Goal: Information Seeking & Learning: Learn about a topic

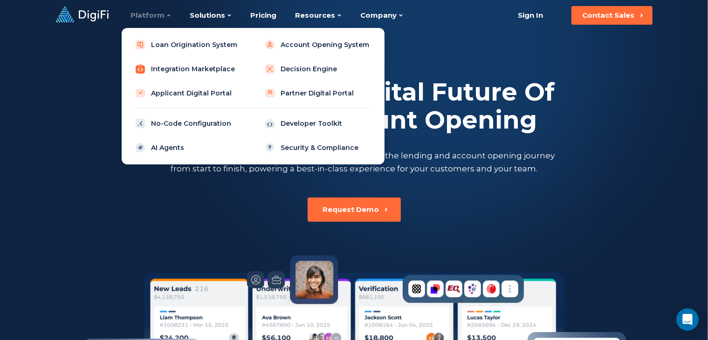
click at [183, 69] on link "Integration Marketplace" at bounding box center [188, 69] width 118 height 19
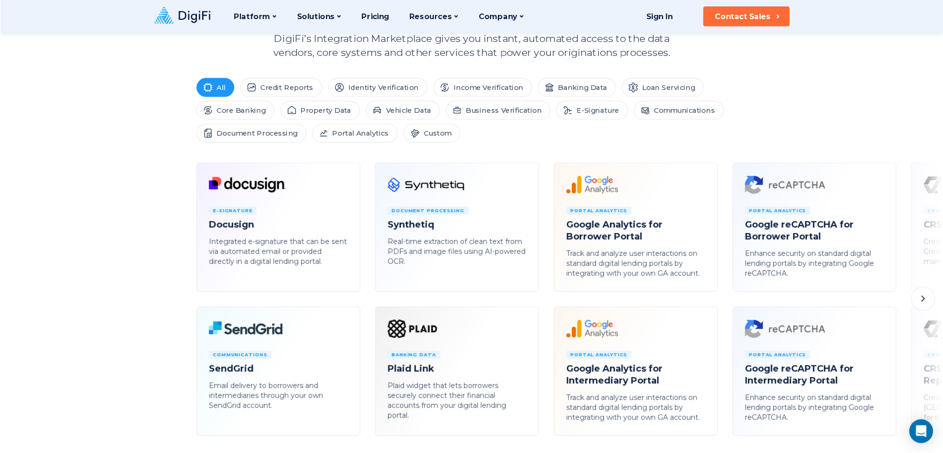
scroll to position [418, 0]
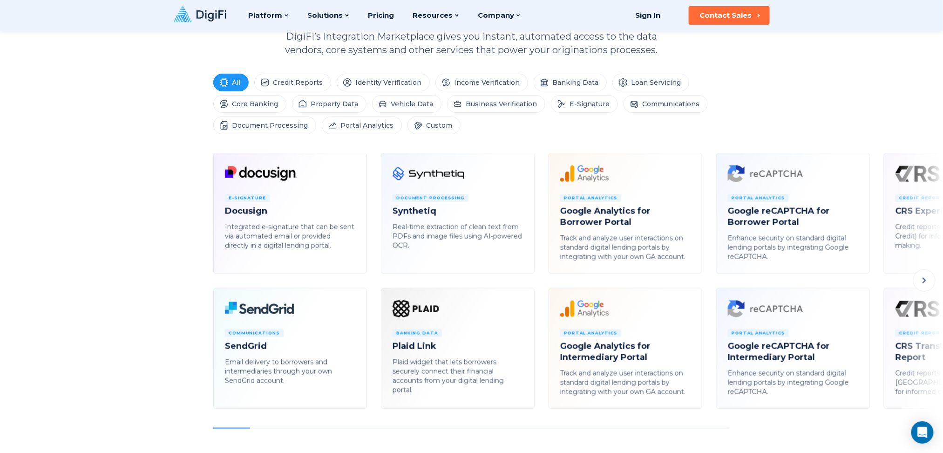
drag, startPoint x: 684, startPoint y: 0, endPoint x: 695, endPoint y: 130, distance: 129.6
click at [690, 125] on ul "All Credit Reports Identity Verification Income Verification Banking Data Loan …" at bounding box center [471, 104] width 517 height 61
click at [707, 282] on icon at bounding box center [924, 280] width 11 height 11
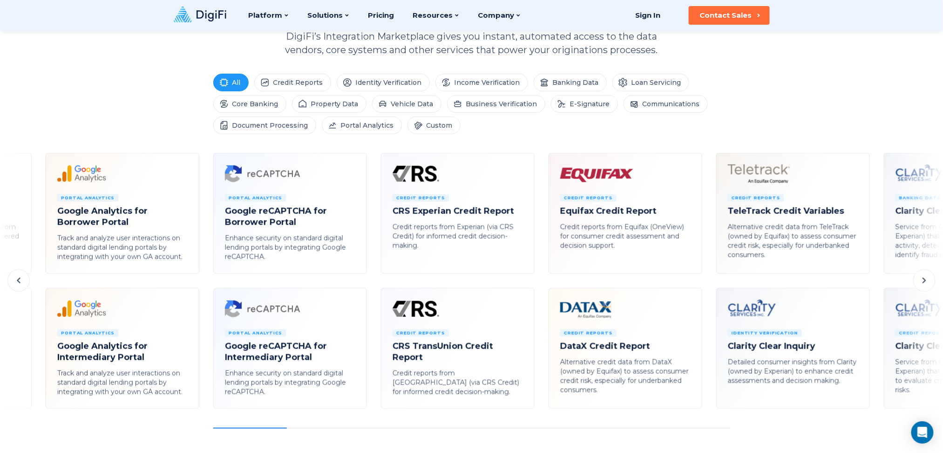
click at [707, 282] on icon at bounding box center [924, 280] width 11 height 11
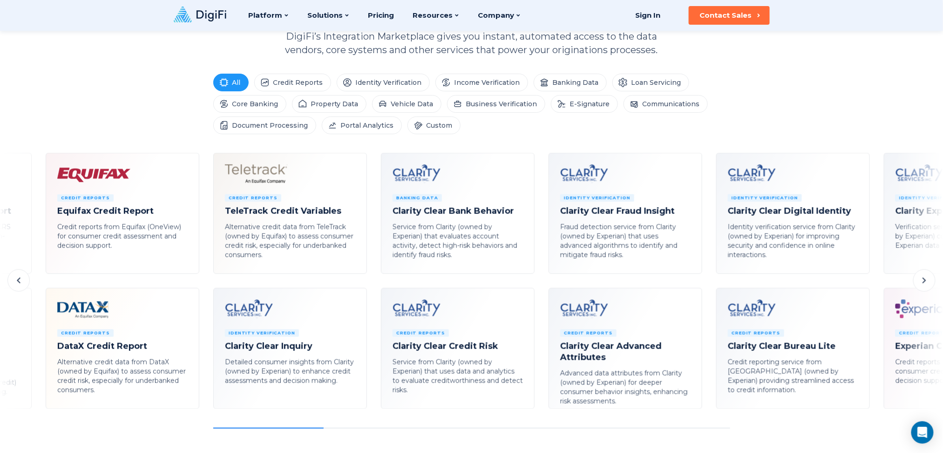
click at [707, 282] on icon at bounding box center [924, 280] width 11 height 11
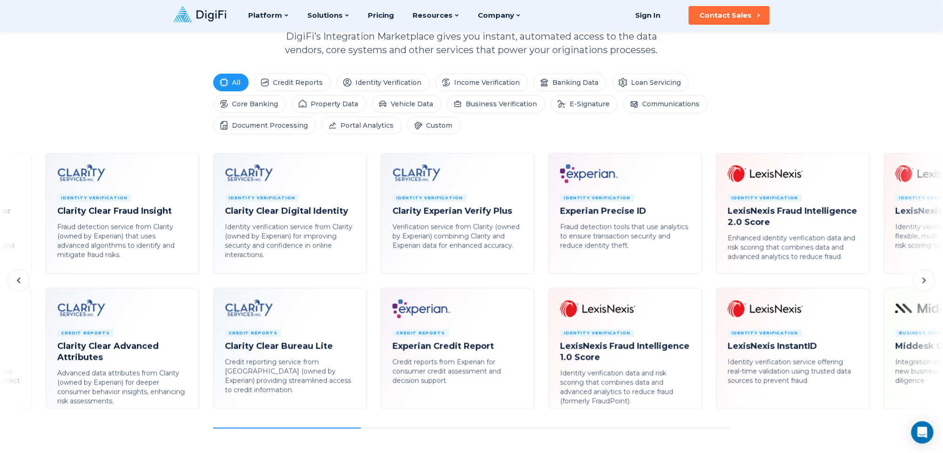
click at [707, 282] on icon at bounding box center [924, 280] width 11 height 11
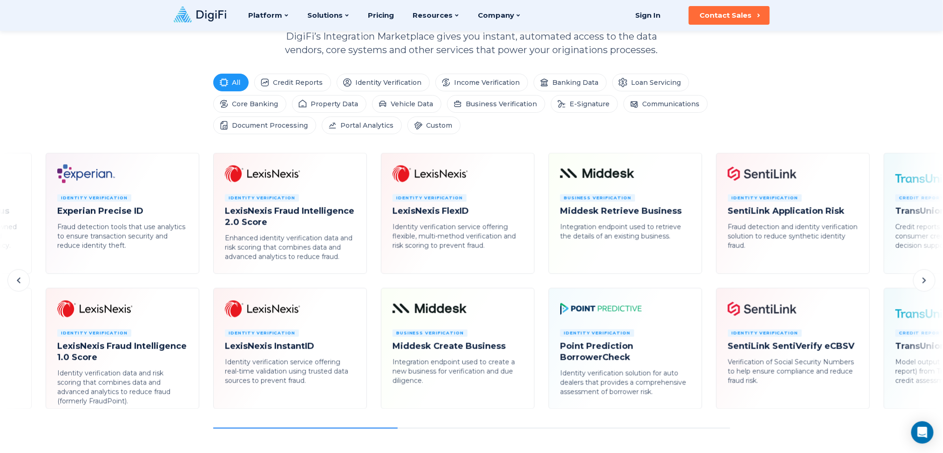
click at [707, 282] on icon at bounding box center [924, 280] width 11 height 11
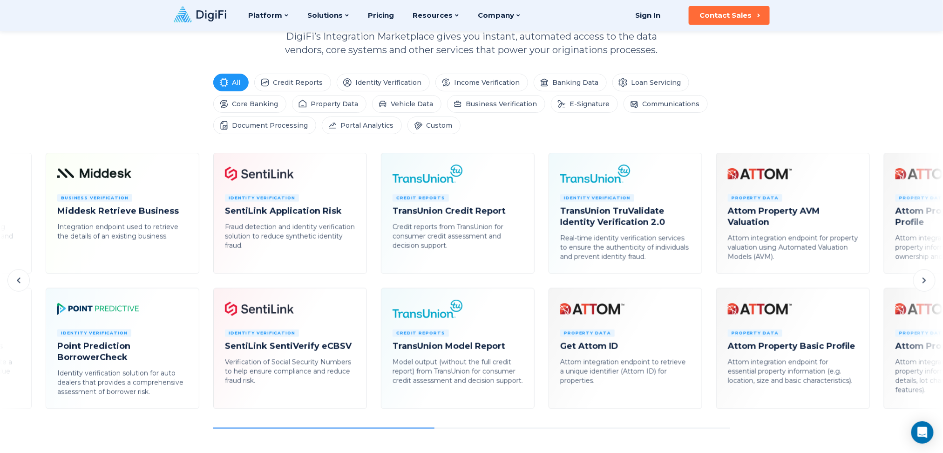
click at [707, 282] on icon at bounding box center [924, 280] width 11 height 11
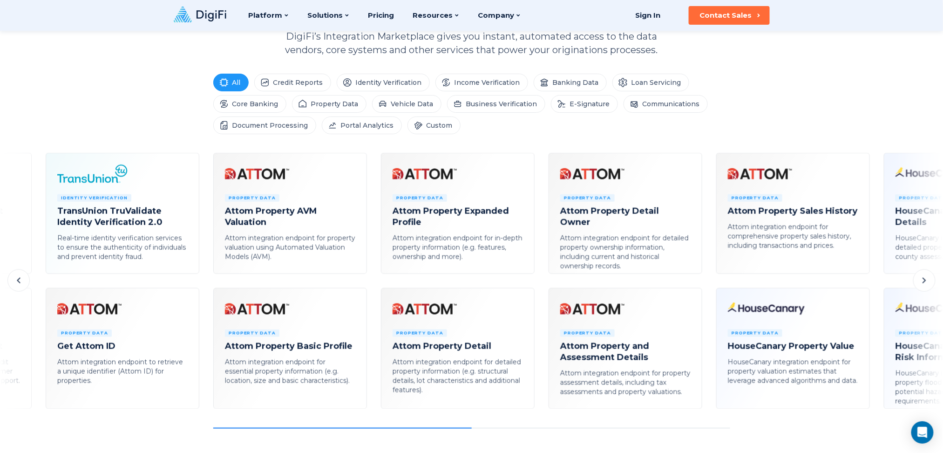
click at [707, 282] on icon at bounding box center [924, 280] width 11 height 11
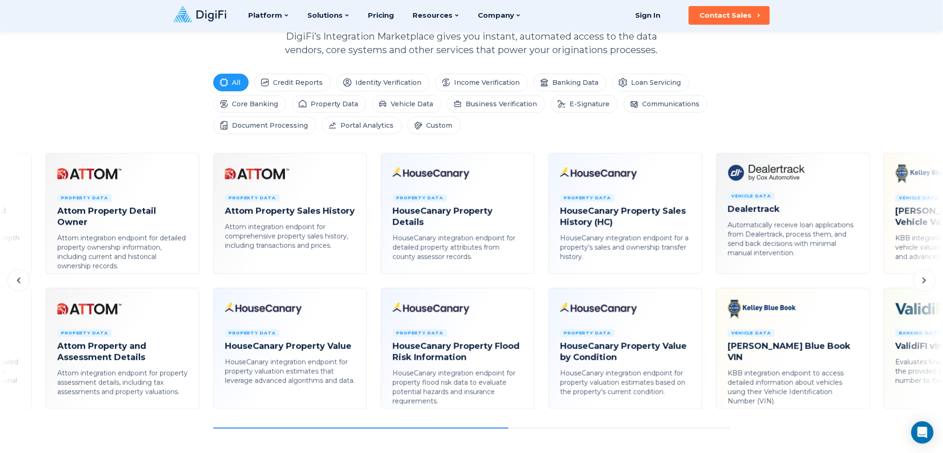
click at [707, 282] on icon at bounding box center [924, 280] width 11 height 11
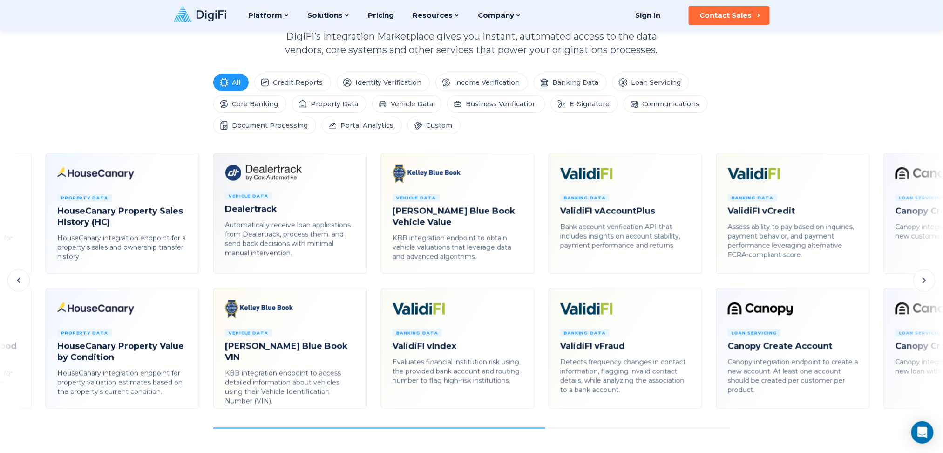
click at [707, 282] on icon at bounding box center [924, 280] width 11 height 11
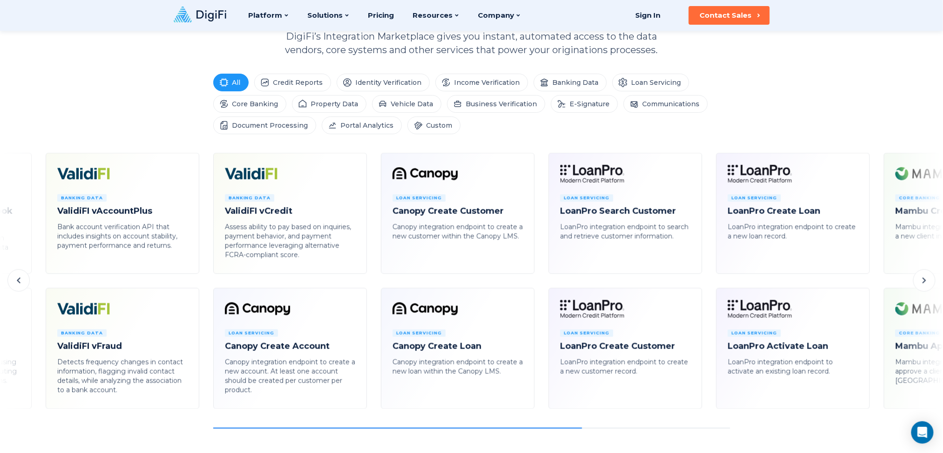
click at [707, 282] on icon at bounding box center [924, 280] width 11 height 11
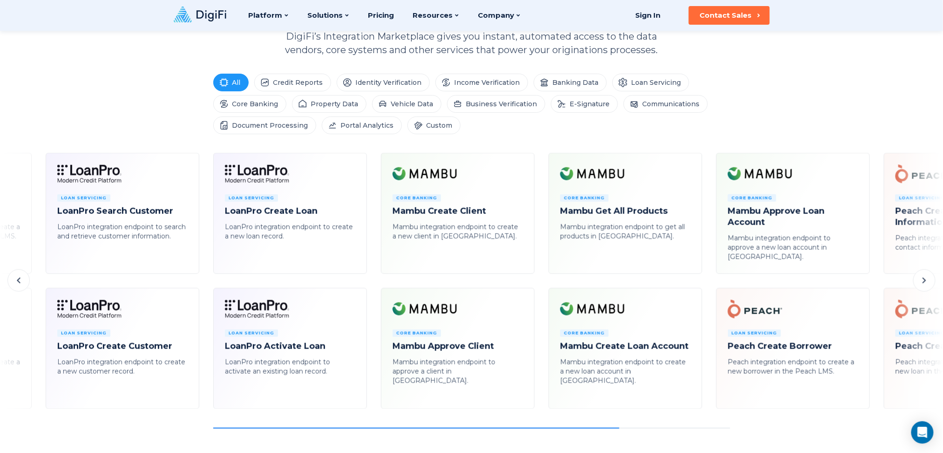
click at [707, 282] on icon at bounding box center [924, 280] width 11 height 11
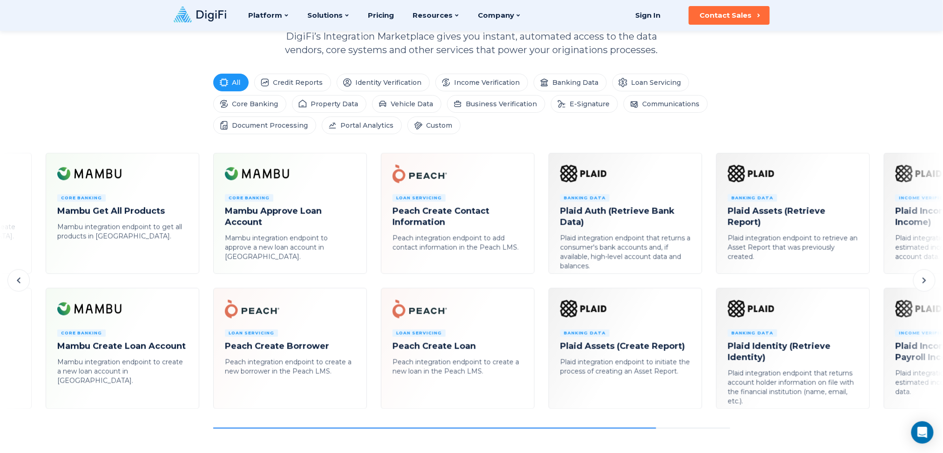
click at [707, 282] on icon at bounding box center [924, 280] width 11 height 11
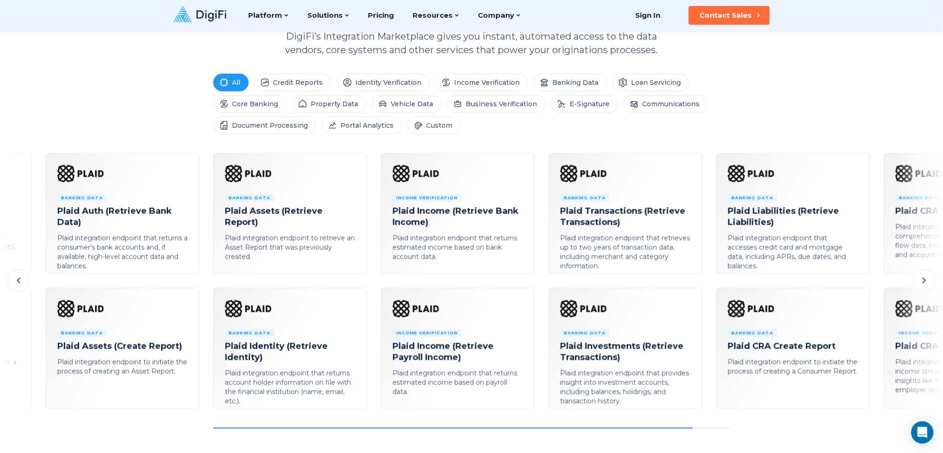
click at [707, 282] on icon at bounding box center [924, 280] width 11 height 11
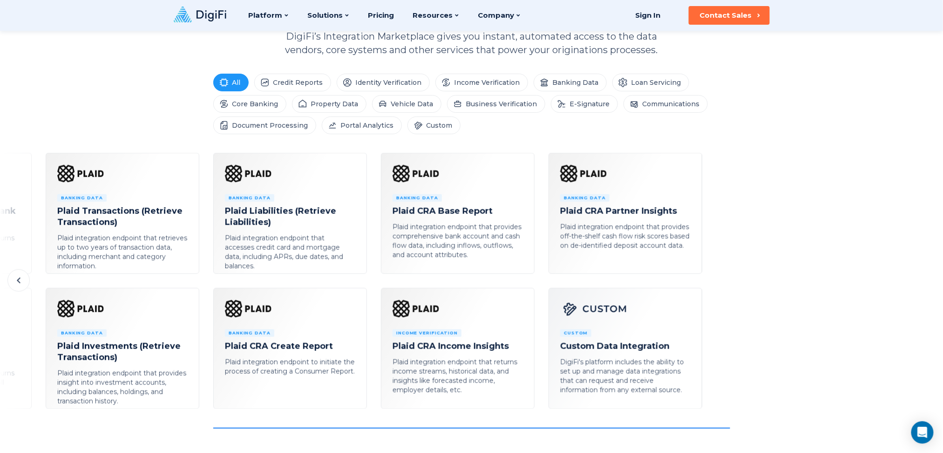
click at [27, 283] on button at bounding box center [18, 280] width 22 height 22
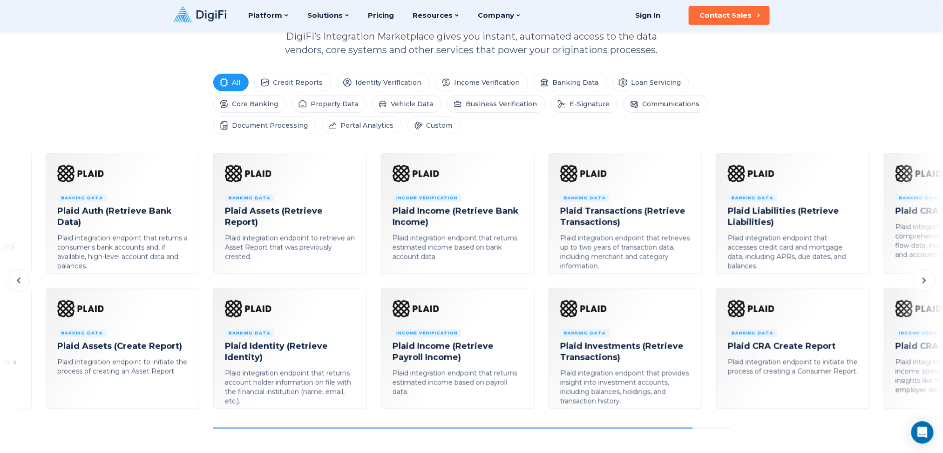
click at [27, 283] on button at bounding box center [18, 280] width 22 height 22
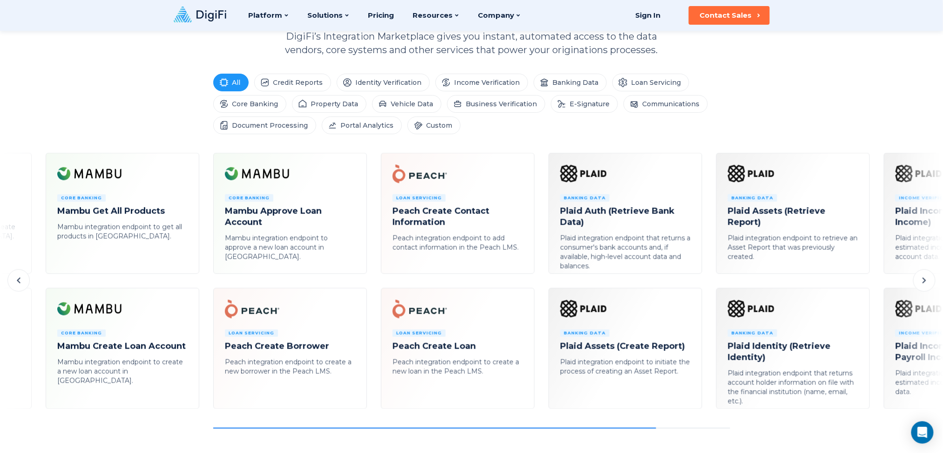
click at [27, 283] on button at bounding box center [18, 280] width 22 height 22
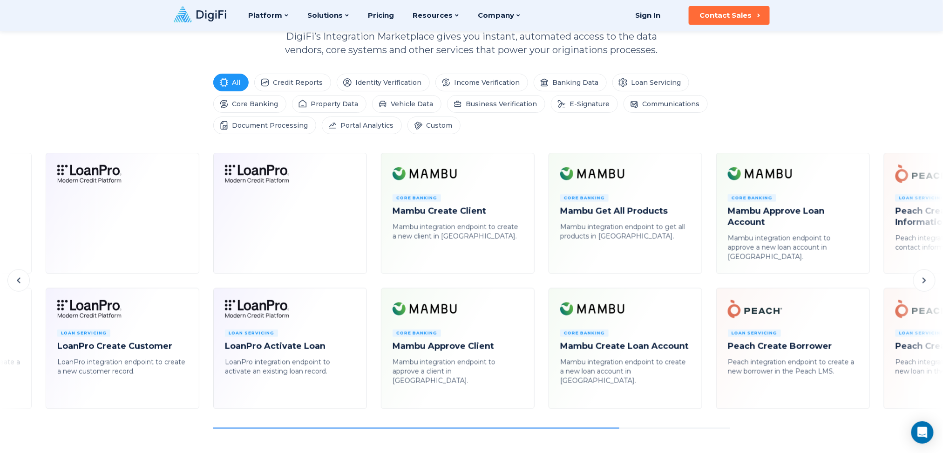
click at [27, 282] on button at bounding box center [18, 280] width 22 height 22
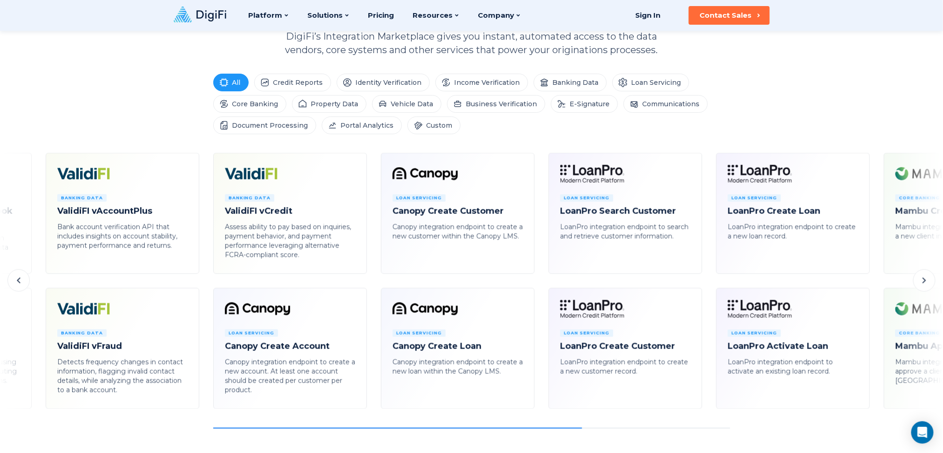
click at [27, 282] on button at bounding box center [18, 280] width 22 height 22
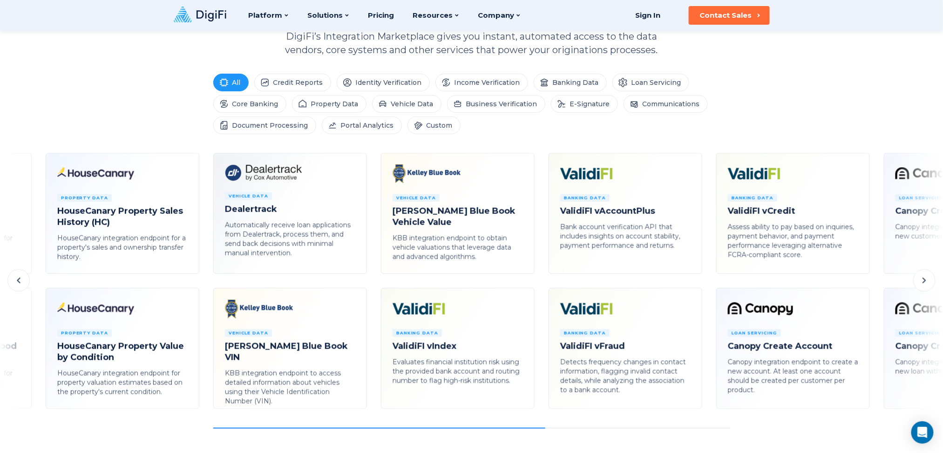
click at [27, 282] on button at bounding box center [18, 280] width 22 height 22
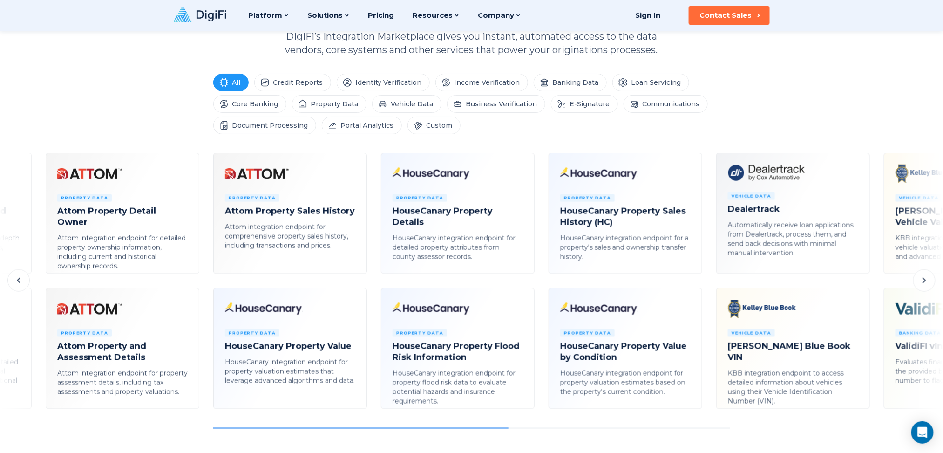
click at [27, 282] on button at bounding box center [18, 280] width 22 height 22
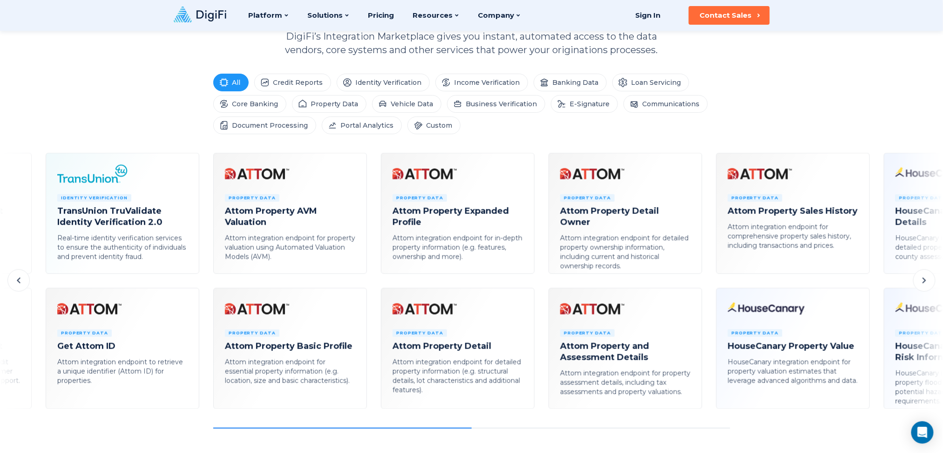
click at [27, 282] on button at bounding box center [18, 280] width 22 height 22
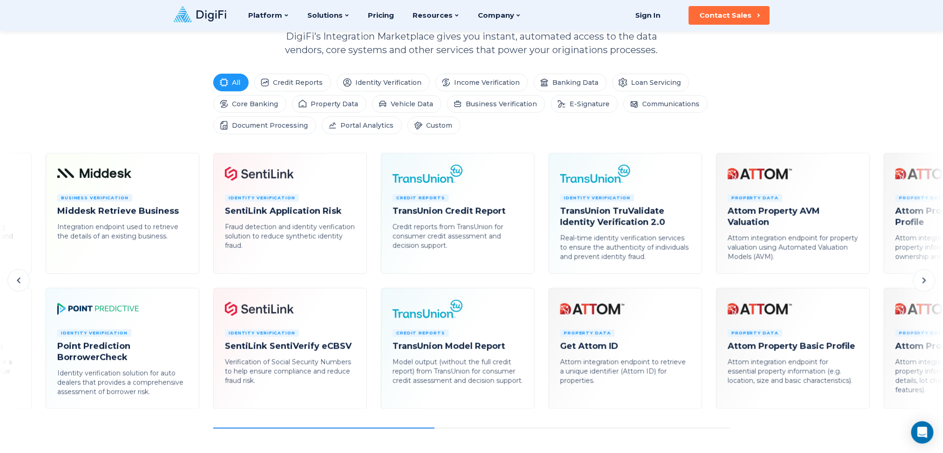
click at [27, 282] on button at bounding box center [18, 280] width 22 height 22
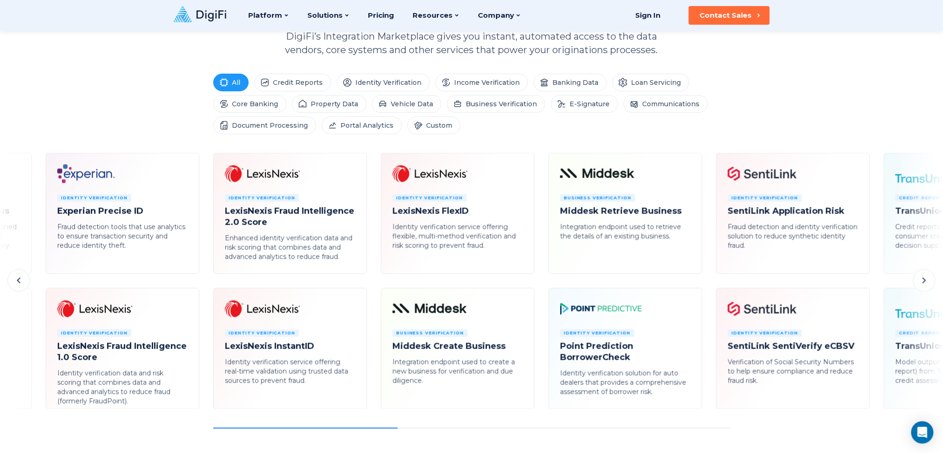
click at [27, 282] on button at bounding box center [18, 280] width 22 height 22
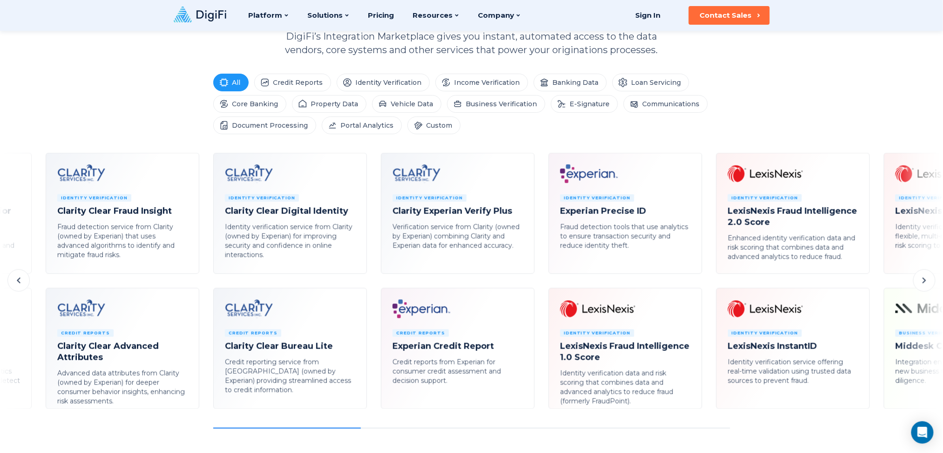
click at [27, 282] on button at bounding box center [18, 280] width 22 height 22
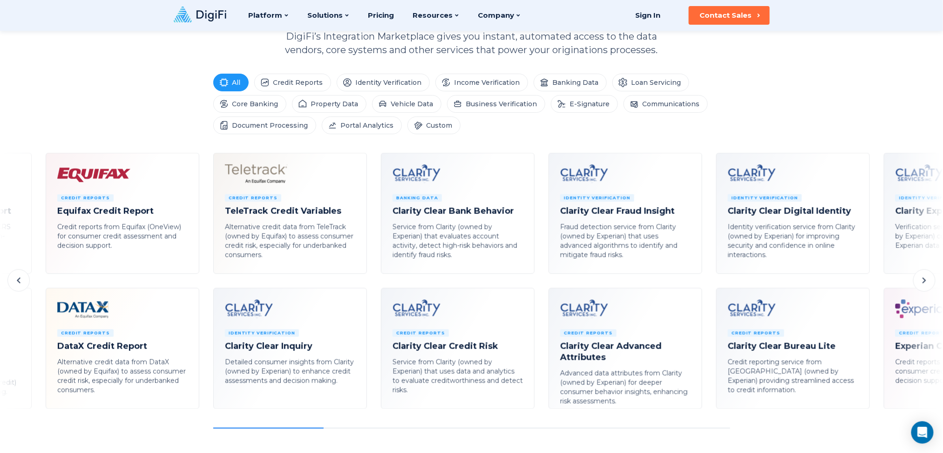
click at [27, 282] on button at bounding box center [18, 280] width 22 height 22
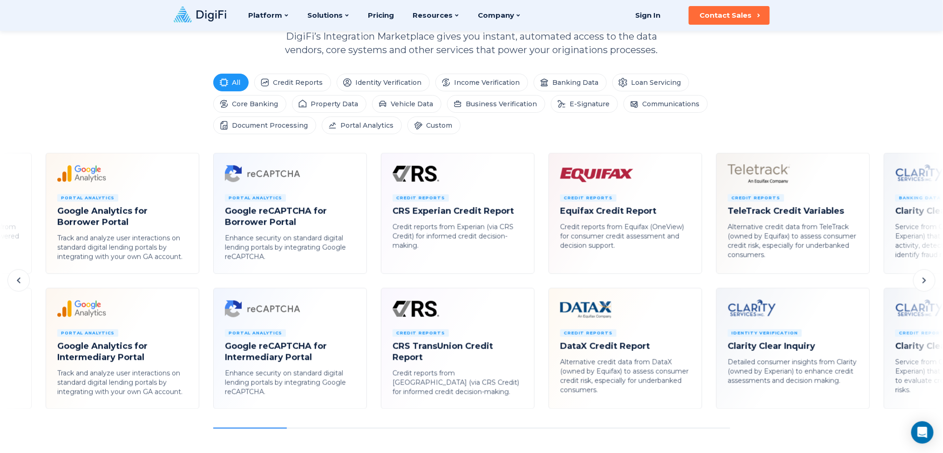
click at [27, 282] on button at bounding box center [18, 280] width 22 height 22
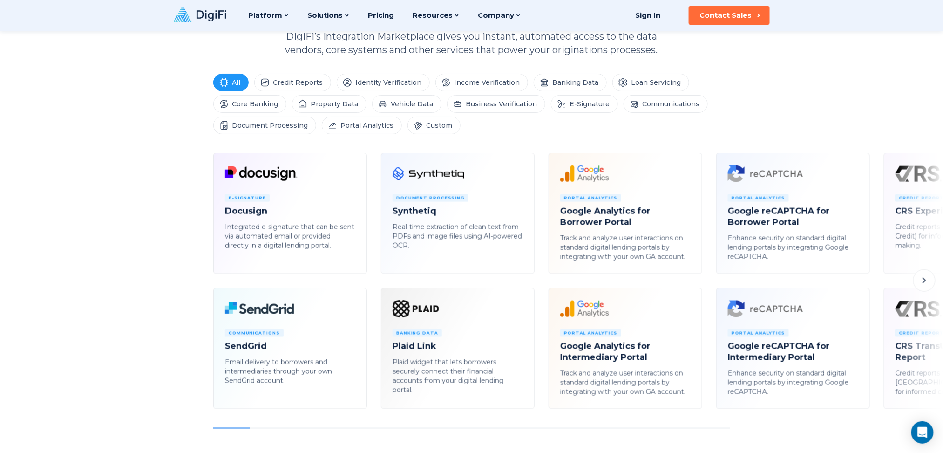
click at [27, 282] on div "E-Signature Docusign Integrated e-signature that can be sent via automated emai…" at bounding box center [471, 291] width 943 height 276
click at [707, 278] on icon at bounding box center [924, 280] width 11 height 11
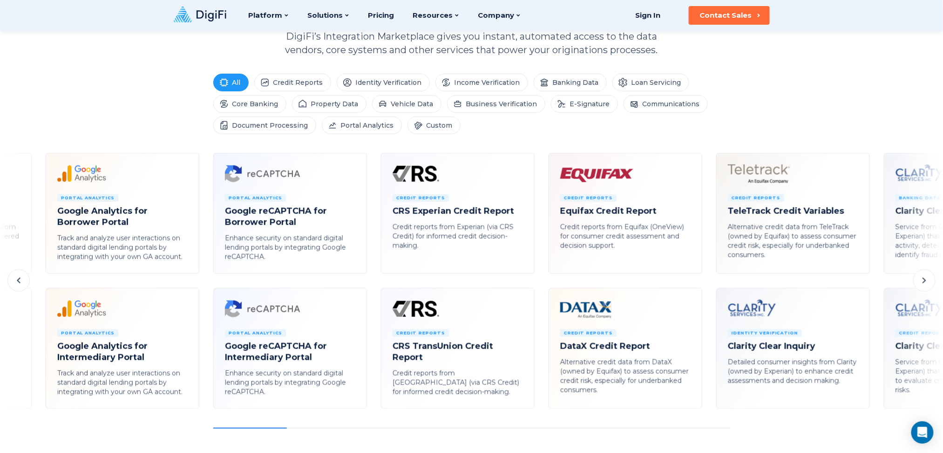
click at [707, 278] on icon at bounding box center [924, 280] width 11 height 11
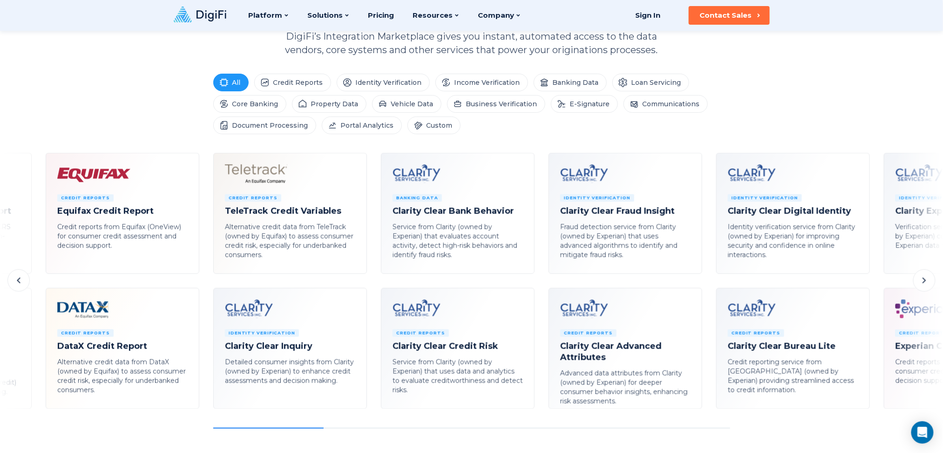
click at [707, 278] on icon at bounding box center [924, 280] width 11 height 11
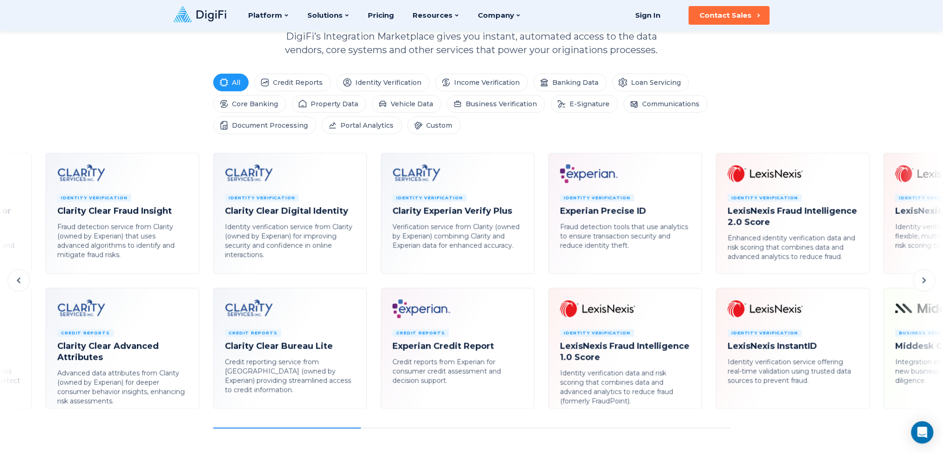
click at [707, 278] on icon at bounding box center [924, 280] width 11 height 11
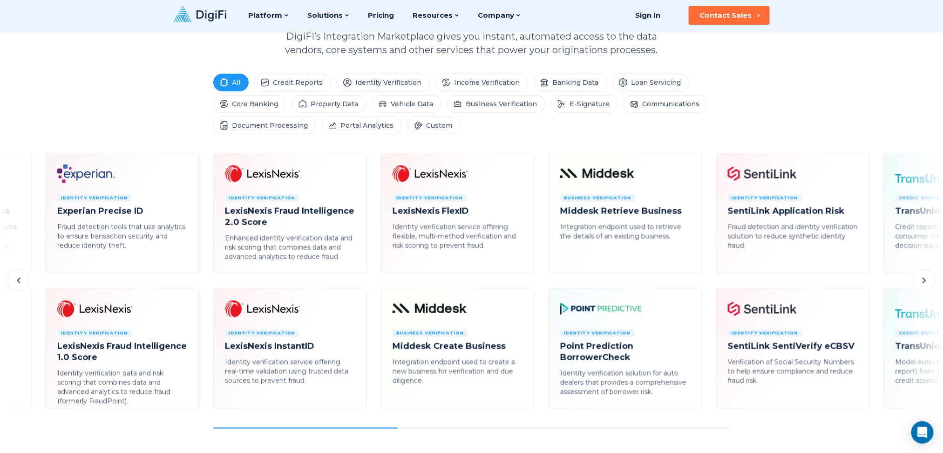
click at [707, 278] on icon at bounding box center [924, 280] width 11 height 11
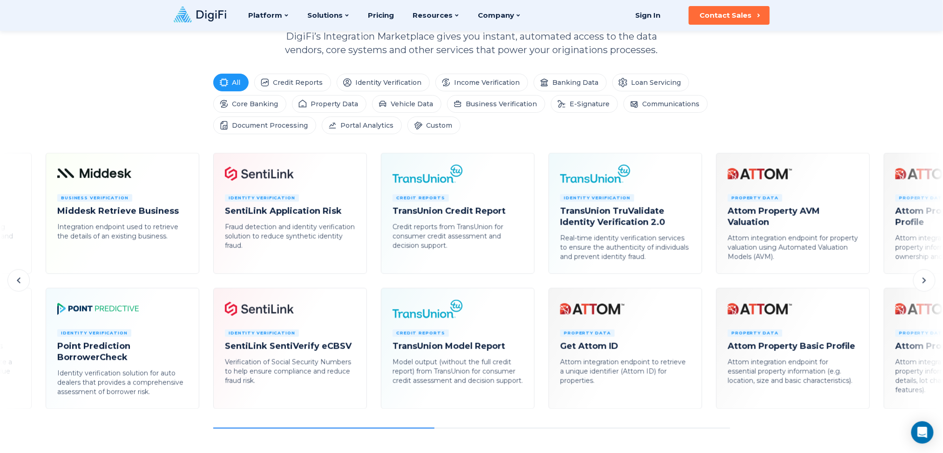
click at [707, 278] on icon at bounding box center [924, 280] width 11 height 11
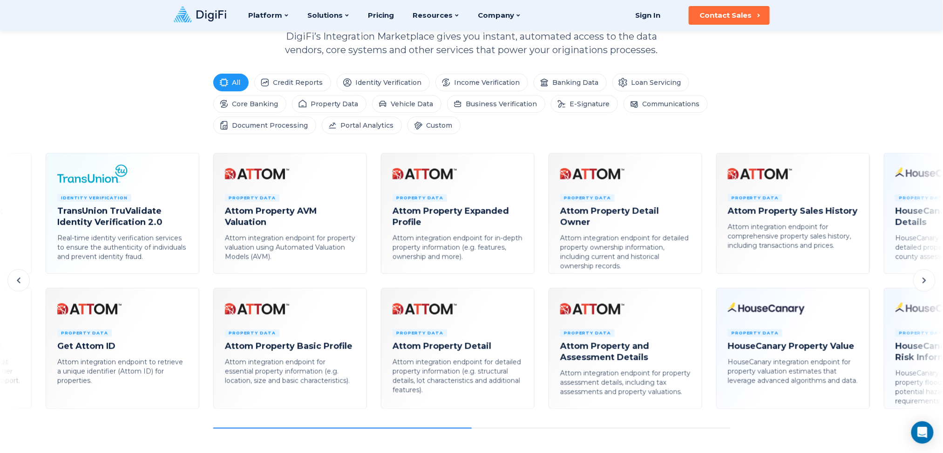
click at [707, 278] on icon at bounding box center [924, 280] width 11 height 11
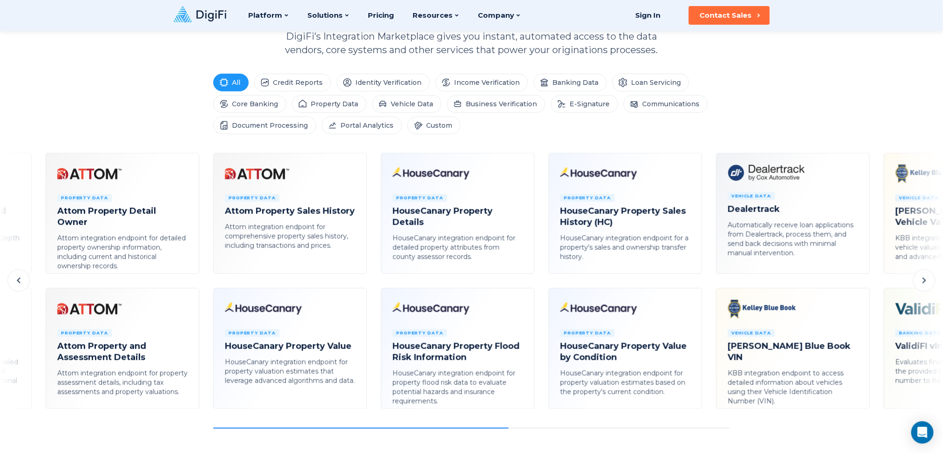
click at [707, 278] on icon at bounding box center [924, 280] width 11 height 11
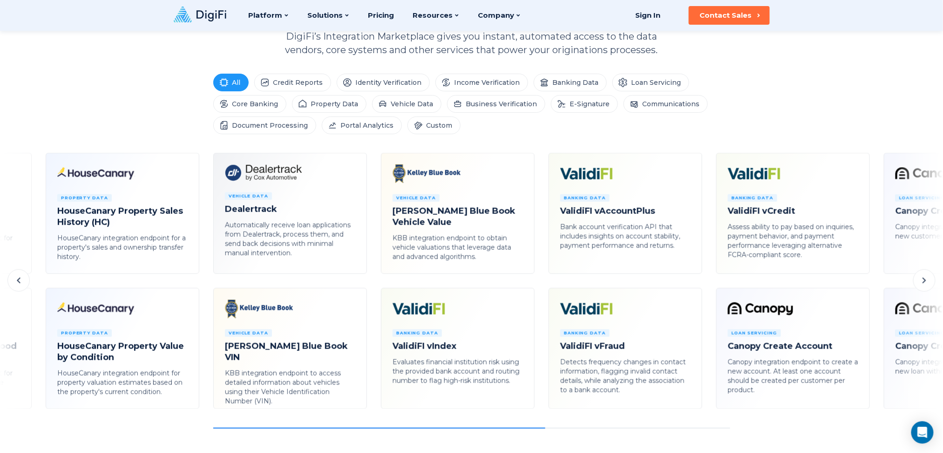
click at [707, 278] on icon at bounding box center [924, 280] width 11 height 11
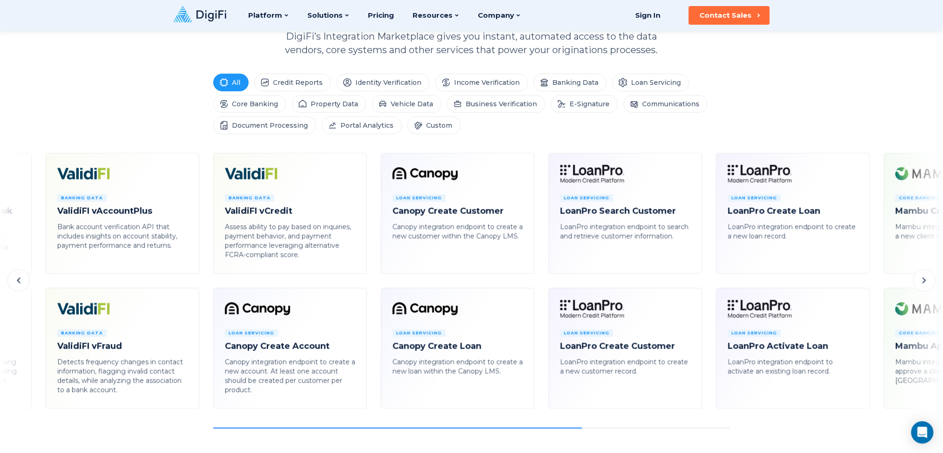
click at [707, 278] on icon at bounding box center [924, 280] width 11 height 11
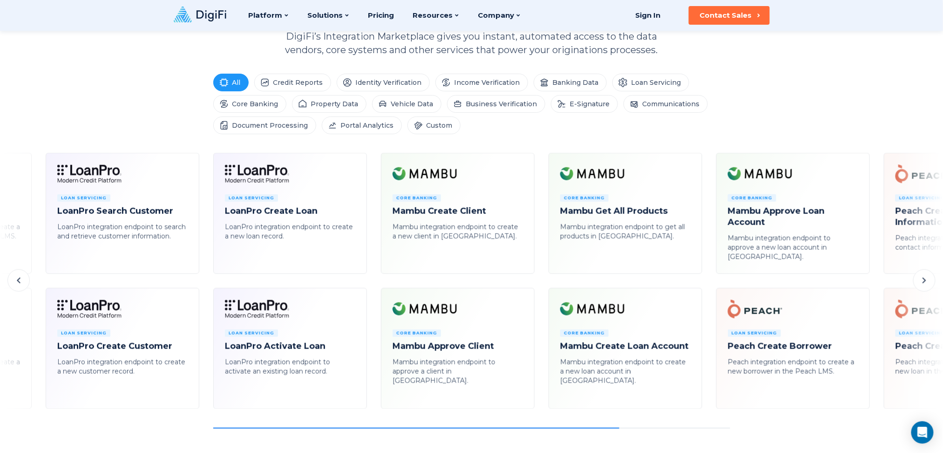
click at [707, 278] on icon at bounding box center [924, 280] width 11 height 11
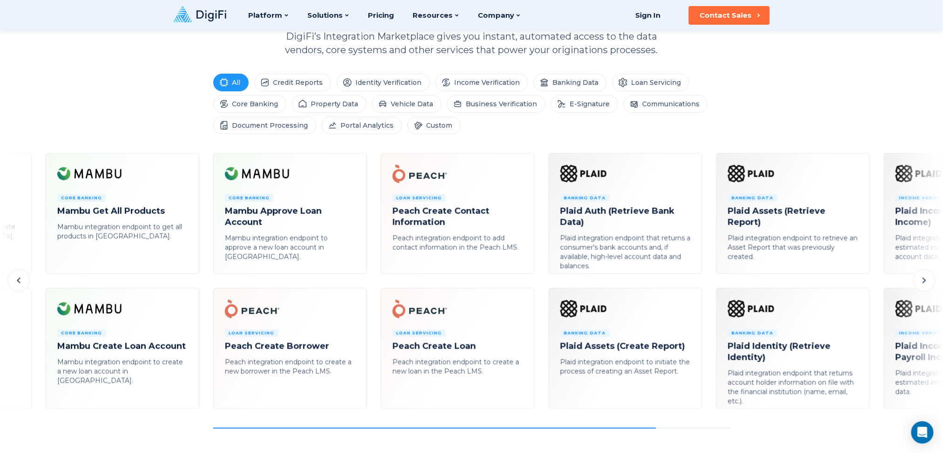
click at [707, 278] on icon at bounding box center [924, 280] width 11 height 11
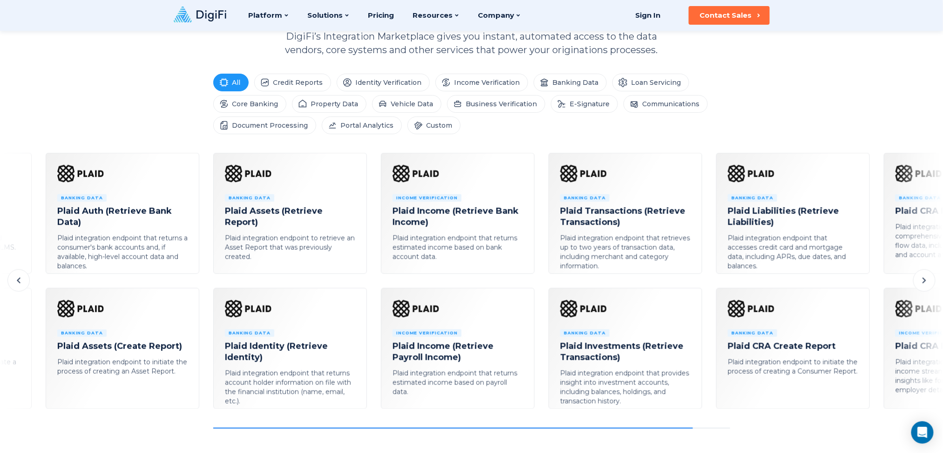
click at [707, 278] on icon at bounding box center [924, 280] width 11 height 11
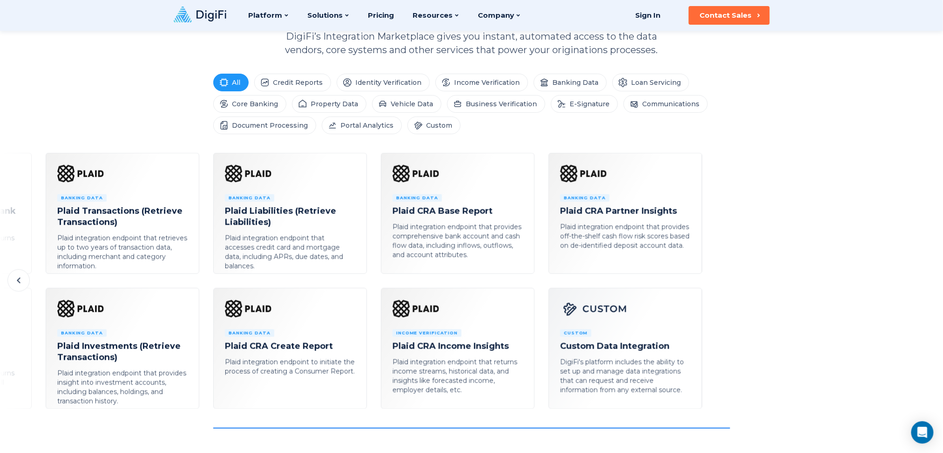
click at [16, 282] on icon at bounding box center [18, 280] width 11 height 11
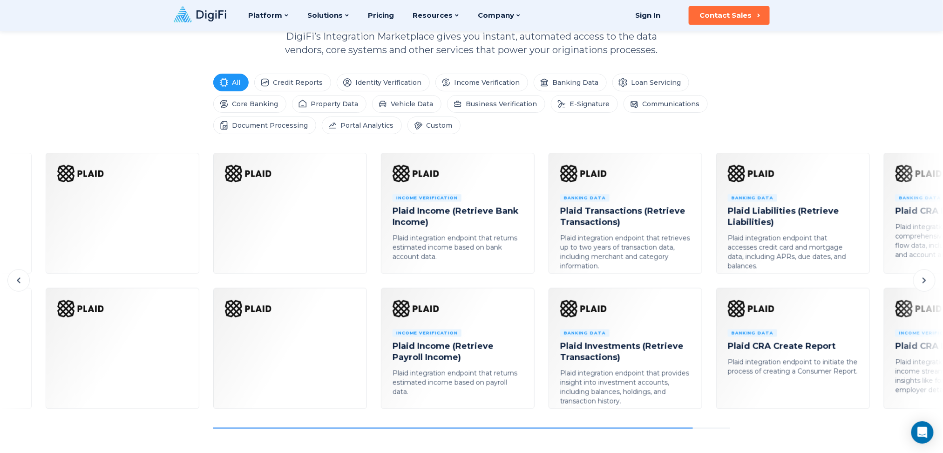
click at [16, 282] on icon at bounding box center [18, 280] width 11 height 11
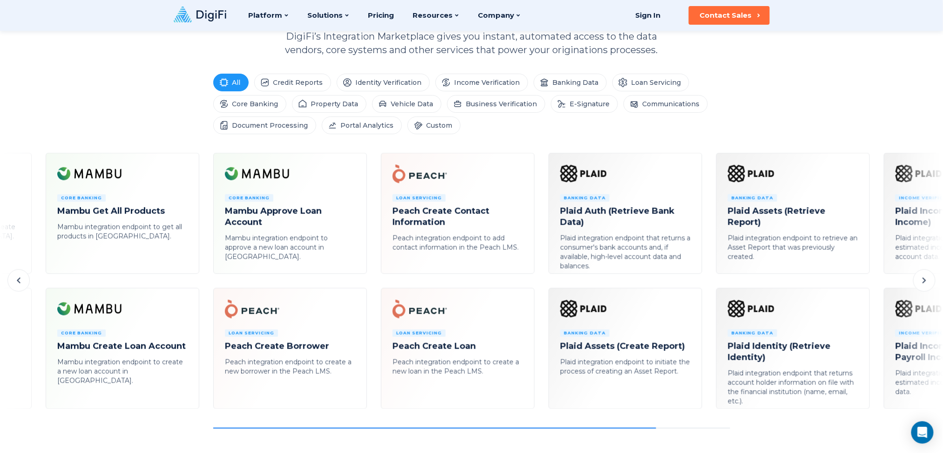
click at [16, 282] on icon at bounding box center [18, 280] width 11 height 11
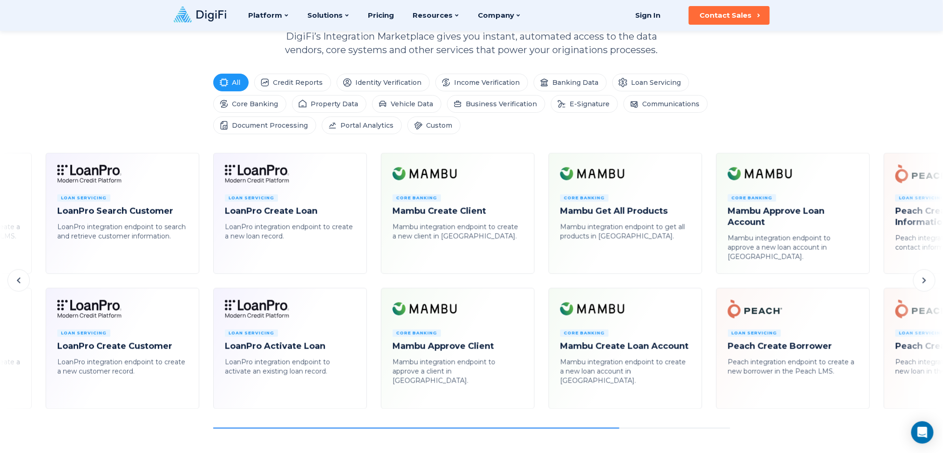
click at [16, 282] on icon at bounding box center [18, 280] width 11 height 11
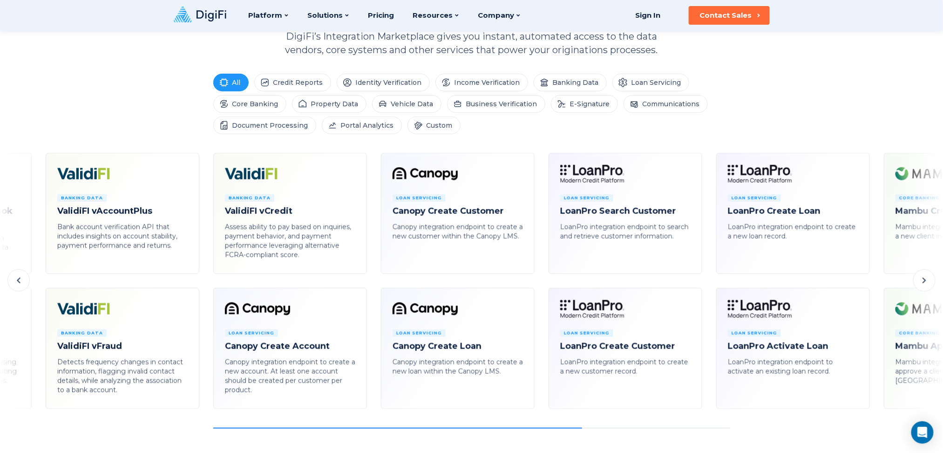
click at [16, 282] on icon at bounding box center [18, 280] width 11 height 11
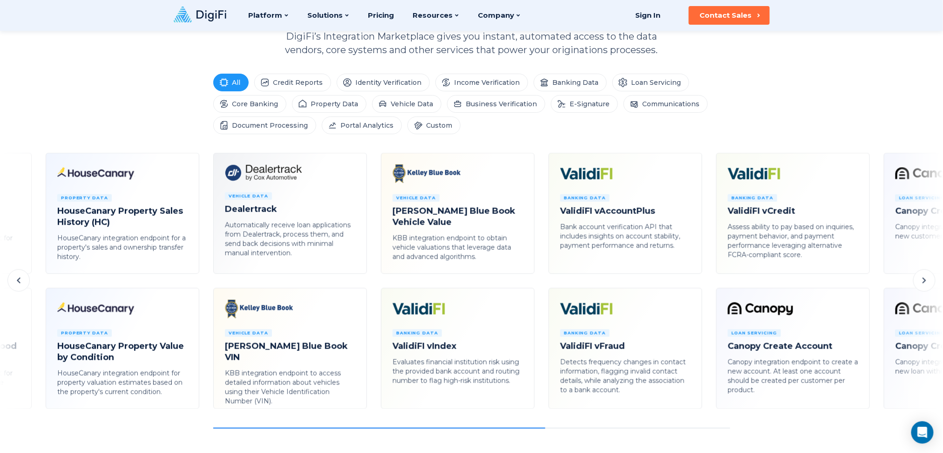
click at [16, 282] on icon at bounding box center [18, 280] width 11 height 11
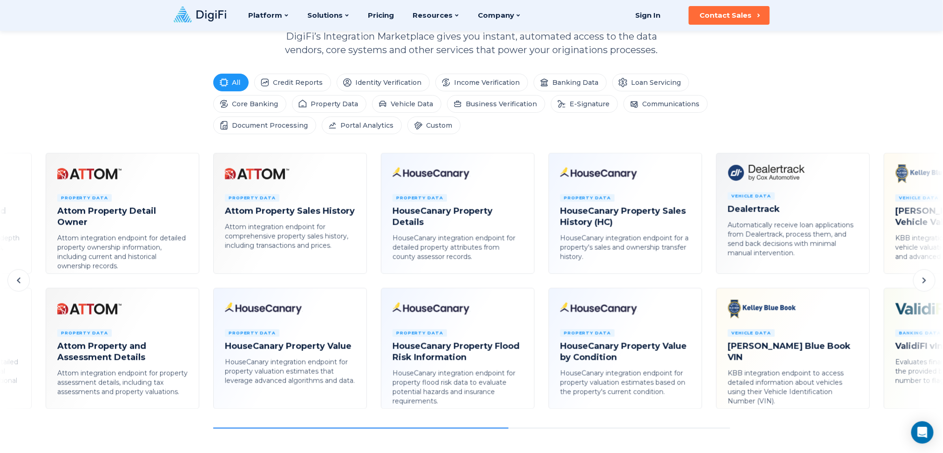
click at [16, 282] on icon at bounding box center [18, 280] width 11 height 11
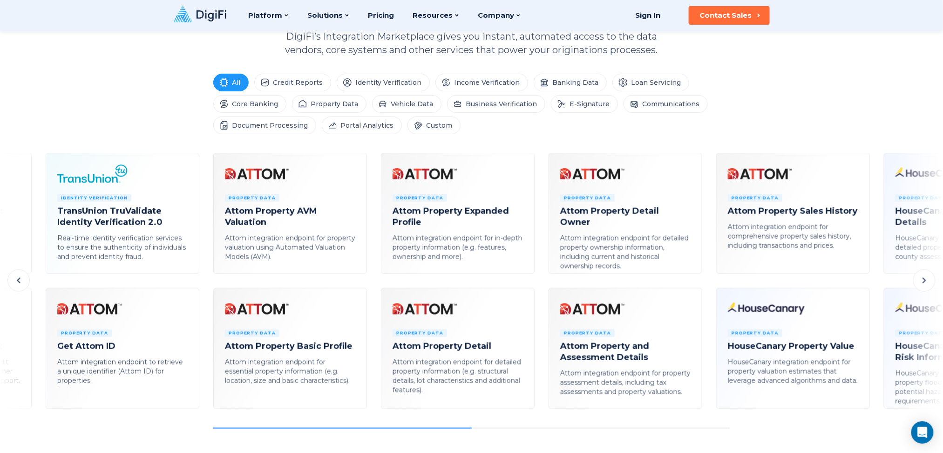
click at [16, 282] on icon at bounding box center [18, 280] width 11 height 11
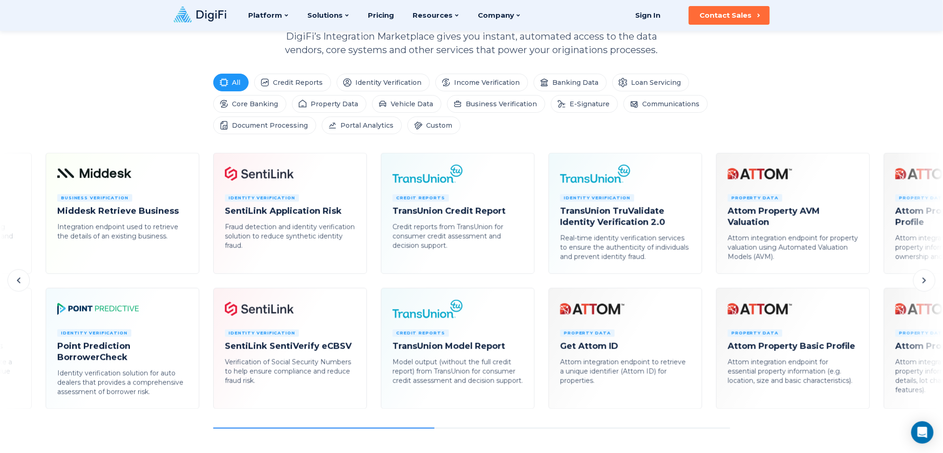
click at [16, 282] on icon at bounding box center [18, 280] width 11 height 11
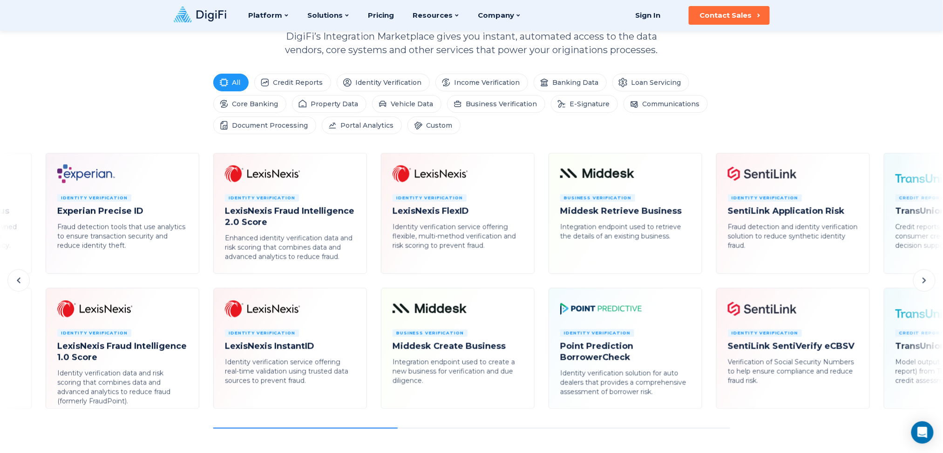
click at [16, 282] on icon at bounding box center [18, 280] width 11 height 11
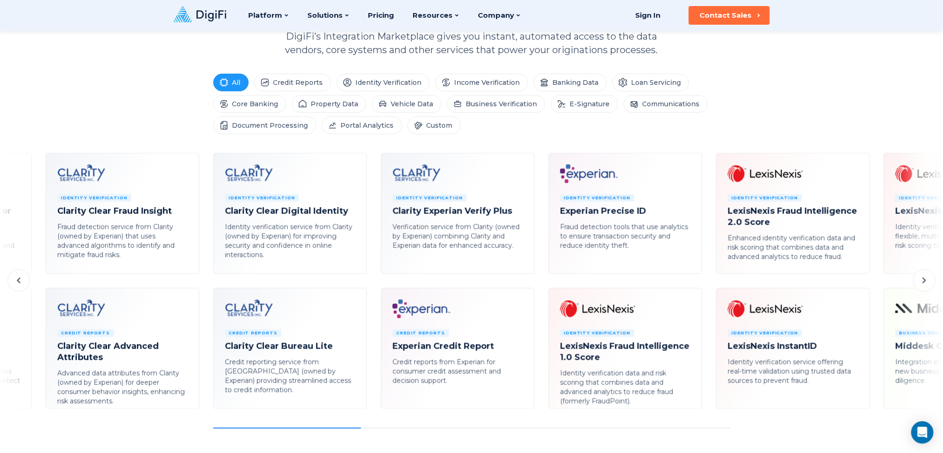
click at [16, 282] on icon at bounding box center [18, 280] width 11 height 11
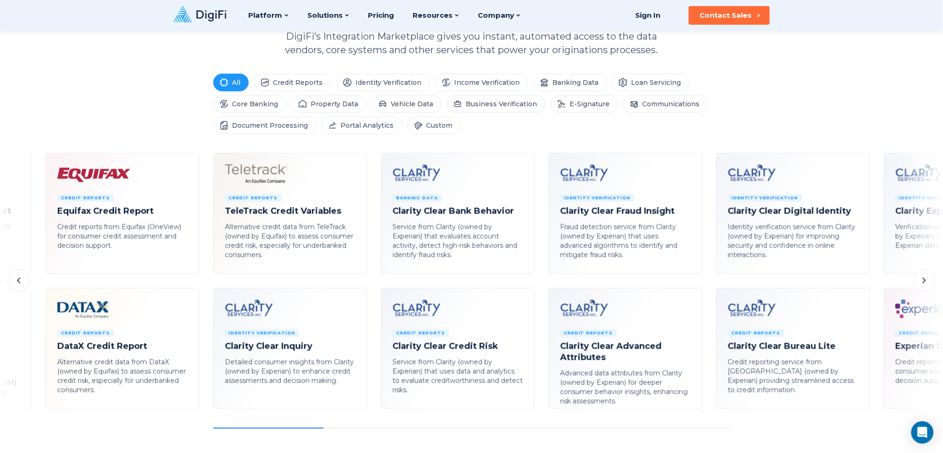
click at [16, 282] on icon at bounding box center [18, 280] width 11 height 11
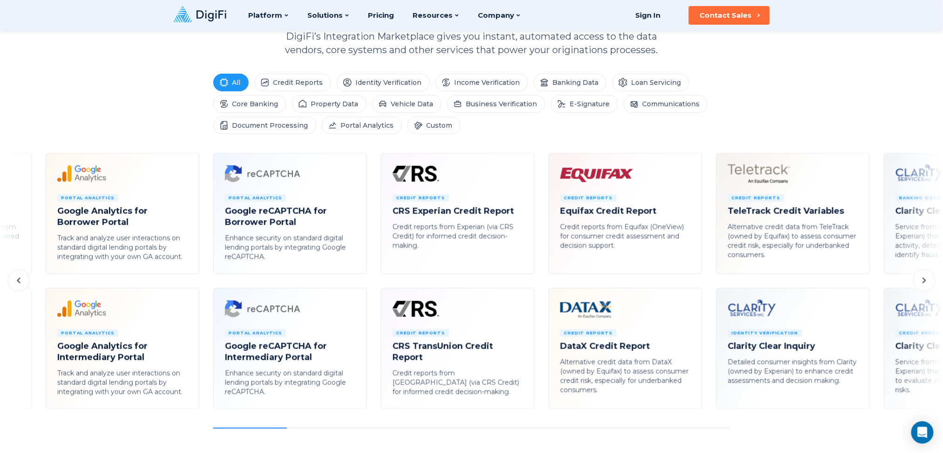
click at [16, 282] on icon at bounding box center [18, 280] width 11 height 11
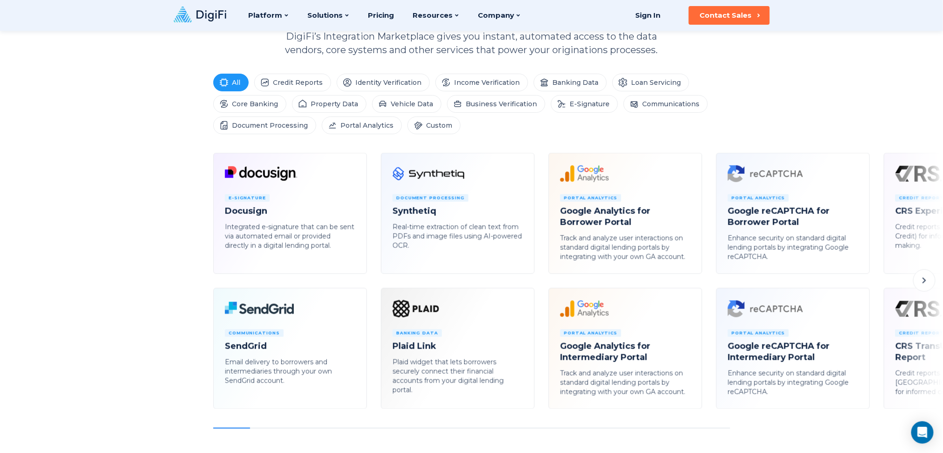
click at [707, 284] on icon at bounding box center [924, 280] width 11 height 11
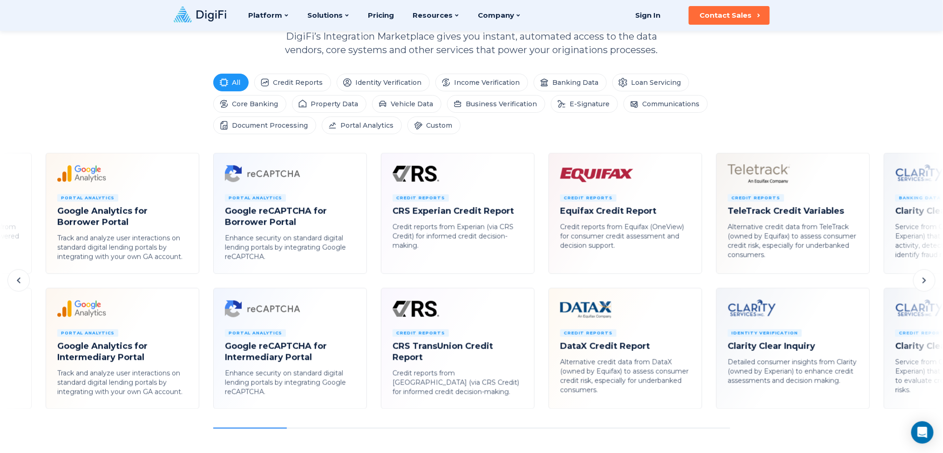
click at [707, 284] on icon at bounding box center [924, 280] width 11 height 11
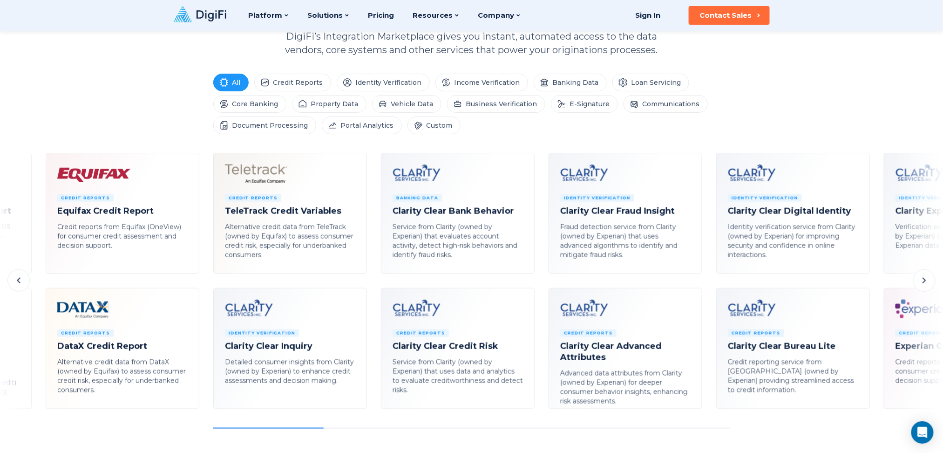
click at [707, 284] on icon at bounding box center [924, 280] width 11 height 11
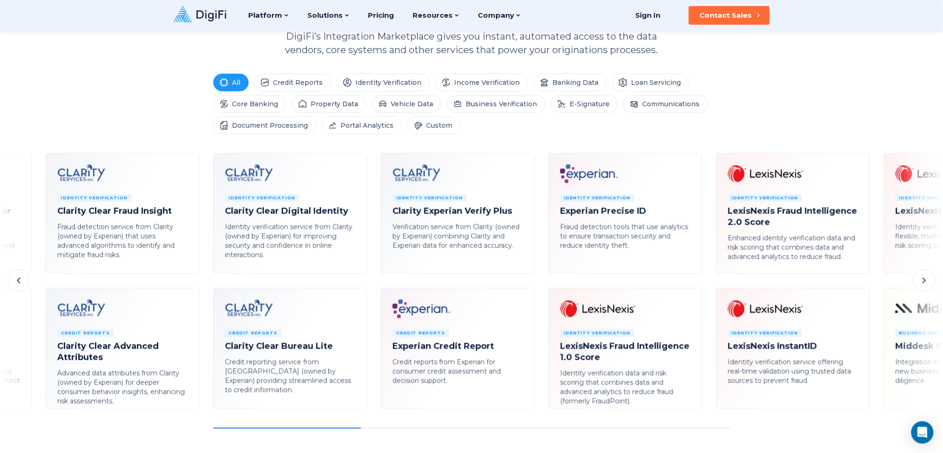
click at [707, 284] on icon at bounding box center [924, 280] width 11 height 11
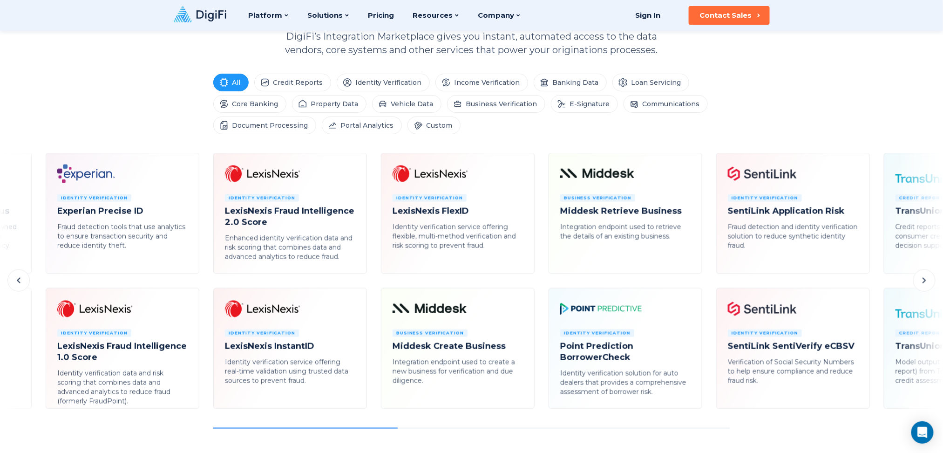
click at [707, 284] on icon at bounding box center [924, 280] width 11 height 11
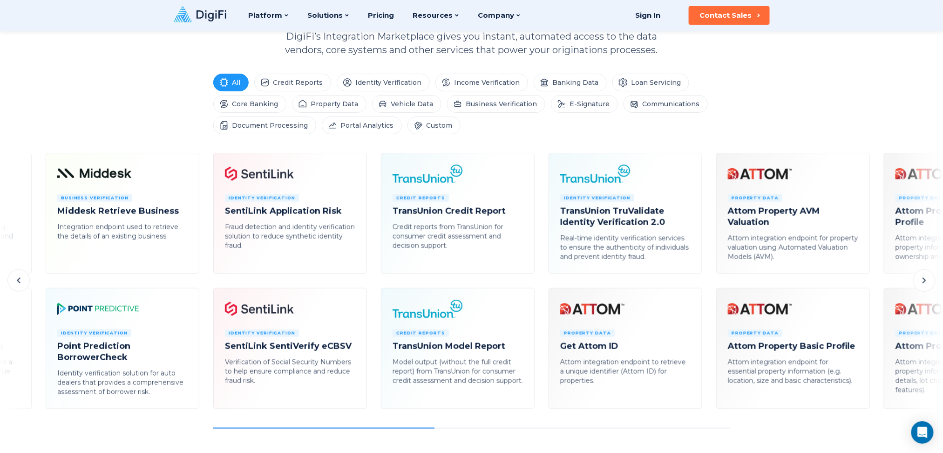
click at [707, 284] on icon at bounding box center [924, 280] width 11 height 11
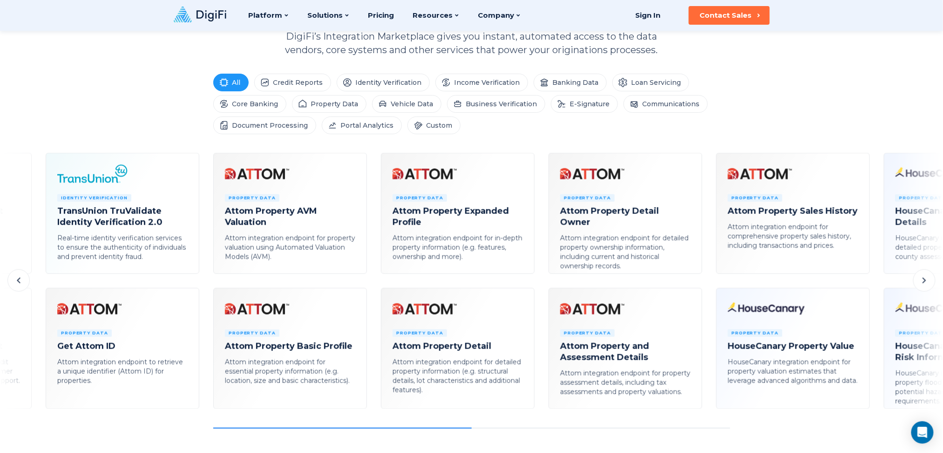
click at [707, 284] on icon at bounding box center [924, 280] width 11 height 11
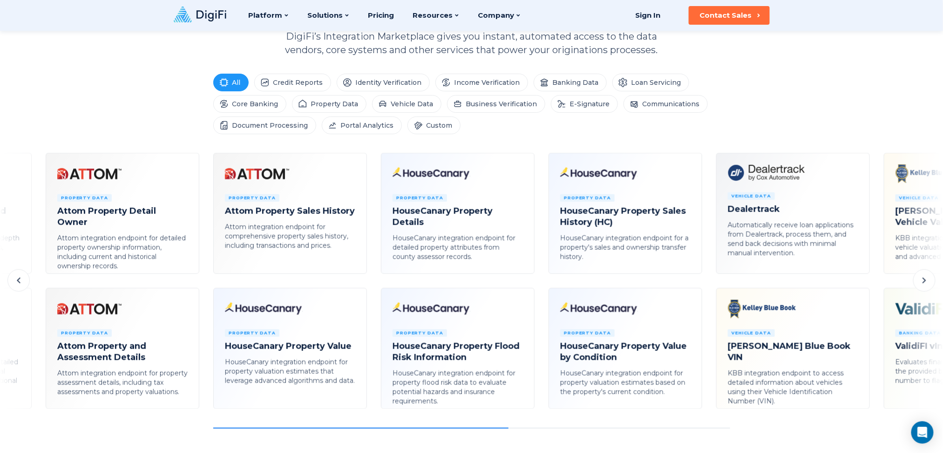
click at [707, 284] on icon at bounding box center [924, 280] width 11 height 11
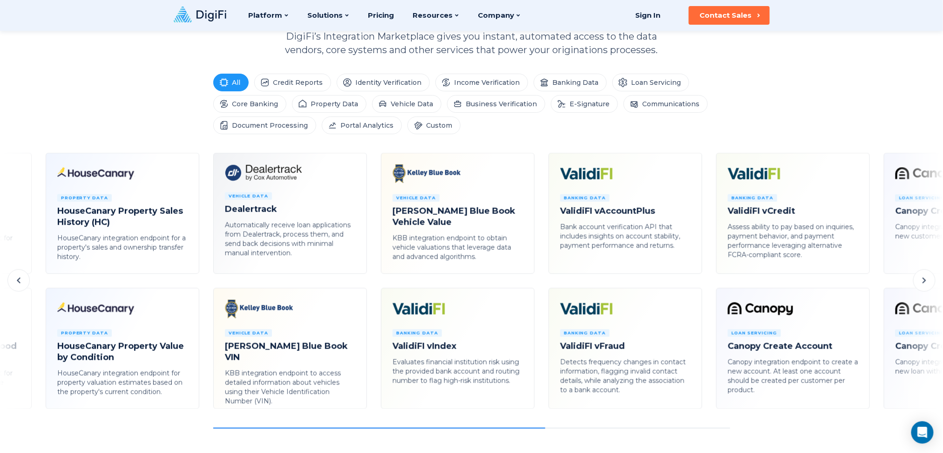
click at [707, 284] on icon at bounding box center [924, 280] width 11 height 11
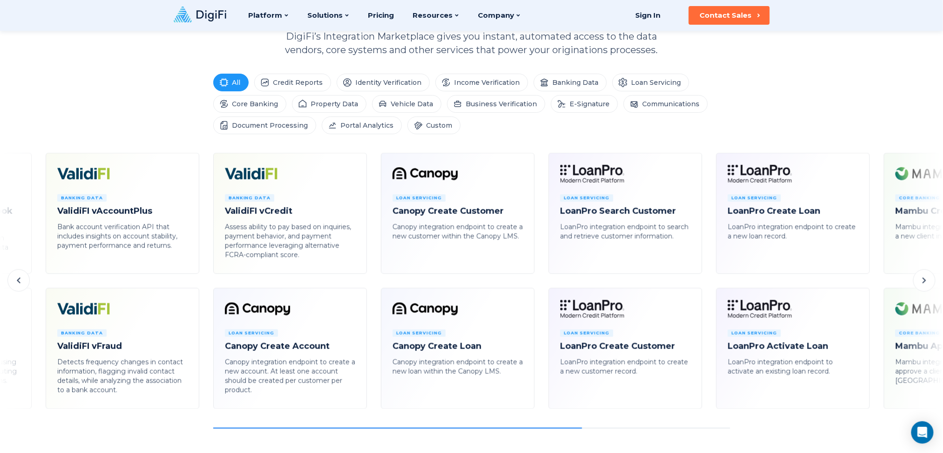
click at [707, 284] on icon at bounding box center [924, 280] width 11 height 11
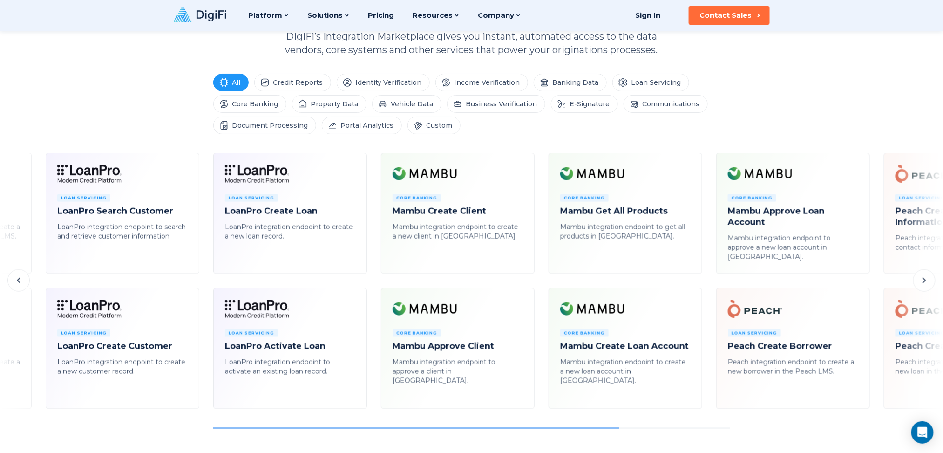
click at [707, 284] on icon at bounding box center [924, 280] width 11 height 11
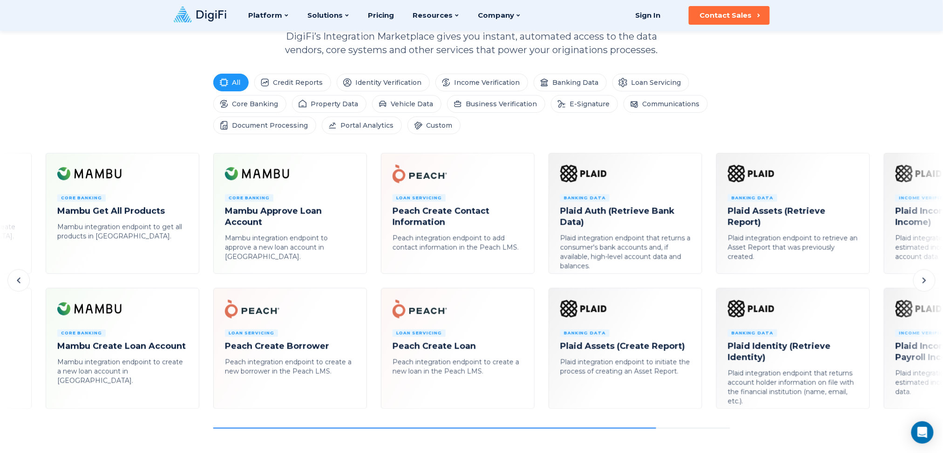
click at [707, 284] on icon at bounding box center [924, 280] width 11 height 11
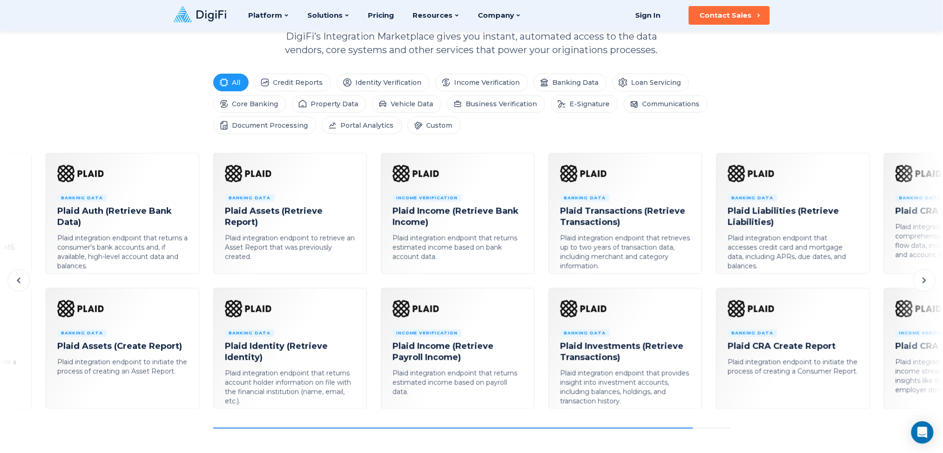
click at [707, 284] on icon at bounding box center [924, 280] width 11 height 11
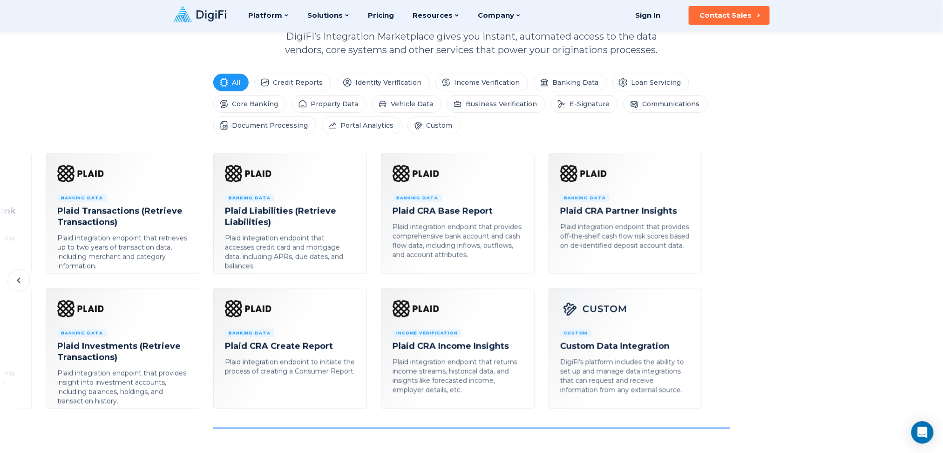
click at [24, 282] on button at bounding box center [18, 280] width 22 height 22
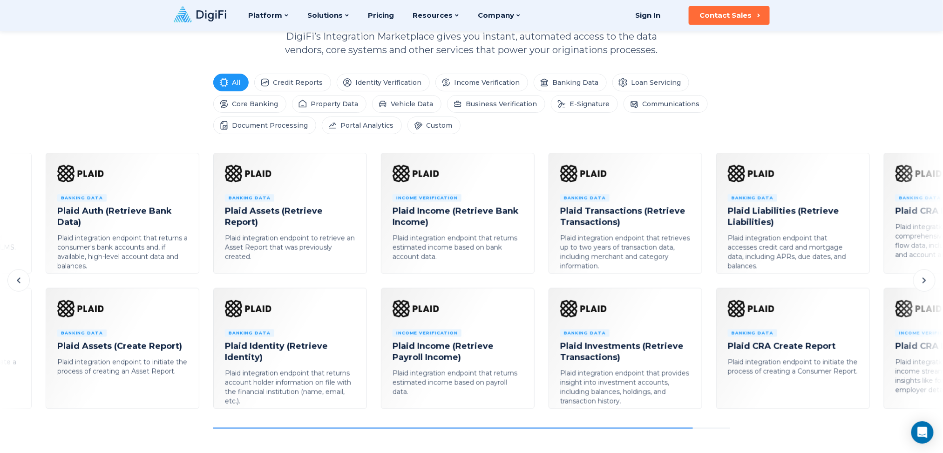
click at [24, 282] on button at bounding box center [18, 280] width 22 height 22
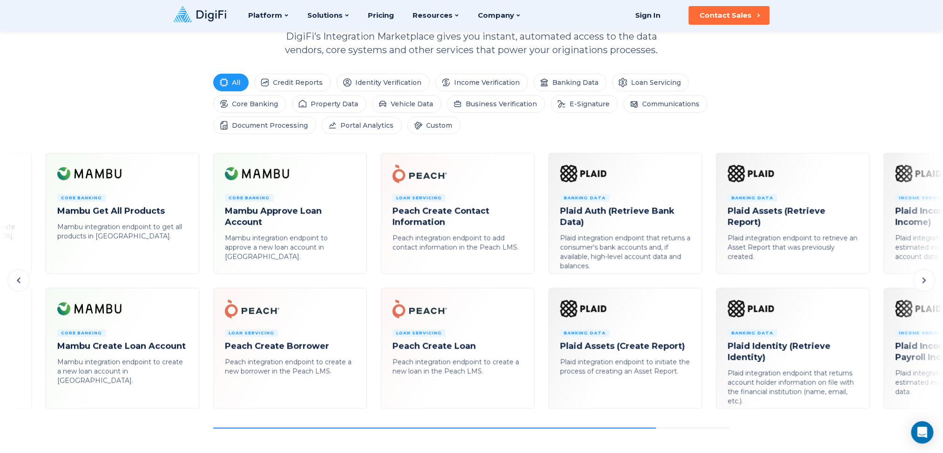
click at [24, 282] on button at bounding box center [18, 280] width 22 height 22
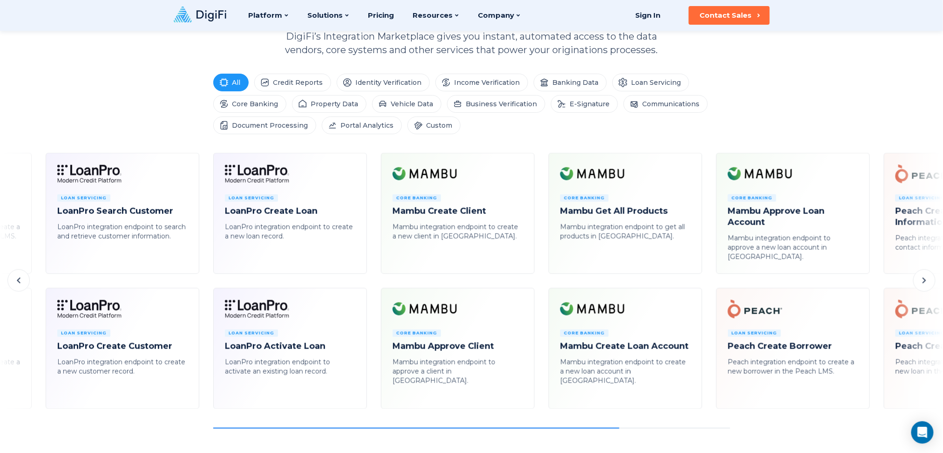
click at [24, 282] on button at bounding box center [18, 280] width 22 height 22
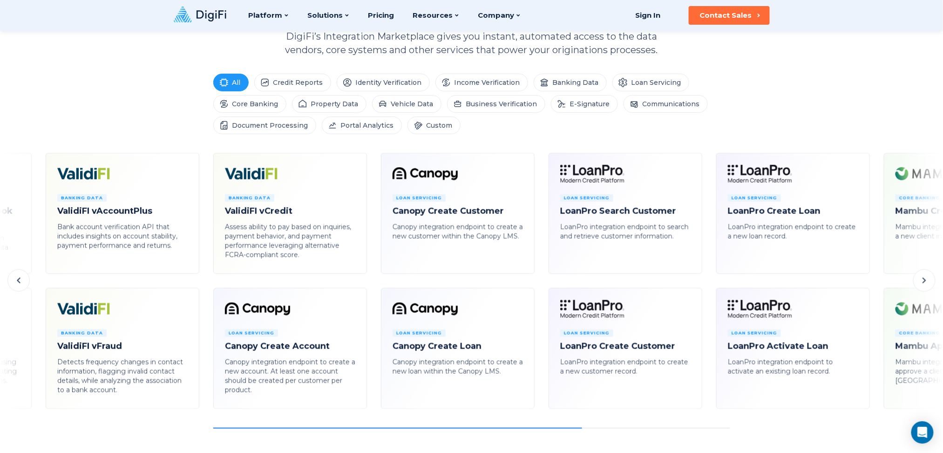
click at [24, 282] on button at bounding box center [18, 280] width 22 height 22
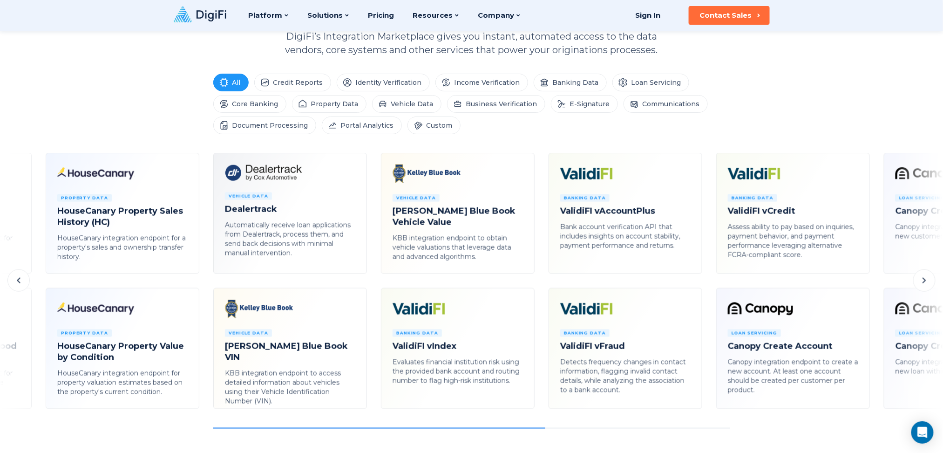
click at [24, 282] on button at bounding box center [18, 280] width 22 height 22
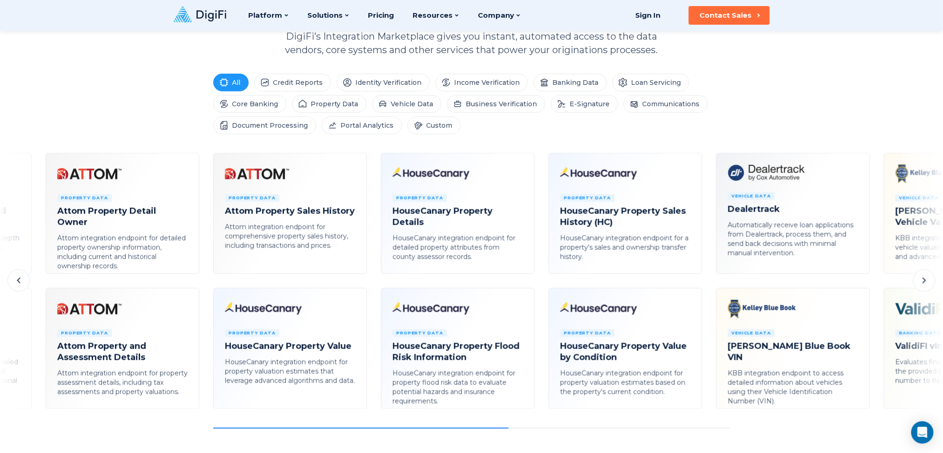
click at [23, 280] on icon at bounding box center [18, 280] width 11 height 11
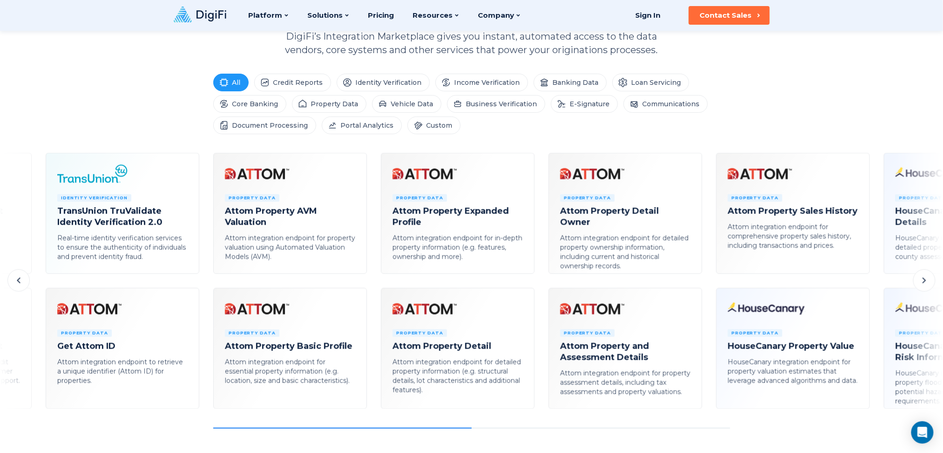
click at [23, 280] on icon at bounding box center [18, 280] width 11 height 11
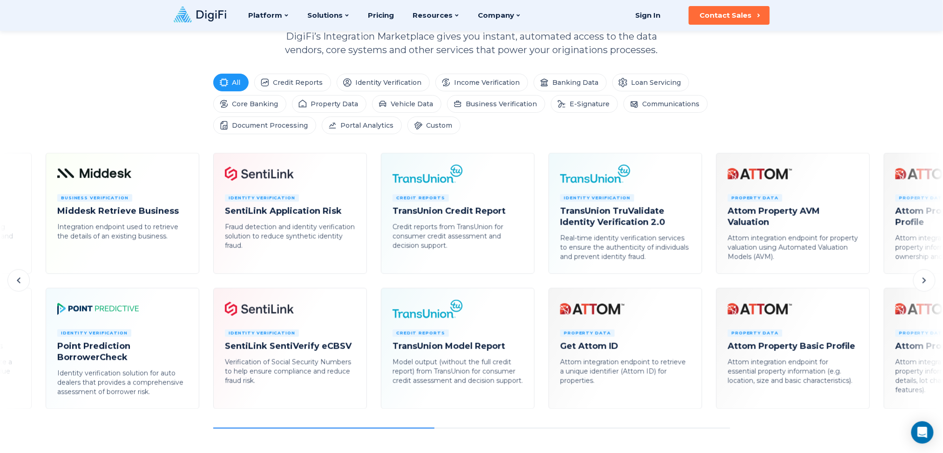
click at [24, 280] on icon at bounding box center [18, 280] width 11 height 11
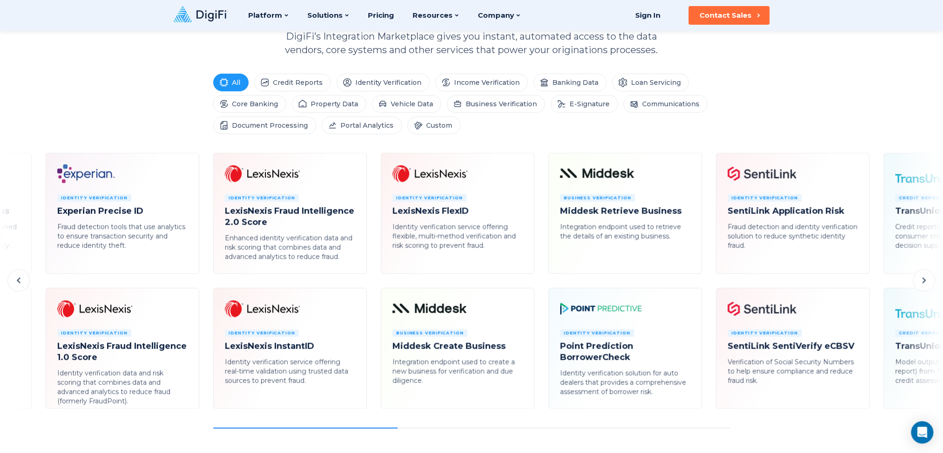
click at [24, 280] on icon at bounding box center [18, 280] width 11 height 11
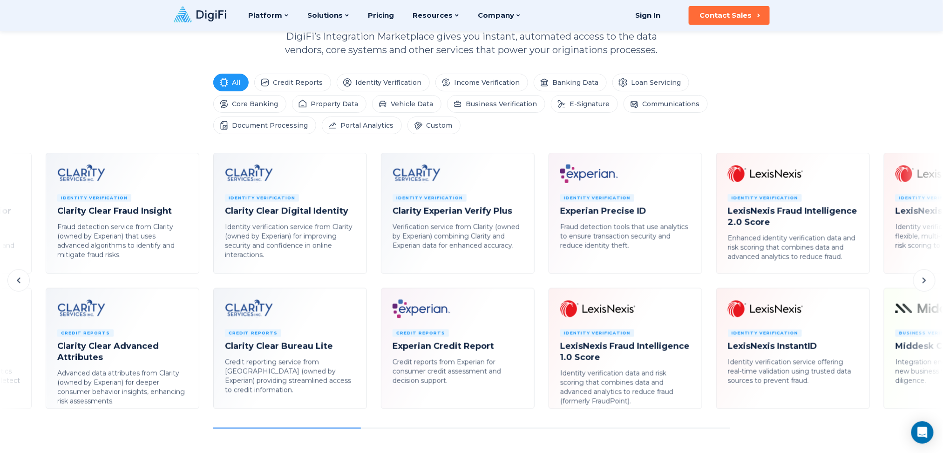
click at [24, 280] on icon at bounding box center [18, 280] width 11 height 11
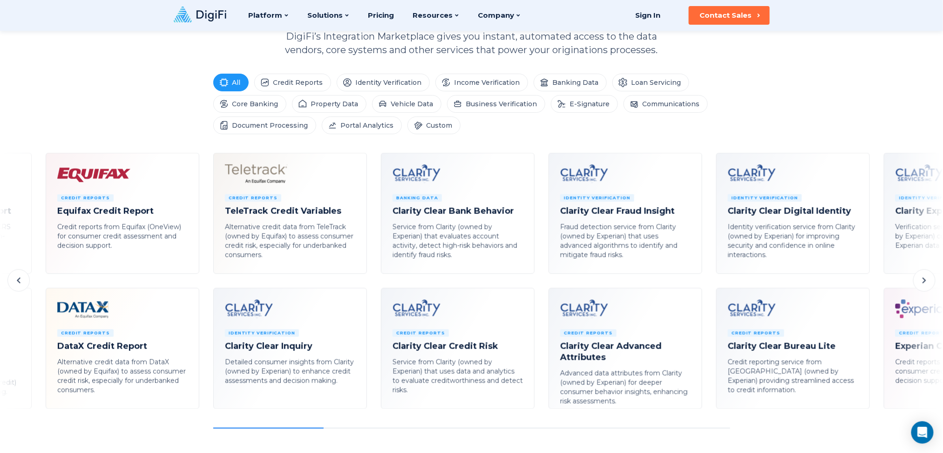
click at [24, 280] on icon at bounding box center [18, 280] width 11 height 11
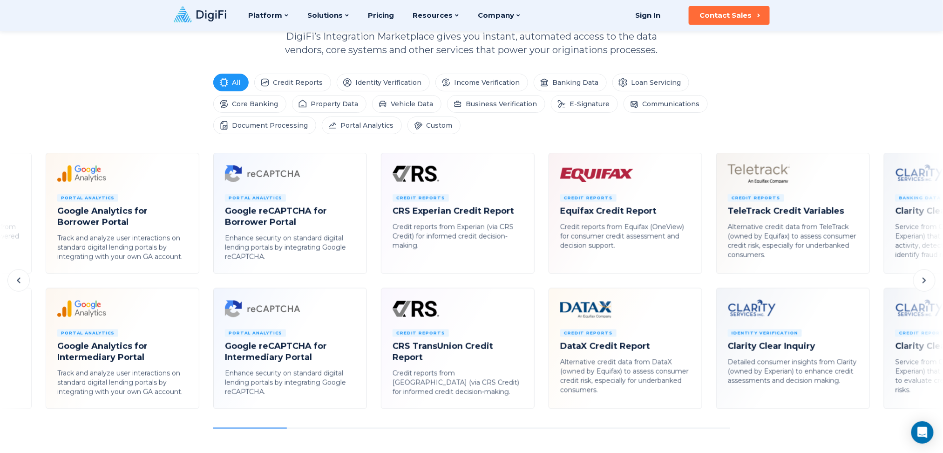
click at [24, 280] on icon at bounding box center [18, 280] width 11 height 11
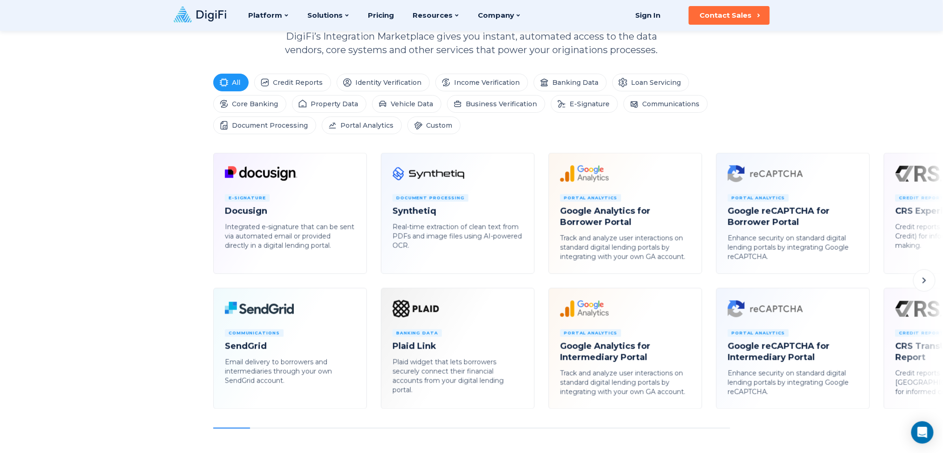
click at [707, 281] on icon at bounding box center [924, 280] width 11 height 11
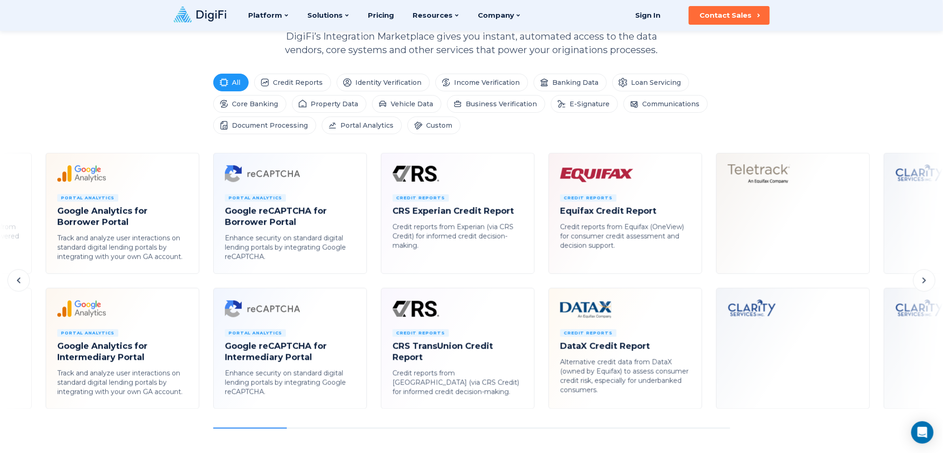
click at [707, 281] on icon at bounding box center [924, 280] width 11 height 11
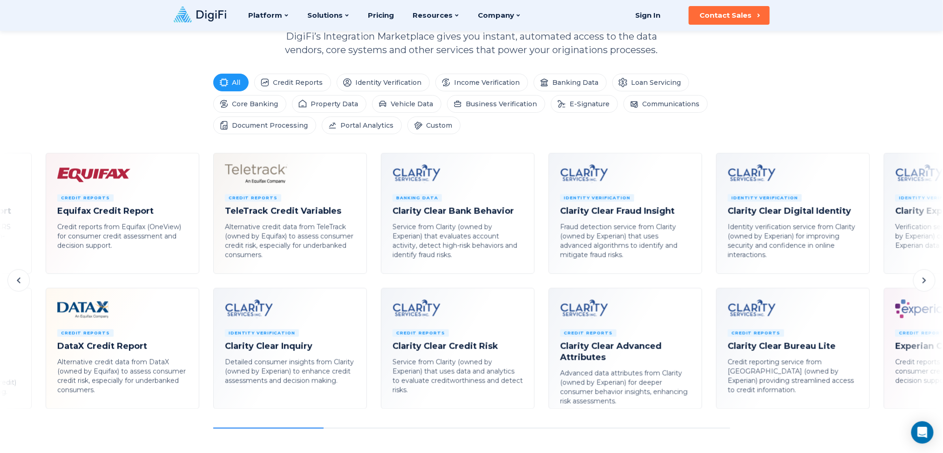
click at [707, 281] on icon at bounding box center [924, 280] width 11 height 11
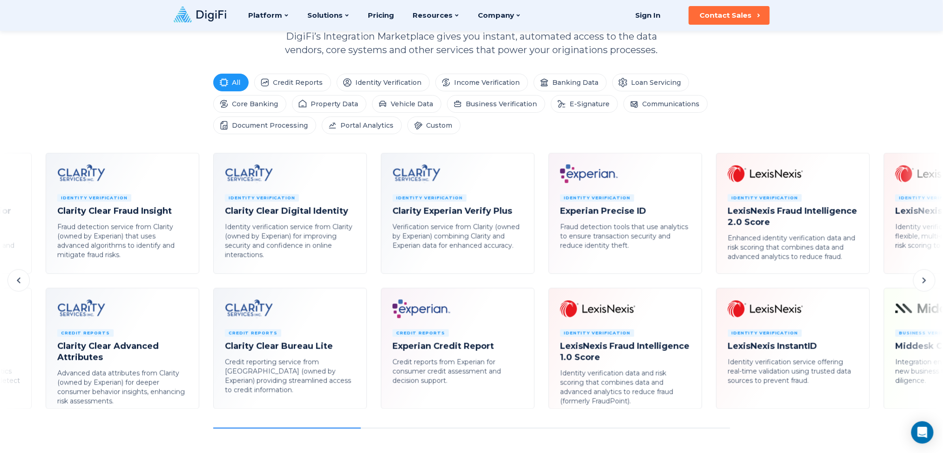
click at [707, 281] on icon at bounding box center [924, 280] width 11 height 11
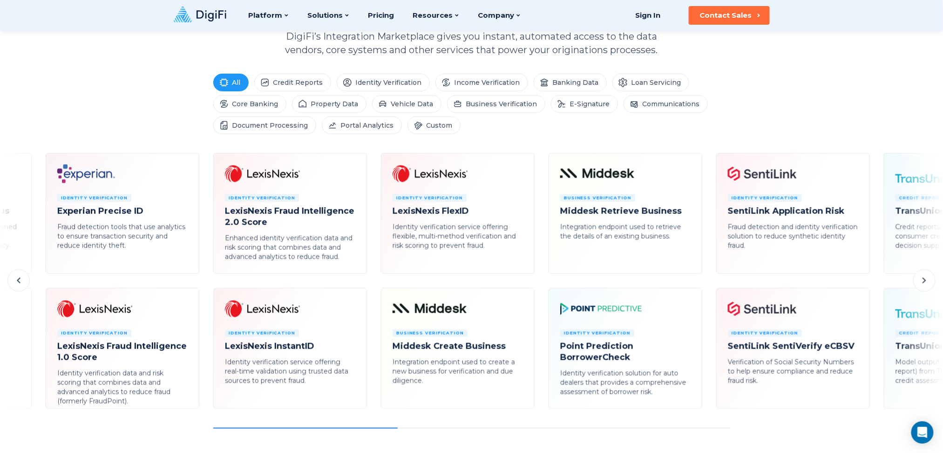
click at [707, 281] on icon at bounding box center [924, 280] width 11 height 11
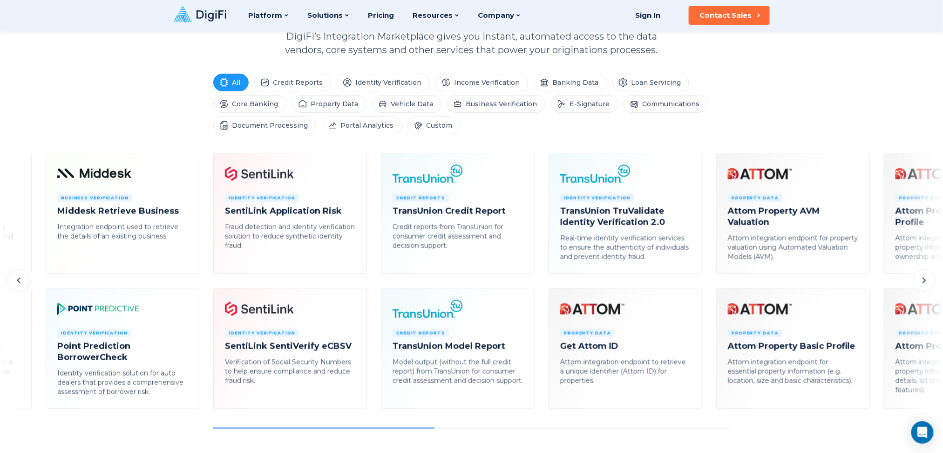
click at [707, 281] on icon at bounding box center [924, 280] width 11 height 11
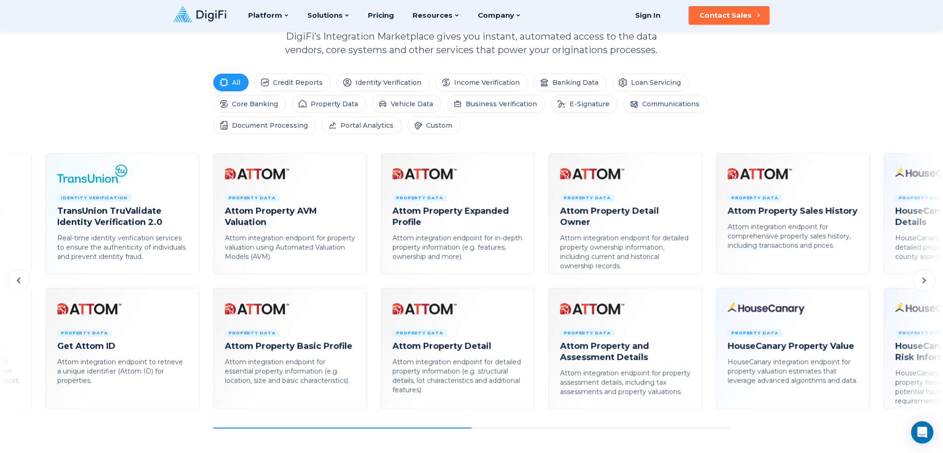
click at [707, 281] on icon at bounding box center [924, 280] width 11 height 11
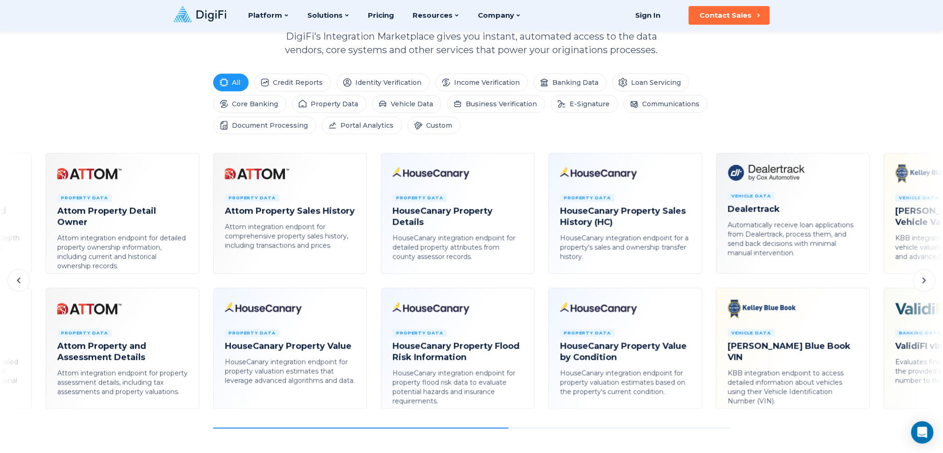
click at [707, 281] on icon at bounding box center [924, 280] width 11 height 11
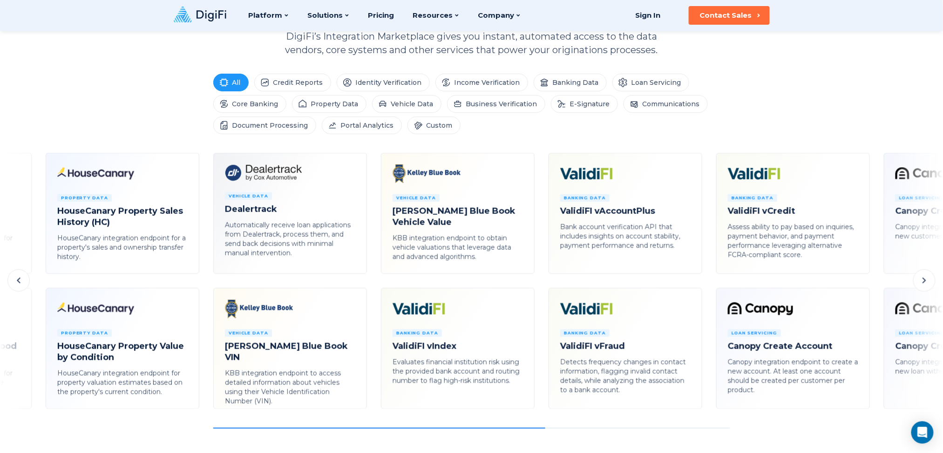
click at [707, 281] on icon at bounding box center [924, 280] width 11 height 11
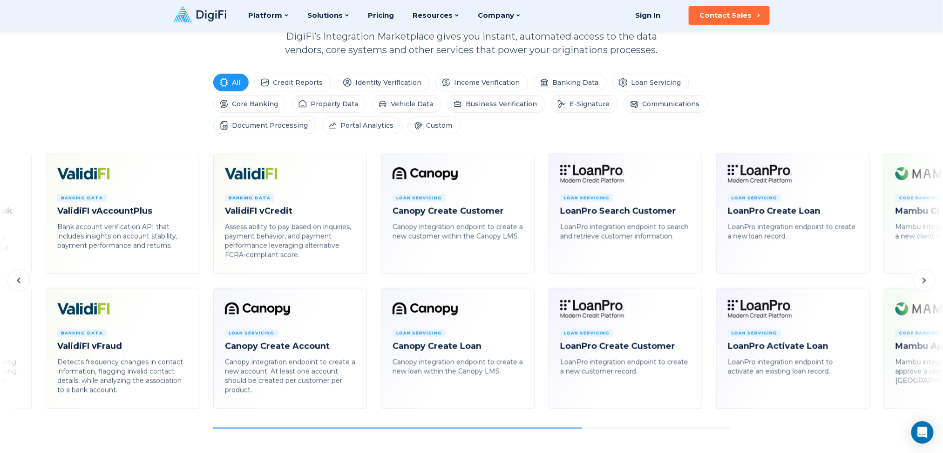
click at [707, 281] on icon at bounding box center [924, 280] width 11 height 11
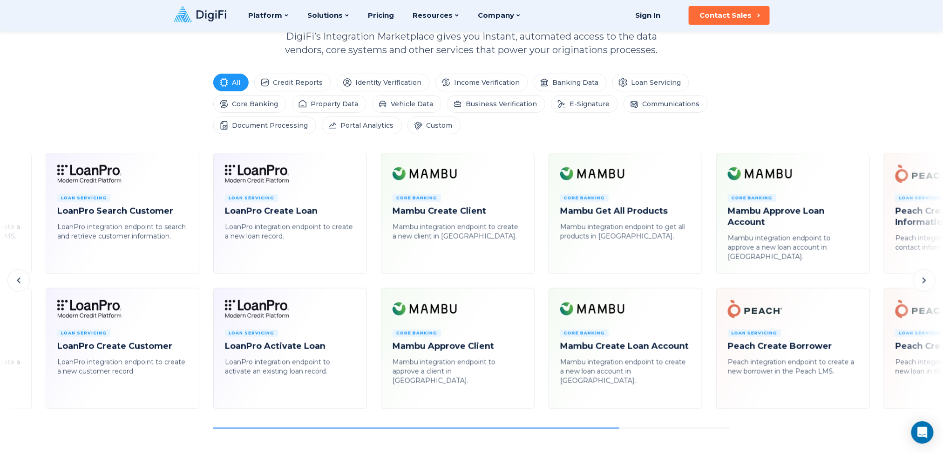
click at [707, 281] on icon at bounding box center [924, 280] width 11 height 11
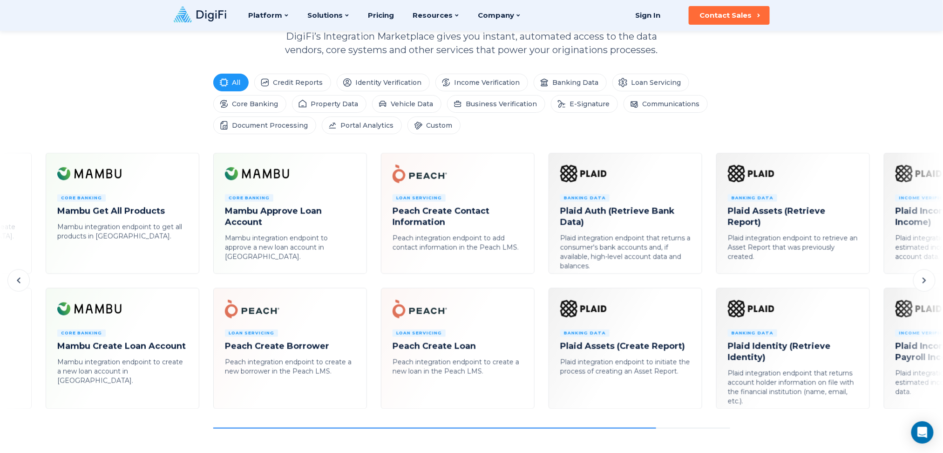
click at [707, 281] on icon at bounding box center [924, 280] width 11 height 11
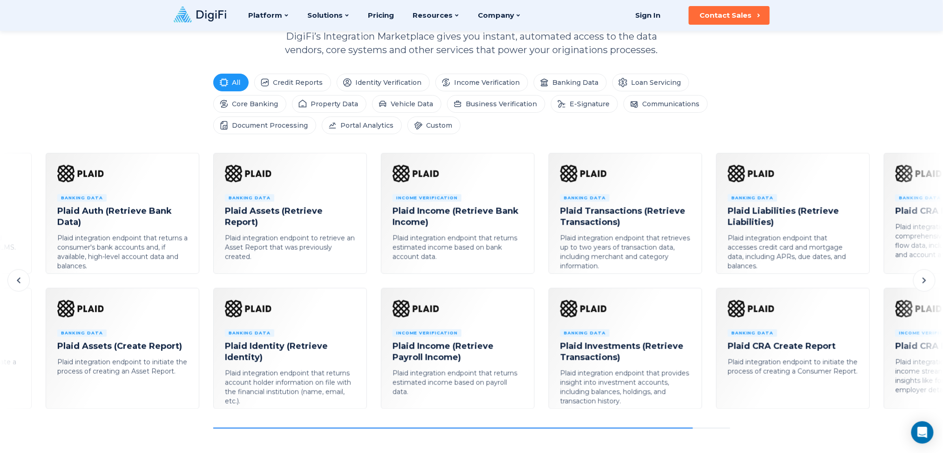
click at [707, 281] on icon at bounding box center [924, 280] width 11 height 11
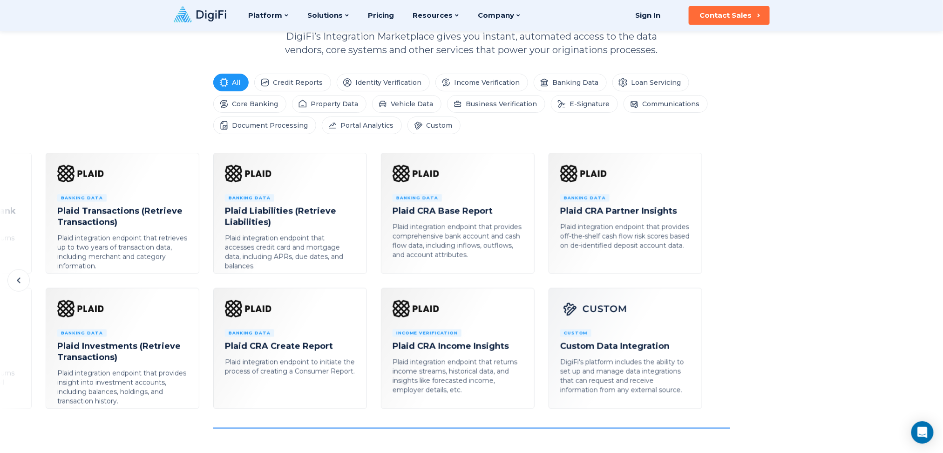
click at [13, 281] on icon at bounding box center [18, 280] width 11 height 11
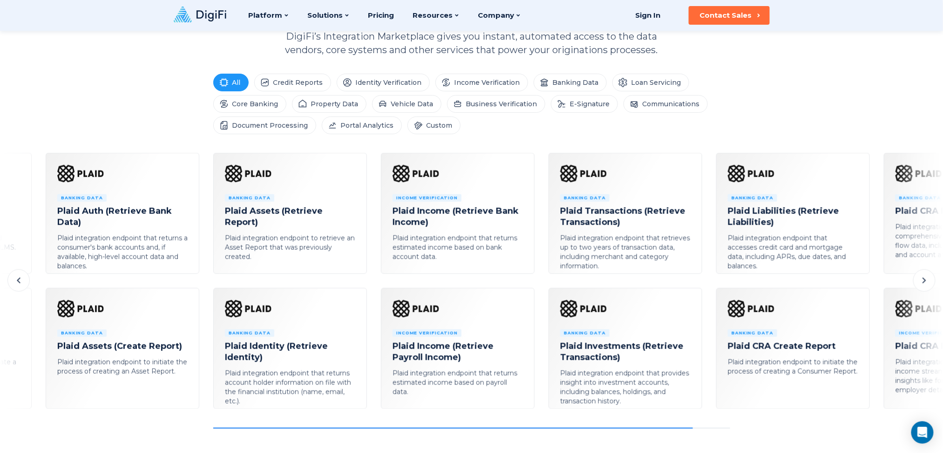
click at [13, 281] on icon at bounding box center [18, 280] width 11 height 11
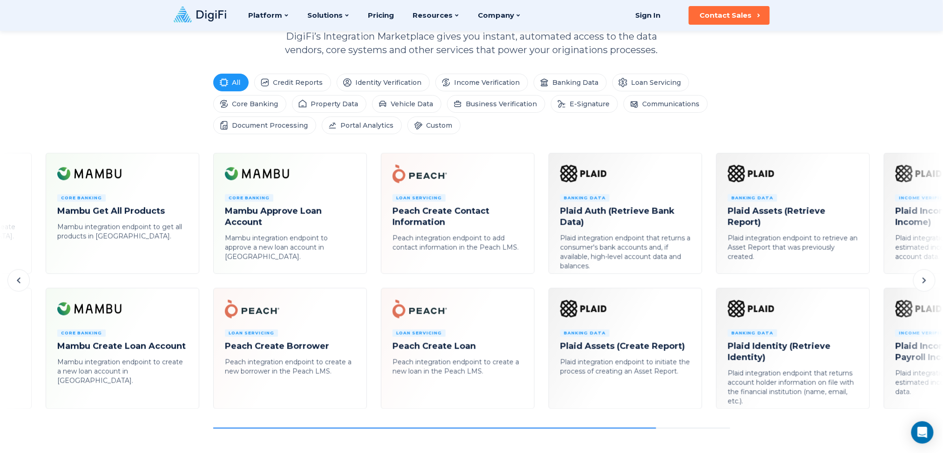
click at [13, 281] on icon at bounding box center [18, 280] width 11 height 11
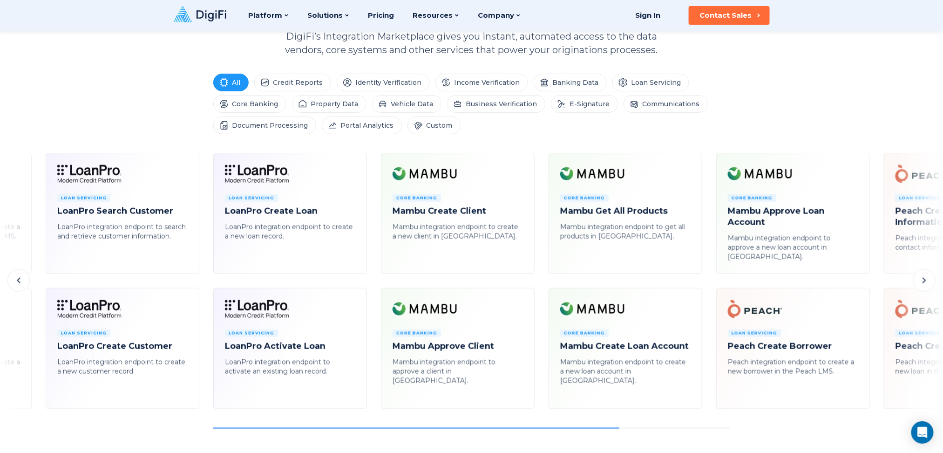
click at [13, 281] on icon at bounding box center [18, 280] width 11 height 11
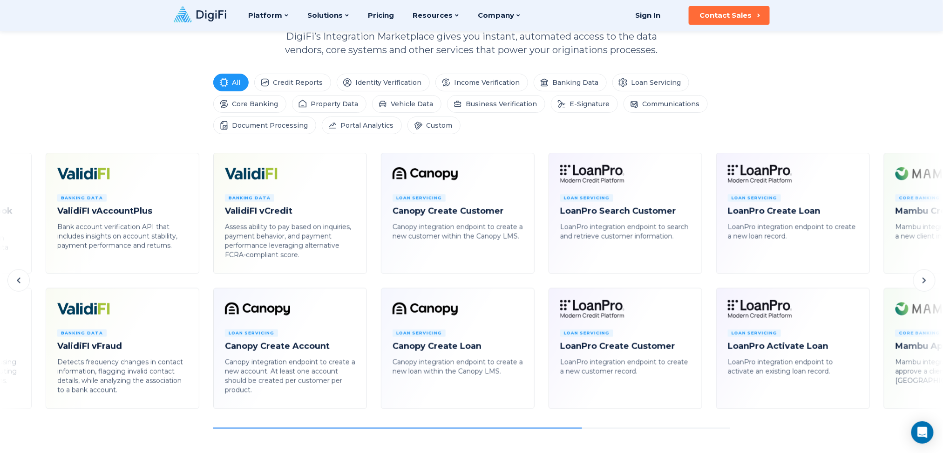
click at [13, 281] on icon at bounding box center [18, 280] width 11 height 11
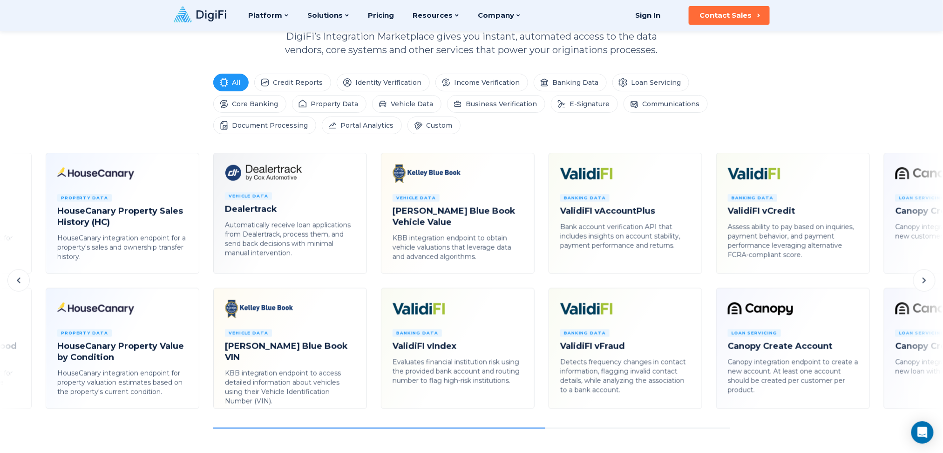
click at [13, 281] on icon at bounding box center [18, 280] width 11 height 11
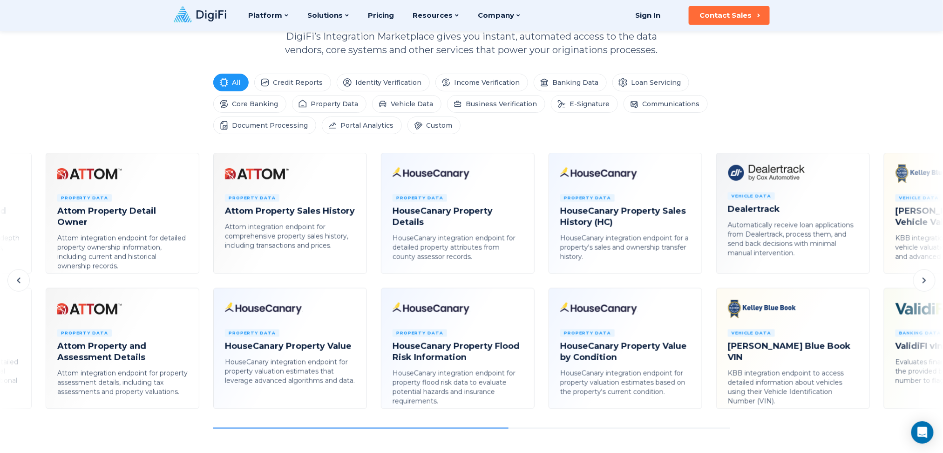
click at [13, 281] on icon at bounding box center [18, 280] width 11 height 11
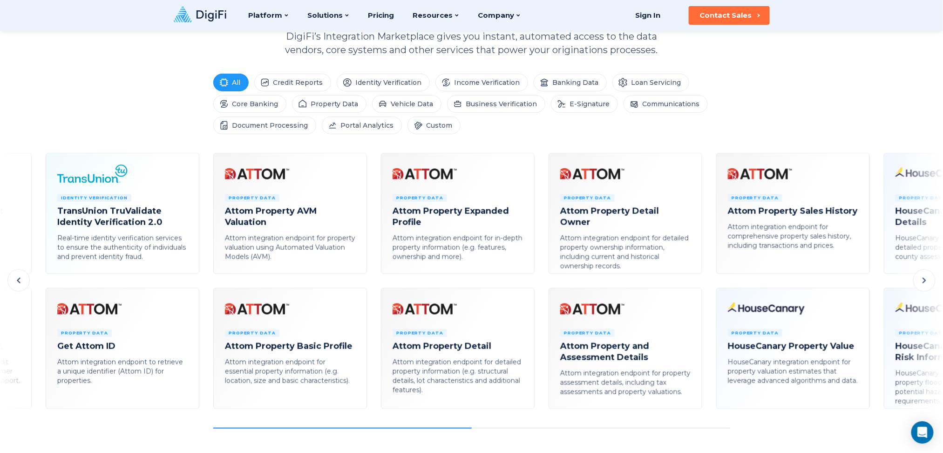
click at [13, 281] on icon at bounding box center [18, 280] width 11 height 11
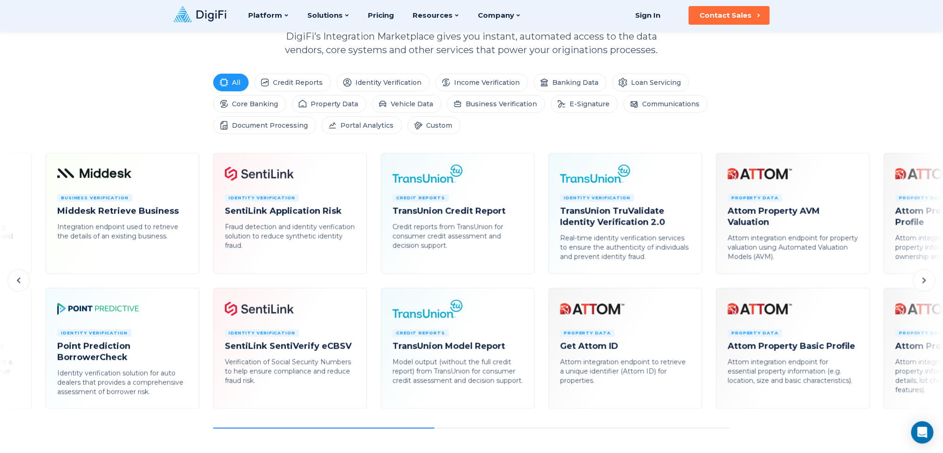
click at [13, 281] on icon at bounding box center [18, 280] width 11 height 11
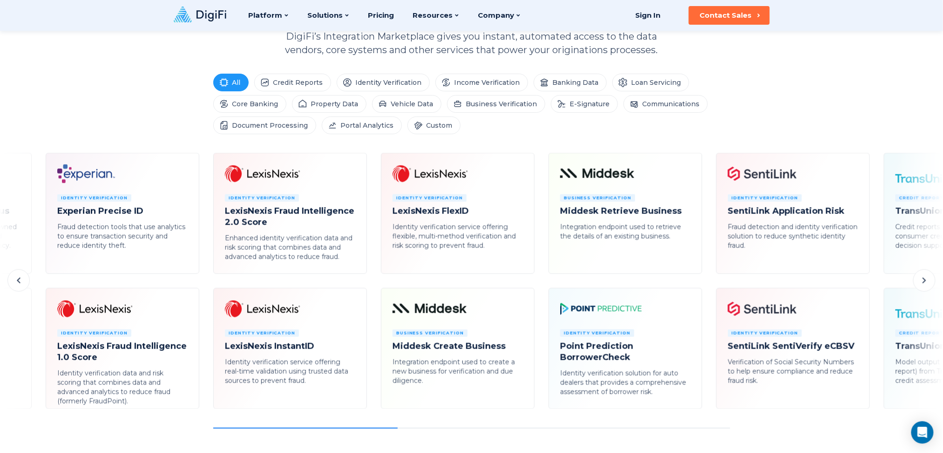
click at [13, 281] on icon at bounding box center [18, 280] width 11 height 11
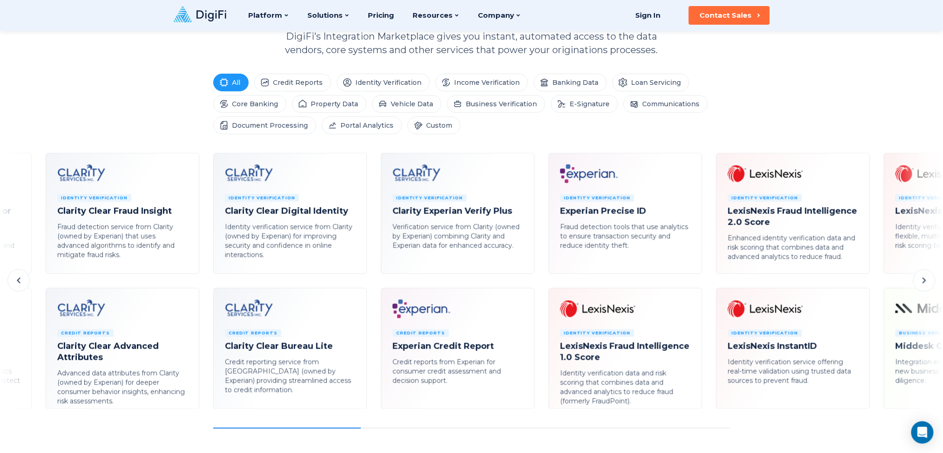
click at [13, 281] on icon at bounding box center [18, 280] width 11 height 11
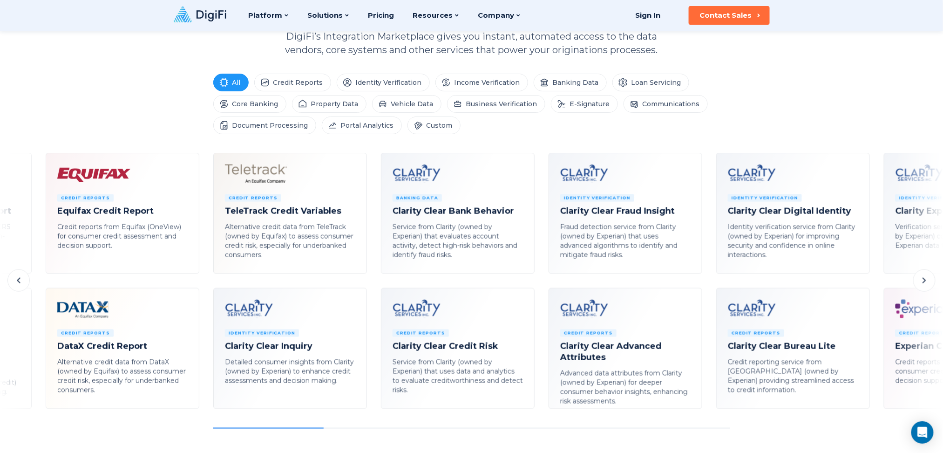
click at [13, 281] on icon at bounding box center [18, 280] width 11 height 11
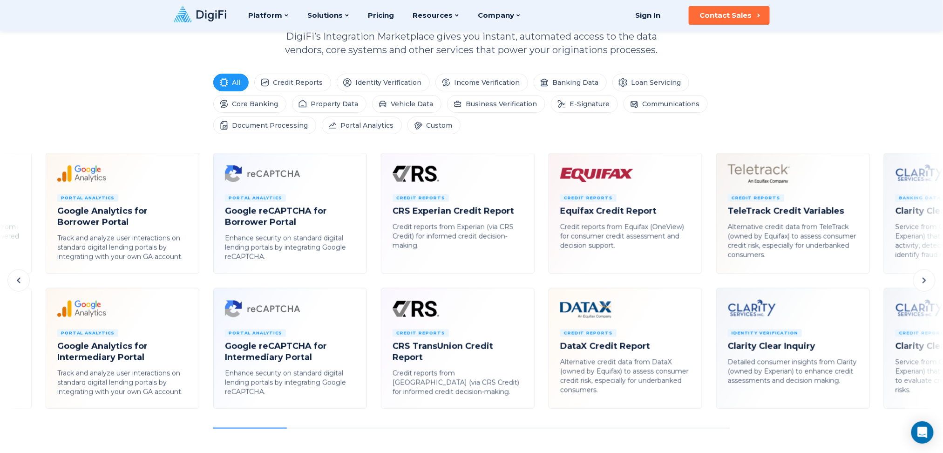
click at [13, 281] on icon at bounding box center [18, 280] width 11 height 11
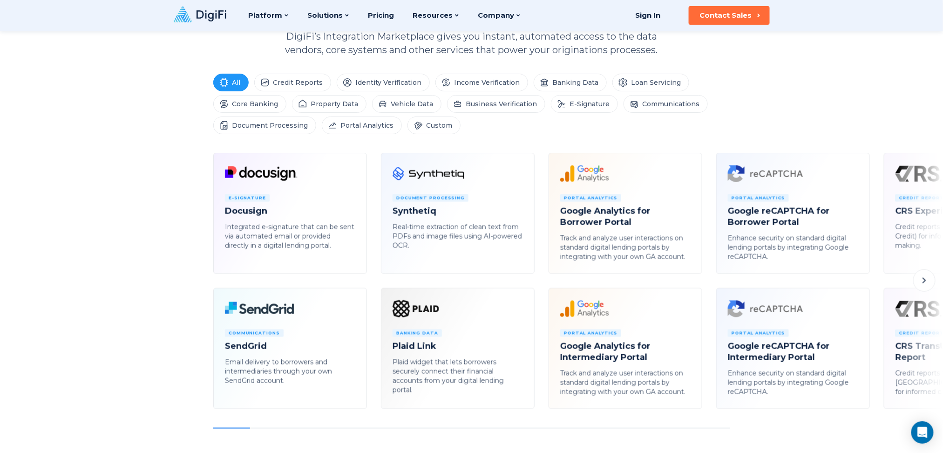
click at [707, 285] on icon at bounding box center [924, 280] width 11 height 11
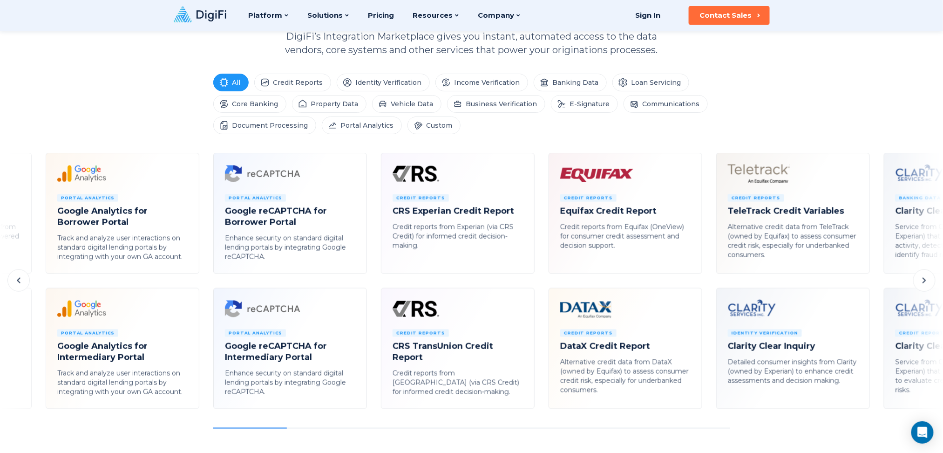
click at [707, 285] on icon at bounding box center [924, 280] width 11 height 11
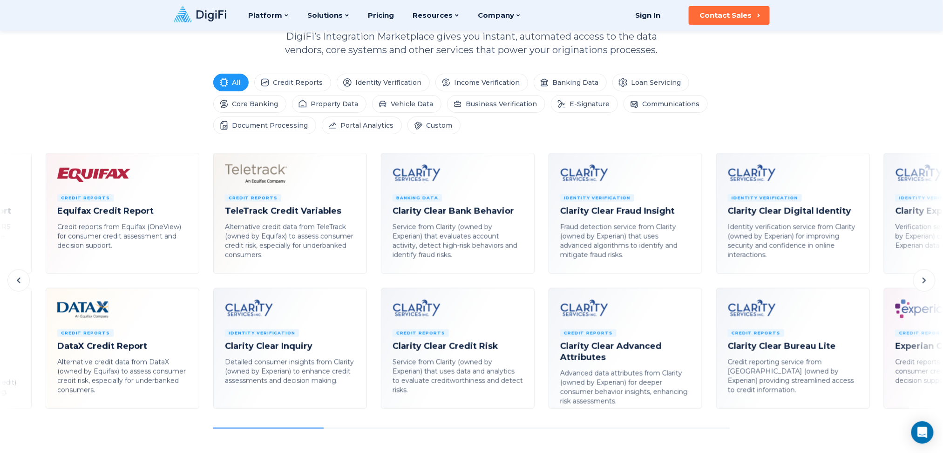
click at [707, 286] on icon at bounding box center [924, 280] width 11 height 11
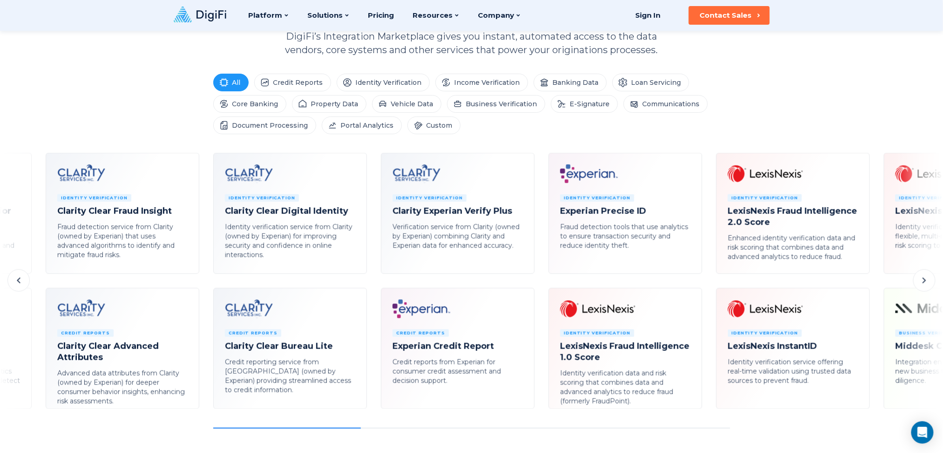
click at [707, 286] on icon at bounding box center [924, 280] width 11 height 11
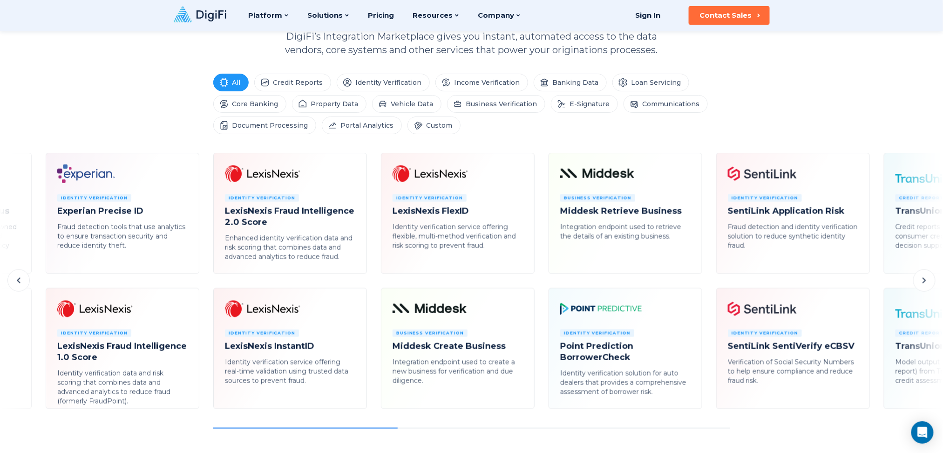
click at [707, 286] on icon at bounding box center [924, 280] width 11 height 11
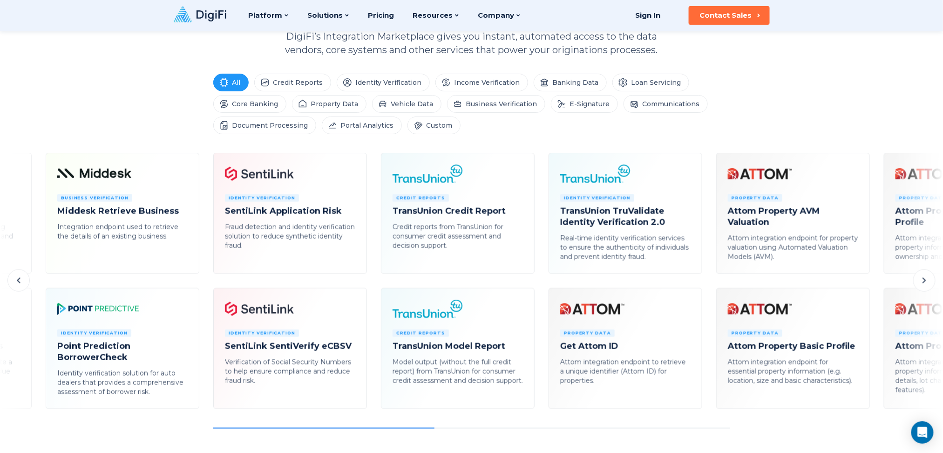
click at [707, 286] on icon at bounding box center [924, 280] width 11 height 11
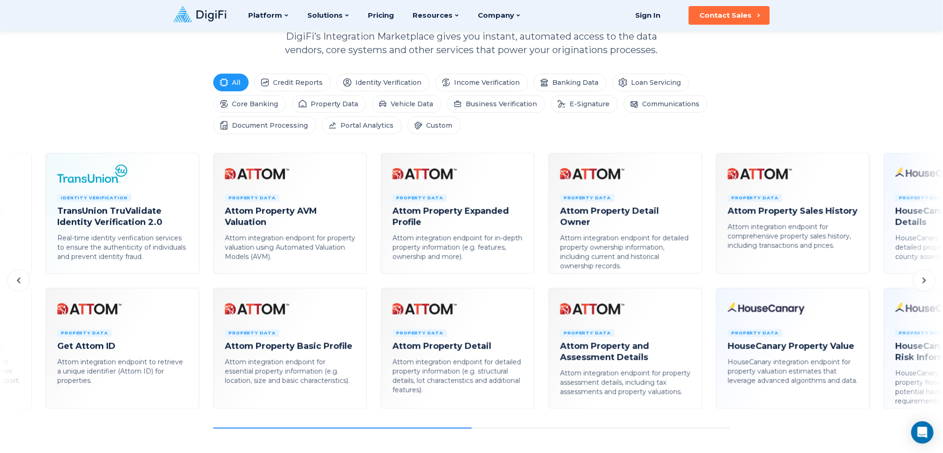
click at [707, 286] on icon at bounding box center [924, 280] width 11 height 11
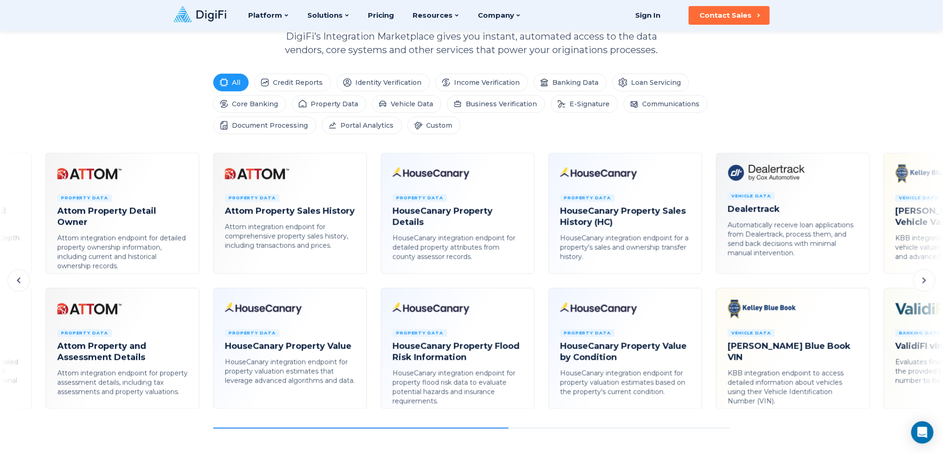
click at [707, 286] on icon at bounding box center [924, 280] width 11 height 11
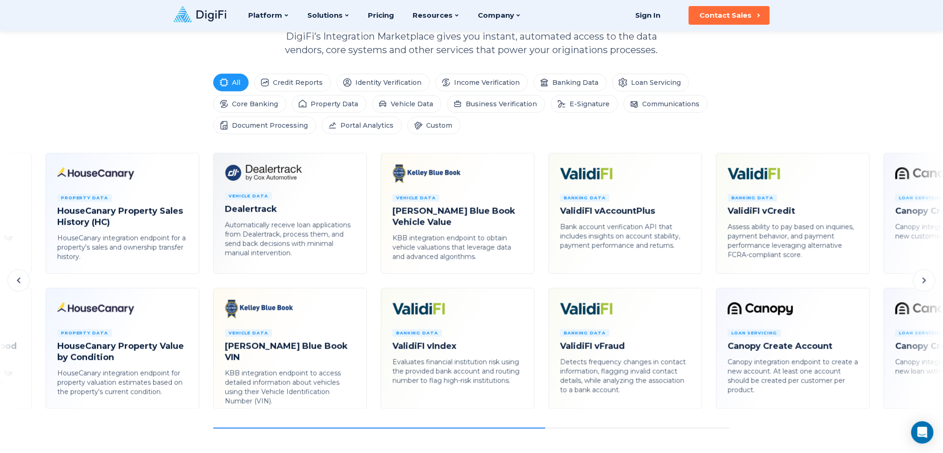
click at [707, 286] on icon at bounding box center [924, 280] width 11 height 11
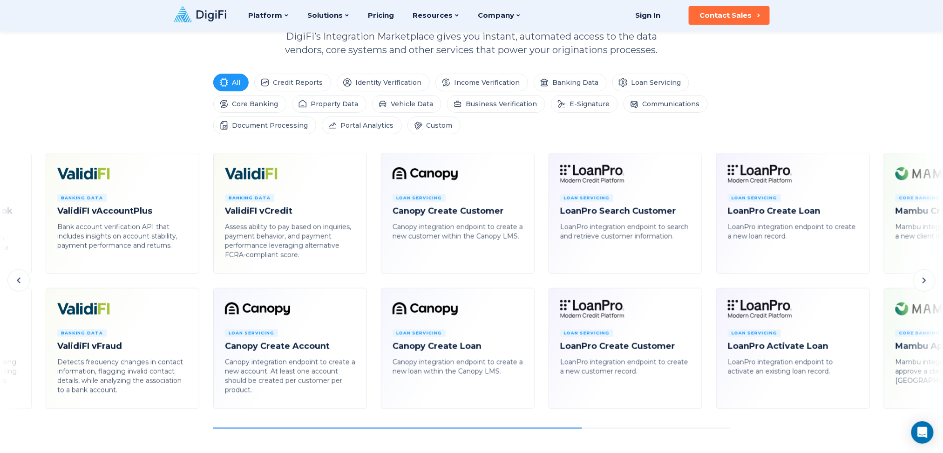
click at [707, 286] on icon at bounding box center [924, 280] width 11 height 11
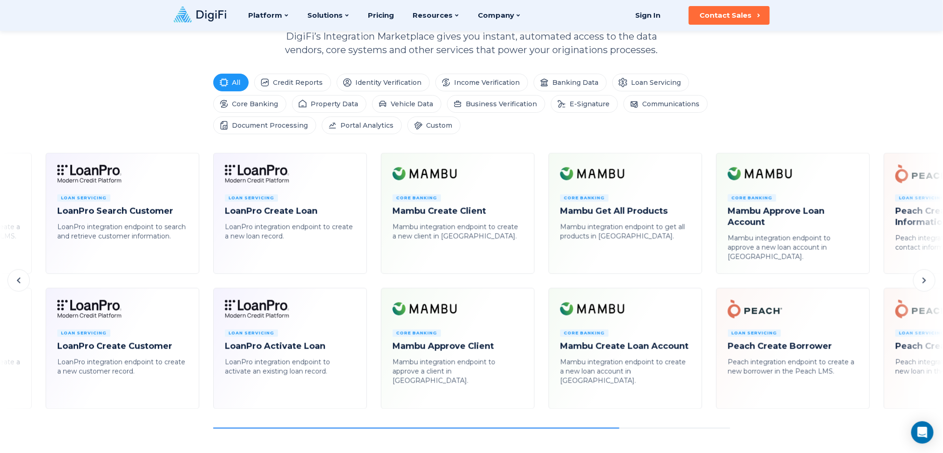
click at [707, 286] on icon at bounding box center [924, 280] width 11 height 11
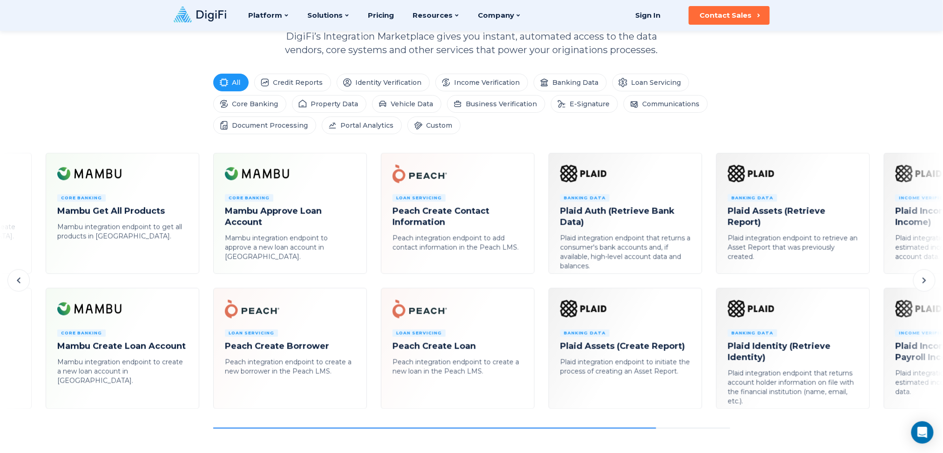
click at [707, 286] on icon at bounding box center [924, 280] width 11 height 11
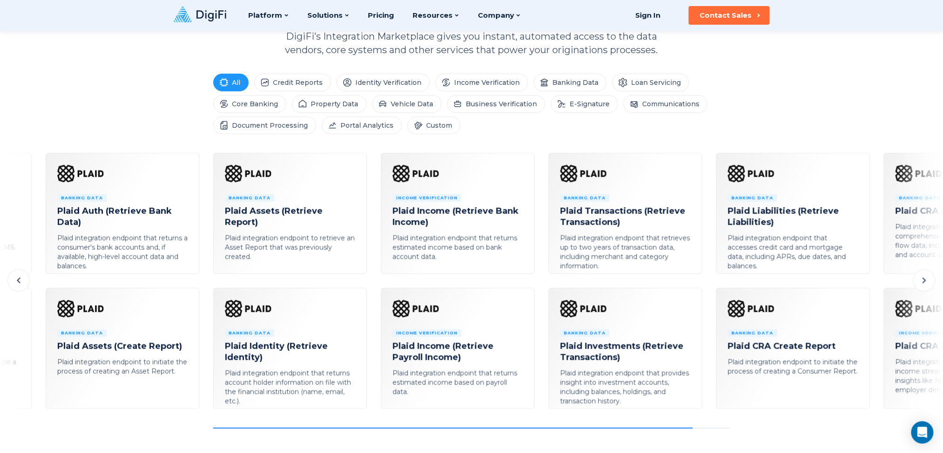
click at [707, 286] on icon at bounding box center [924, 280] width 11 height 11
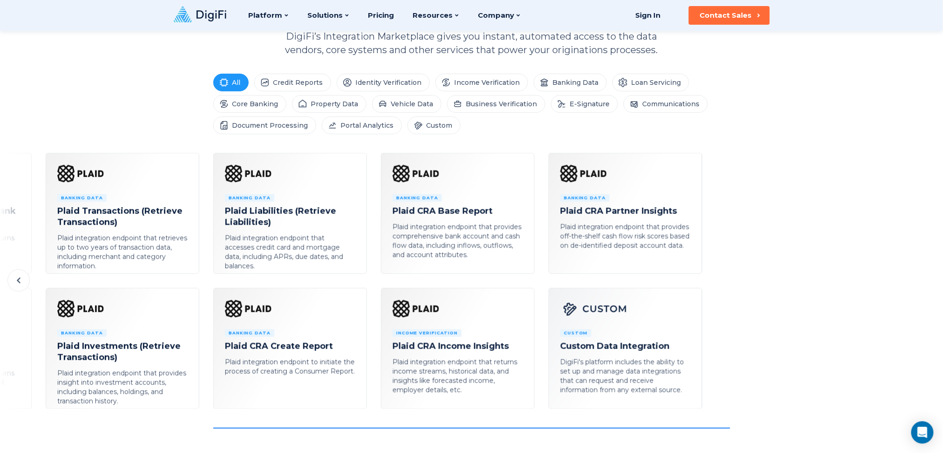
click at [11, 280] on button at bounding box center [18, 280] width 22 height 22
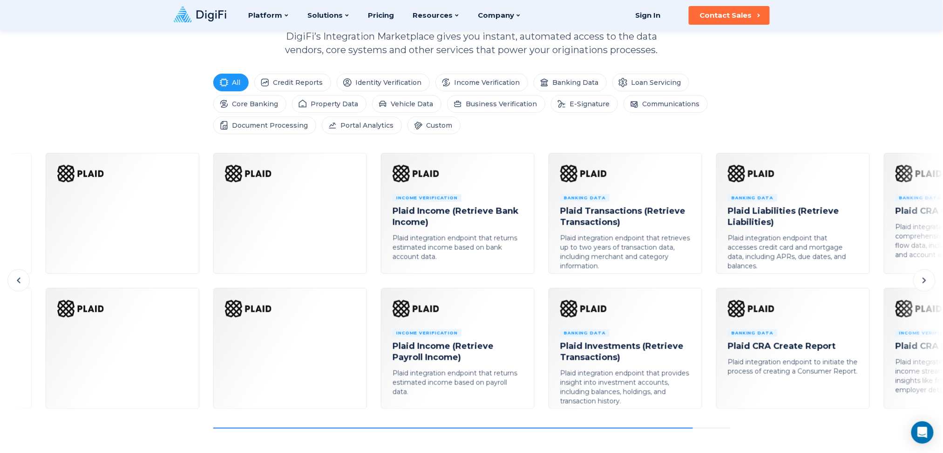
click at [11, 280] on button at bounding box center [18, 280] width 22 height 22
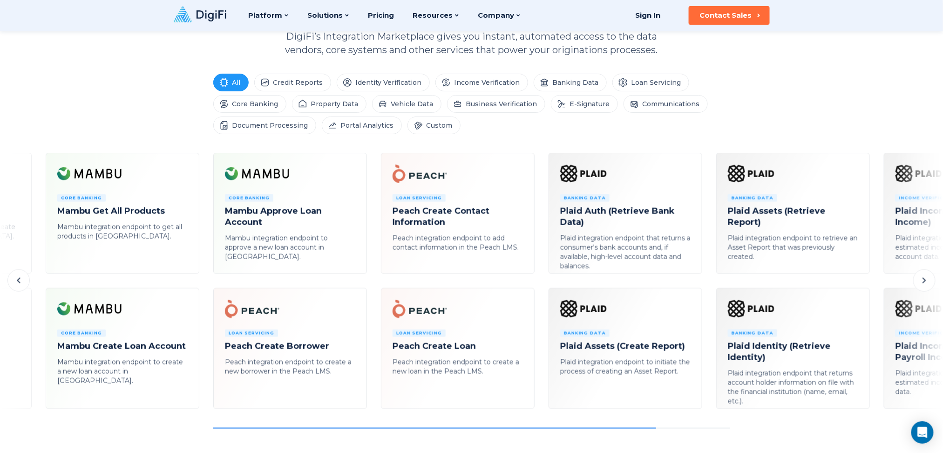
click at [11, 280] on button at bounding box center [18, 280] width 22 height 22
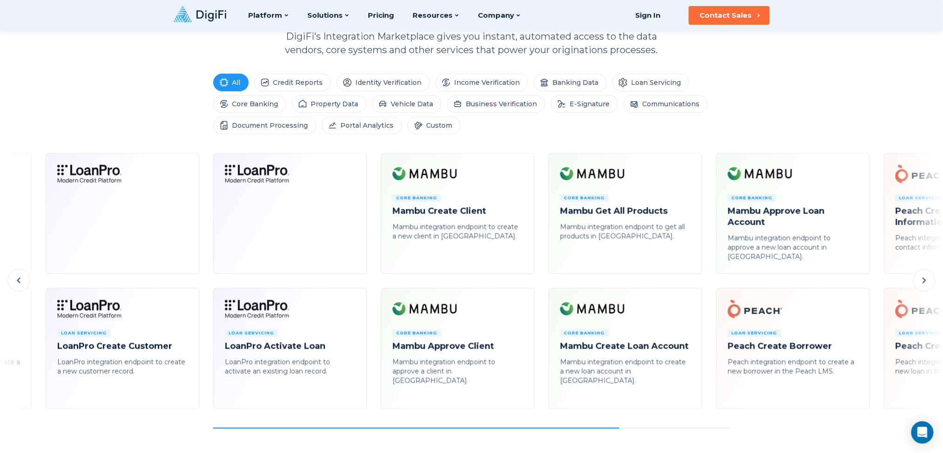
click at [11, 280] on button at bounding box center [18, 280] width 22 height 22
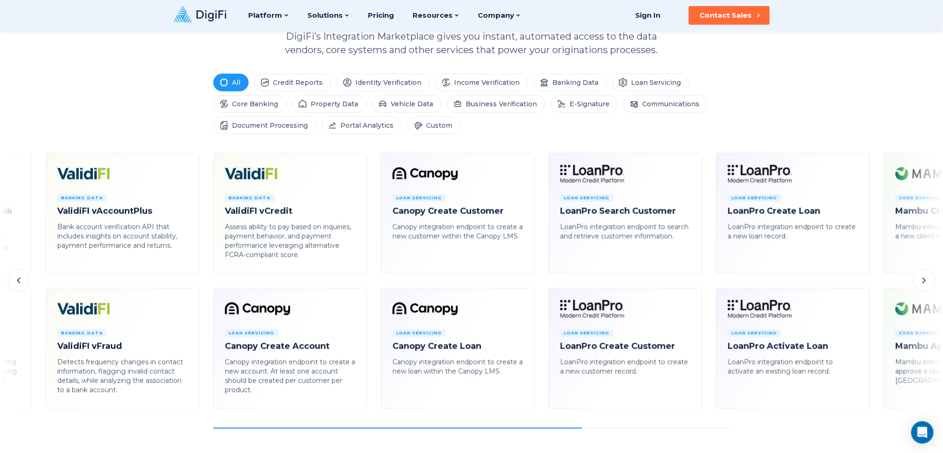
click at [11, 280] on button at bounding box center [18, 280] width 22 height 22
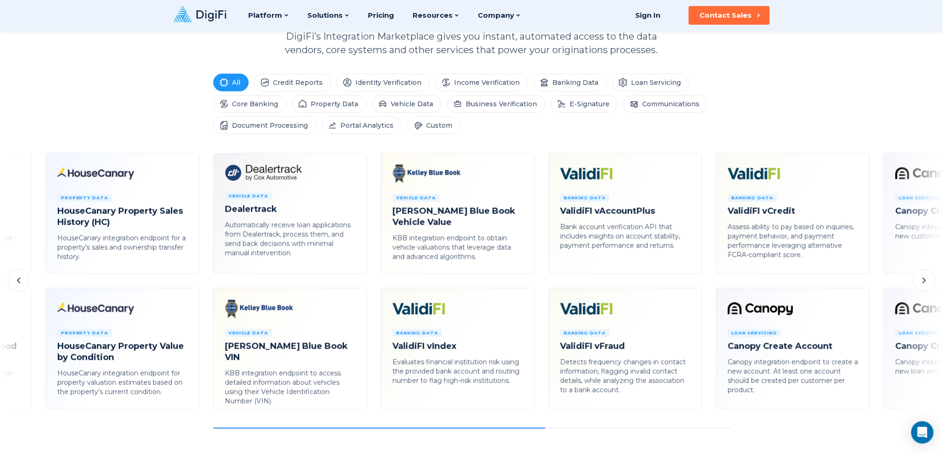
click at [11, 280] on button at bounding box center [18, 280] width 22 height 22
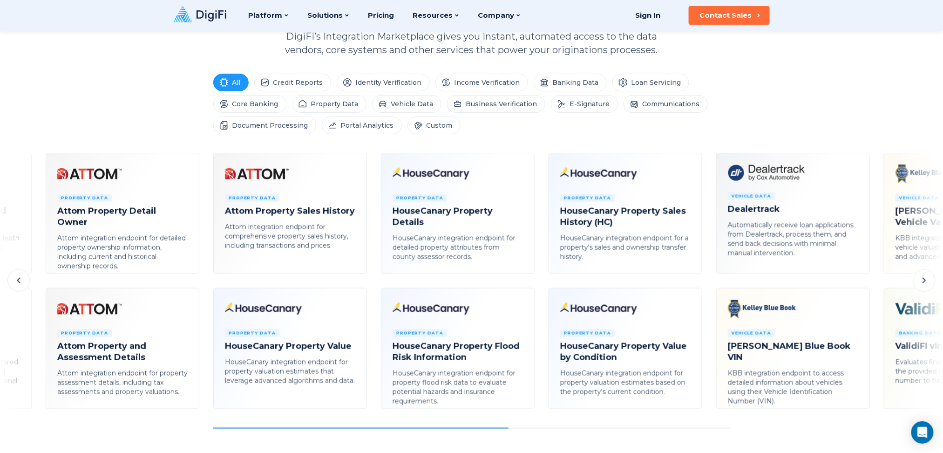
click at [11, 280] on button at bounding box center [18, 280] width 22 height 22
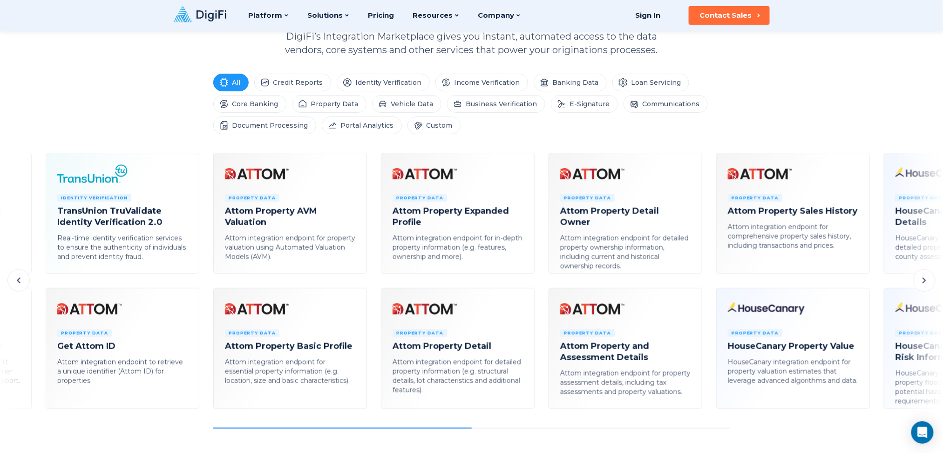
click at [11, 280] on button at bounding box center [18, 280] width 22 height 22
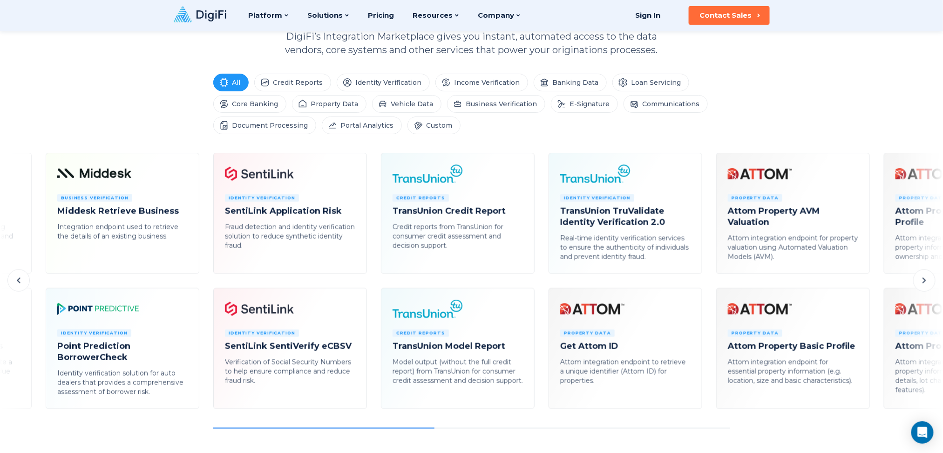
click at [11, 280] on button at bounding box center [18, 280] width 22 height 22
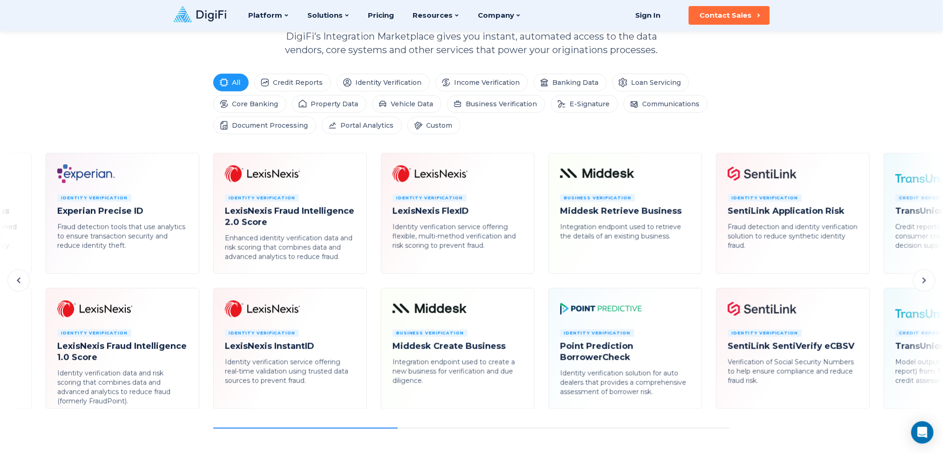
click at [11, 280] on button at bounding box center [18, 280] width 22 height 22
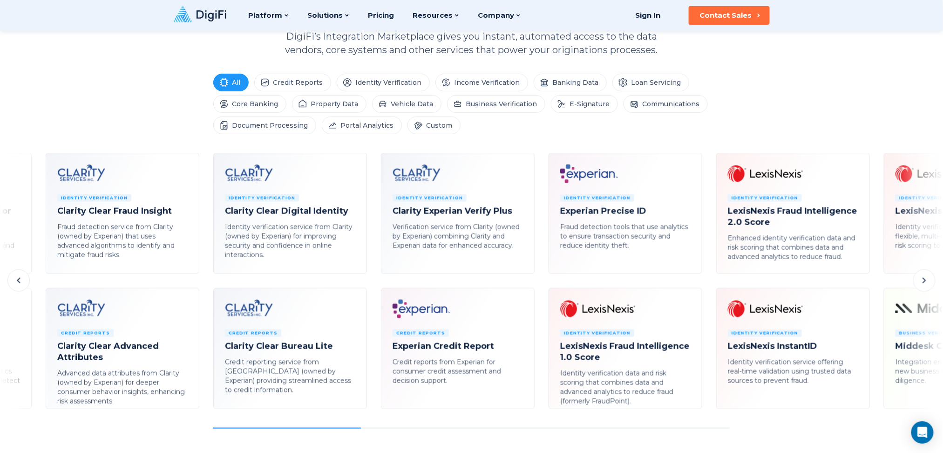
click at [11, 280] on button at bounding box center [18, 280] width 22 height 22
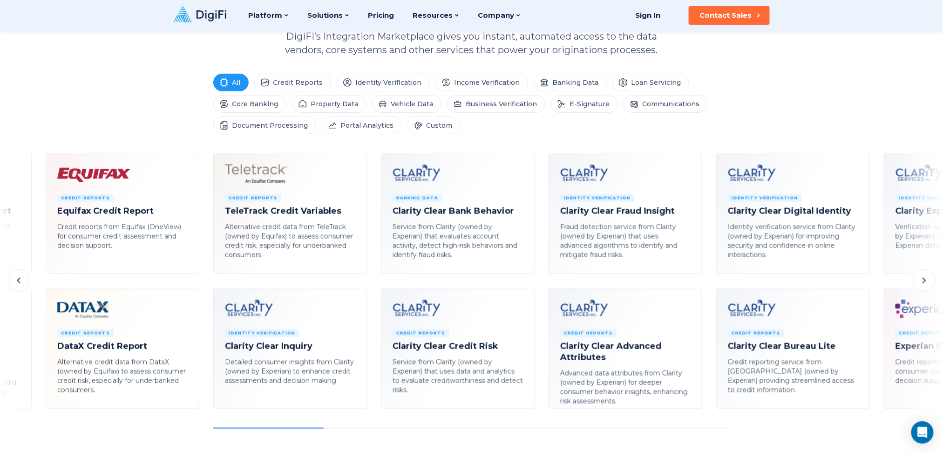
click at [11, 280] on button at bounding box center [18, 280] width 22 height 22
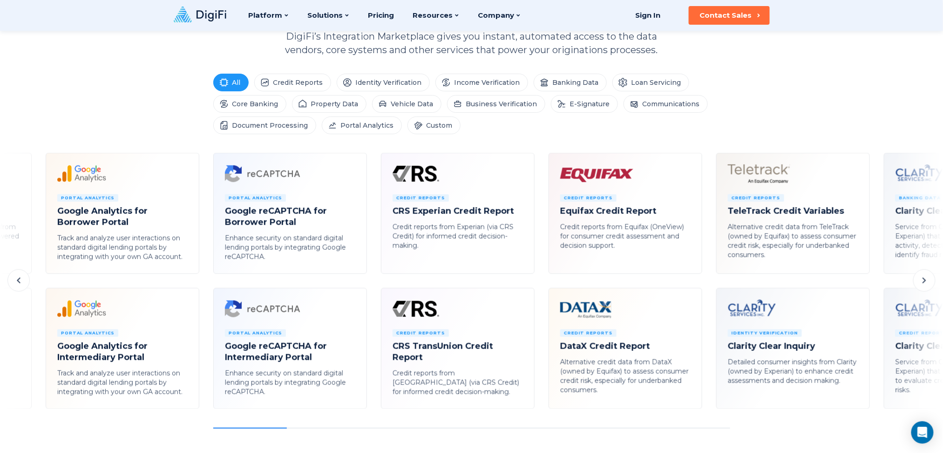
click at [11, 280] on button at bounding box center [18, 280] width 22 height 22
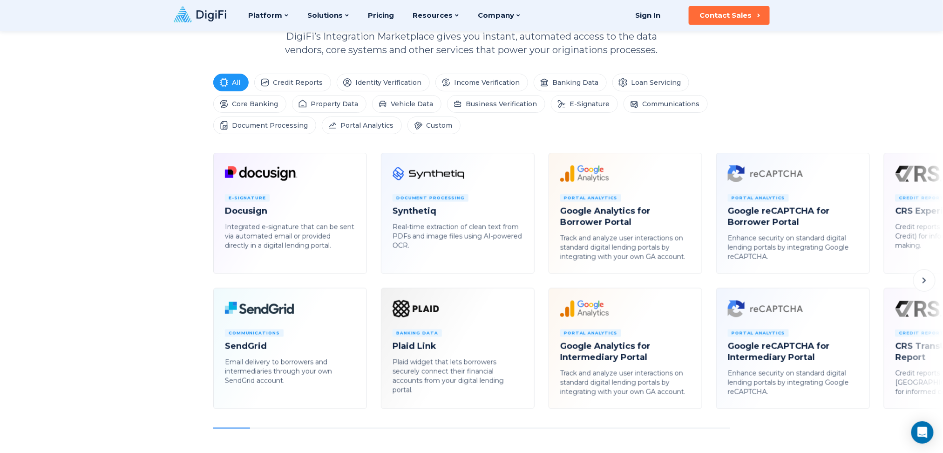
click at [707, 284] on icon at bounding box center [924, 280] width 11 height 11
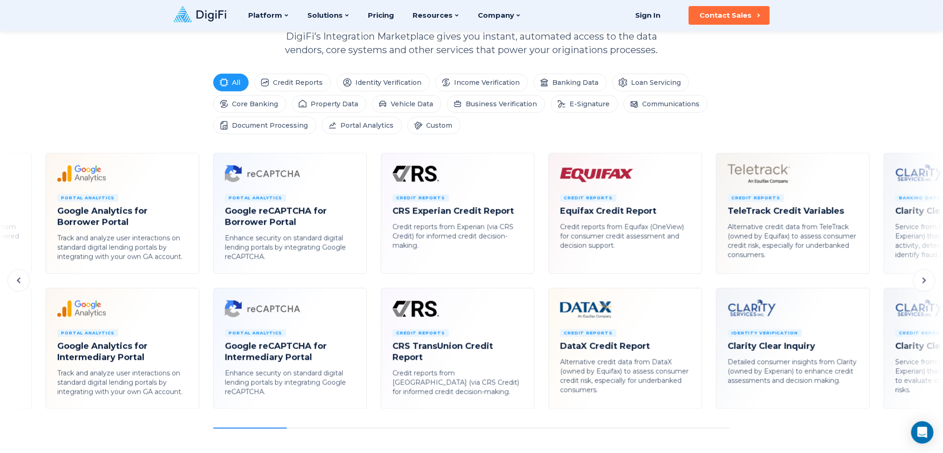
click at [707, 284] on icon at bounding box center [924, 280] width 11 height 11
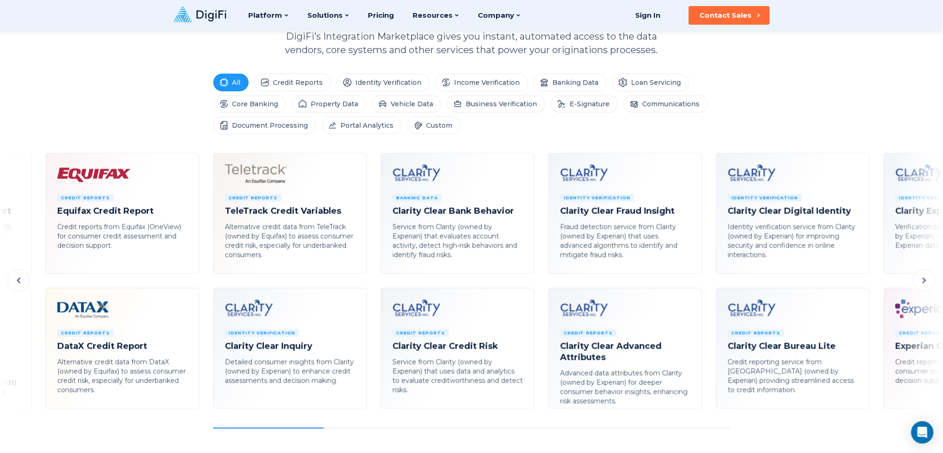
click at [707, 284] on icon at bounding box center [924, 280] width 11 height 11
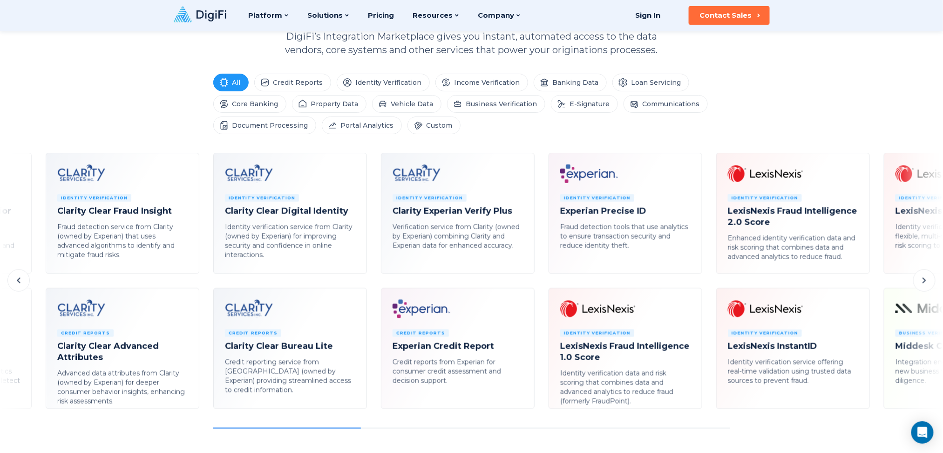
click at [707, 284] on icon at bounding box center [924, 280] width 11 height 11
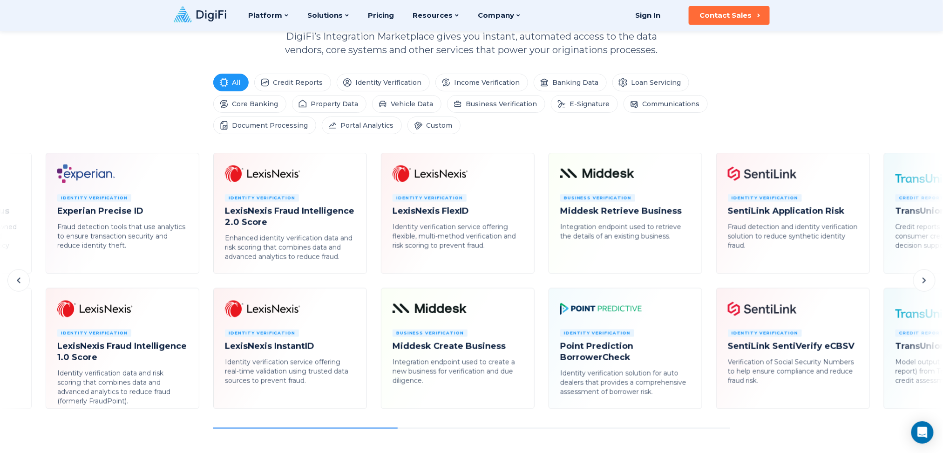
click at [707, 284] on icon at bounding box center [924, 280] width 11 height 11
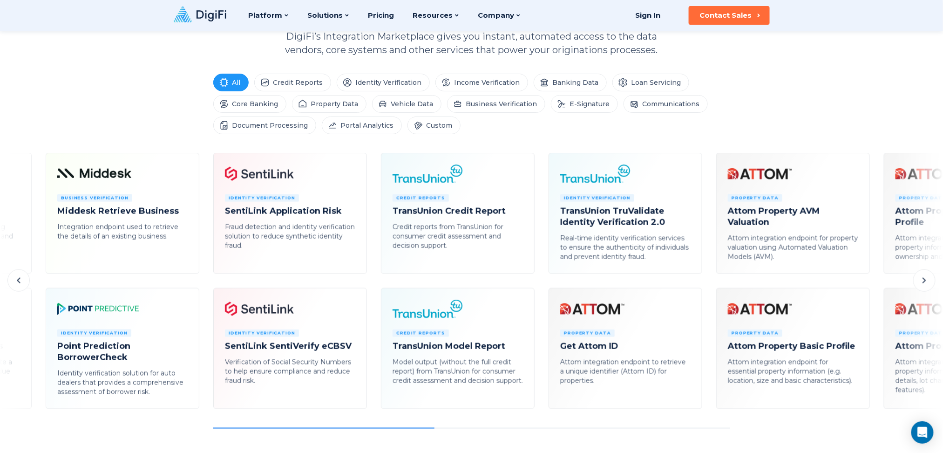
click at [707, 284] on icon at bounding box center [924, 280] width 11 height 11
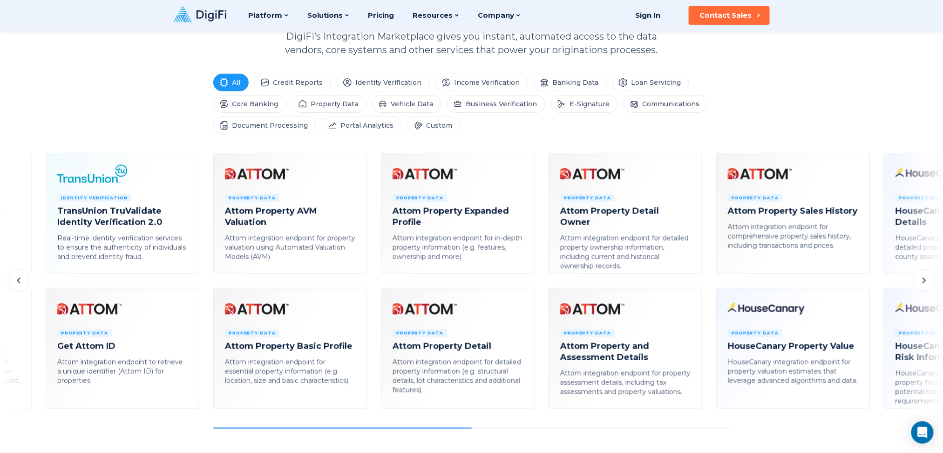
click at [707, 284] on icon at bounding box center [924, 280] width 11 height 11
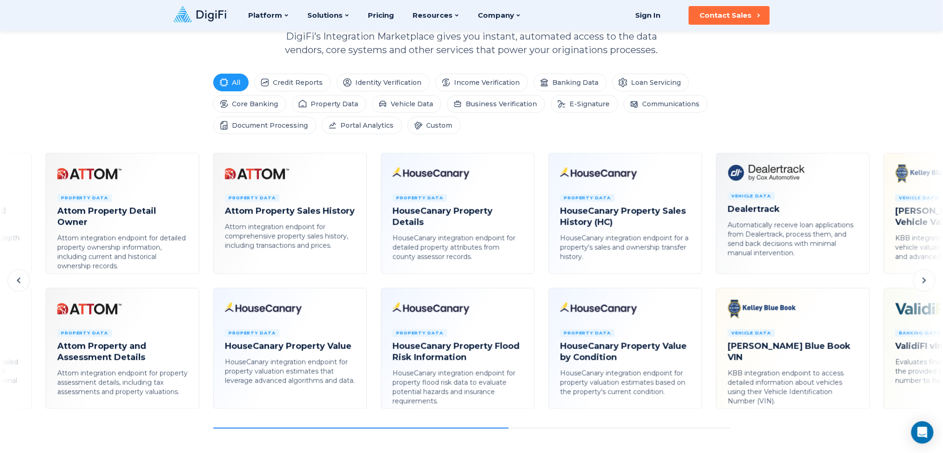
click at [707, 284] on icon at bounding box center [924, 280] width 11 height 11
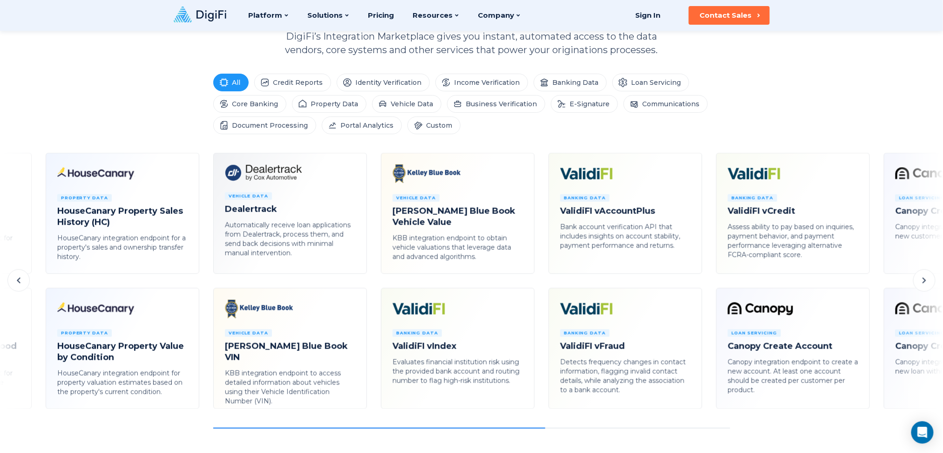
click at [707, 284] on icon at bounding box center [924, 280] width 11 height 11
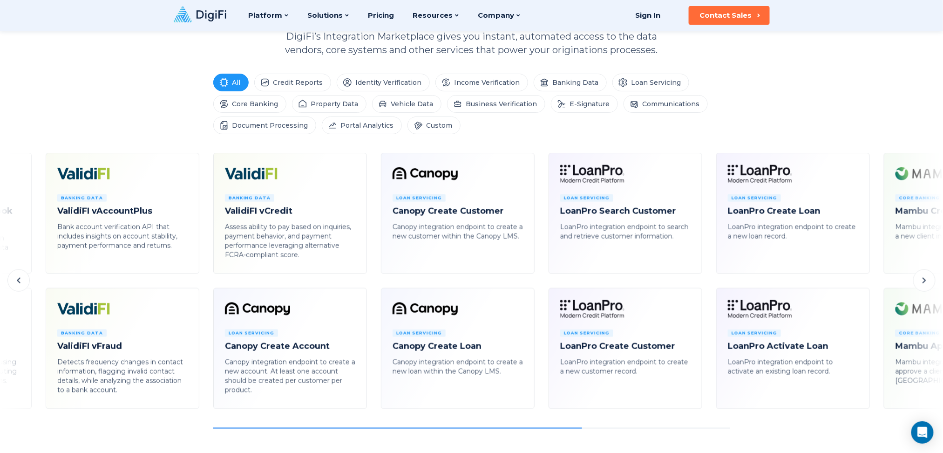
click at [707, 287] on button at bounding box center [925, 280] width 22 height 22
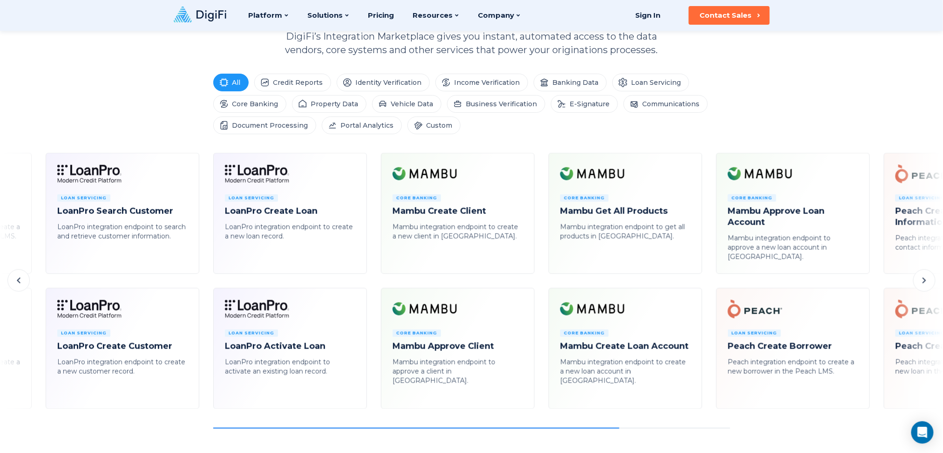
click at [707, 287] on button at bounding box center [925, 280] width 22 height 22
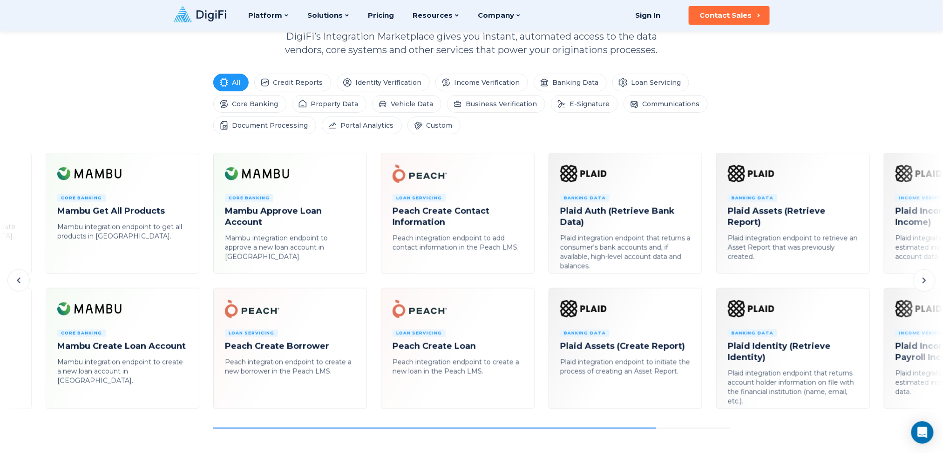
click at [707, 287] on button at bounding box center [925, 280] width 22 height 22
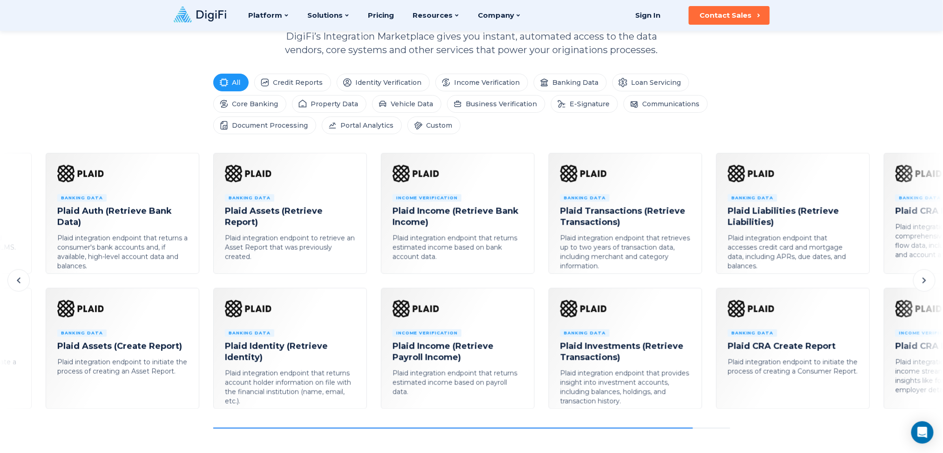
click at [707, 287] on button at bounding box center [925, 280] width 22 height 22
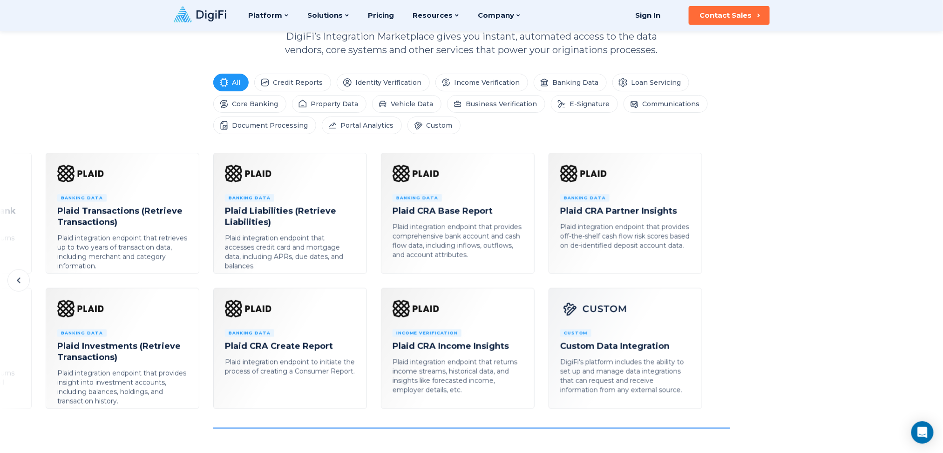
click at [24, 280] on icon at bounding box center [18, 280] width 11 height 11
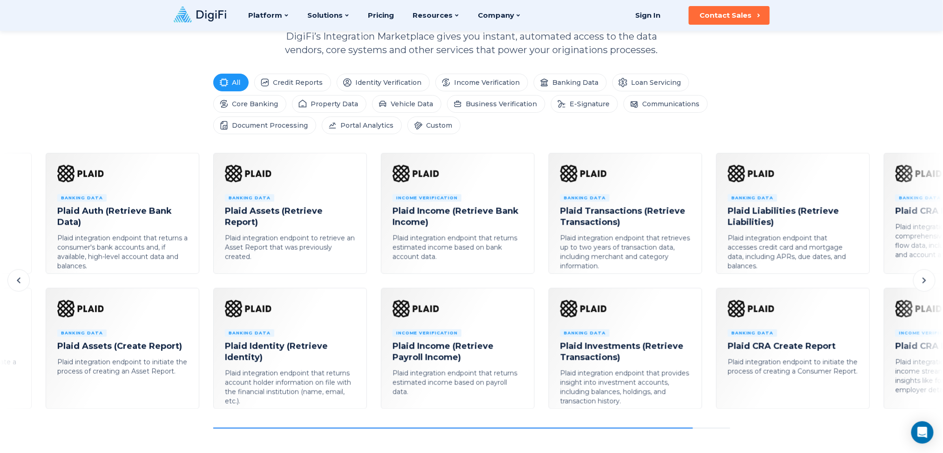
click at [24, 280] on icon at bounding box center [18, 280] width 11 height 11
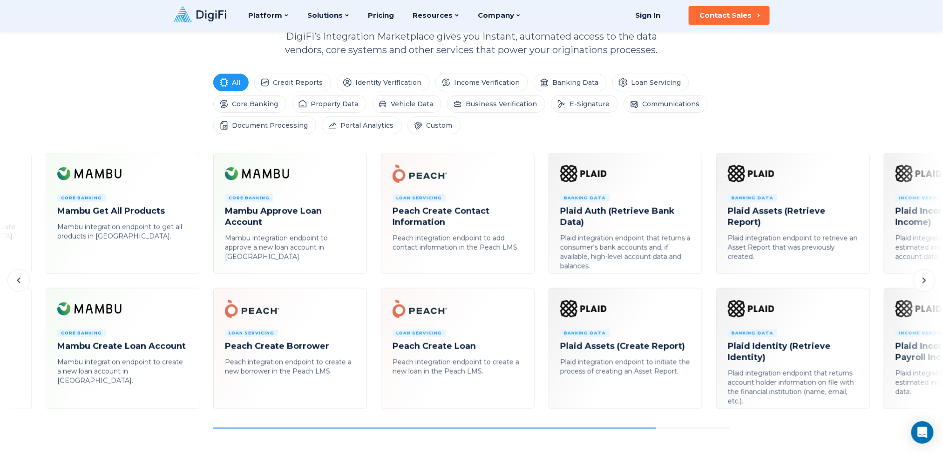
click at [24, 280] on icon at bounding box center [18, 280] width 11 height 11
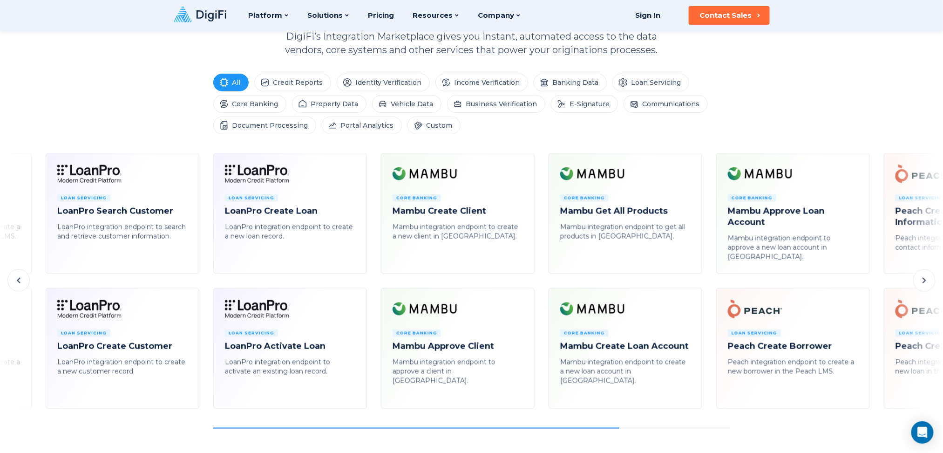
click at [24, 280] on icon at bounding box center [18, 280] width 11 height 11
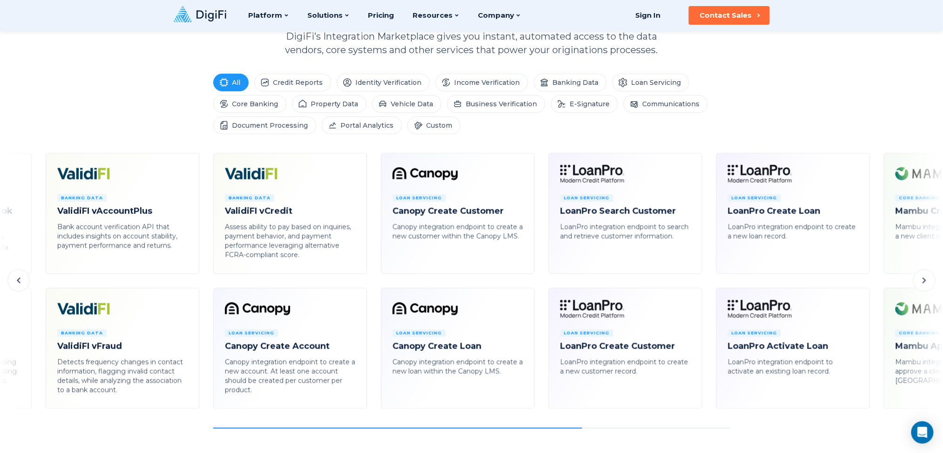
click at [24, 280] on icon at bounding box center [18, 280] width 11 height 11
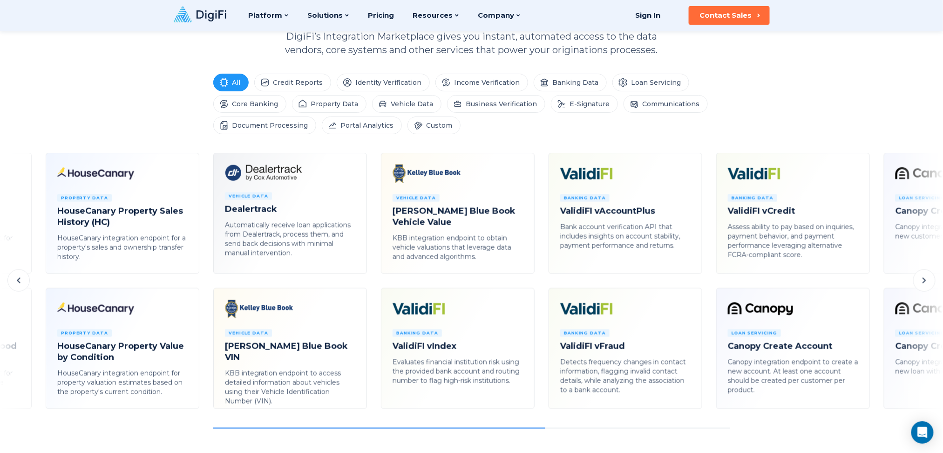
click at [24, 280] on icon at bounding box center [18, 280] width 11 height 11
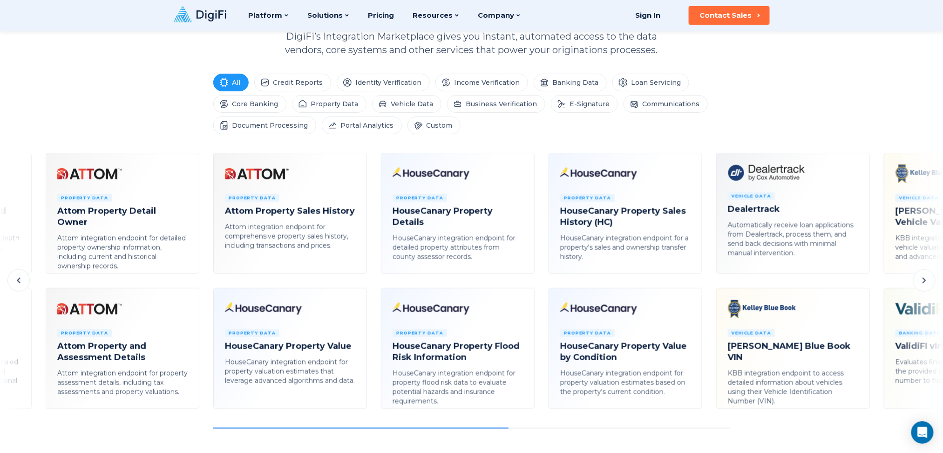
click at [24, 280] on icon at bounding box center [18, 280] width 11 height 11
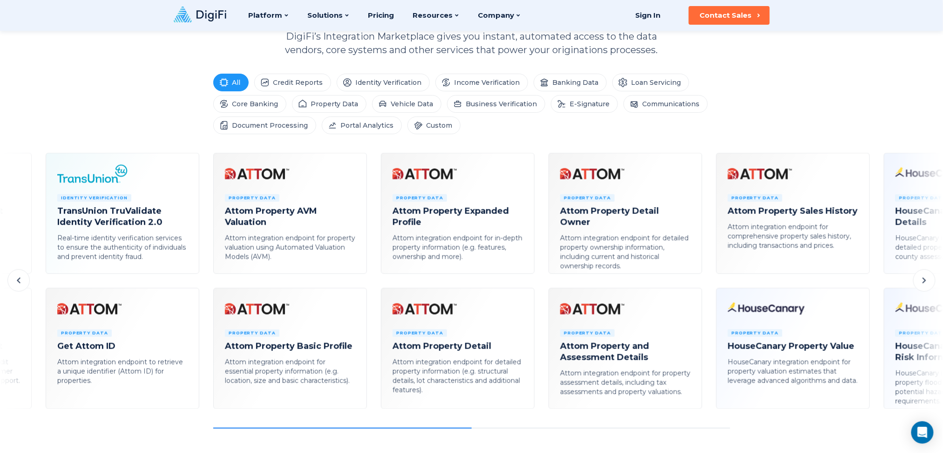
click at [24, 280] on icon at bounding box center [18, 280] width 11 height 11
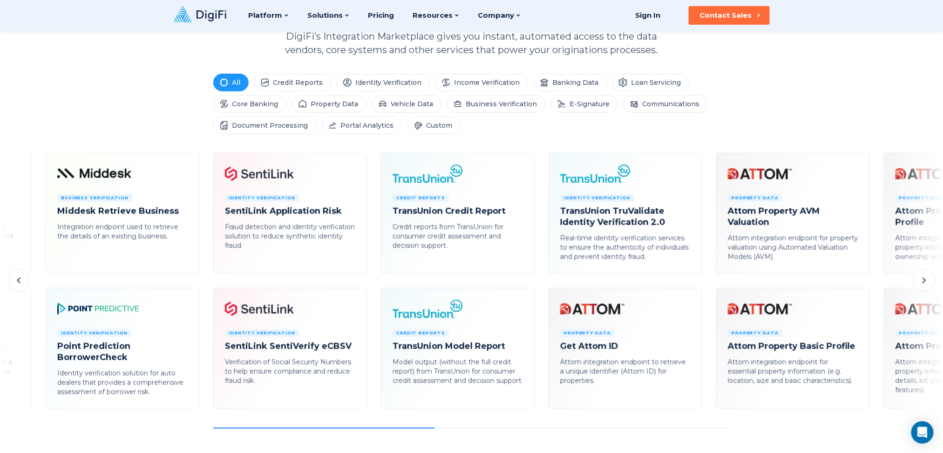
click at [24, 280] on icon at bounding box center [18, 280] width 11 height 11
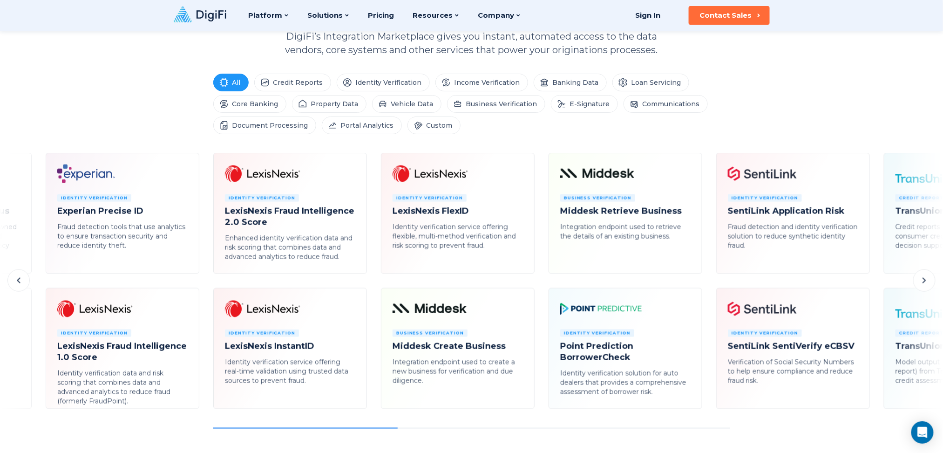
click at [24, 280] on icon at bounding box center [18, 280] width 11 height 11
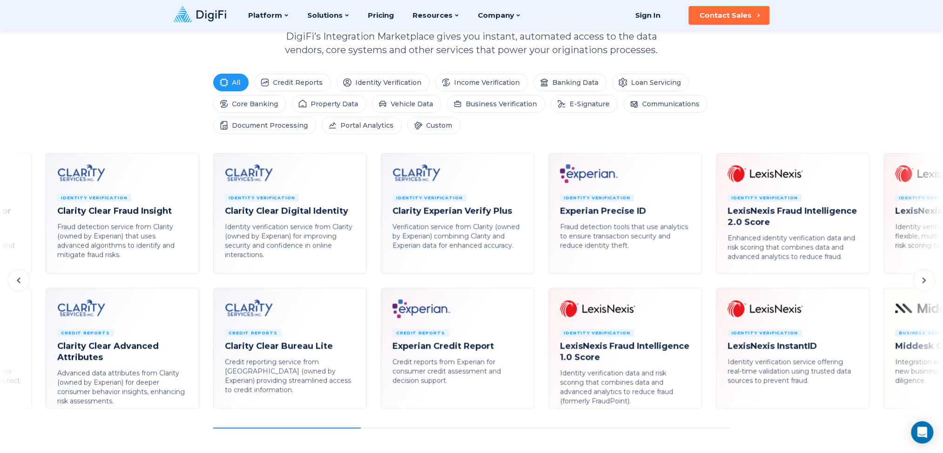
click at [24, 280] on icon at bounding box center [18, 280] width 11 height 11
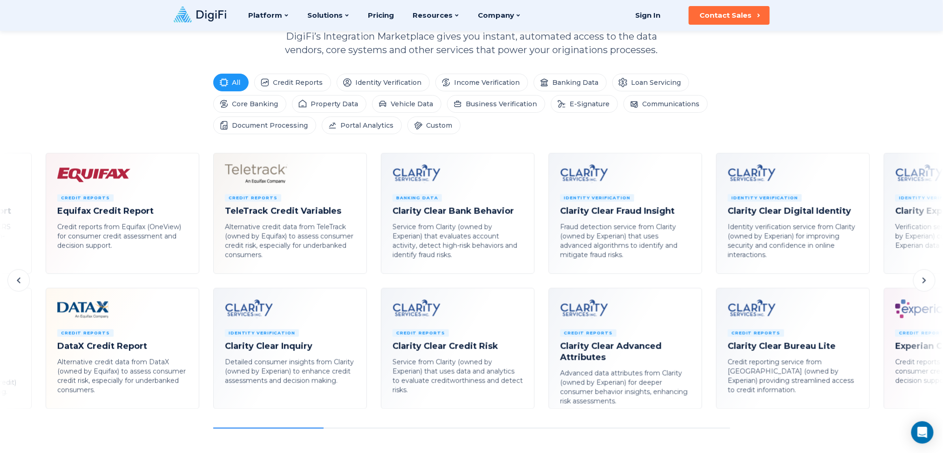
click at [24, 280] on icon at bounding box center [18, 280] width 11 height 11
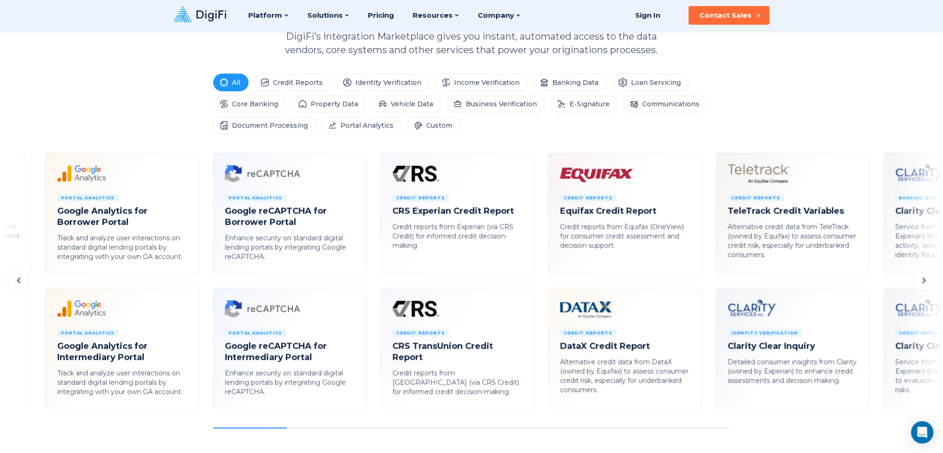
click at [24, 280] on icon at bounding box center [18, 280] width 11 height 11
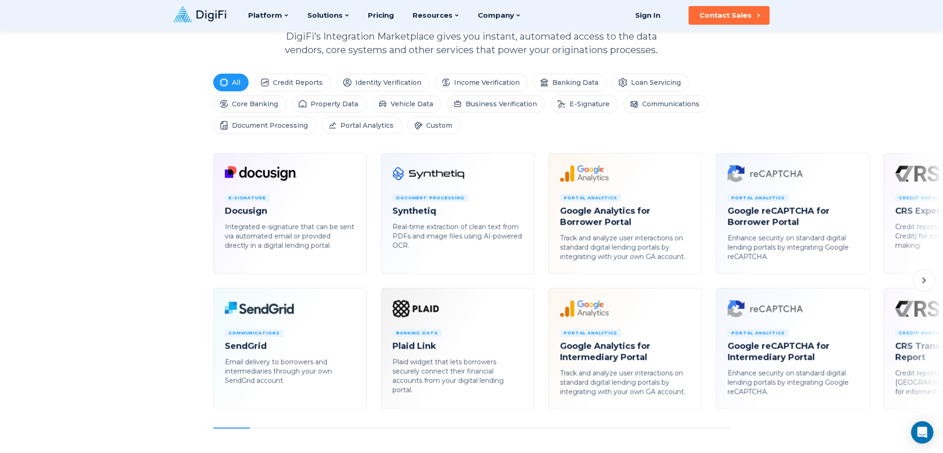
click at [707, 281] on icon at bounding box center [924, 280] width 11 height 11
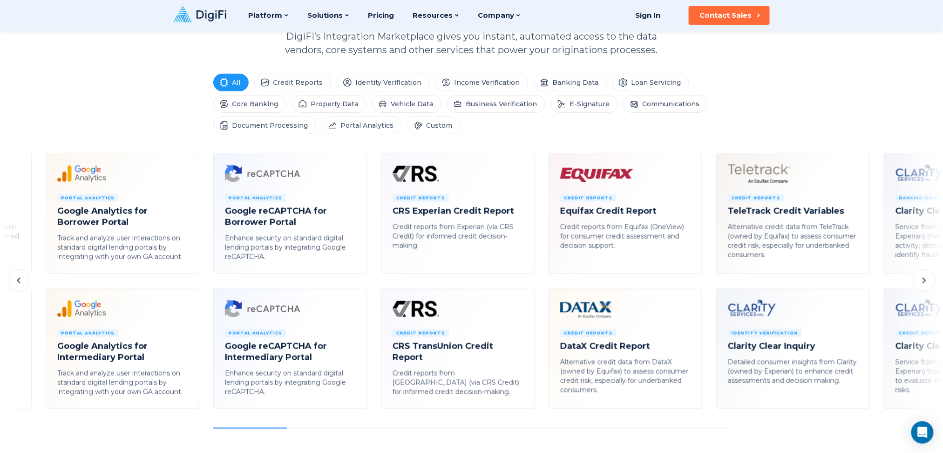
click at [707, 281] on icon at bounding box center [924, 280] width 11 height 11
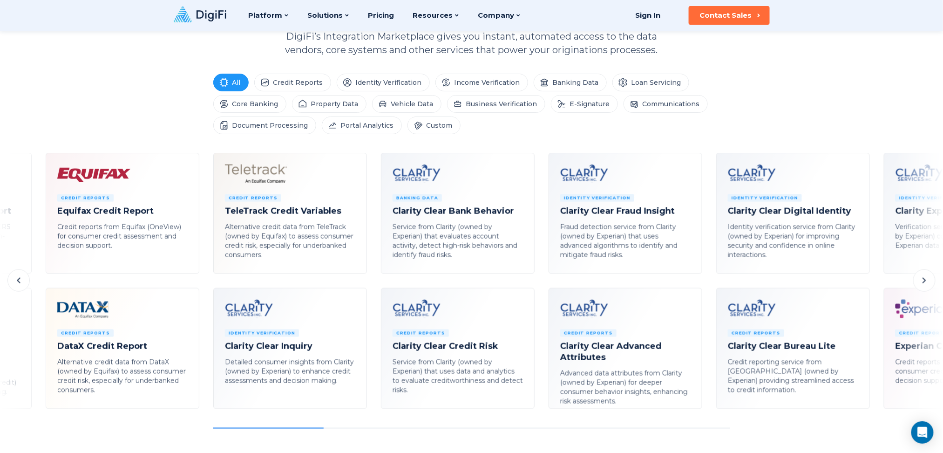
click at [20, 282] on icon at bounding box center [18, 281] width 3 height 6
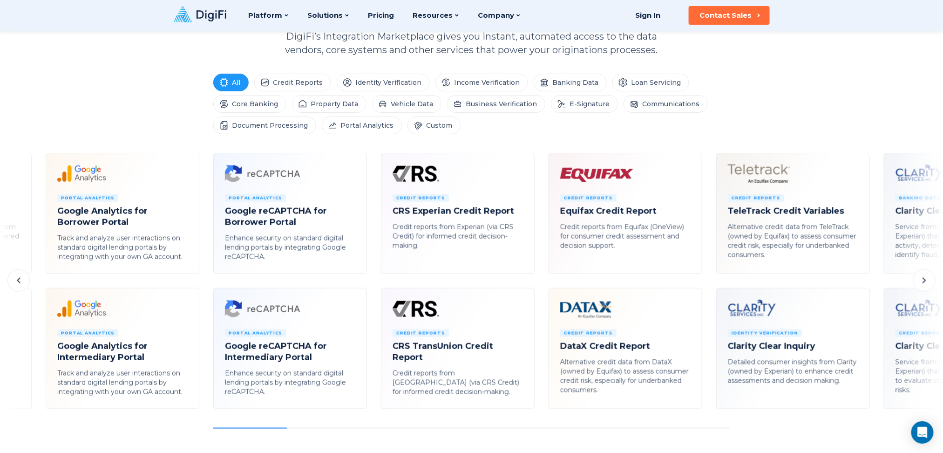
click at [20, 282] on icon at bounding box center [18, 281] width 3 height 6
click at [20, 282] on div "E-Signature Docusign Integrated e-signature that can be sent via automated emai…" at bounding box center [471, 291] width 943 height 276
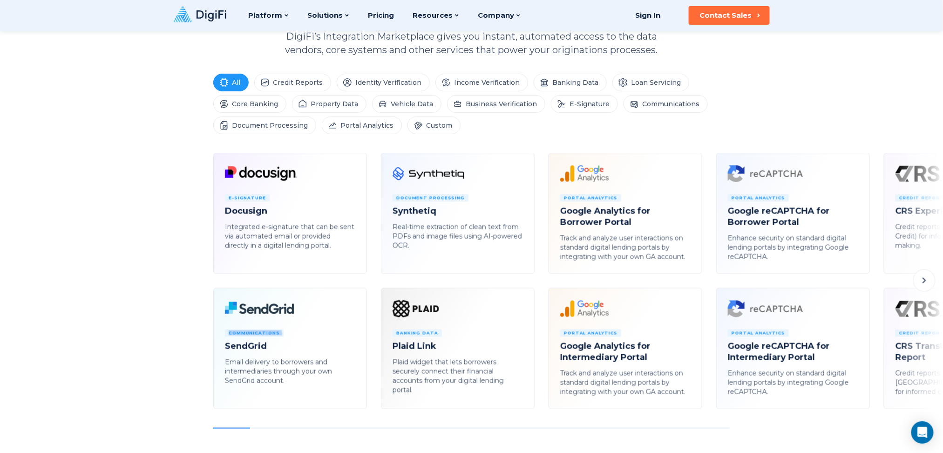
click at [707, 286] on button at bounding box center [925, 280] width 22 height 22
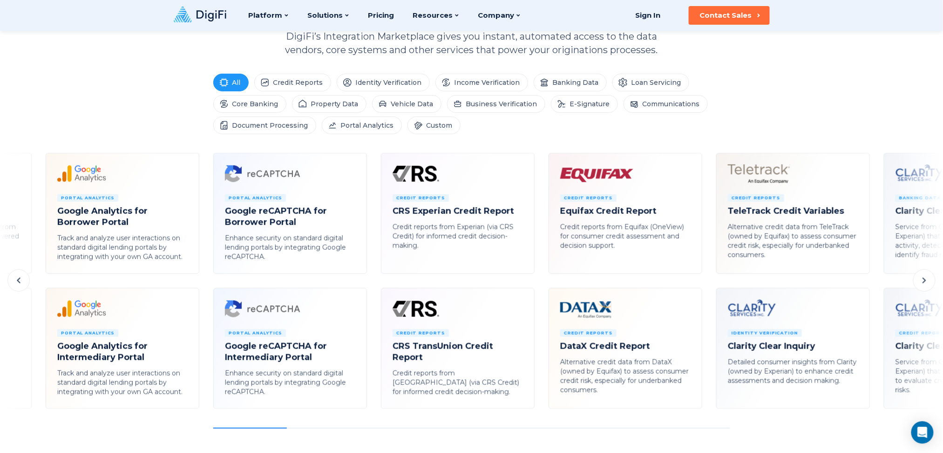
click at [707, 286] on button at bounding box center [925, 280] width 22 height 22
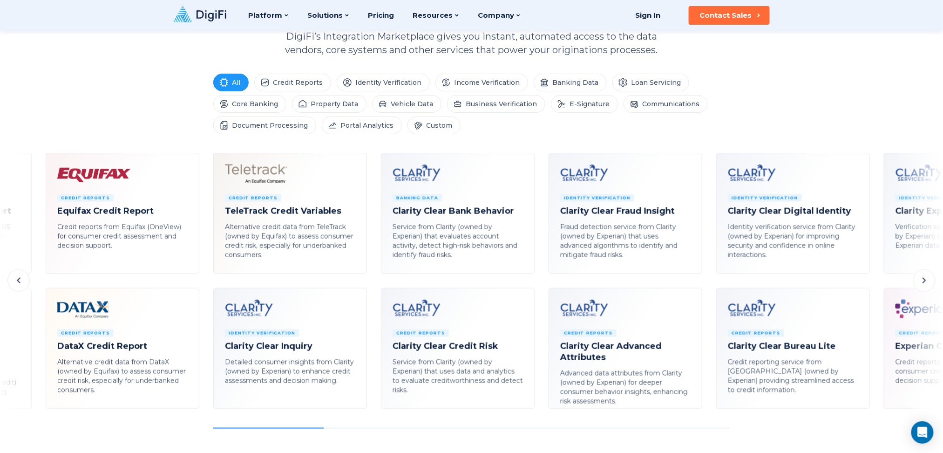
click at [707, 286] on button at bounding box center [925, 280] width 22 height 22
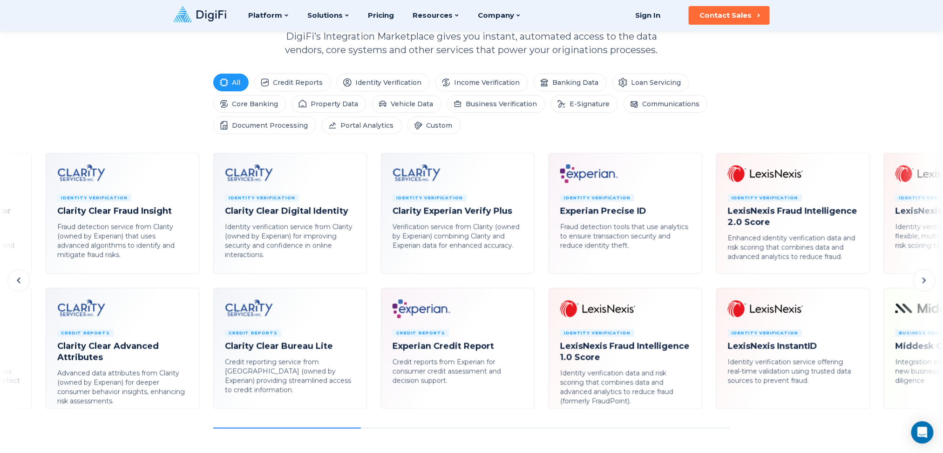
click at [707, 286] on button at bounding box center [925, 280] width 22 height 22
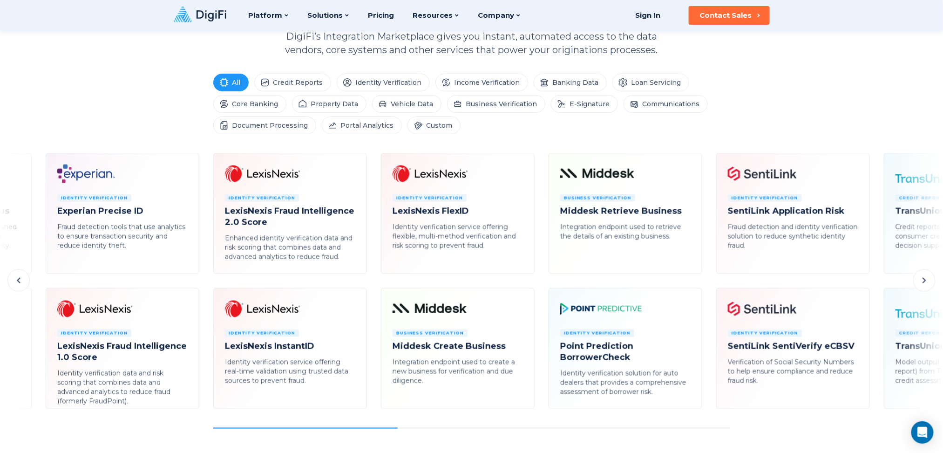
click at [707, 286] on button at bounding box center [925, 280] width 22 height 22
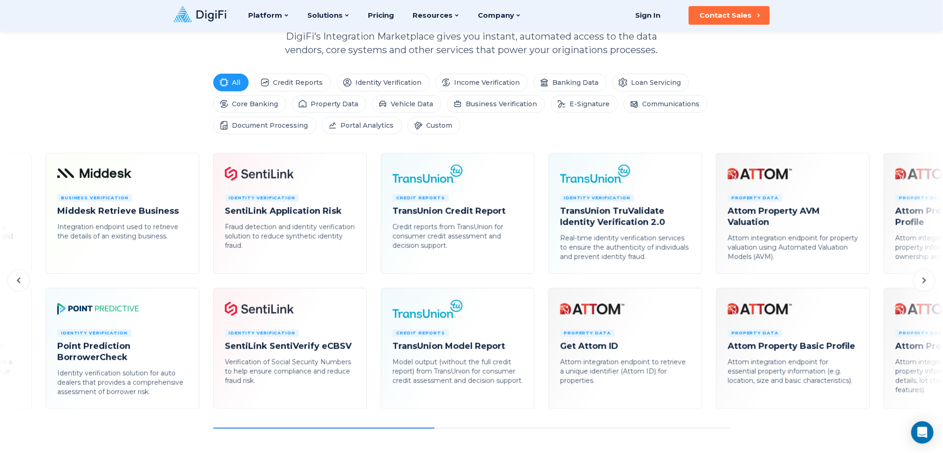
click at [707, 286] on button at bounding box center [925, 280] width 22 height 22
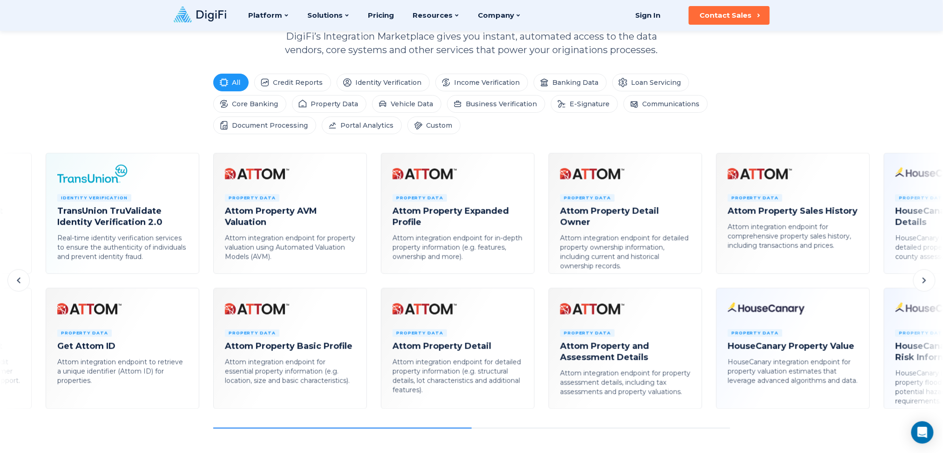
click at [707, 286] on button at bounding box center [925, 280] width 22 height 22
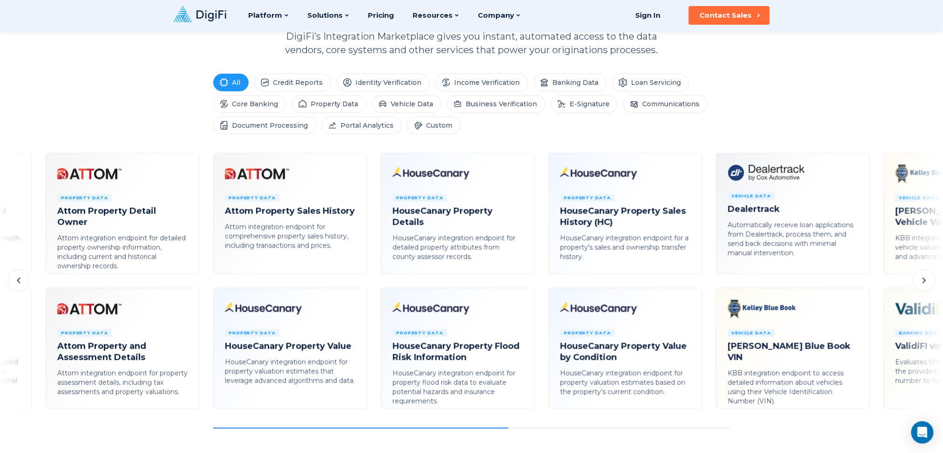
click at [707, 286] on button at bounding box center [925, 280] width 22 height 22
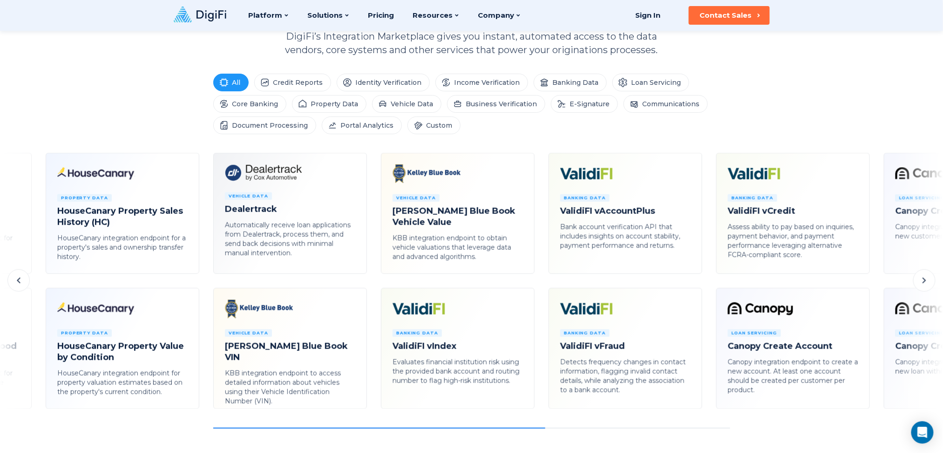
click at [707, 286] on button at bounding box center [925, 280] width 22 height 22
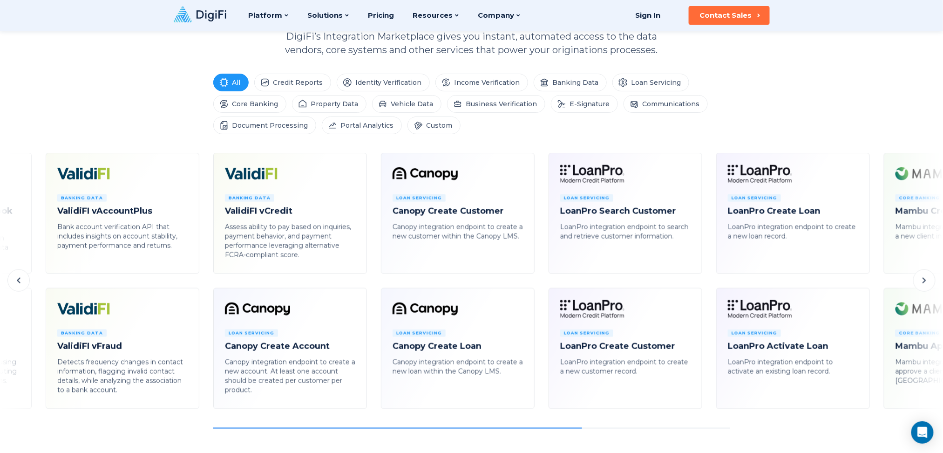
click at [707, 286] on button at bounding box center [925, 280] width 22 height 22
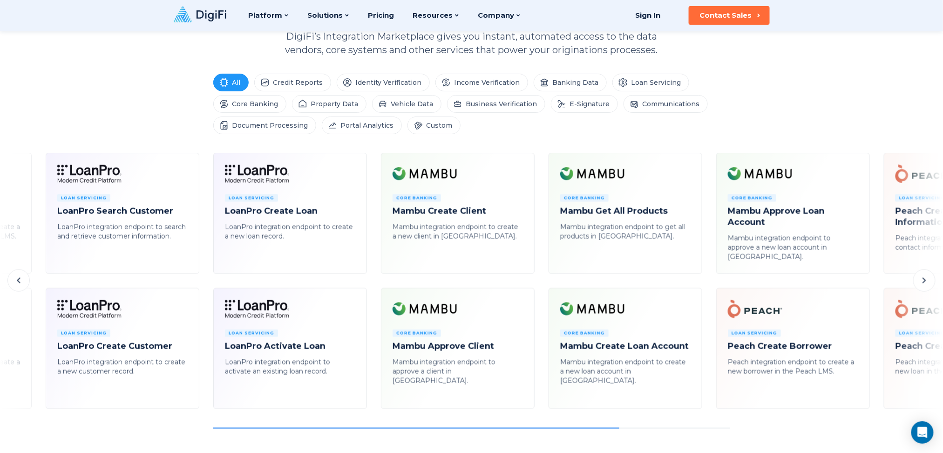
click at [707, 286] on button at bounding box center [925, 280] width 22 height 22
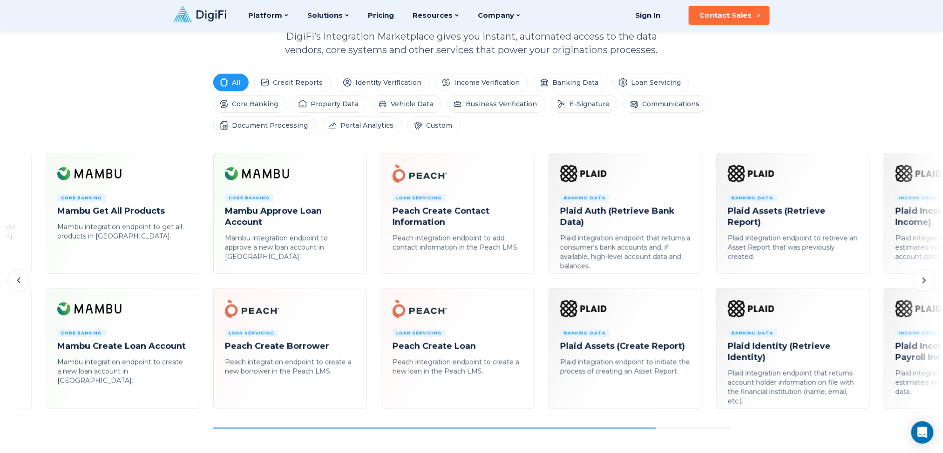
click at [707, 286] on button at bounding box center [925, 280] width 22 height 22
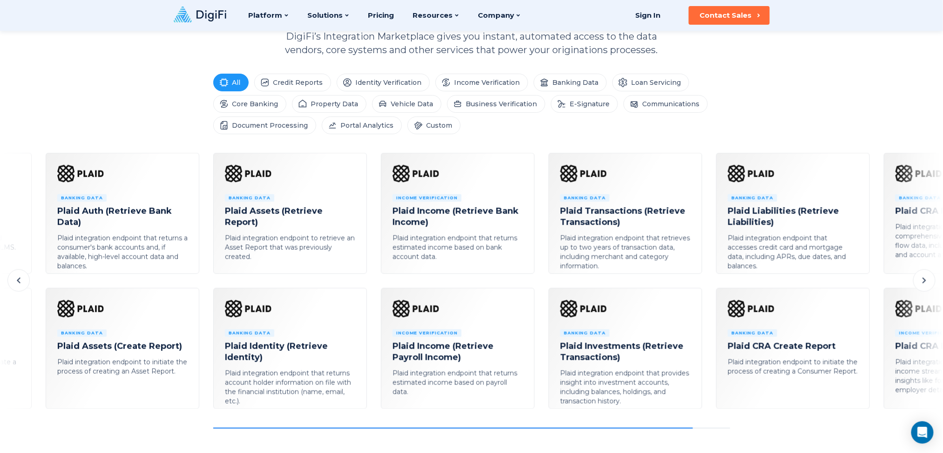
click at [707, 286] on button at bounding box center [925, 280] width 22 height 22
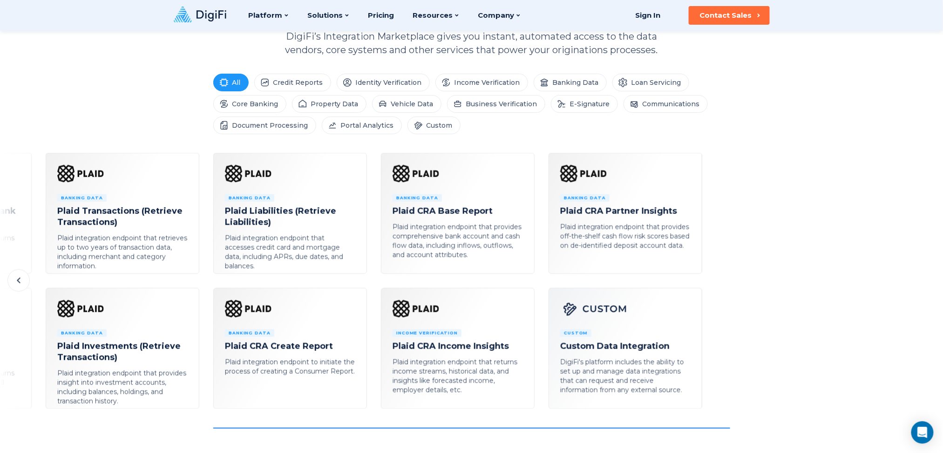
click at [19, 286] on icon at bounding box center [18, 280] width 11 height 11
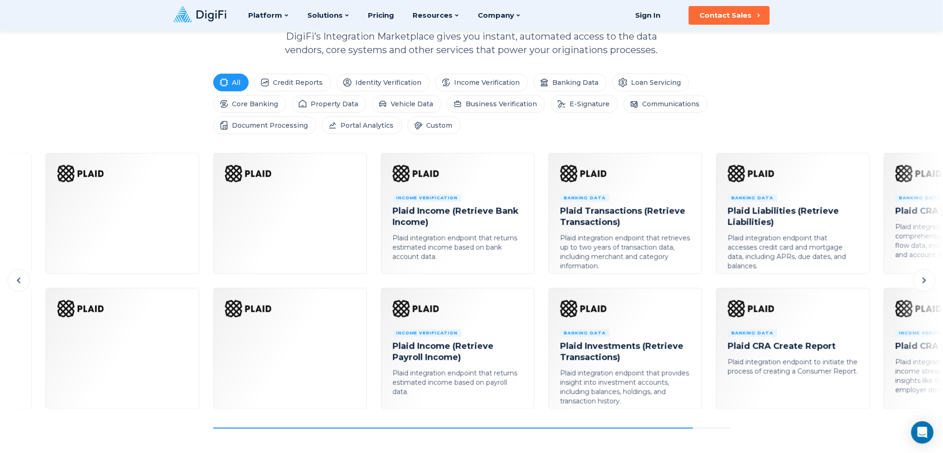
click at [19, 286] on icon at bounding box center [18, 280] width 11 height 11
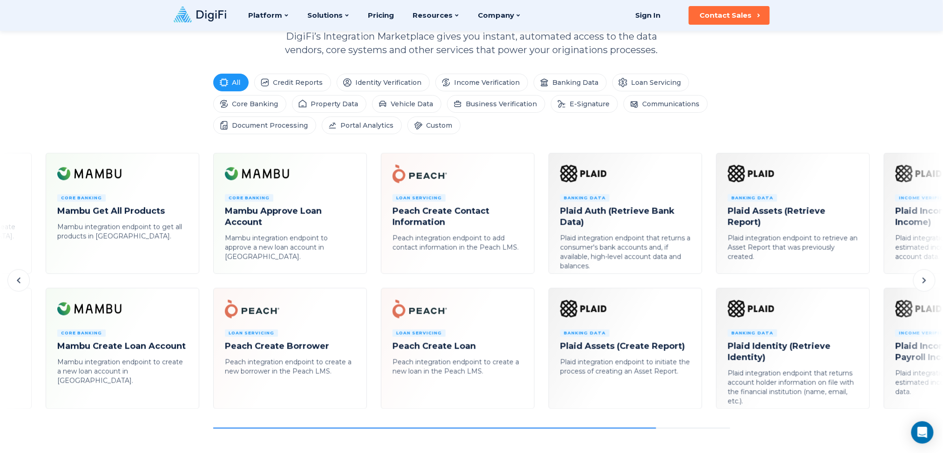
click at [19, 286] on icon at bounding box center [18, 280] width 11 height 11
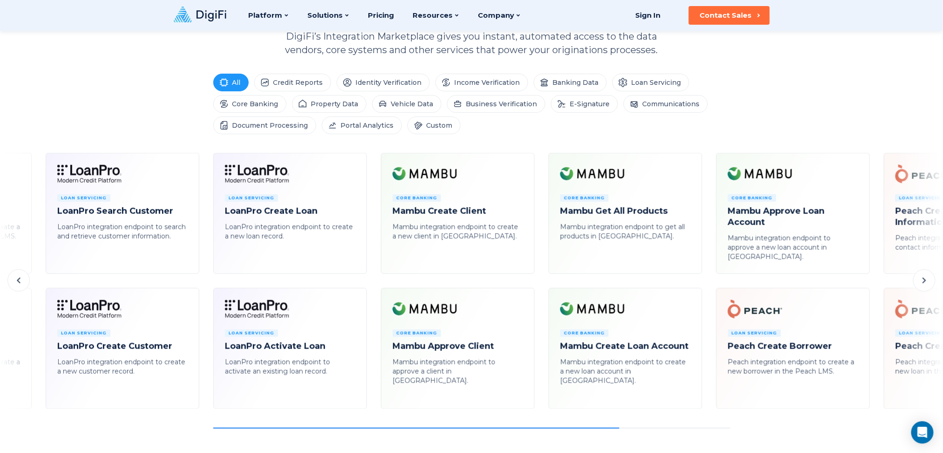
click at [19, 286] on icon at bounding box center [18, 280] width 11 height 11
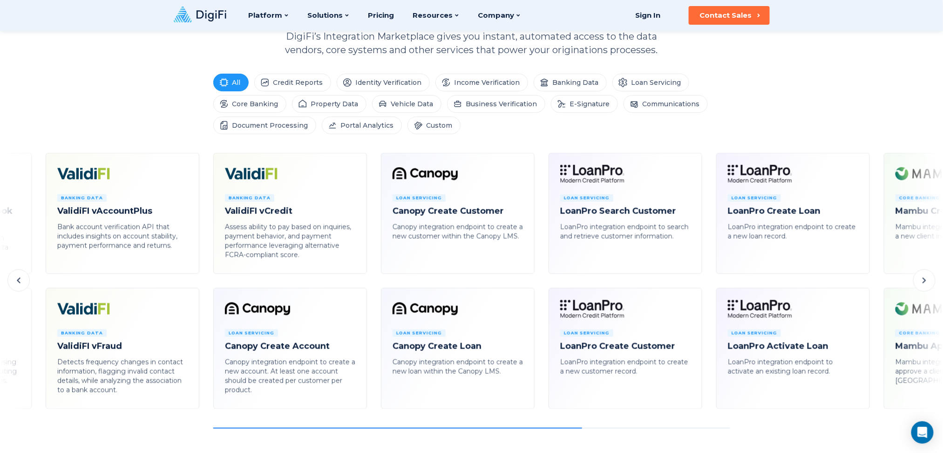
click at [19, 286] on icon at bounding box center [18, 280] width 11 height 11
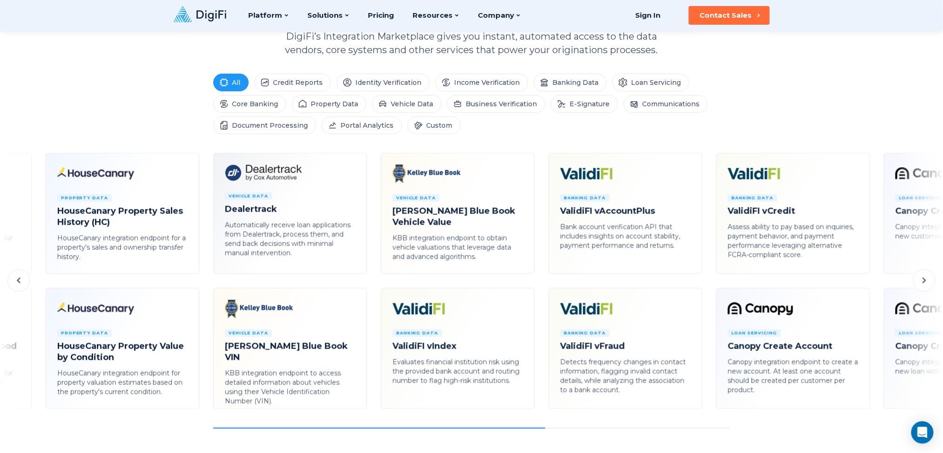
click at [19, 286] on icon at bounding box center [18, 280] width 11 height 11
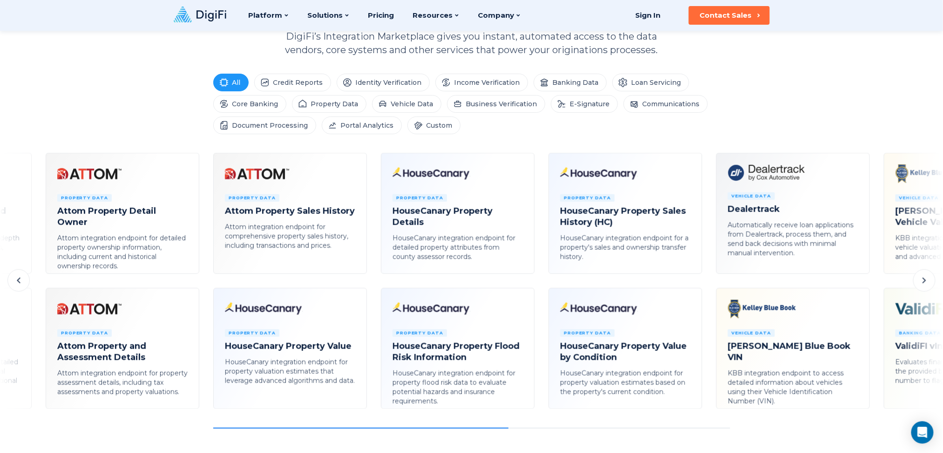
click at [19, 286] on icon at bounding box center [18, 280] width 11 height 11
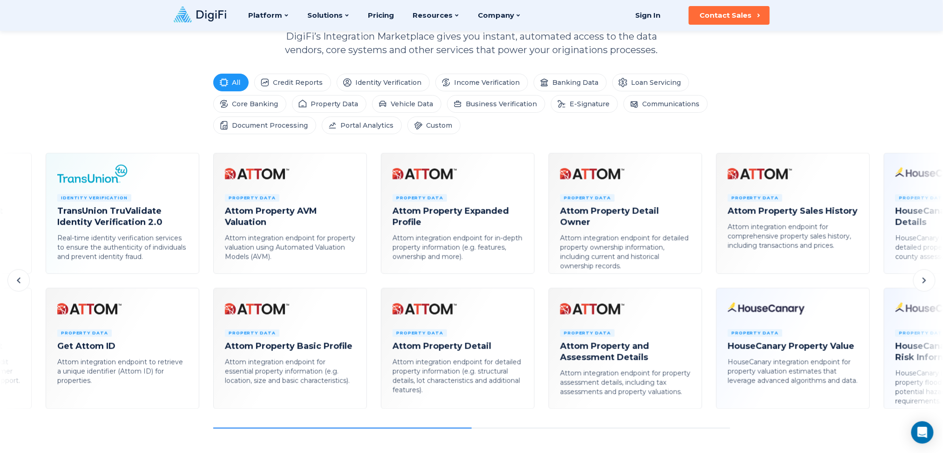
click at [19, 286] on icon at bounding box center [18, 280] width 11 height 11
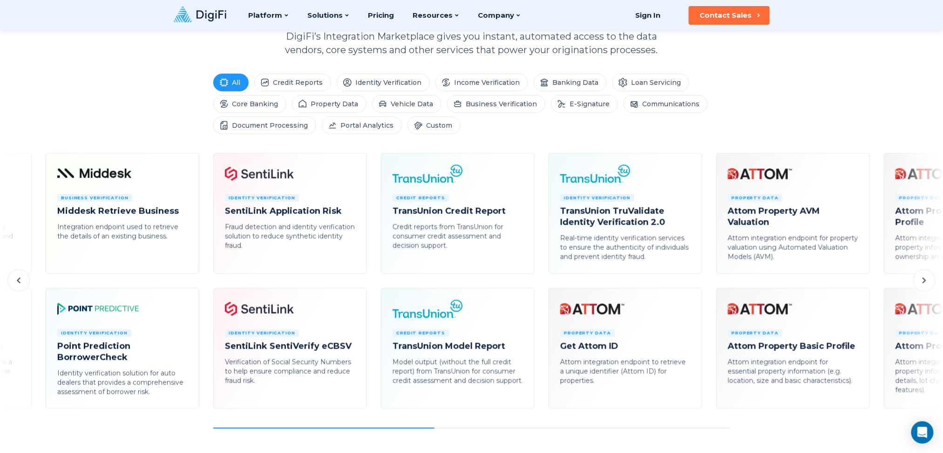
click at [19, 286] on icon at bounding box center [18, 280] width 11 height 11
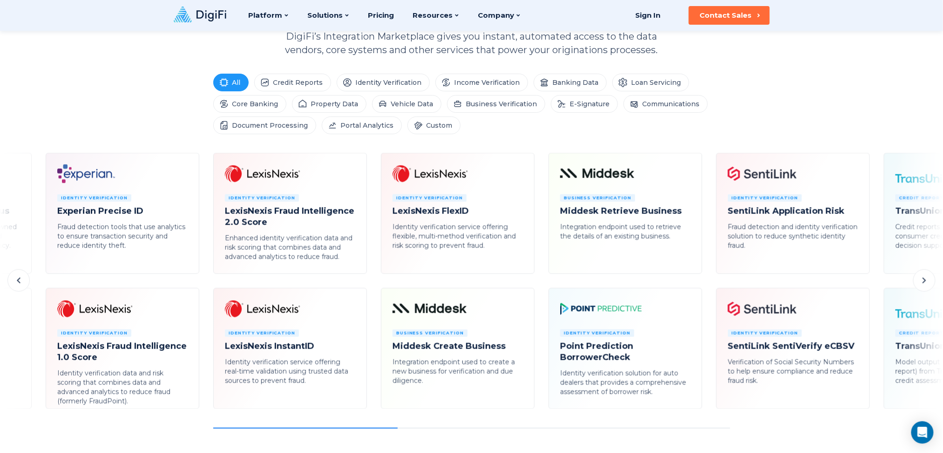
click at [19, 286] on icon at bounding box center [18, 280] width 11 height 11
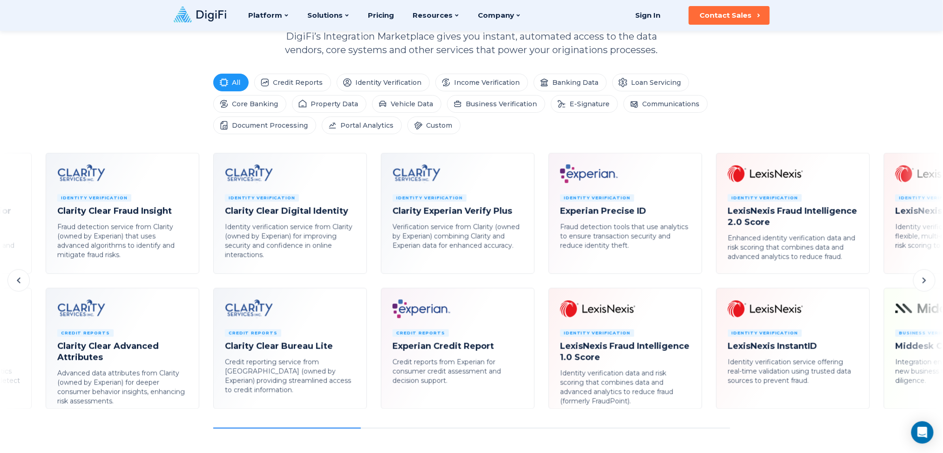
click at [19, 286] on icon at bounding box center [18, 280] width 11 height 11
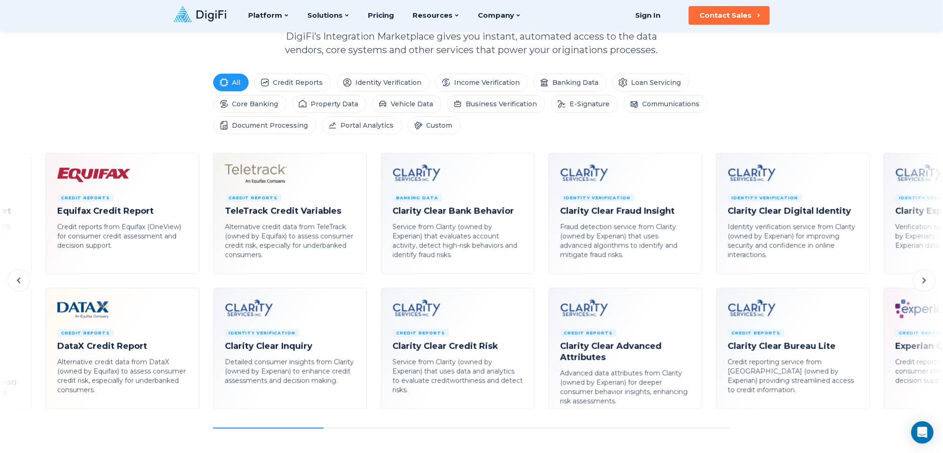
click at [19, 286] on icon at bounding box center [18, 280] width 11 height 11
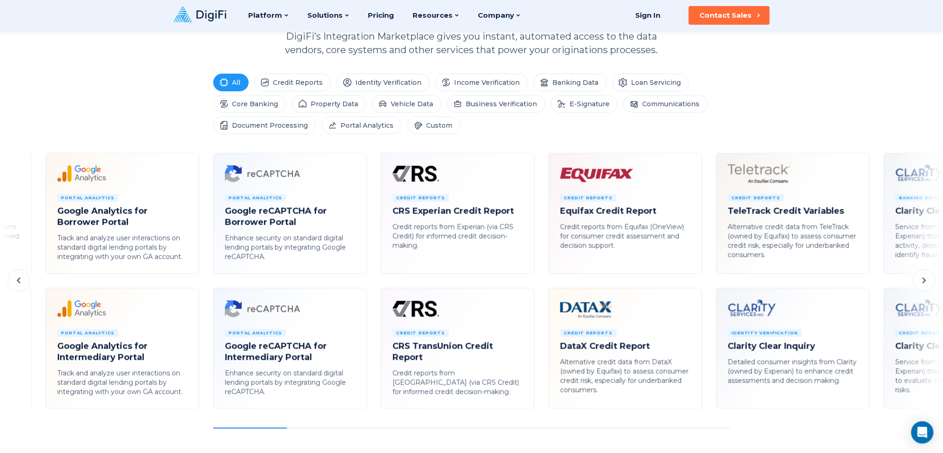
click at [19, 286] on icon at bounding box center [18, 280] width 11 height 11
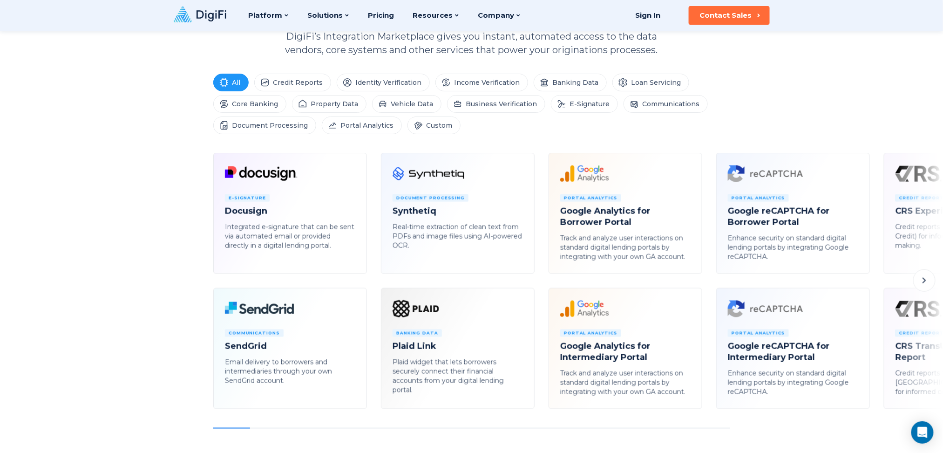
click at [119, 269] on div "E-Signature Docusign Integrated e-signature that can be sent via automated emai…" at bounding box center [471, 291] width 943 height 276
click at [707, 285] on icon at bounding box center [924, 280] width 11 height 11
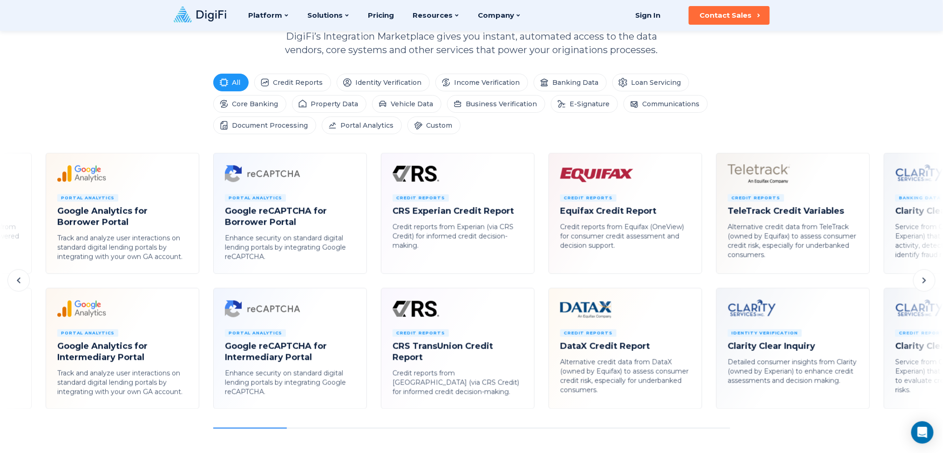
click at [707, 285] on icon at bounding box center [924, 280] width 11 height 11
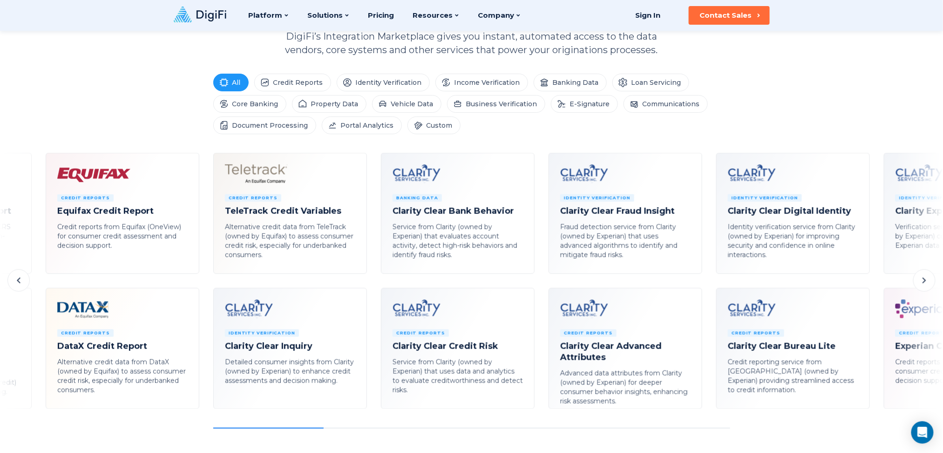
click at [707, 286] on button at bounding box center [925, 280] width 22 height 22
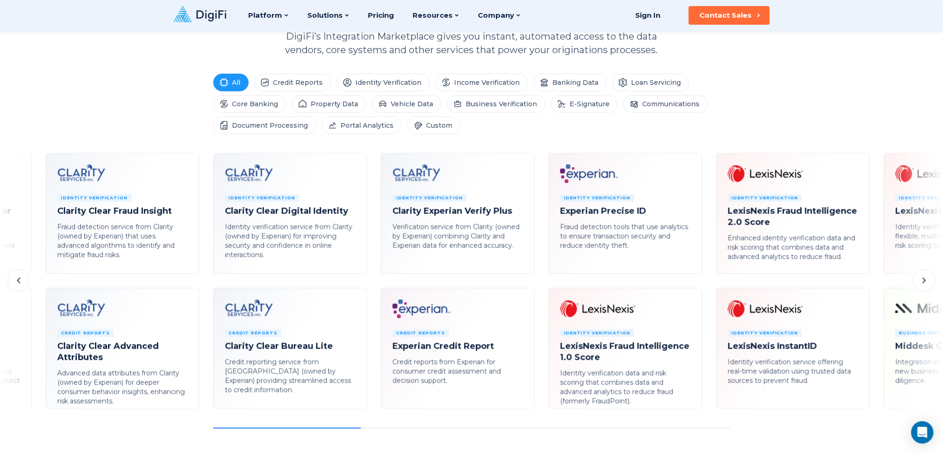
click at [707, 287] on button at bounding box center [925, 280] width 22 height 22
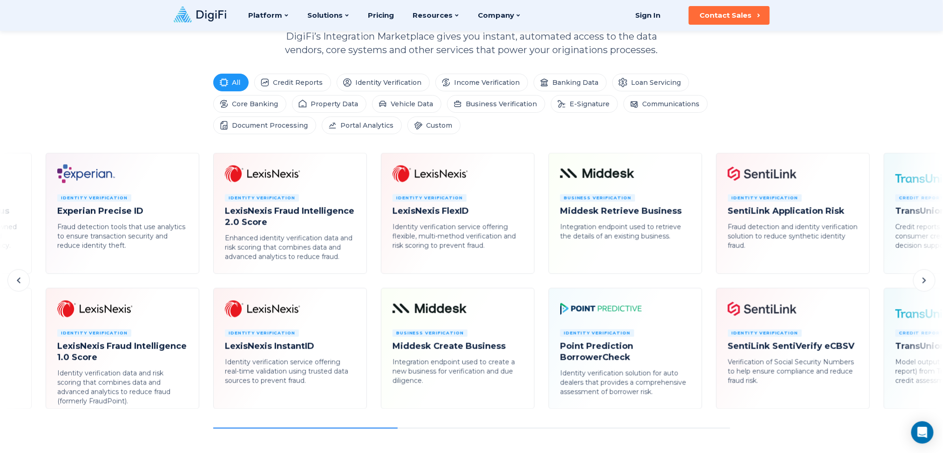
click at [707, 287] on button at bounding box center [925, 280] width 22 height 22
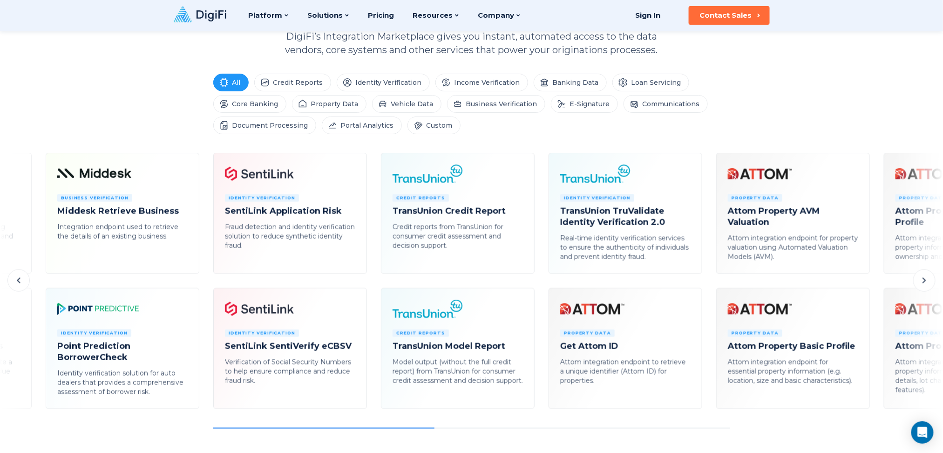
click at [707, 288] on button at bounding box center [925, 280] width 22 height 22
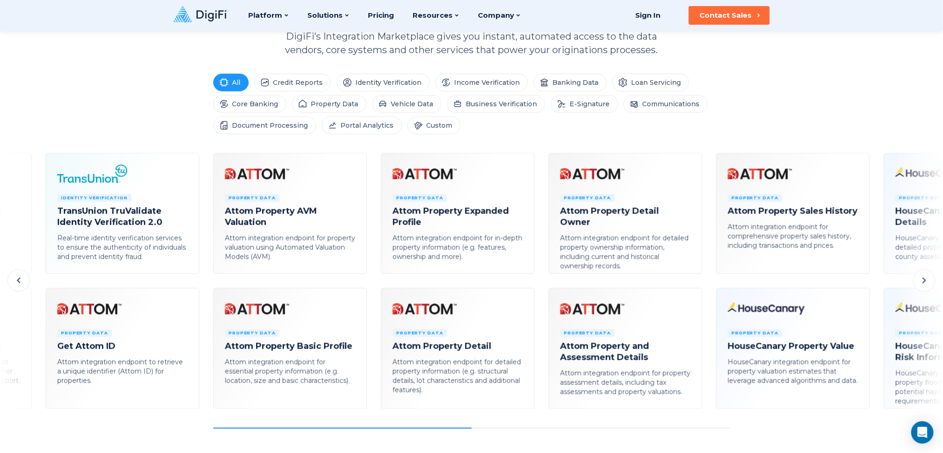
click at [707, 288] on button at bounding box center [925, 280] width 22 height 22
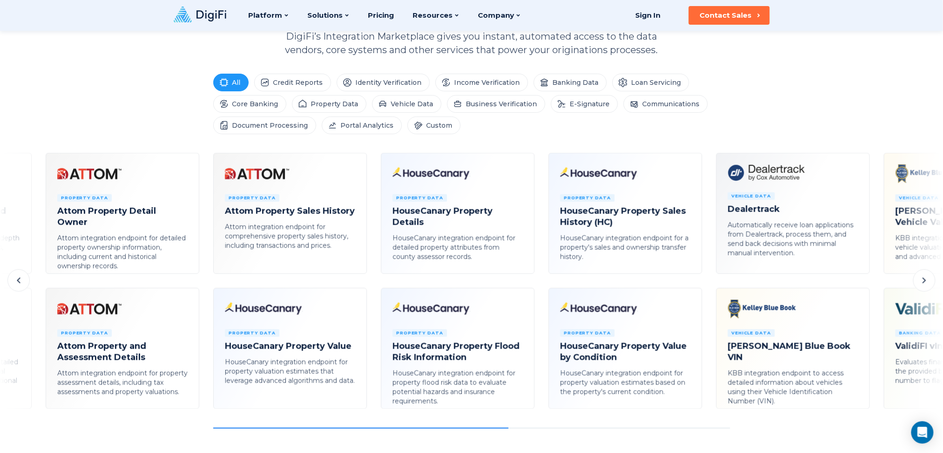
click at [707, 288] on button at bounding box center [925, 280] width 22 height 22
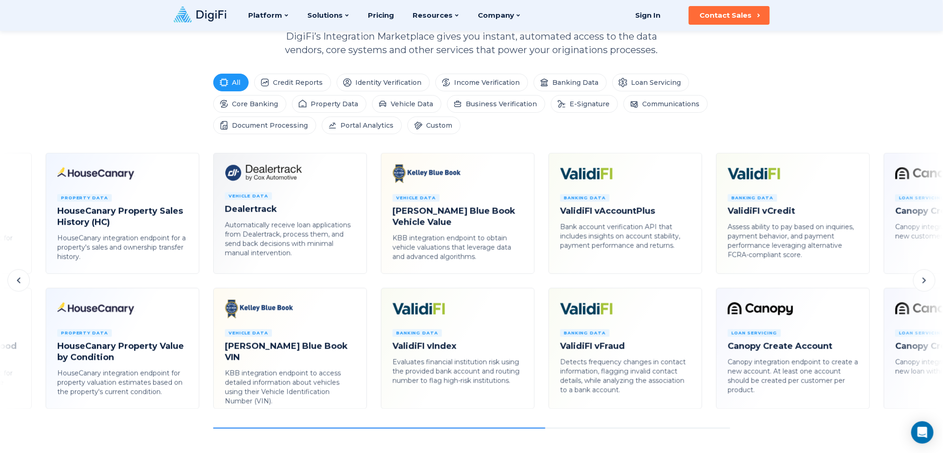
click at [707, 288] on button at bounding box center [925, 280] width 22 height 22
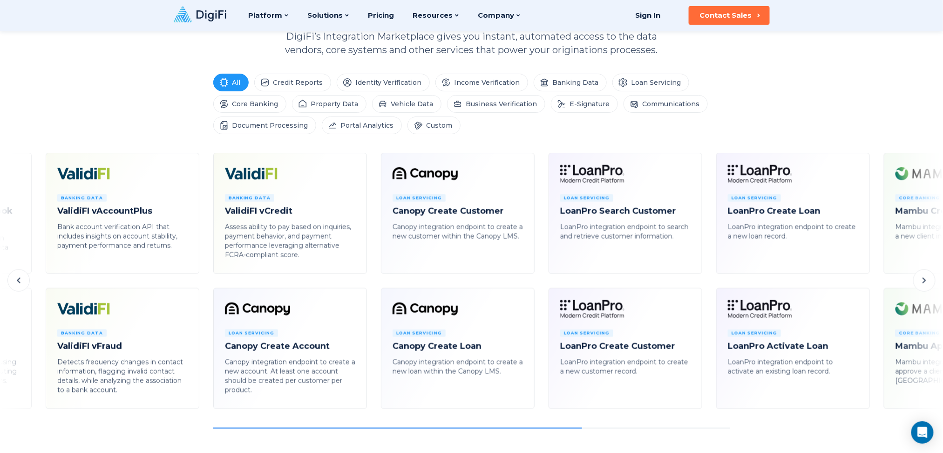
click at [707, 288] on button at bounding box center [925, 280] width 22 height 22
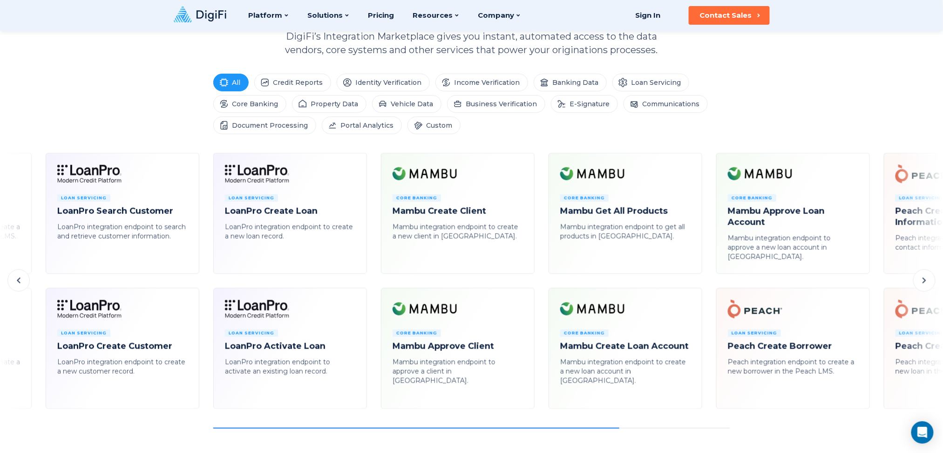
click at [707, 288] on button at bounding box center [925, 280] width 22 height 22
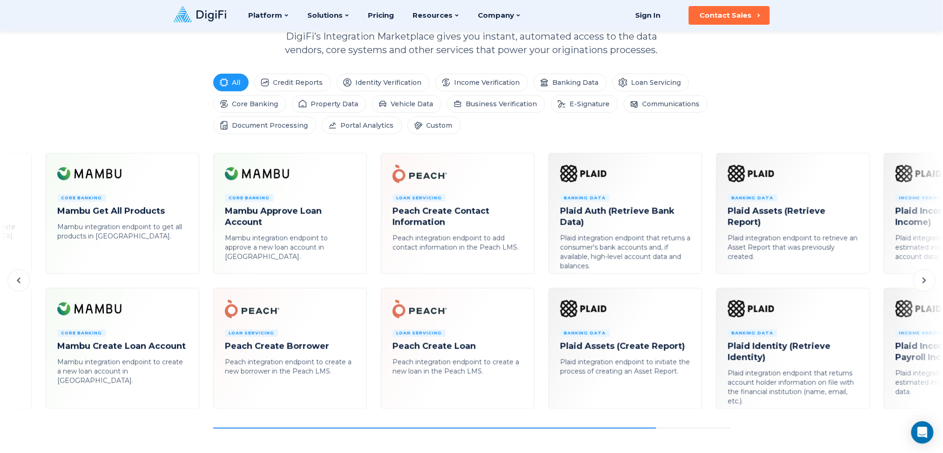
click at [707, 288] on button at bounding box center [925, 280] width 22 height 22
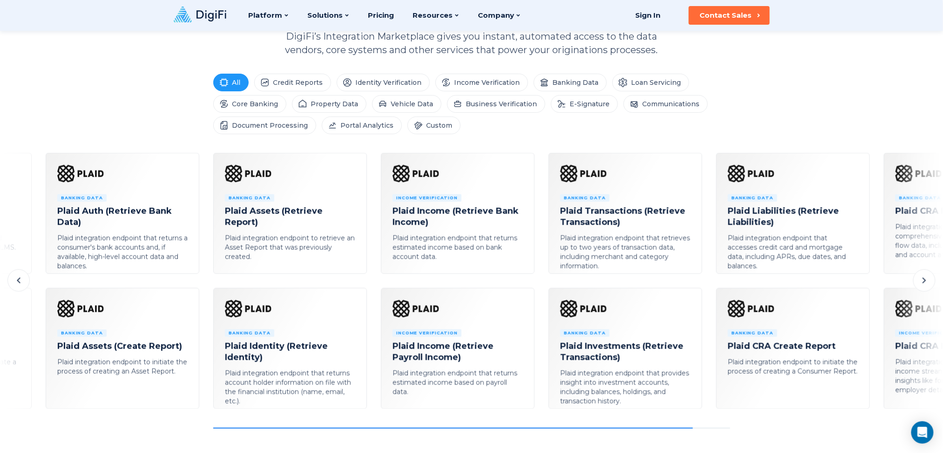
click at [707, 288] on button at bounding box center [925, 280] width 22 height 22
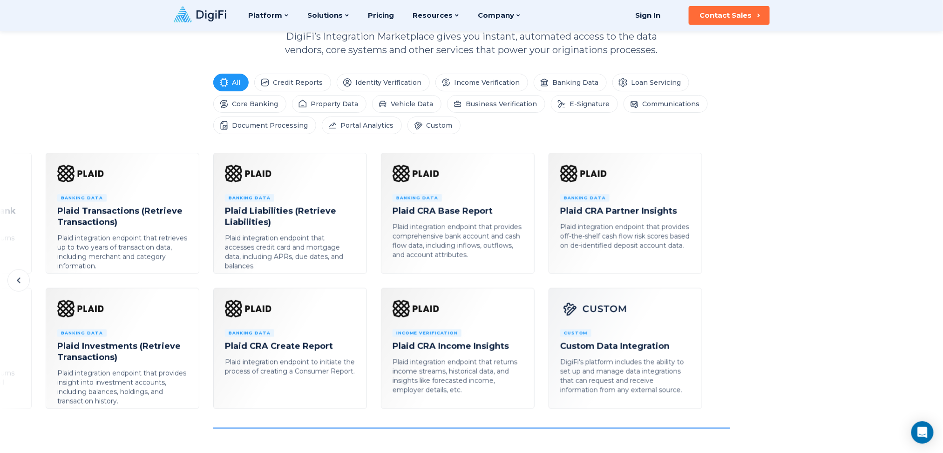
click at [21, 279] on icon at bounding box center [18, 280] width 11 height 11
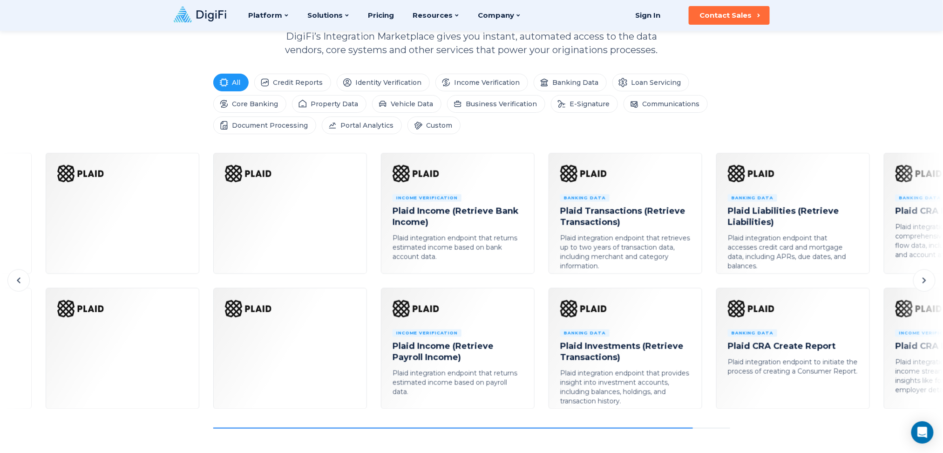
click at [21, 279] on icon at bounding box center [18, 280] width 11 height 11
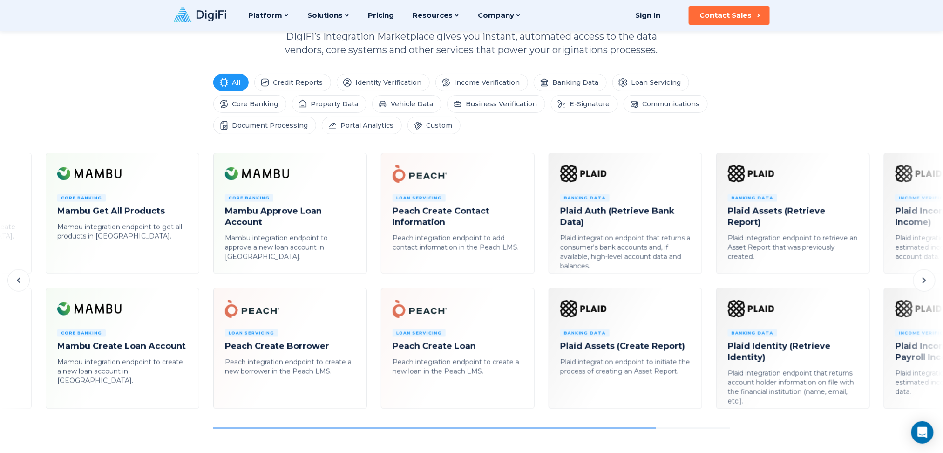
click at [21, 279] on icon at bounding box center [18, 280] width 11 height 11
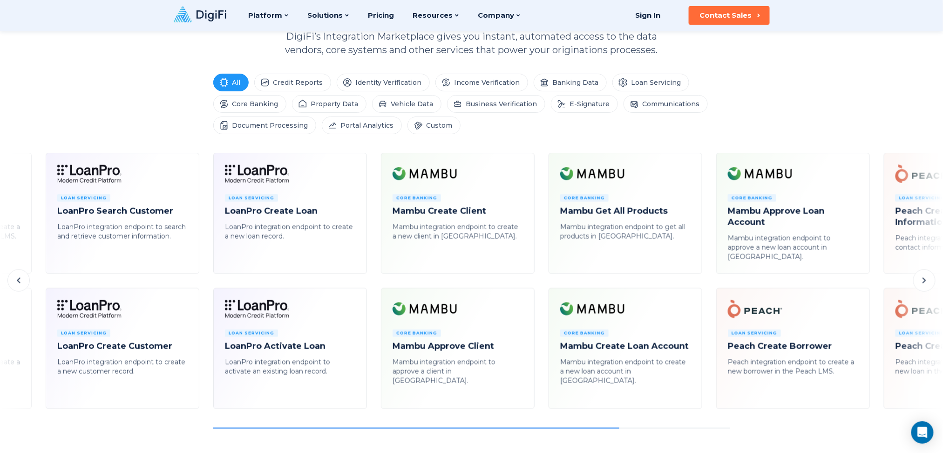
click at [27, 280] on button at bounding box center [18, 280] width 22 height 22
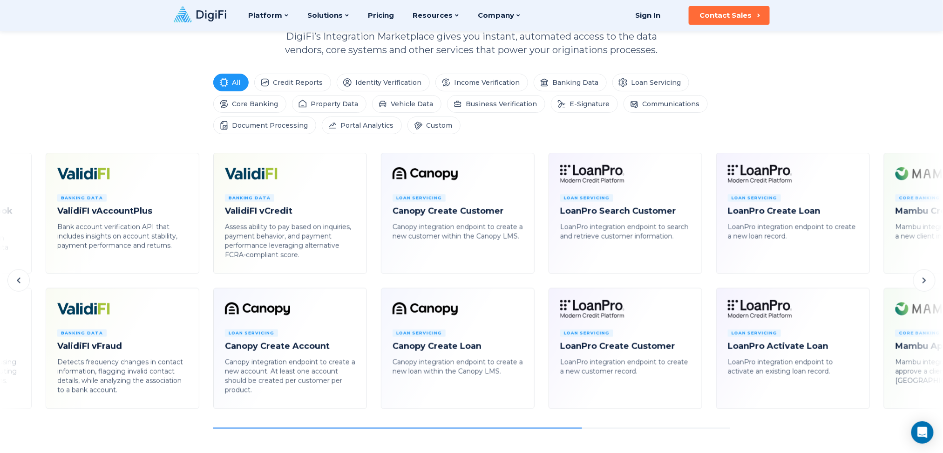
click at [27, 280] on button at bounding box center [18, 280] width 22 height 22
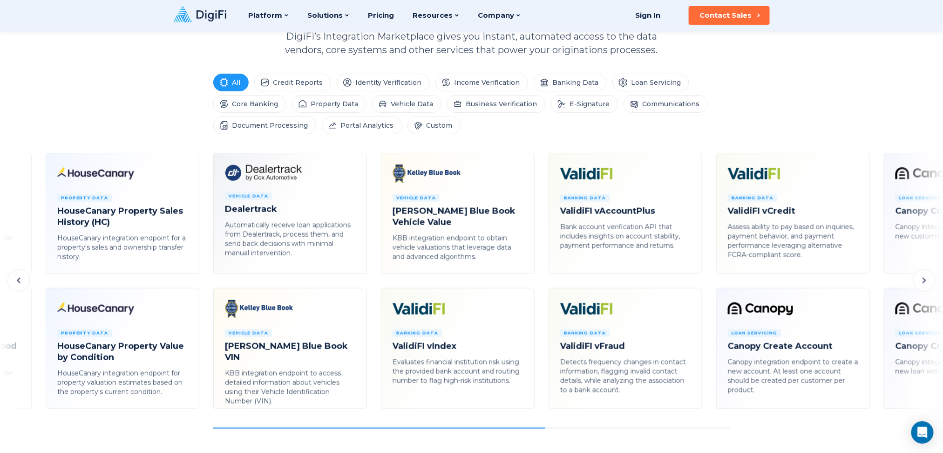
click at [27, 280] on button at bounding box center [18, 280] width 22 height 22
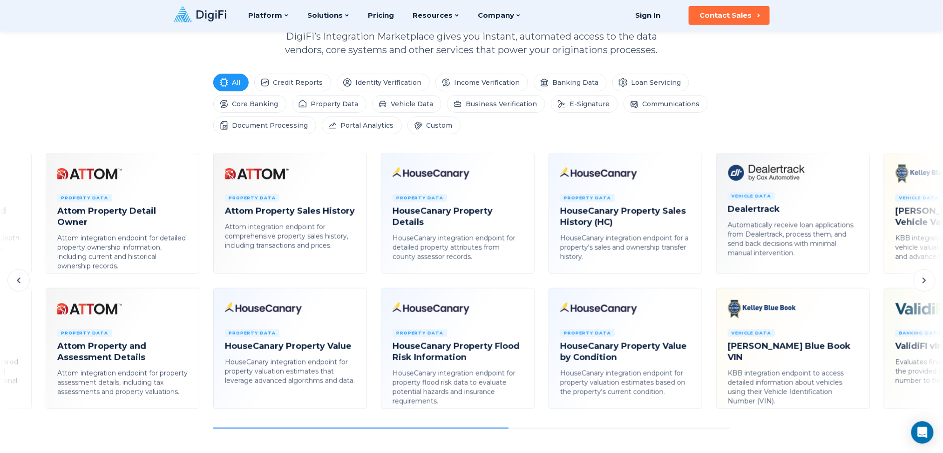
click at [27, 280] on button at bounding box center [18, 280] width 22 height 22
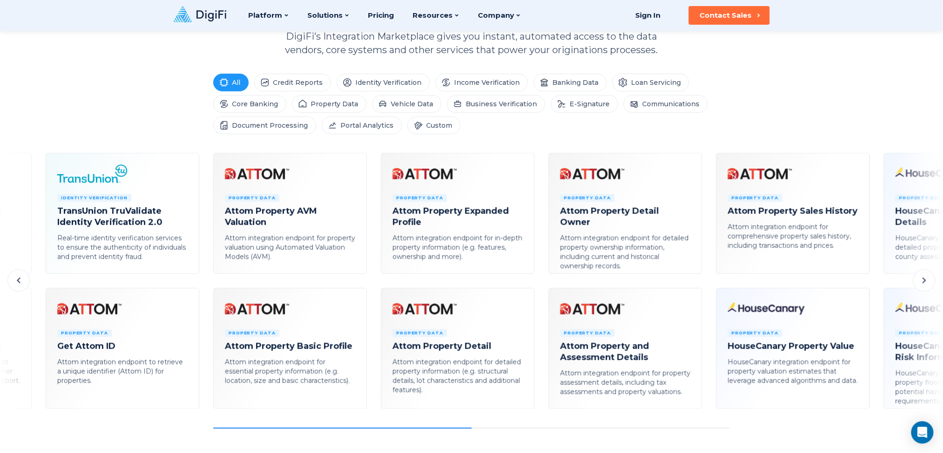
click at [27, 280] on button at bounding box center [18, 280] width 22 height 22
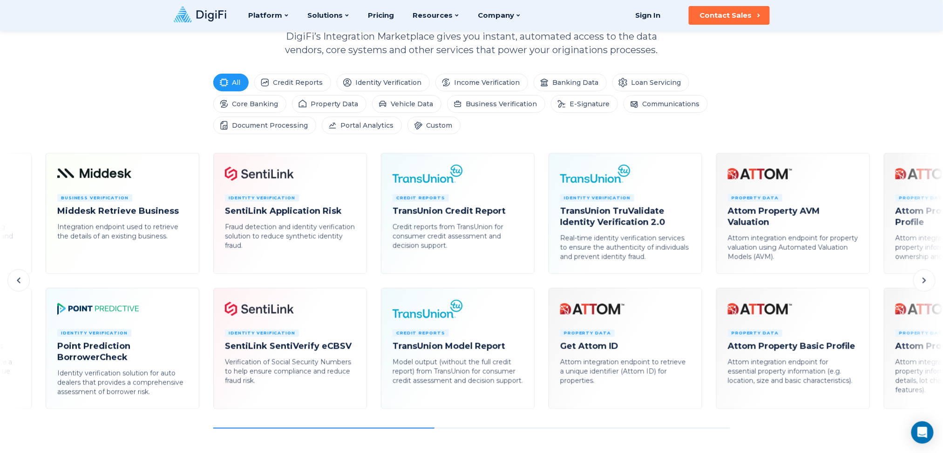
click at [27, 280] on button at bounding box center [18, 280] width 22 height 22
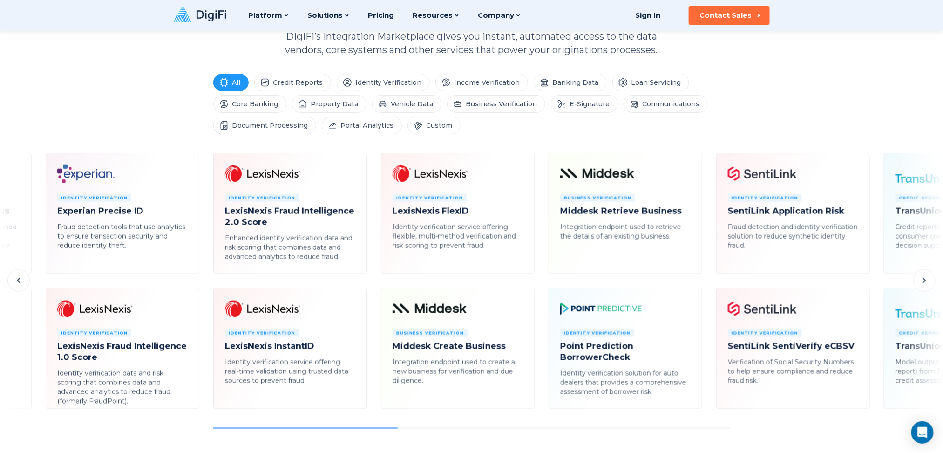
click at [22, 286] on button at bounding box center [18, 280] width 22 height 22
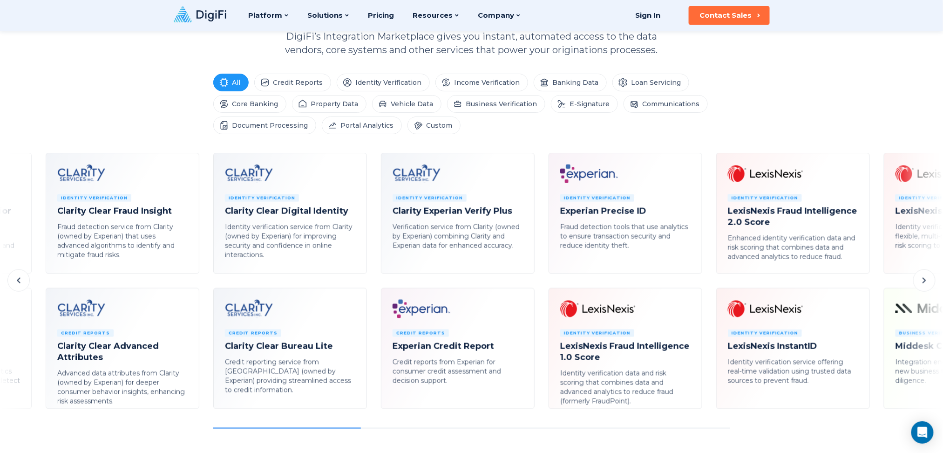
click at [22, 286] on button at bounding box center [18, 280] width 22 height 22
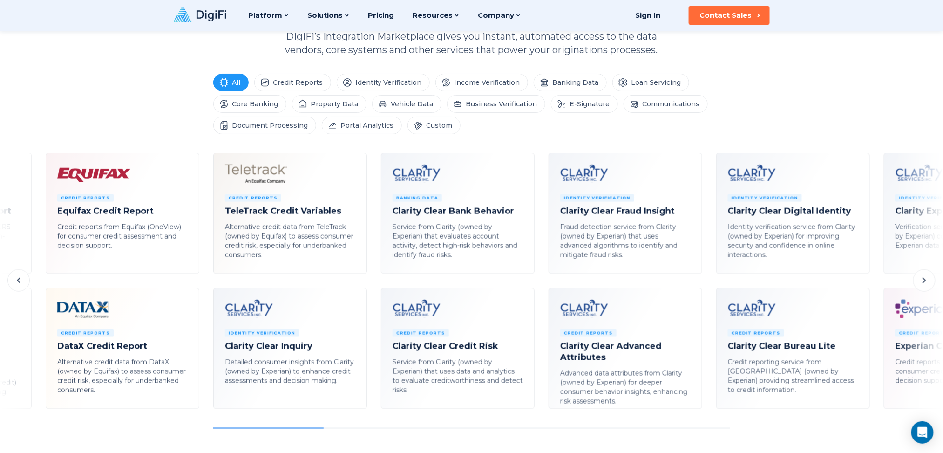
click at [22, 286] on button at bounding box center [18, 280] width 22 height 22
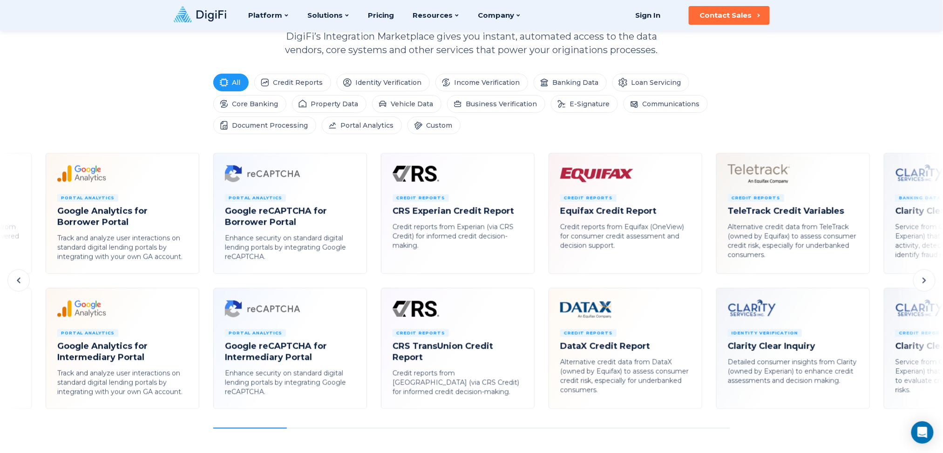
click at [22, 286] on button at bounding box center [18, 280] width 22 height 22
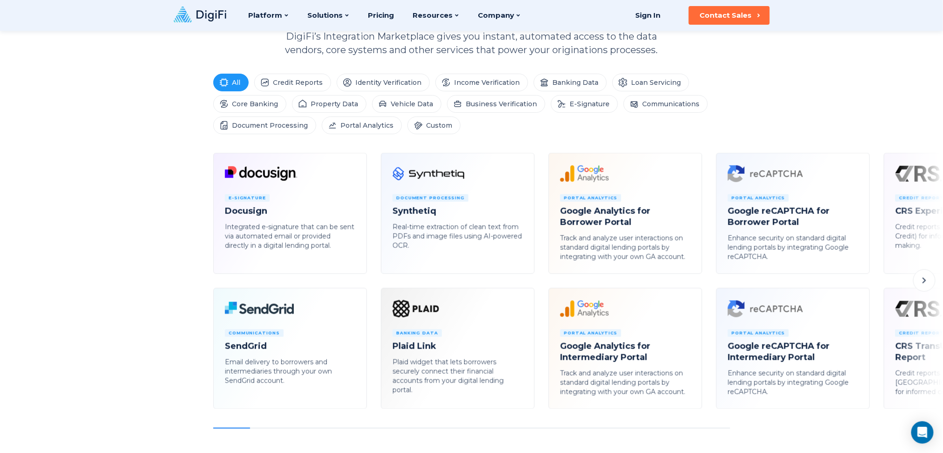
click at [707, 283] on icon at bounding box center [924, 280] width 11 height 11
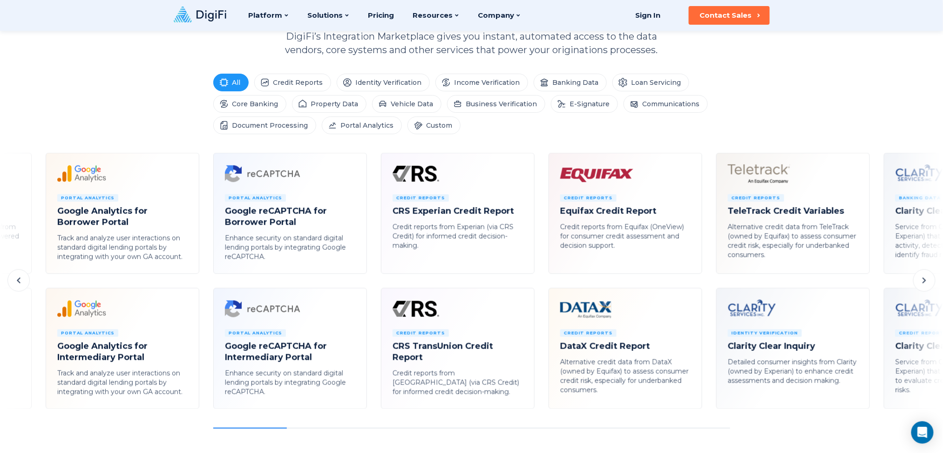
click at [707, 284] on icon at bounding box center [924, 280] width 11 height 11
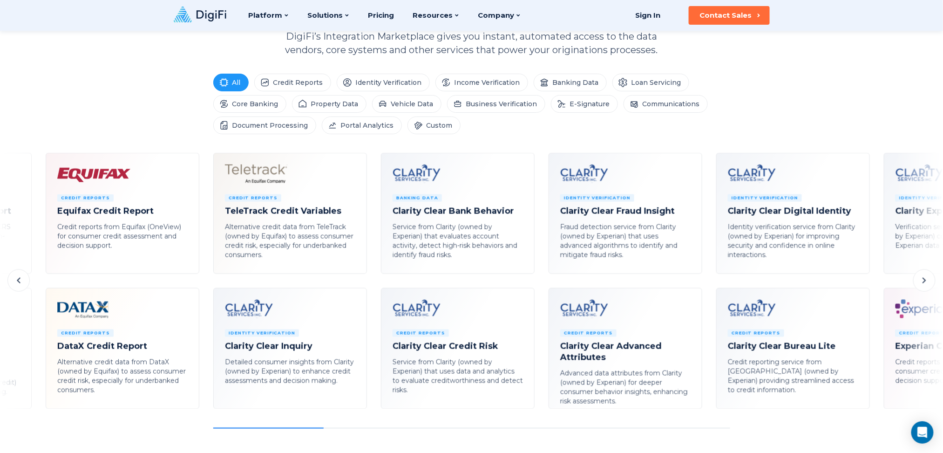
click at [707, 284] on icon at bounding box center [924, 280] width 11 height 11
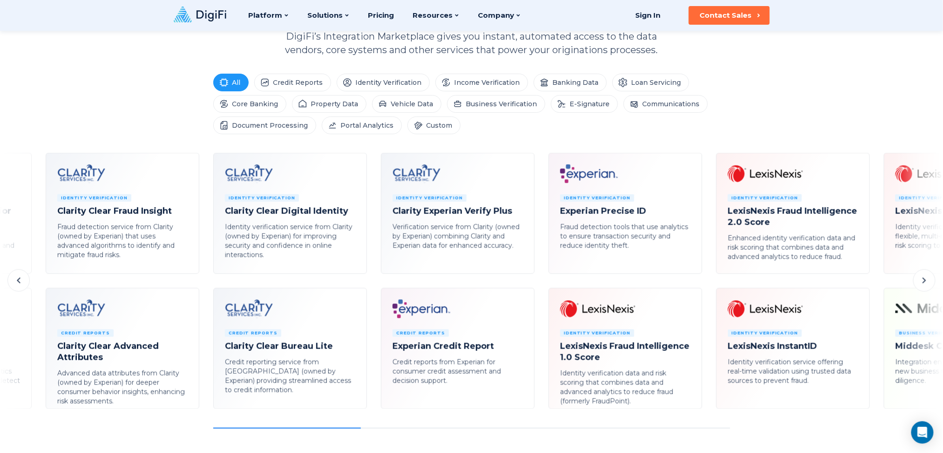
click at [707, 284] on icon at bounding box center [924, 280] width 11 height 11
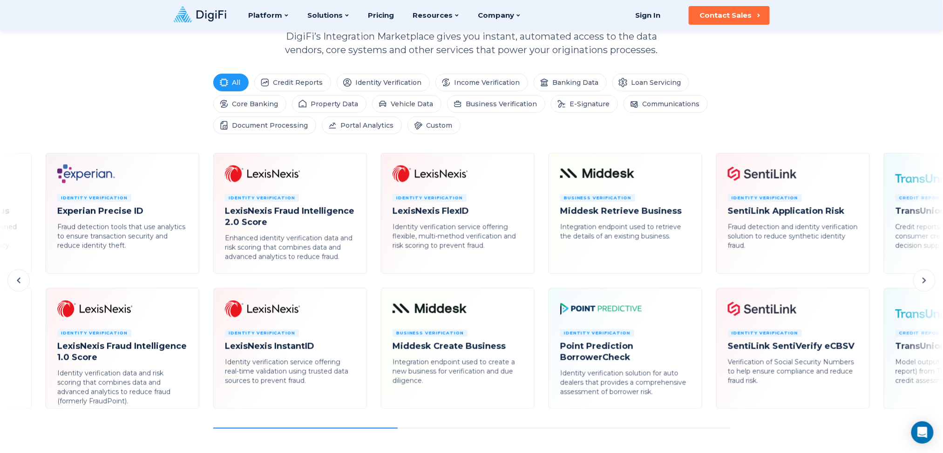
click at [707, 284] on icon at bounding box center [924, 280] width 11 height 11
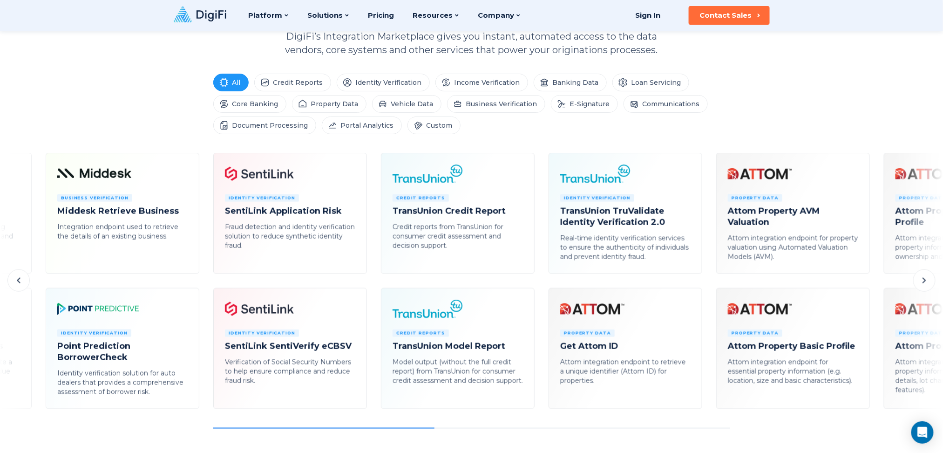
click at [707, 284] on icon at bounding box center [924, 280] width 11 height 11
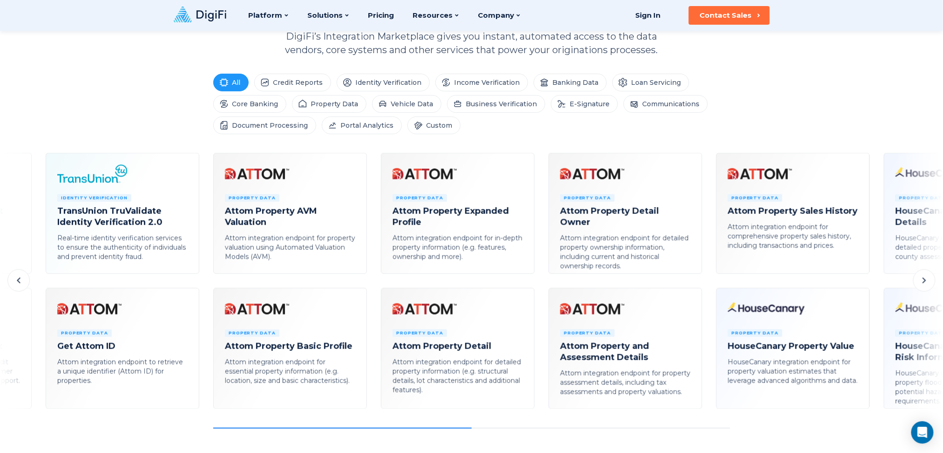
click at [707, 284] on icon at bounding box center [924, 280] width 11 height 11
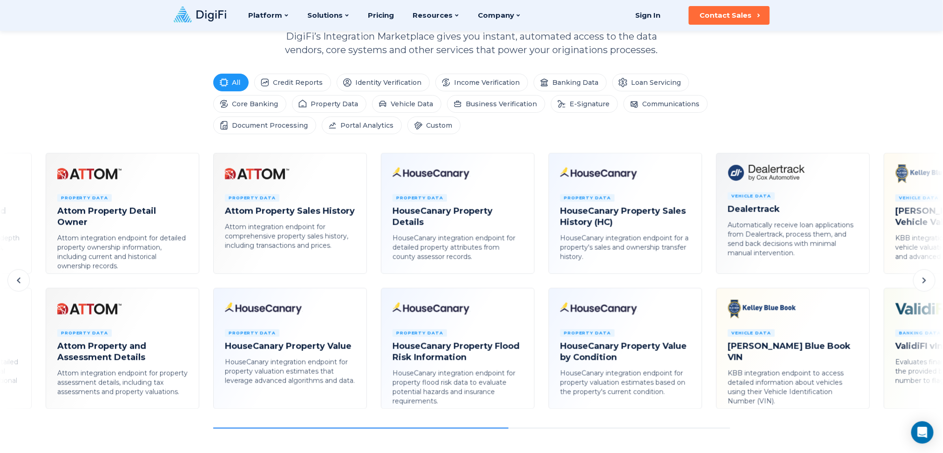
click at [707, 284] on icon at bounding box center [924, 280] width 11 height 11
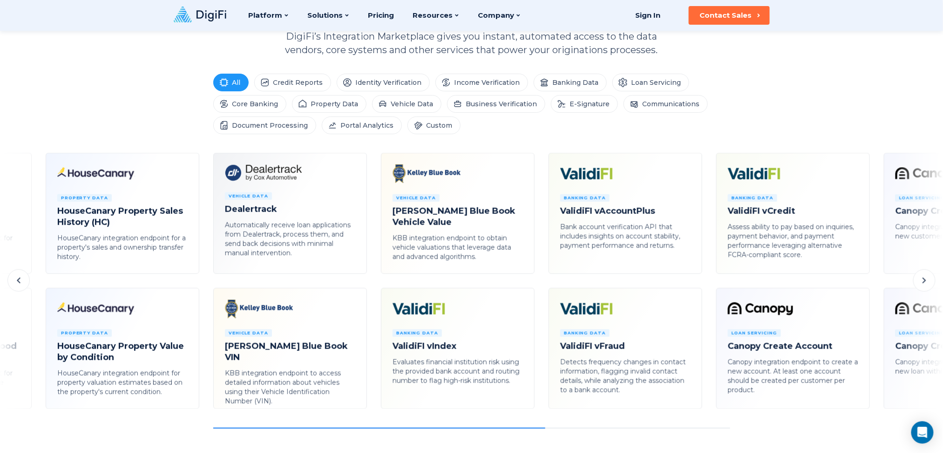
click at [707, 284] on icon at bounding box center [924, 280] width 11 height 11
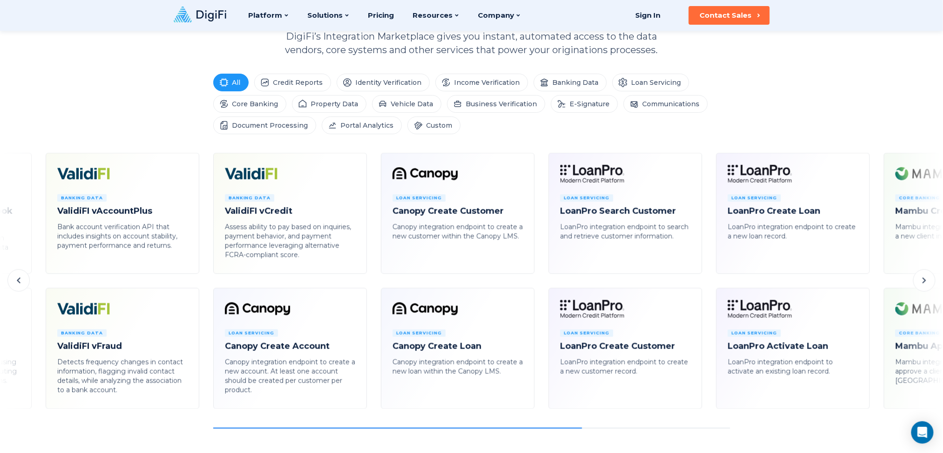
click at [707, 284] on icon at bounding box center [924, 280] width 11 height 11
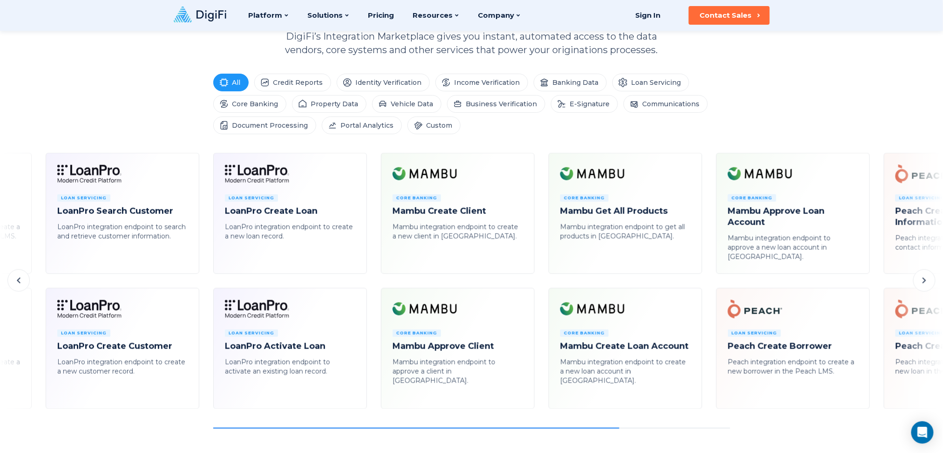
click at [707, 284] on icon at bounding box center [924, 280] width 11 height 11
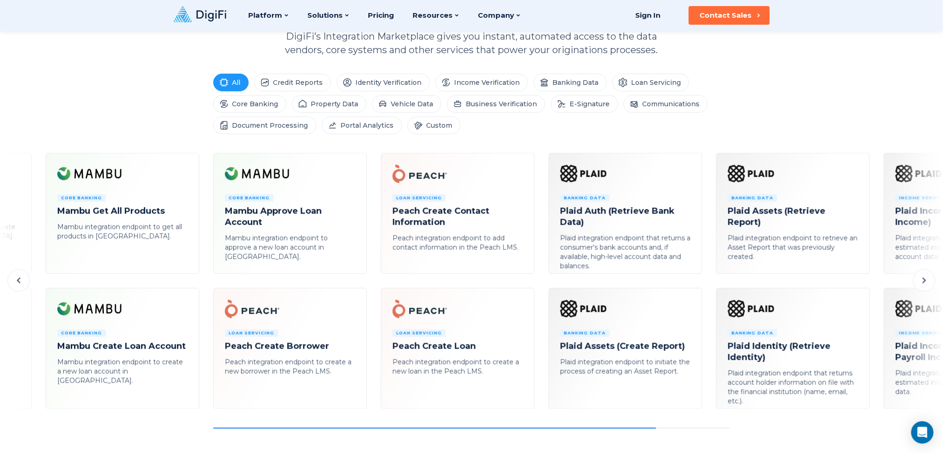
click at [707, 287] on button at bounding box center [925, 280] width 22 height 22
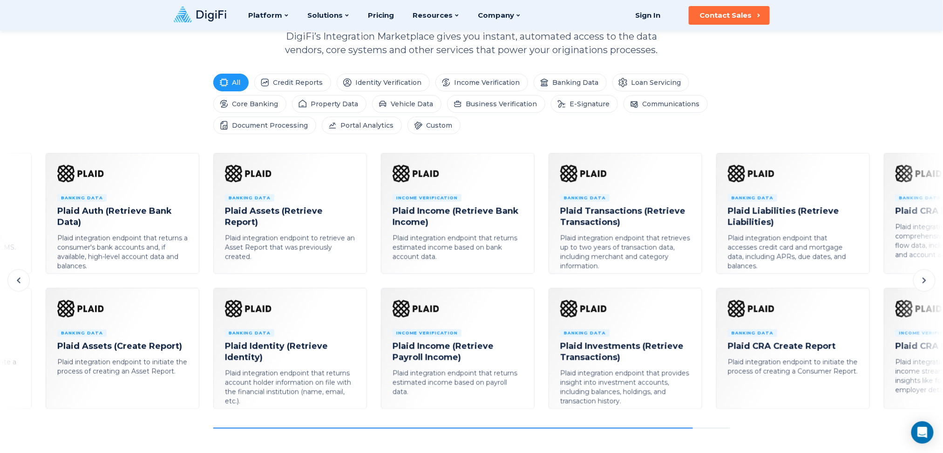
click at [707, 287] on button at bounding box center [925, 280] width 22 height 22
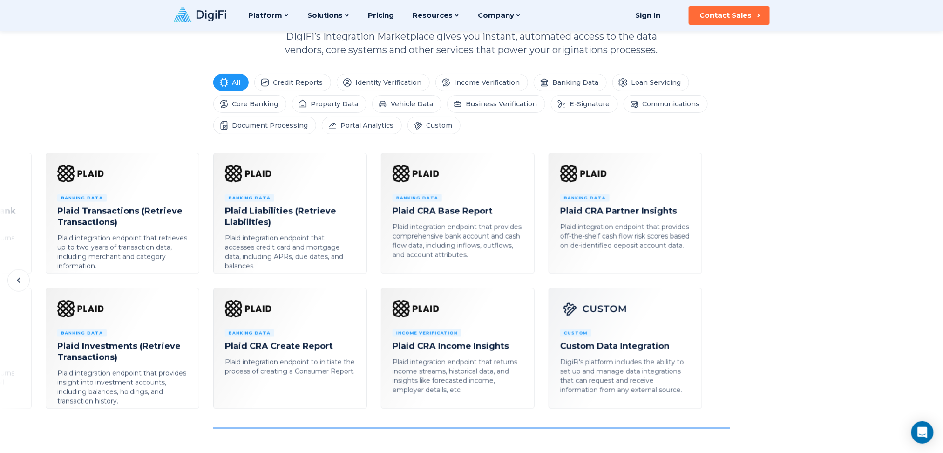
click at [25, 280] on button at bounding box center [18, 280] width 22 height 22
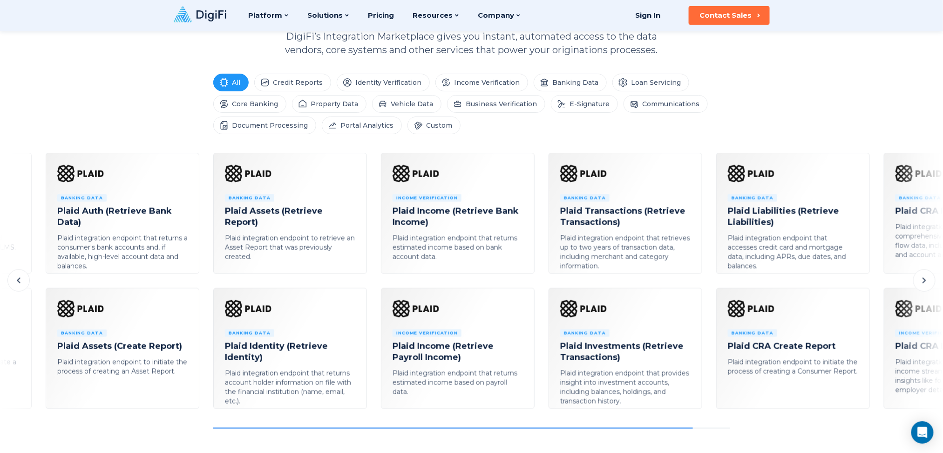
click at [25, 280] on button at bounding box center [18, 280] width 22 height 22
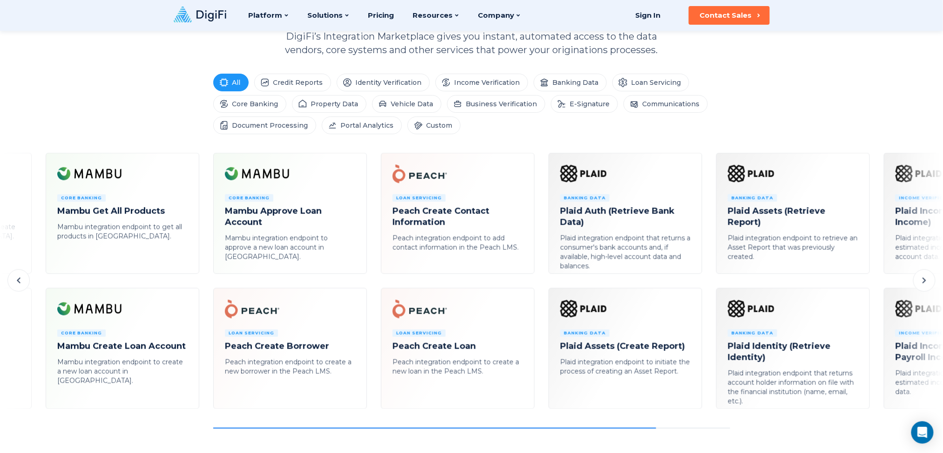
click at [25, 280] on button at bounding box center [18, 280] width 22 height 22
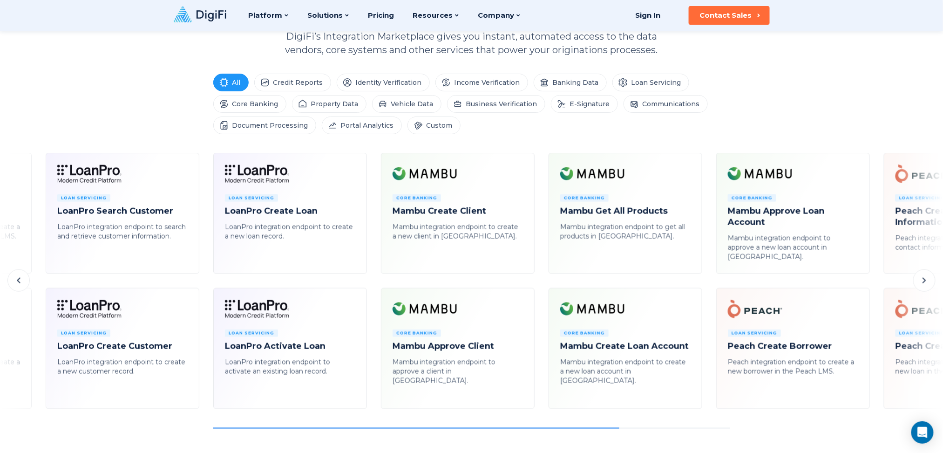
click at [25, 280] on button at bounding box center [18, 280] width 22 height 22
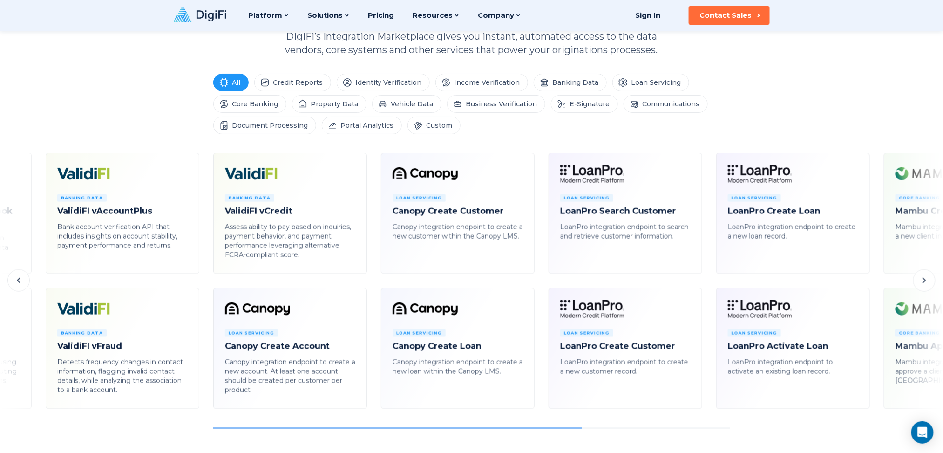
click at [25, 280] on button at bounding box center [18, 280] width 22 height 22
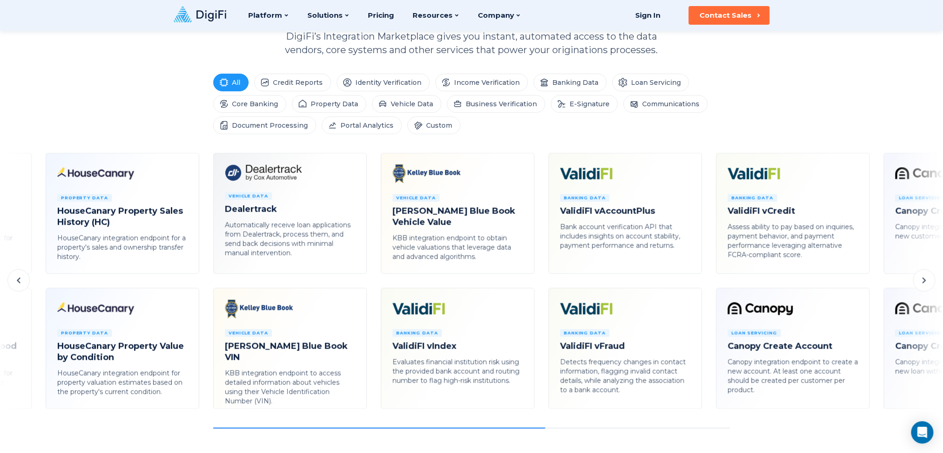
click at [25, 280] on button at bounding box center [18, 280] width 22 height 22
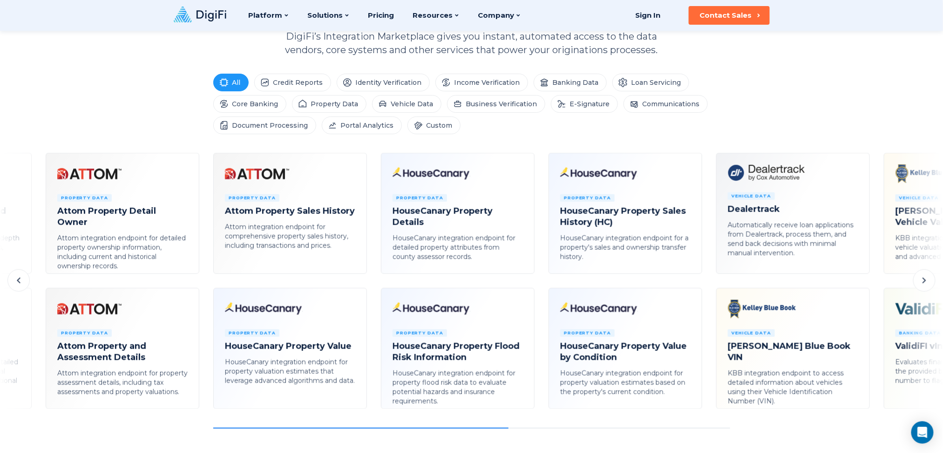
click at [25, 280] on button at bounding box center [18, 280] width 22 height 22
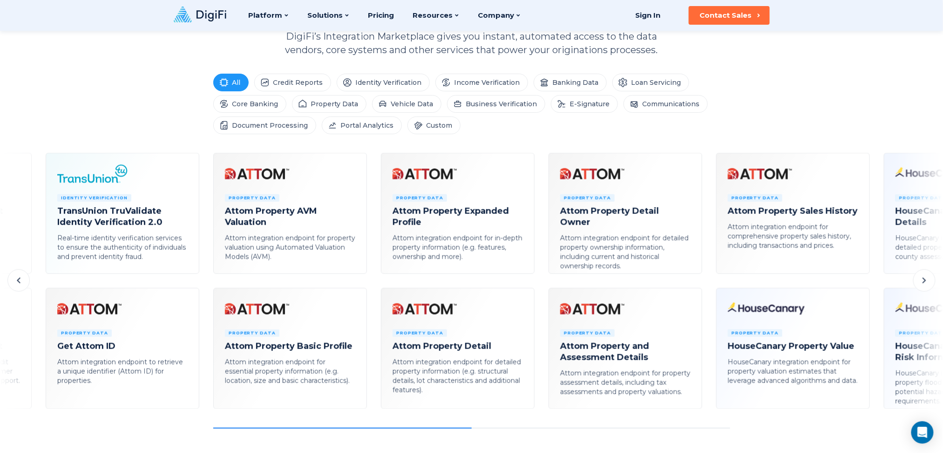
click at [25, 280] on button at bounding box center [18, 280] width 22 height 22
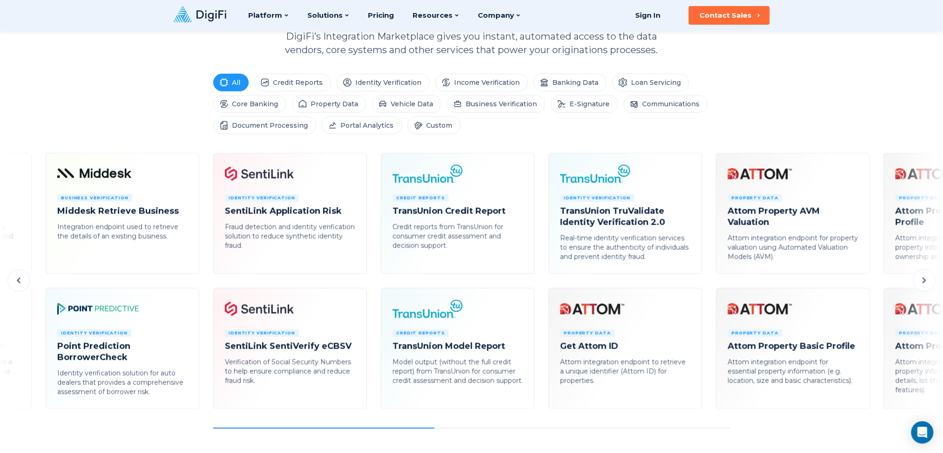
click at [25, 280] on button at bounding box center [18, 280] width 22 height 22
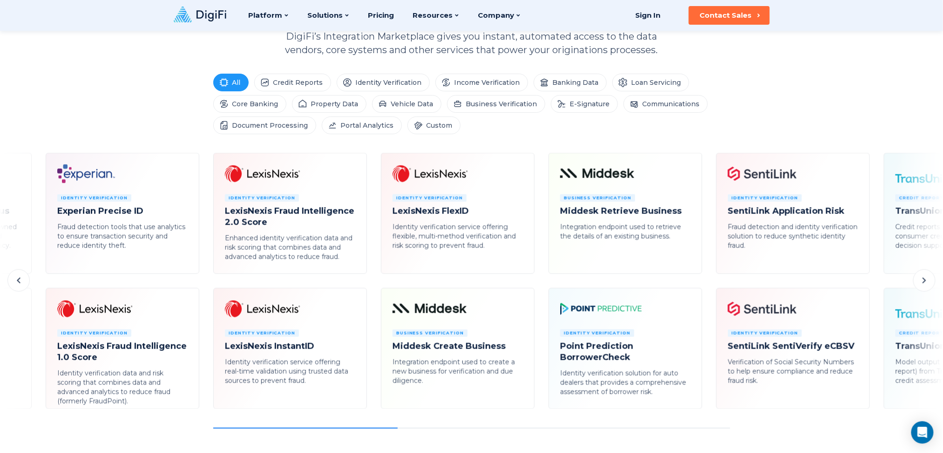
click at [18, 280] on icon at bounding box center [18, 281] width 3 height 6
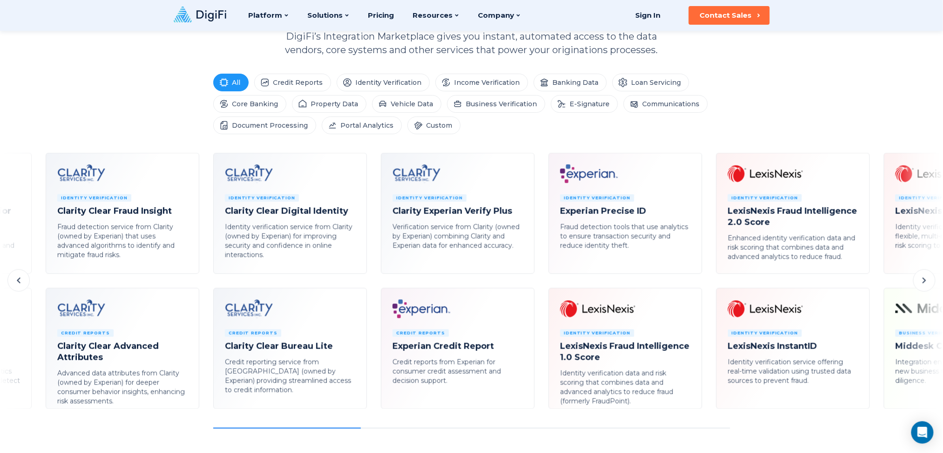
click at [18, 280] on icon at bounding box center [18, 281] width 3 height 6
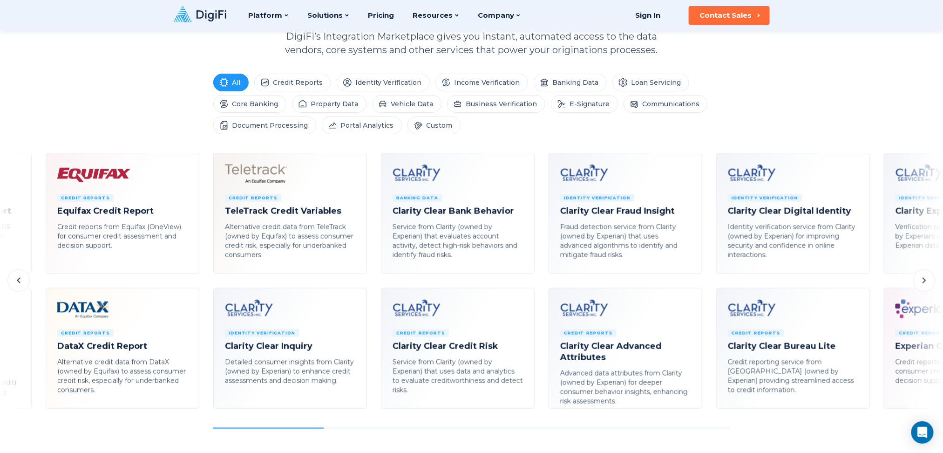
click at [18, 280] on icon at bounding box center [18, 281] width 3 height 6
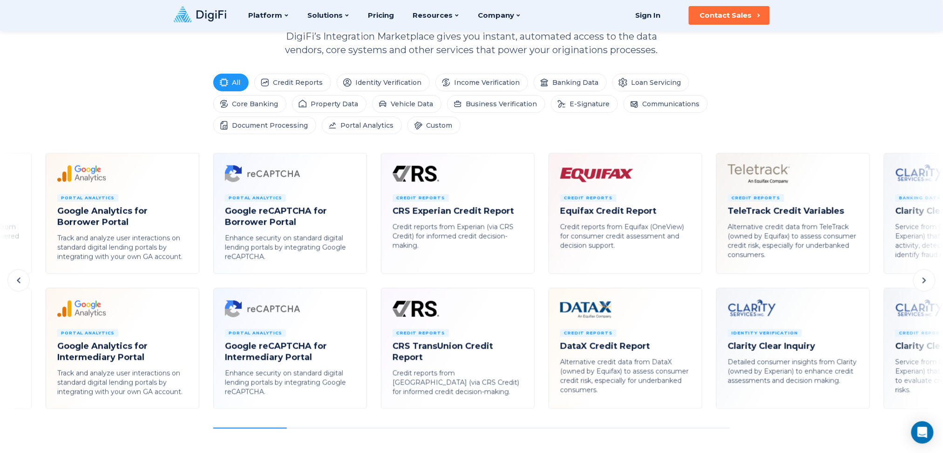
click at [14, 276] on icon at bounding box center [18, 280] width 11 height 11
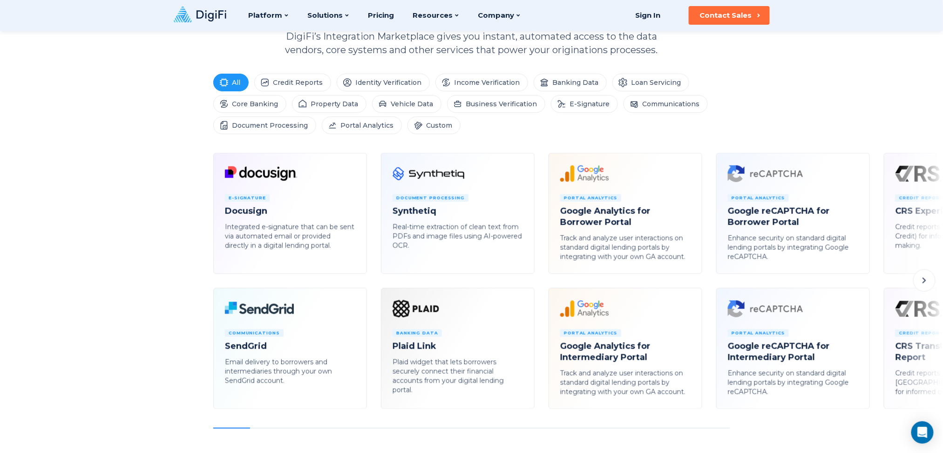
click at [707, 282] on icon at bounding box center [924, 280] width 11 height 11
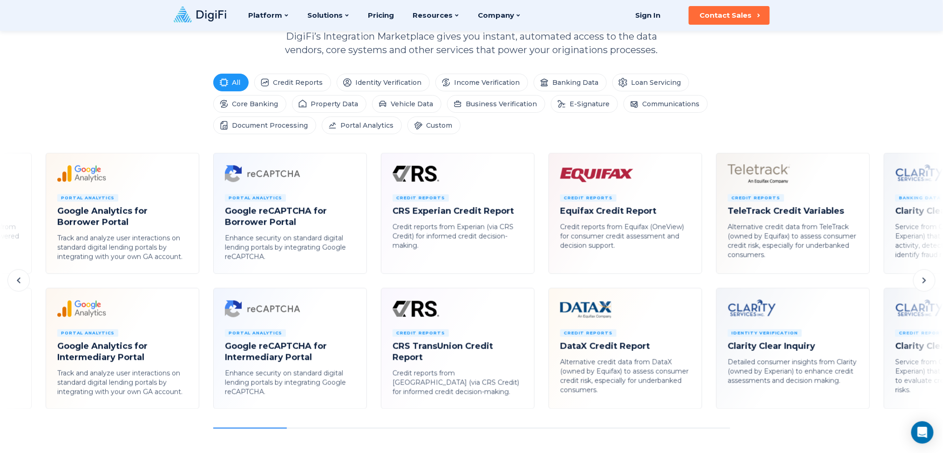
click at [707, 282] on icon at bounding box center [924, 281] width 3 height 6
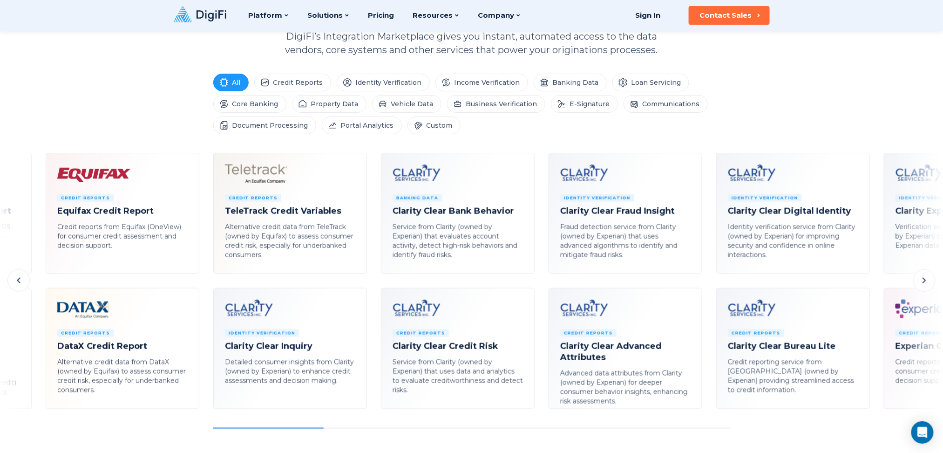
click at [16, 280] on icon at bounding box center [18, 280] width 11 height 11
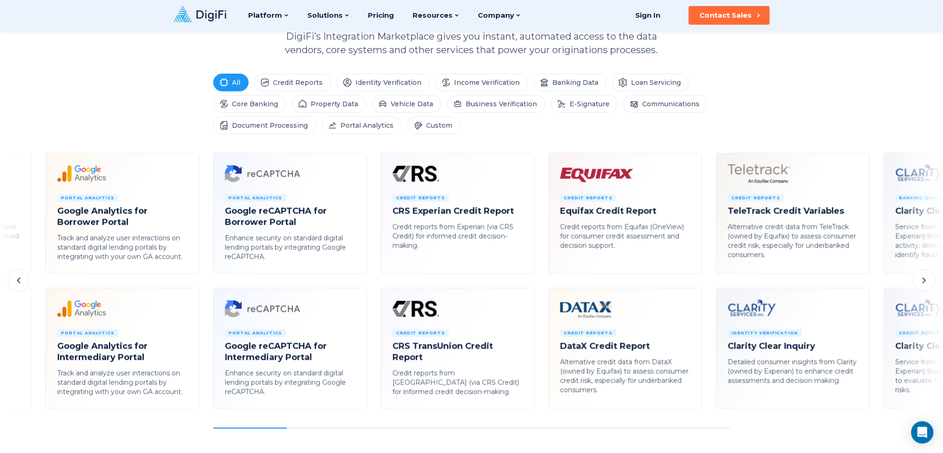
click at [707, 278] on icon at bounding box center [924, 280] width 11 height 11
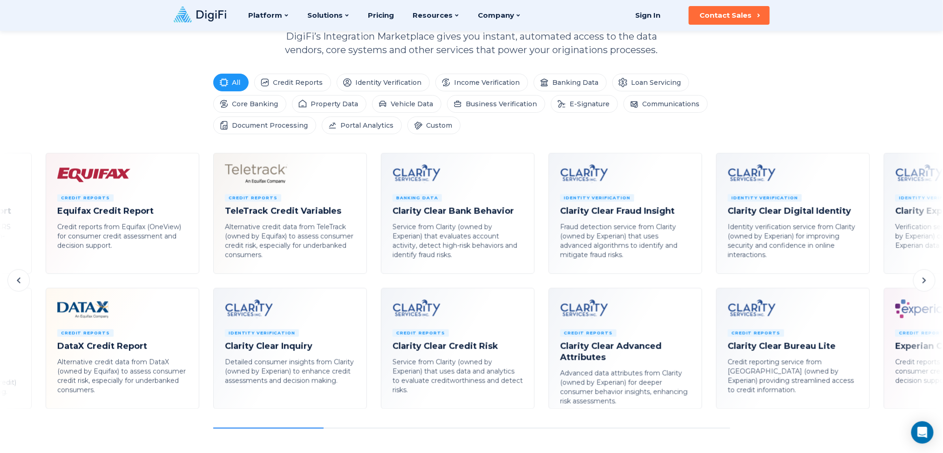
click at [707, 283] on icon at bounding box center [924, 281] width 3 height 6
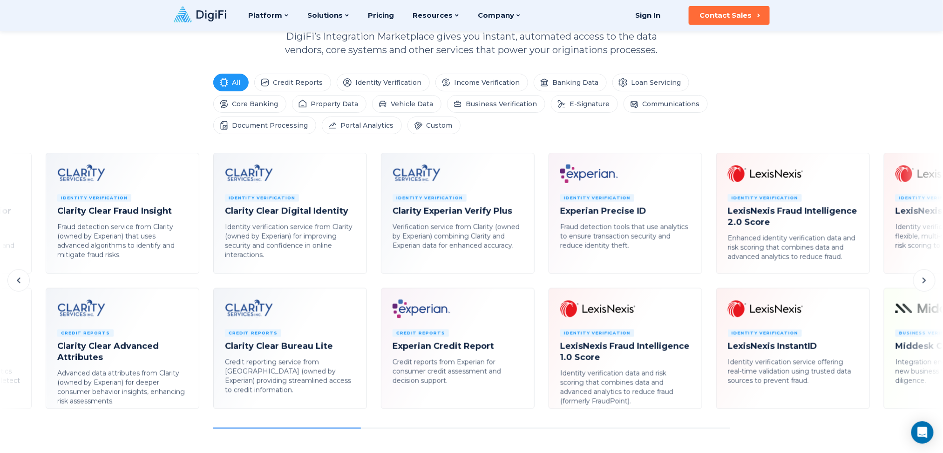
click at [707, 283] on icon at bounding box center [924, 281] width 3 height 6
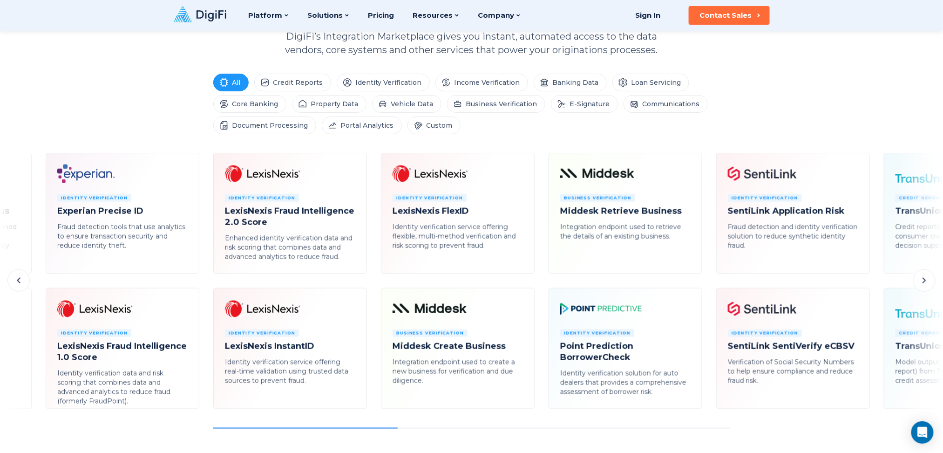
click at [707, 283] on icon at bounding box center [924, 281] width 3 height 6
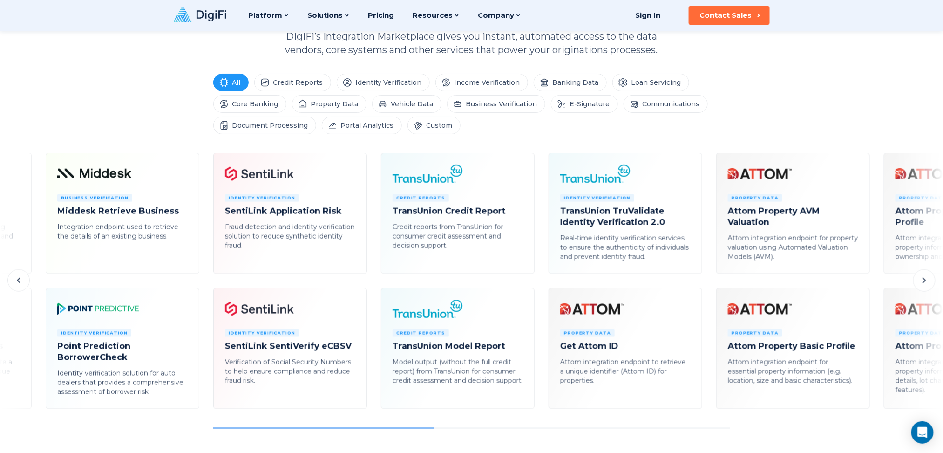
click at [707, 283] on icon at bounding box center [924, 280] width 11 height 11
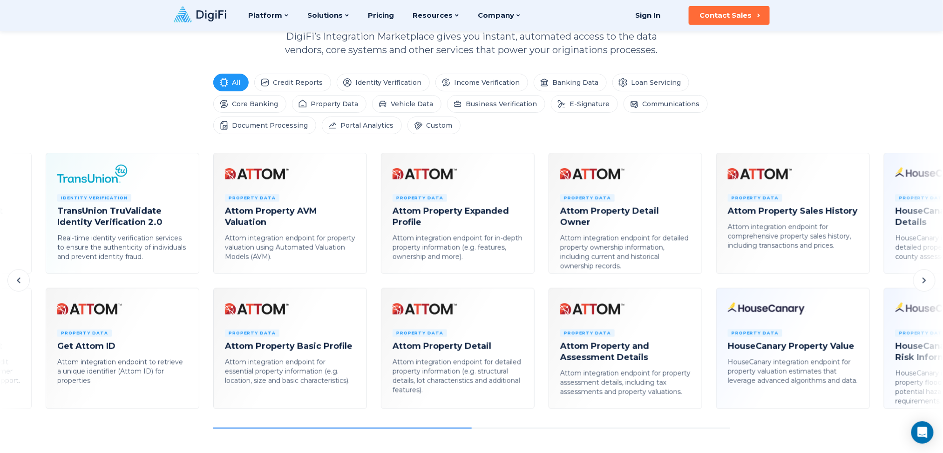
click at [707, 283] on icon at bounding box center [924, 280] width 11 height 11
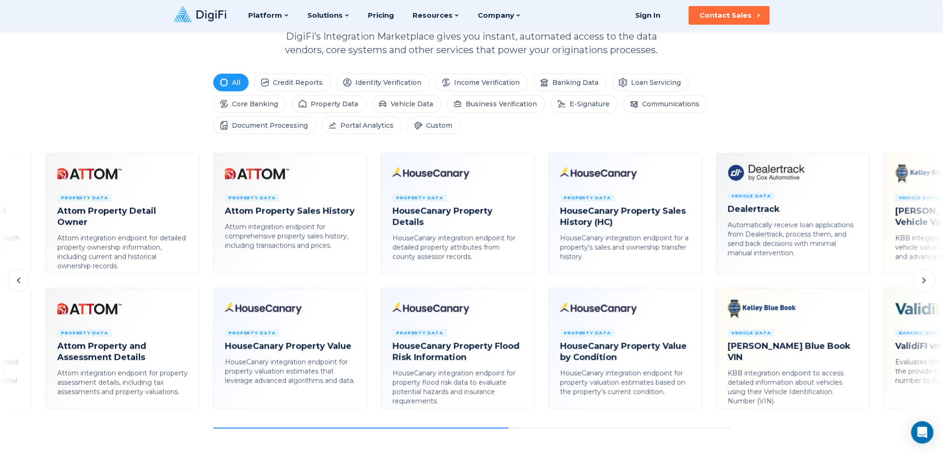
click at [707, 283] on icon at bounding box center [924, 280] width 11 height 11
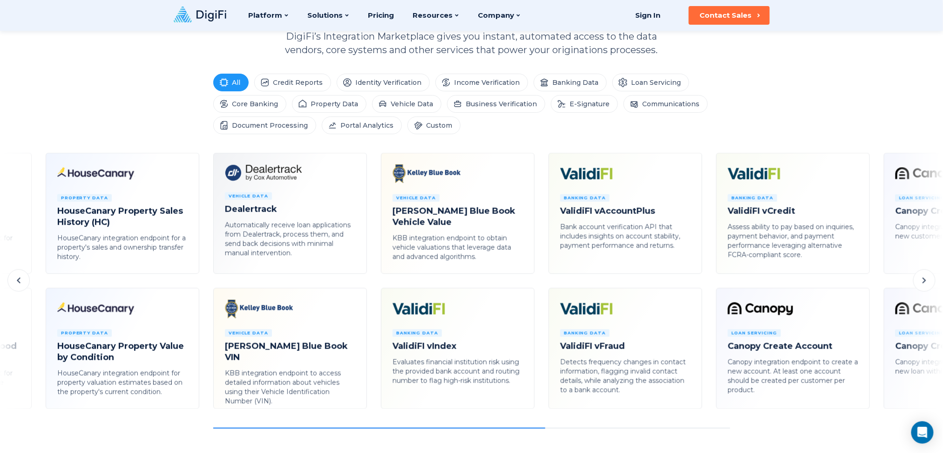
click at [707, 283] on icon at bounding box center [924, 280] width 11 height 11
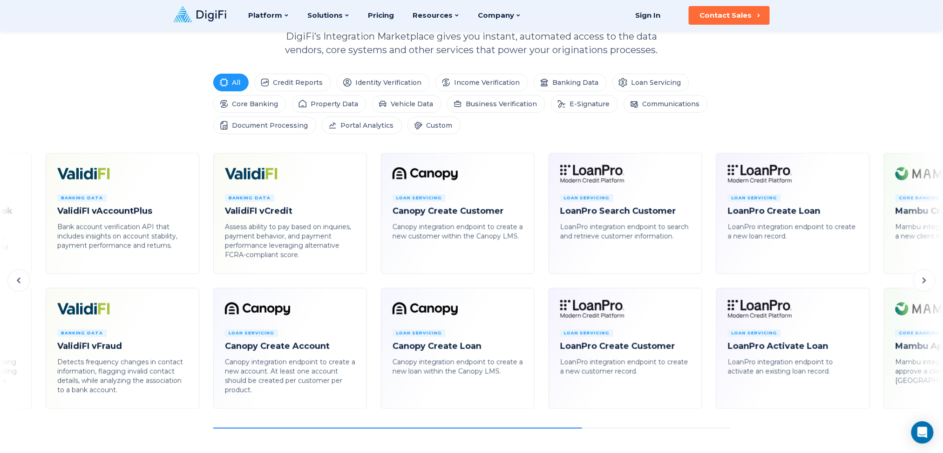
click at [707, 283] on icon at bounding box center [924, 280] width 11 height 11
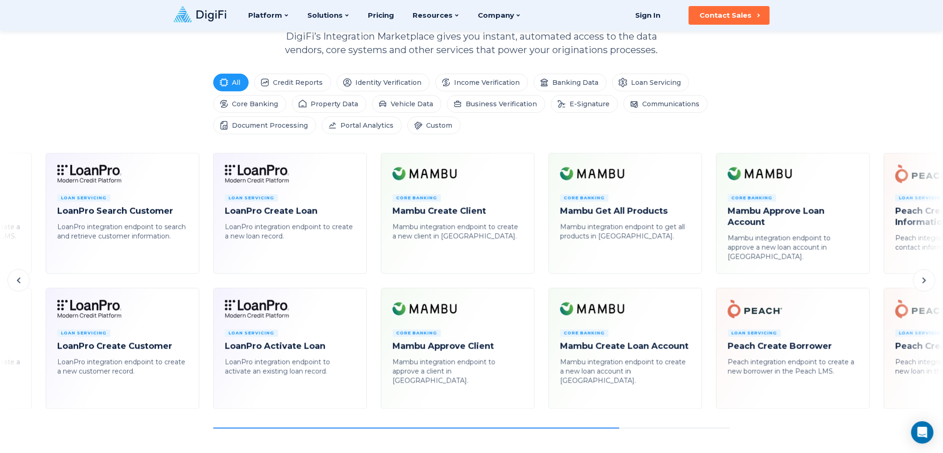
click at [707, 283] on icon at bounding box center [924, 280] width 11 height 11
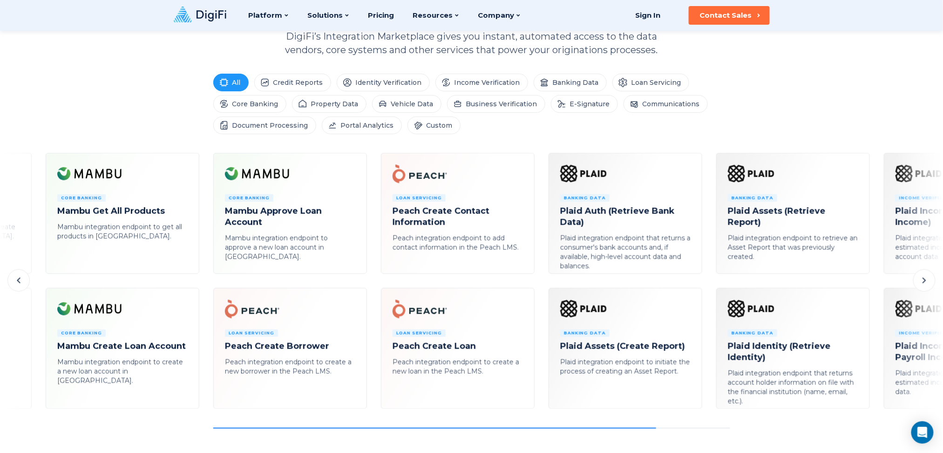
click at [707, 283] on icon at bounding box center [924, 280] width 11 height 11
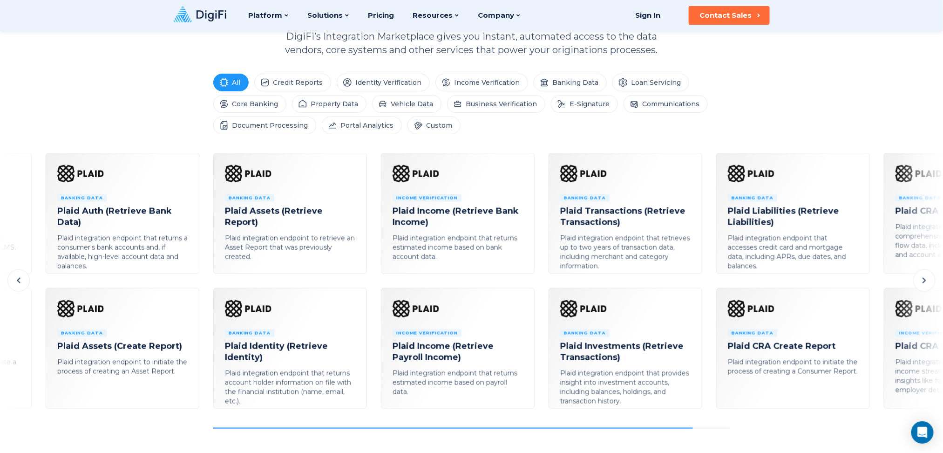
click at [707, 283] on icon at bounding box center [924, 280] width 11 height 11
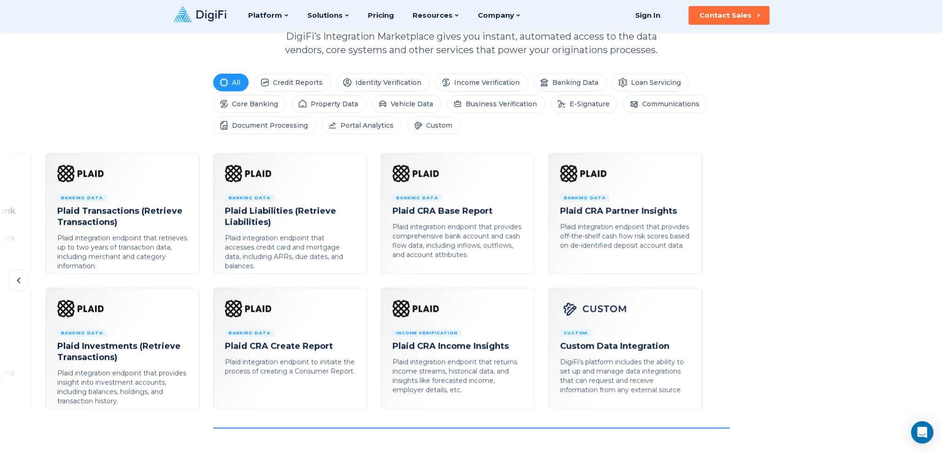
click at [16, 275] on icon at bounding box center [18, 280] width 11 height 11
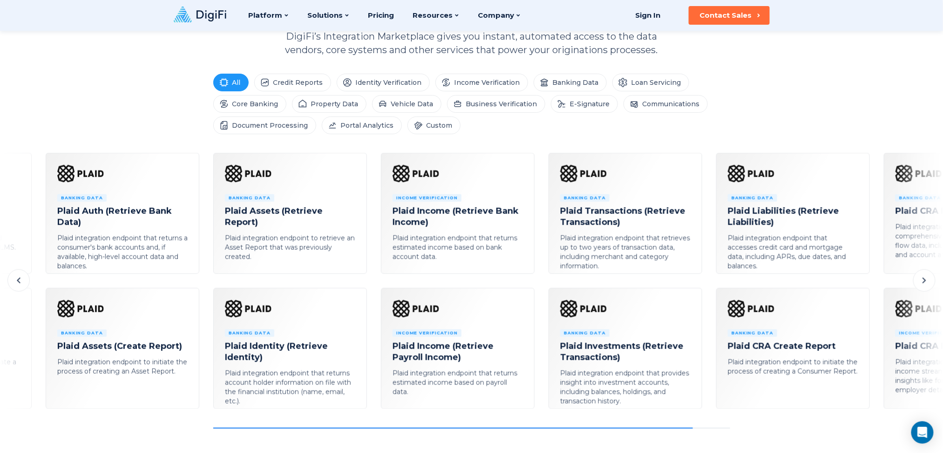
click at [27, 282] on button at bounding box center [18, 280] width 22 height 22
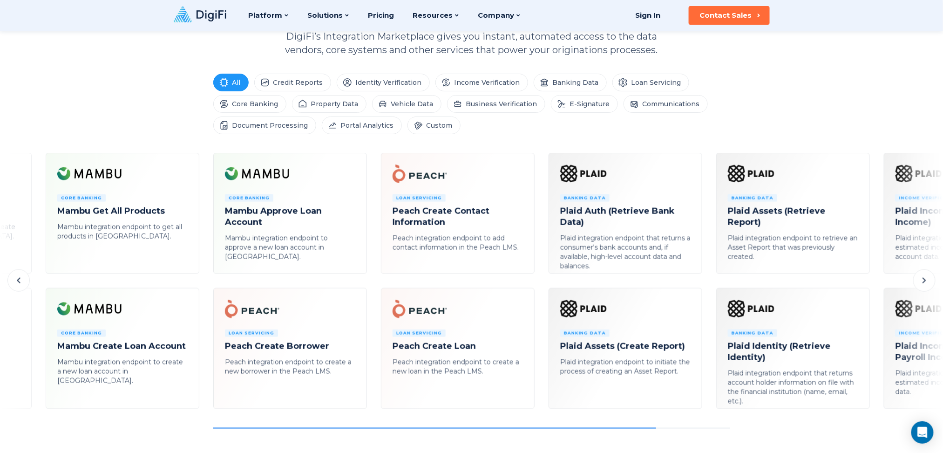
click at [27, 282] on button at bounding box center [18, 280] width 22 height 22
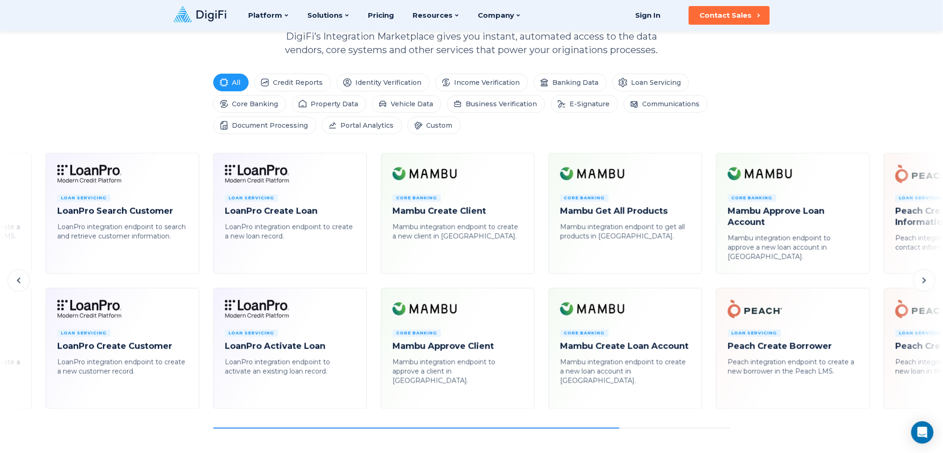
click at [27, 282] on button at bounding box center [18, 280] width 22 height 22
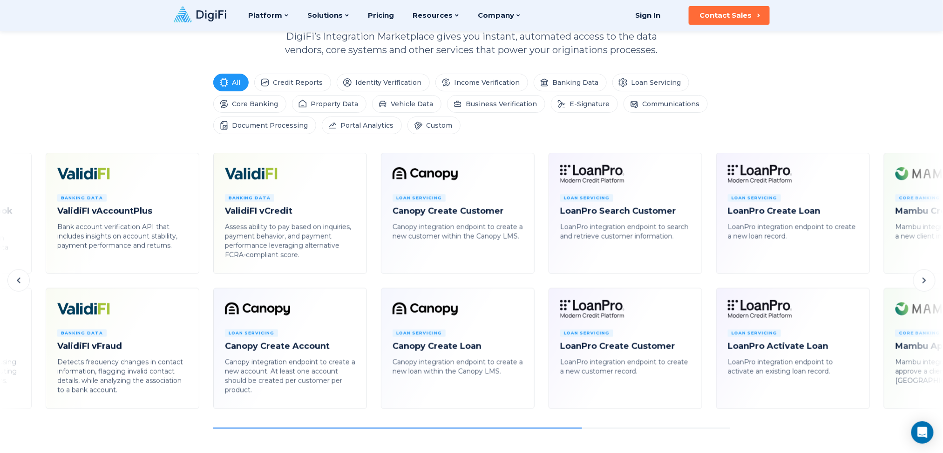
click at [27, 282] on button at bounding box center [18, 280] width 22 height 22
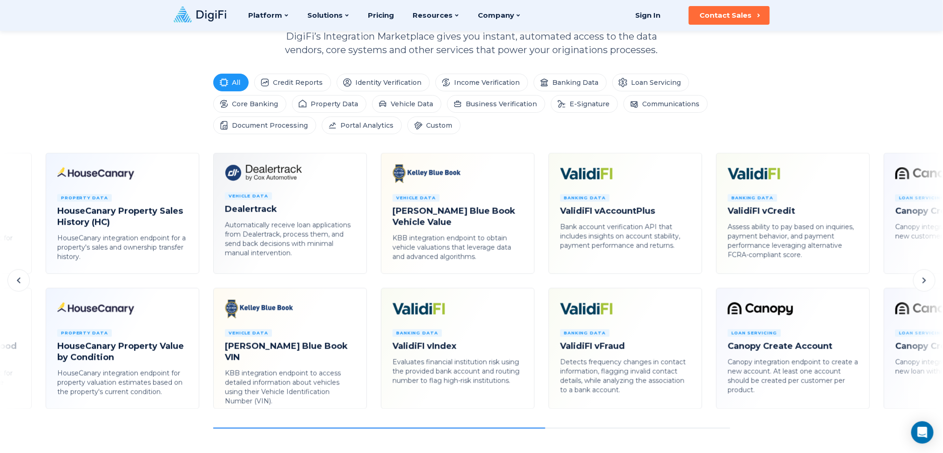
click at [27, 282] on button at bounding box center [18, 280] width 22 height 22
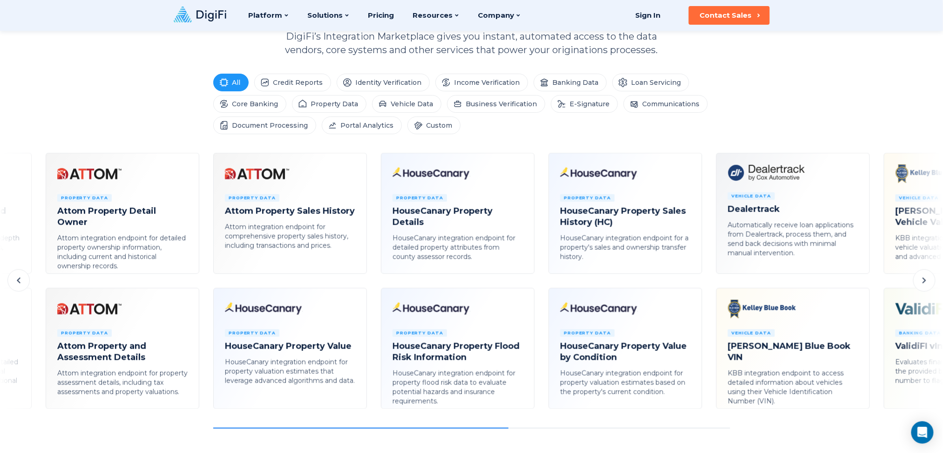
click at [27, 282] on button at bounding box center [18, 280] width 22 height 22
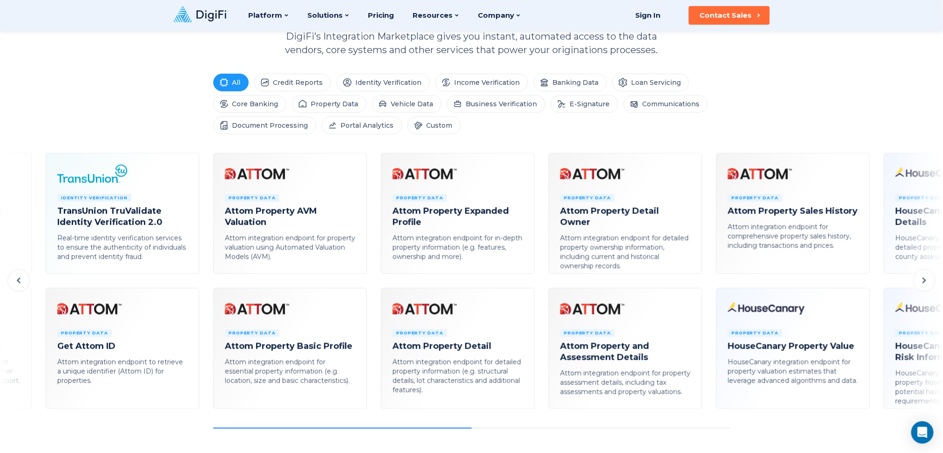
click at [27, 282] on button at bounding box center [18, 280] width 22 height 22
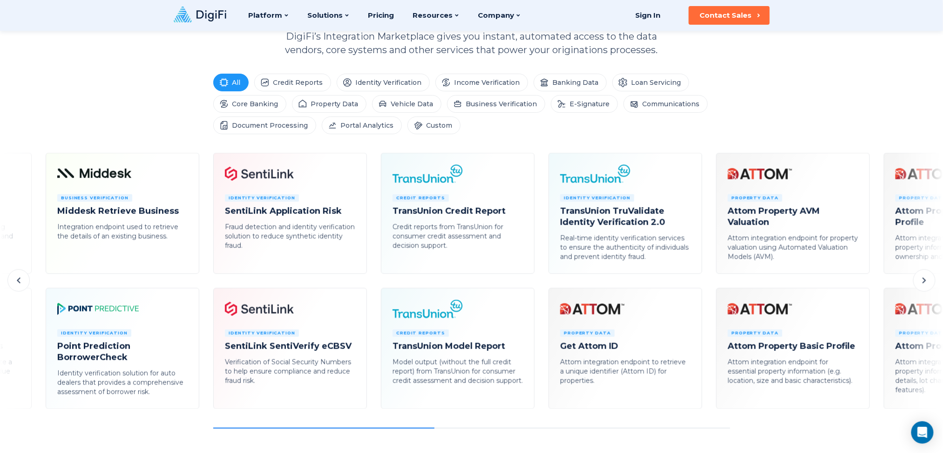
click at [27, 282] on button at bounding box center [18, 280] width 22 height 22
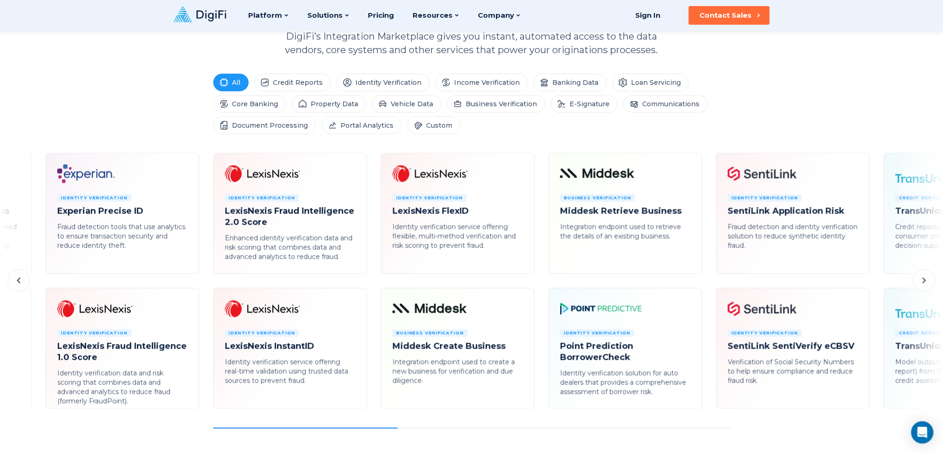
click at [27, 282] on button at bounding box center [18, 280] width 22 height 22
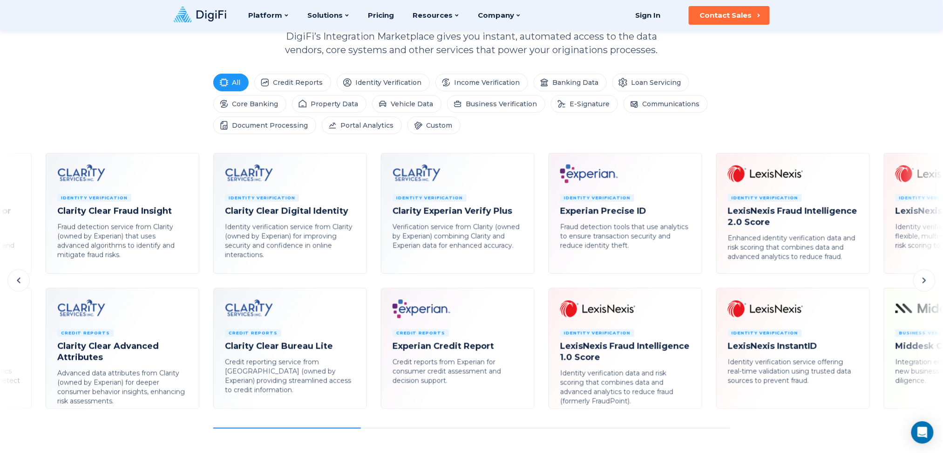
click at [27, 282] on button at bounding box center [18, 280] width 22 height 22
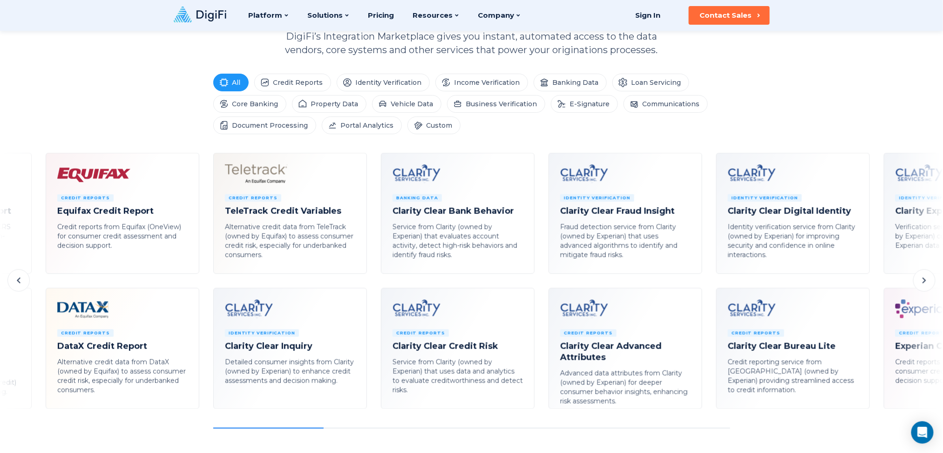
click at [27, 282] on button at bounding box center [18, 280] width 22 height 22
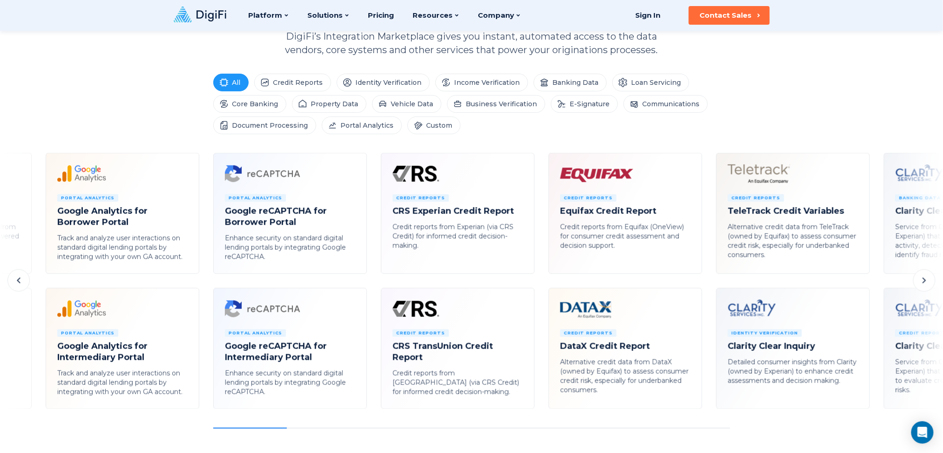
click at [27, 282] on button at bounding box center [18, 280] width 22 height 22
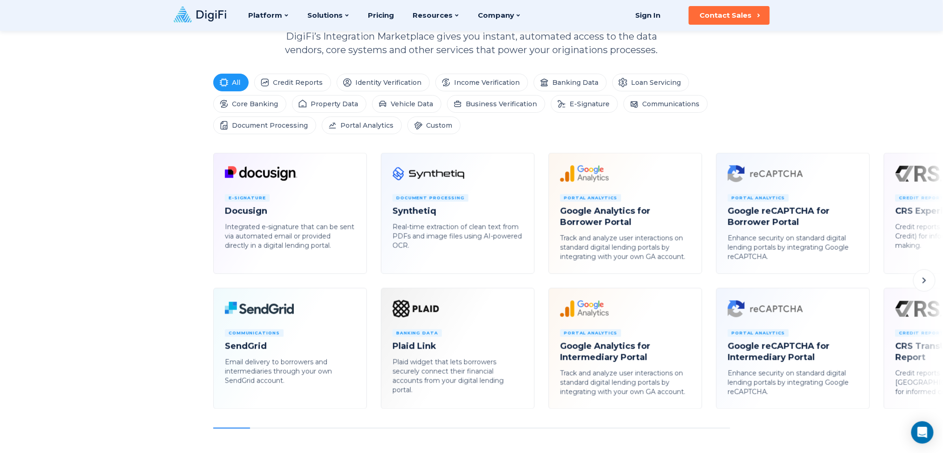
click at [707, 282] on icon at bounding box center [924, 280] width 11 height 11
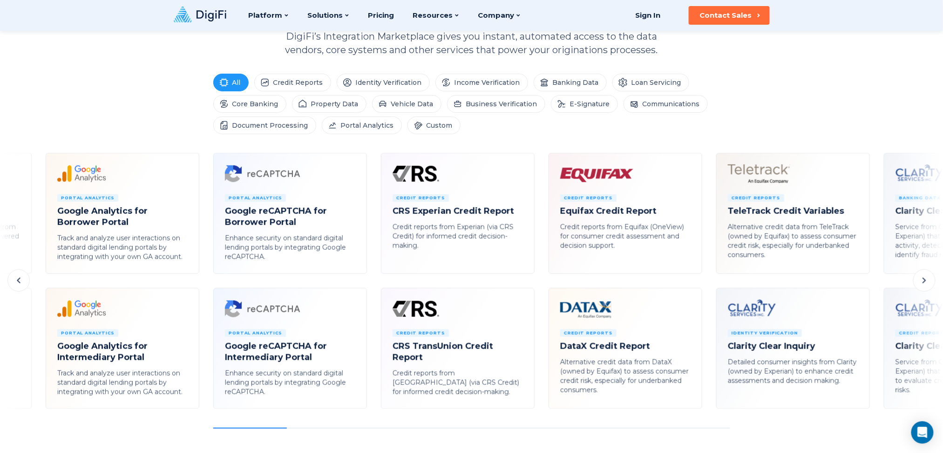
click at [707, 282] on icon at bounding box center [924, 280] width 11 height 11
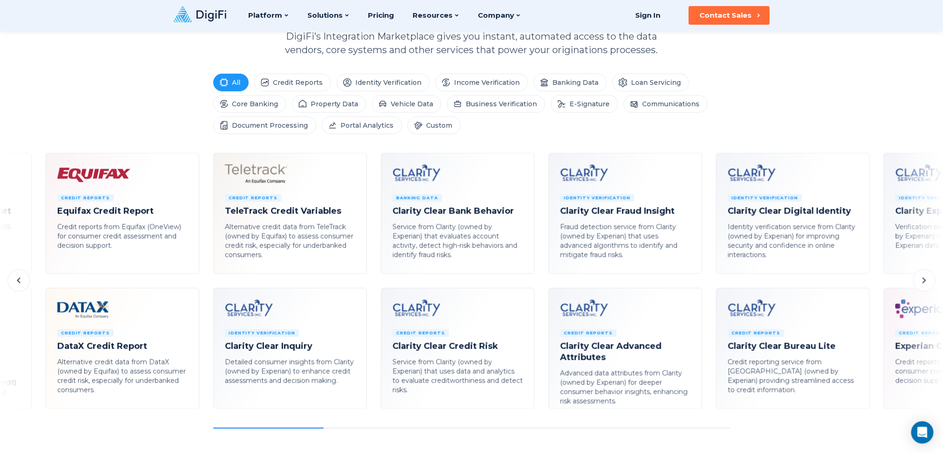
click at [707, 282] on icon at bounding box center [924, 280] width 11 height 11
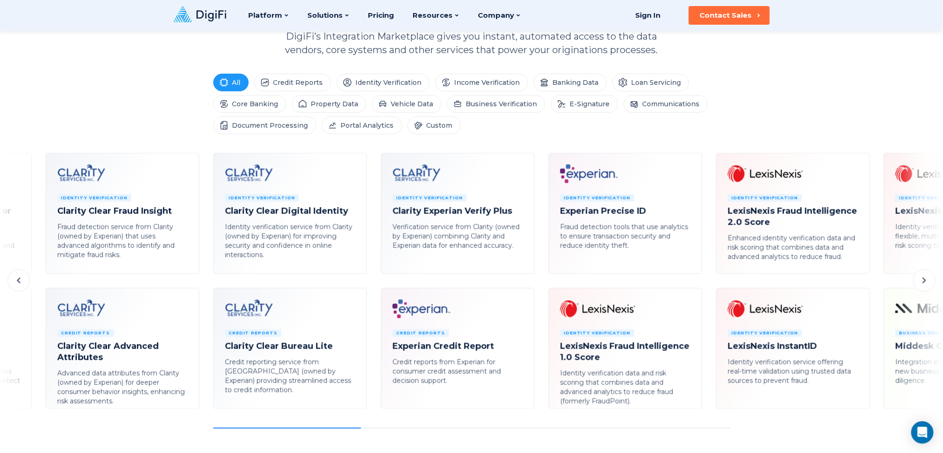
click at [707, 282] on icon at bounding box center [924, 280] width 11 height 11
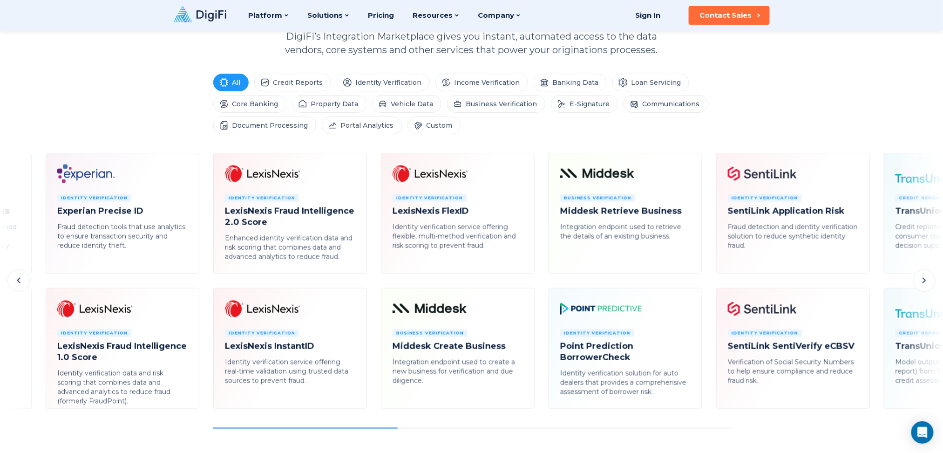
click at [707, 282] on icon at bounding box center [924, 280] width 11 height 11
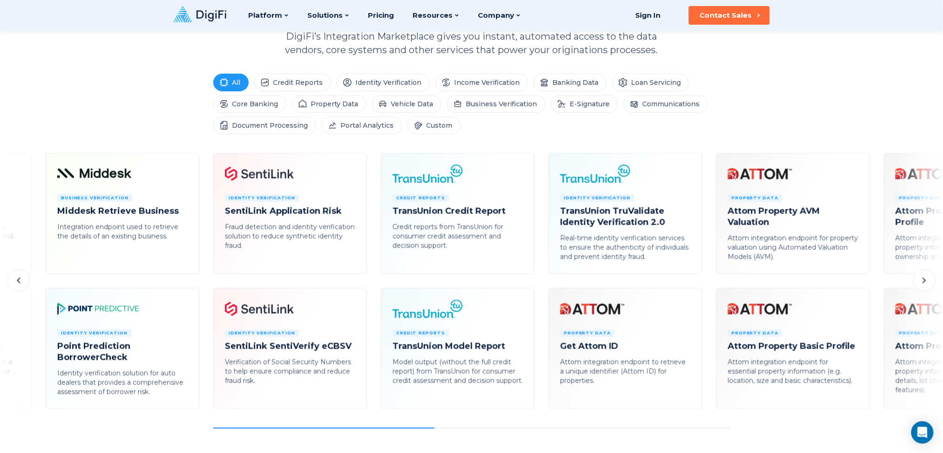
click at [707, 282] on icon at bounding box center [924, 280] width 11 height 11
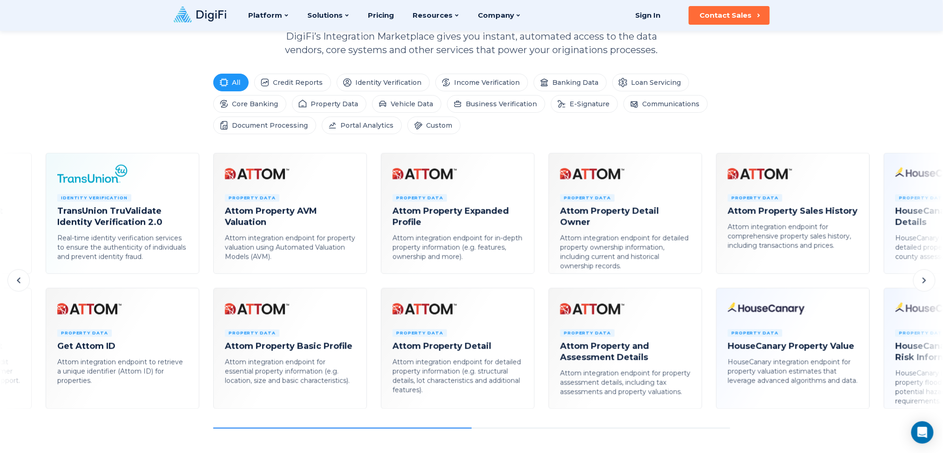
click at [707, 282] on icon at bounding box center [924, 280] width 11 height 11
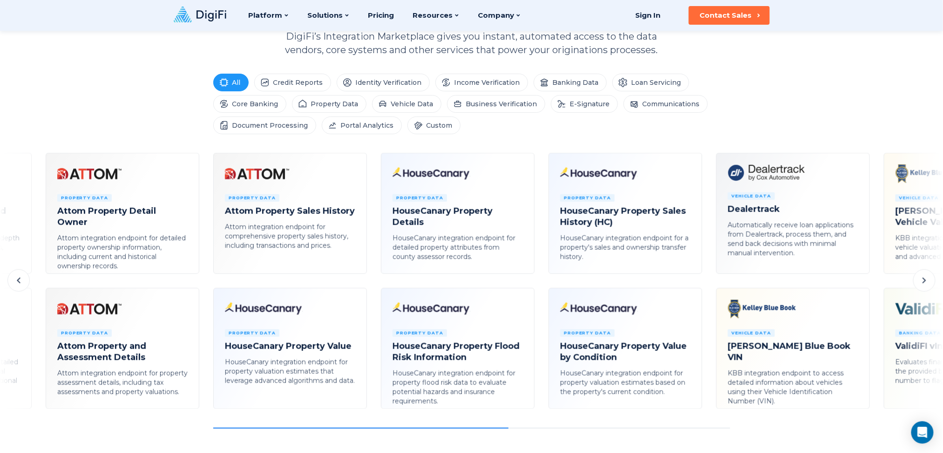
click at [707, 282] on icon at bounding box center [924, 280] width 11 height 11
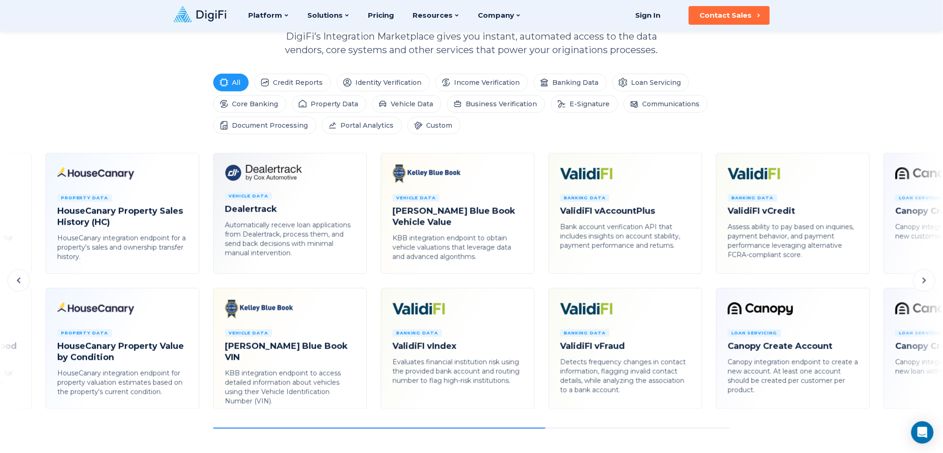
click at [707, 282] on icon at bounding box center [924, 280] width 11 height 11
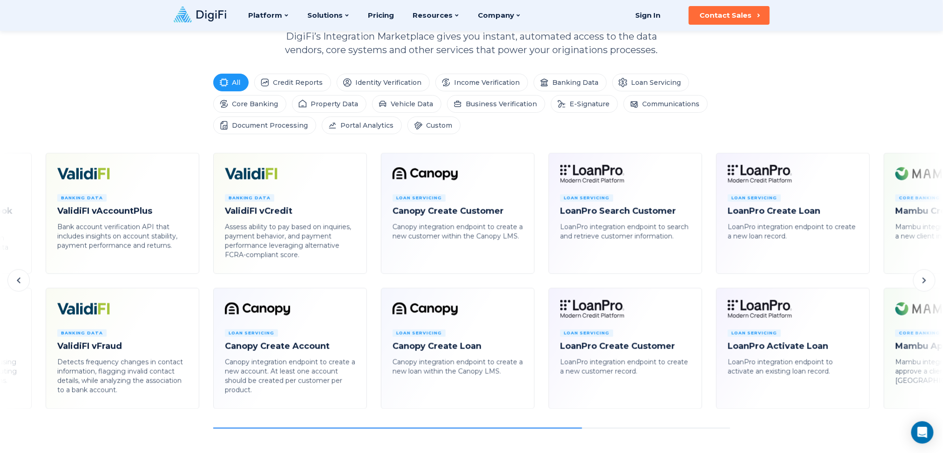
click at [707, 282] on icon at bounding box center [924, 280] width 11 height 11
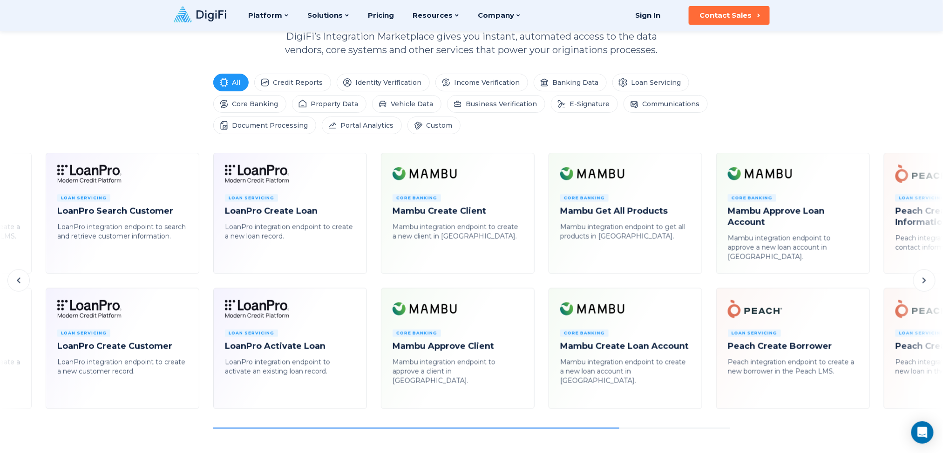
click at [707, 282] on icon at bounding box center [924, 280] width 11 height 11
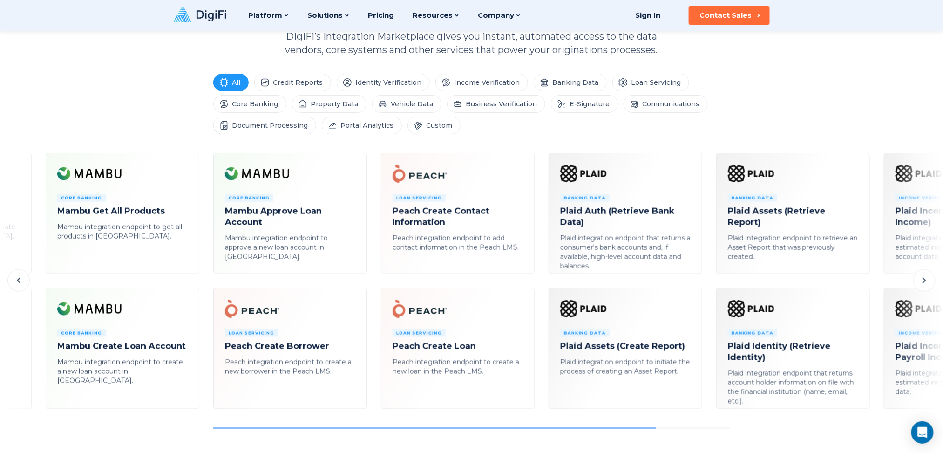
click at [707, 282] on icon at bounding box center [924, 280] width 11 height 11
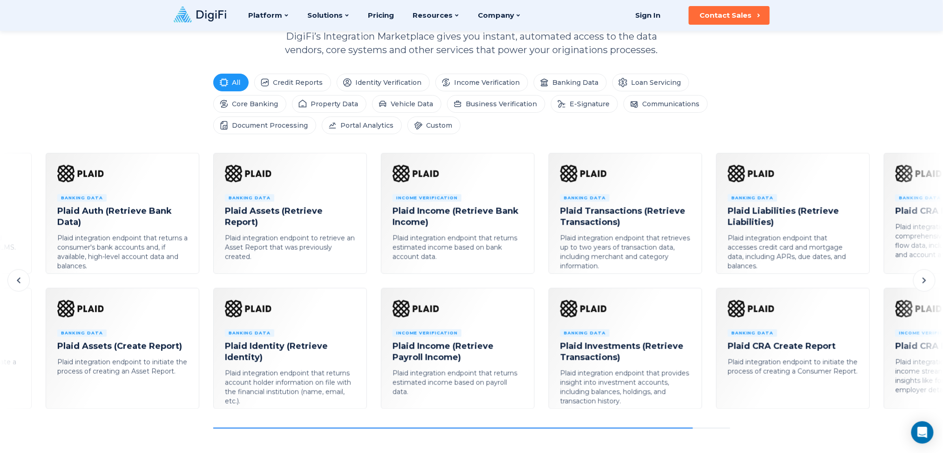
click at [707, 282] on icon at bounding box center [924, 280] width 11 height 11
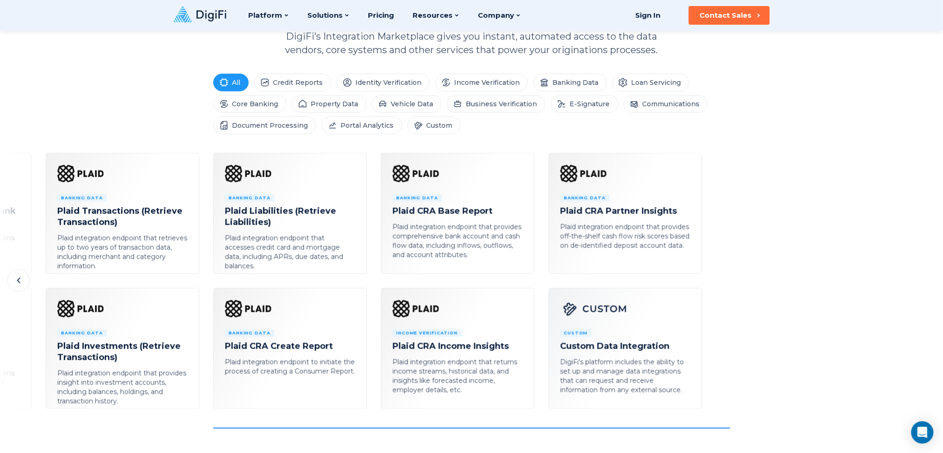
click at [15, 280] on icon at bounding box center [18, 280] width 11 height 11
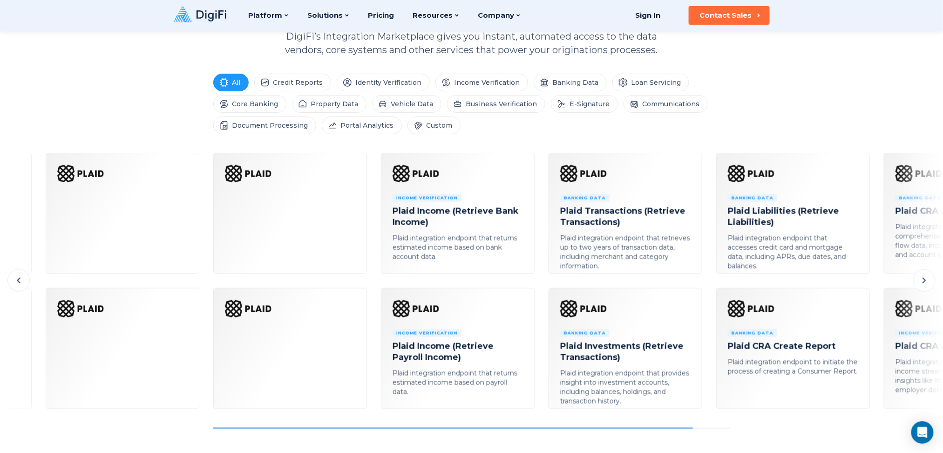
click at [15, 280] on icon at bounding box center [18, 280] width 11 height 11
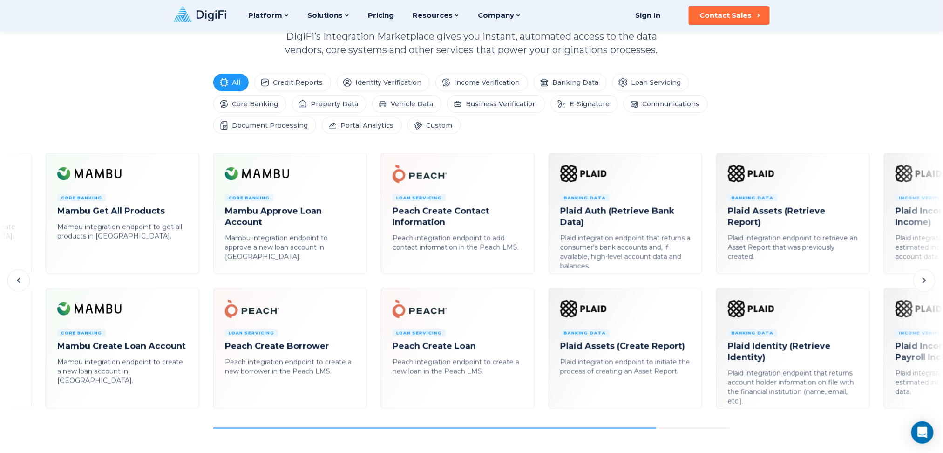
click at [15, 280] on icon at bounding box center [18, 280] width 11 height 11
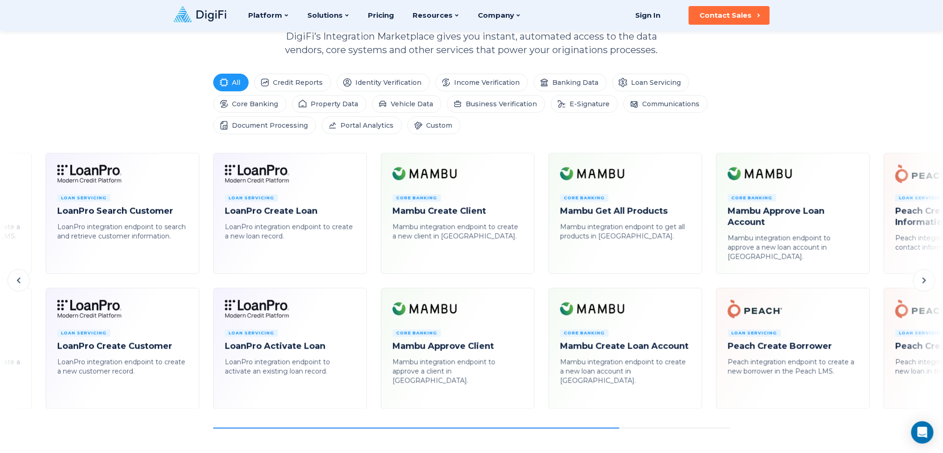
click at [15, 280] on icon at bounding box center [18, 280] width 11 height 11
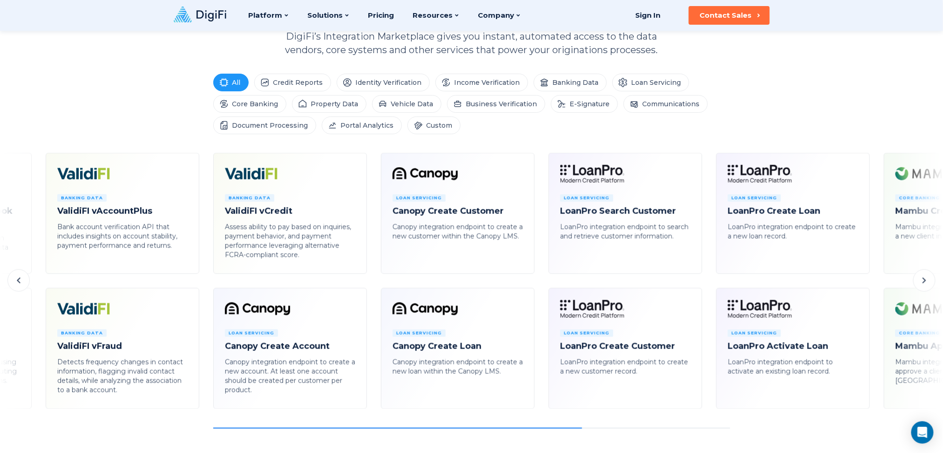
click at [15, 280] on icon at bounding box center [18, 280] width 11 height 11
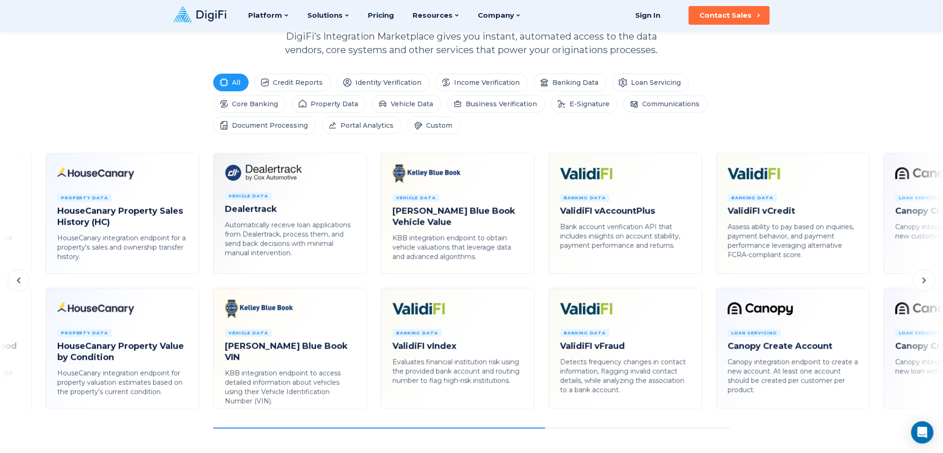
click at [21, 275] on icon at bounding box center [18, 280] width 11 height 11
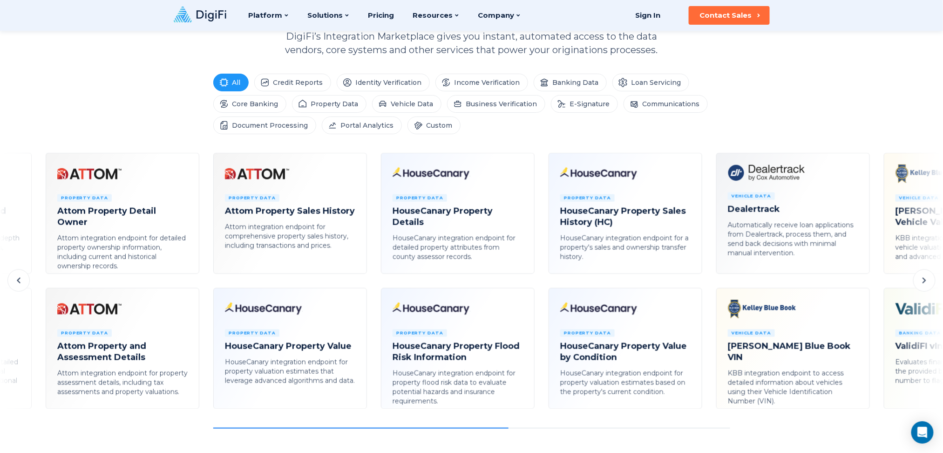
click at [21, 275] on icon at bounding box center [18, 280] width 11 height 11
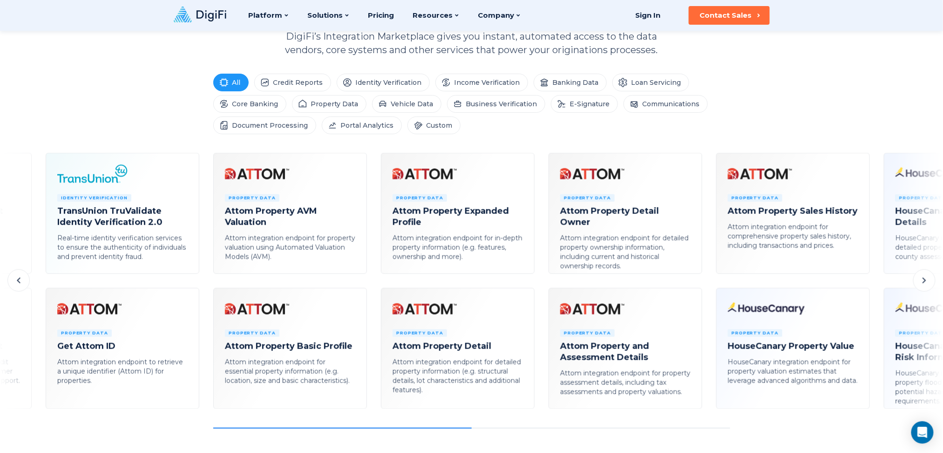
click at [17, 283] on icon at bounding box center [18, 280] width 11 height 11
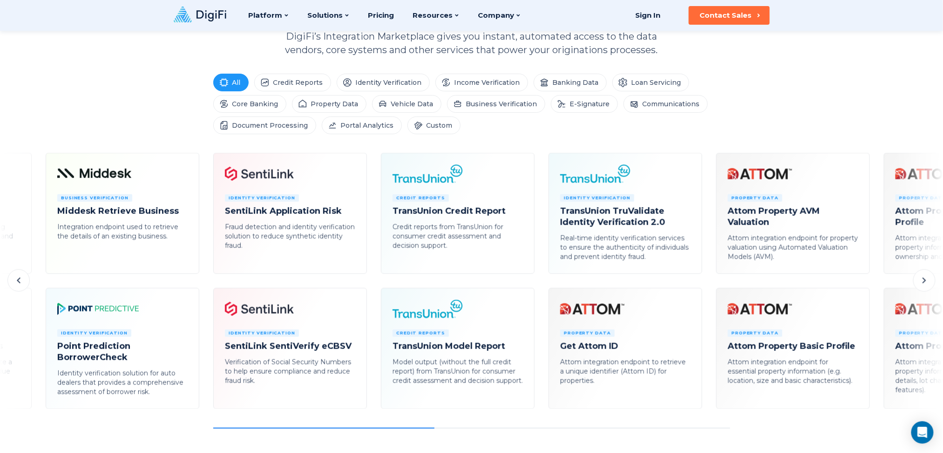
click at [17, 282] on icon at bounding box center [18, 280] width 11 height 11
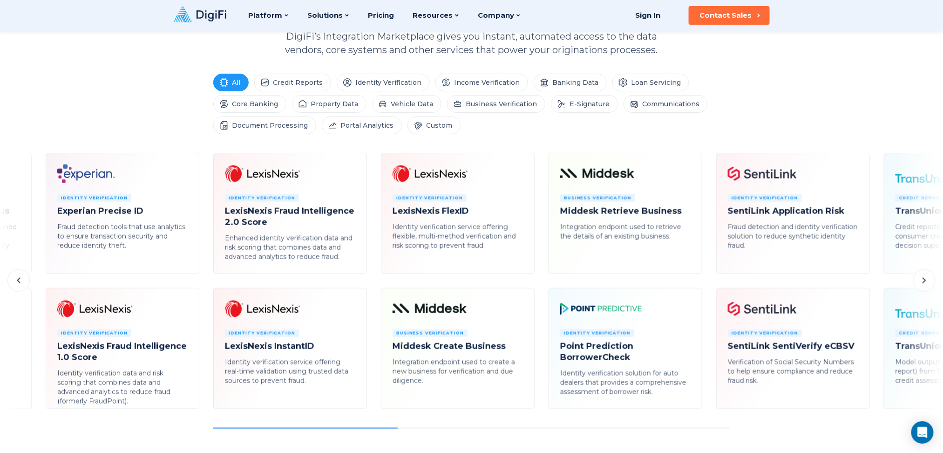
click at [17, 282] on icon at bounding box center [18, 280] width 11 height 11
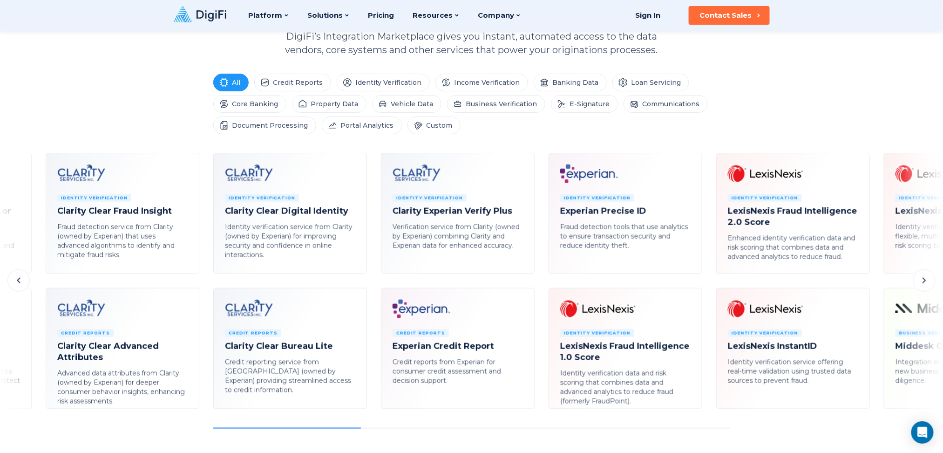
click at [15, 284] on icon at bounding box center [18, 280] width 11 height 11
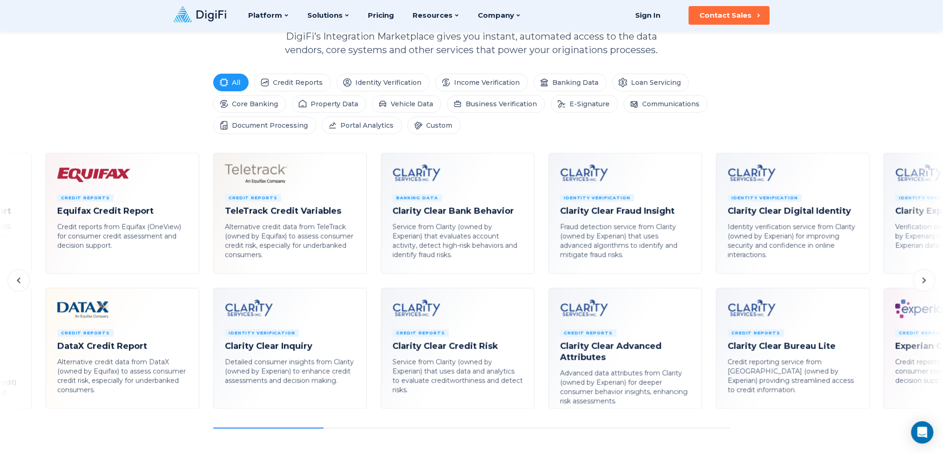
click at [15, 284] on icon at bounding box center [18, 280] width 11 height 11
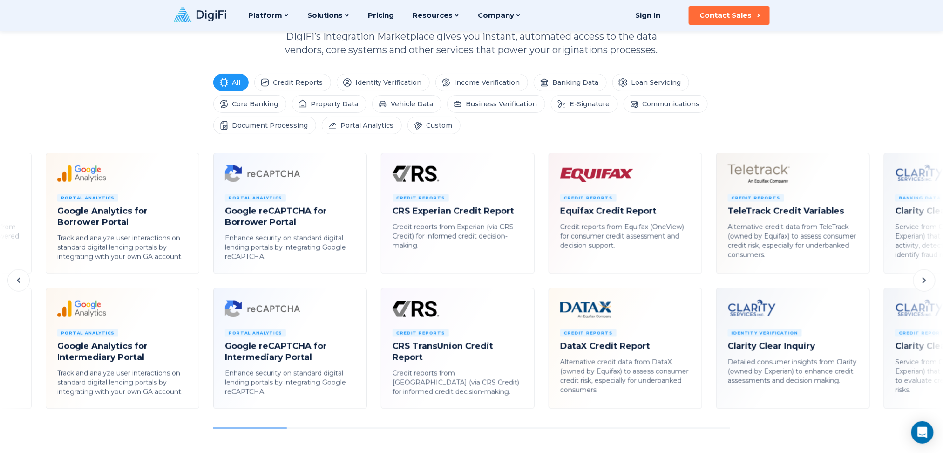
click at [15, 284] on icon at bounding box center [18, 280] width 11 height 11
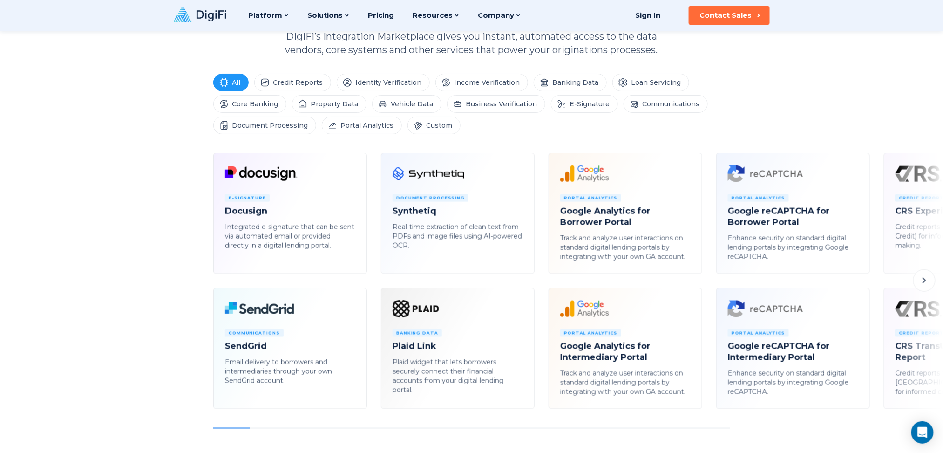
click at [707, 287] on button at bounding box center [925, 280] width 22 height 22
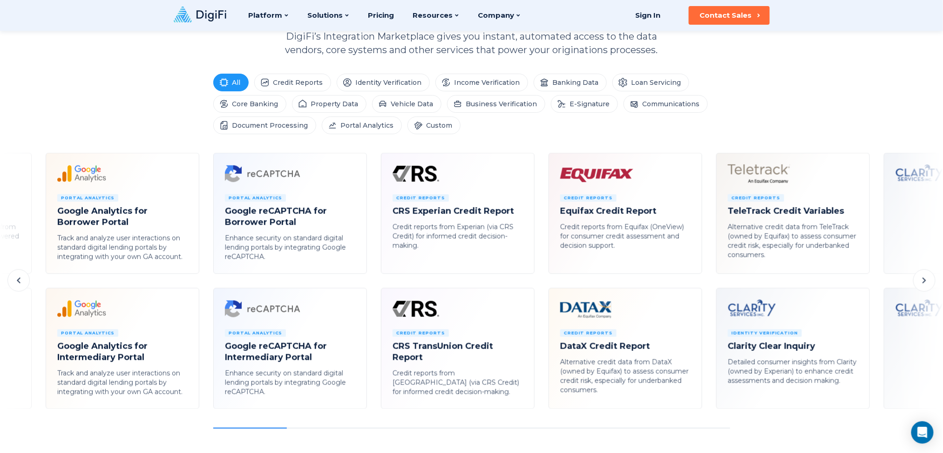
click at [707, 287] on button at bounding box center [925, 280] width 22 height 22
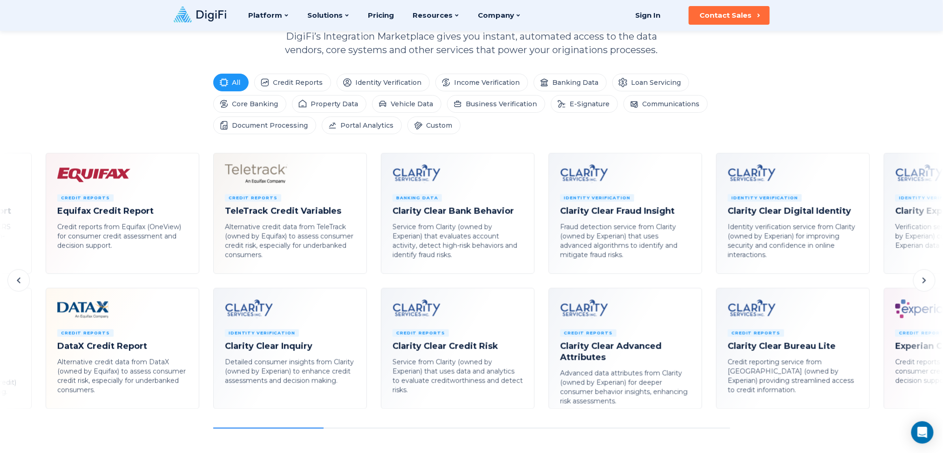
click at [707, 287] on button at bounding box center [925, 280] width 22 height 22
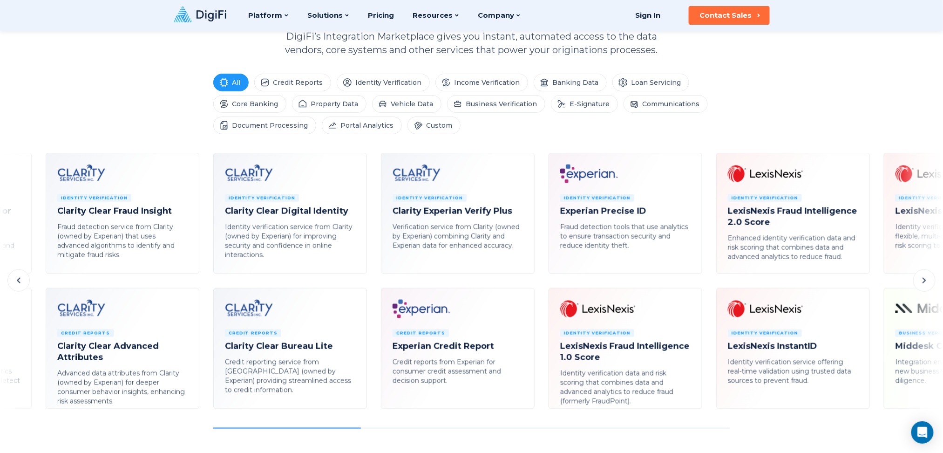
click at [707, 287] on button at bounding box center [925, 280] width 22 height 22
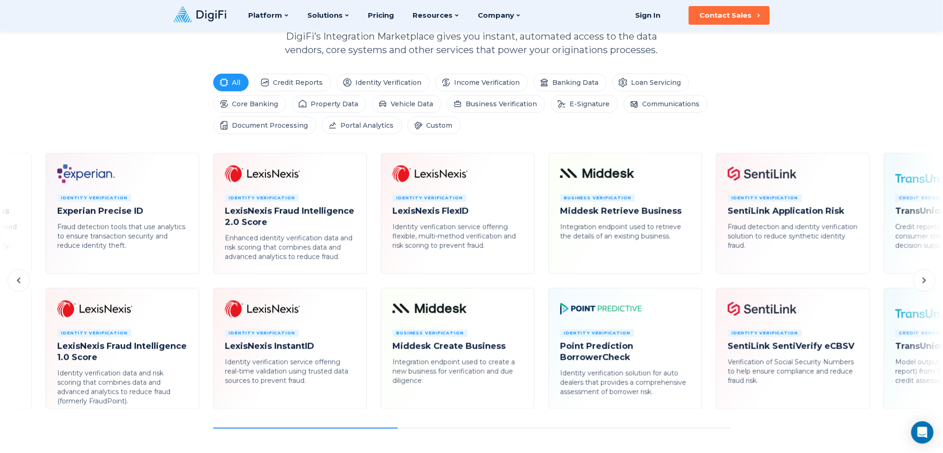
click at [707, 287] on button at bounding box center [925, 280] width 22 height 22
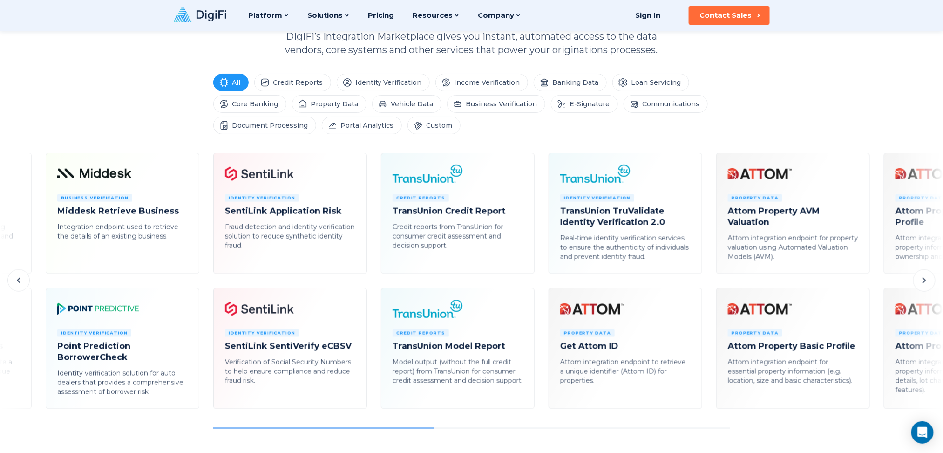
click at [707, 287] on button at bounding box center [925, 280] width 22 height 22
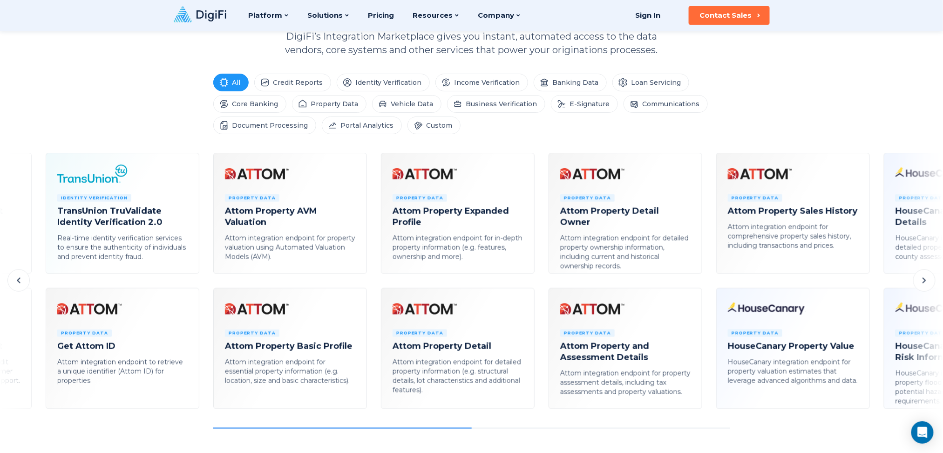
click at [707, 287] on button at bounding box center [925, 280] width 22 height 22
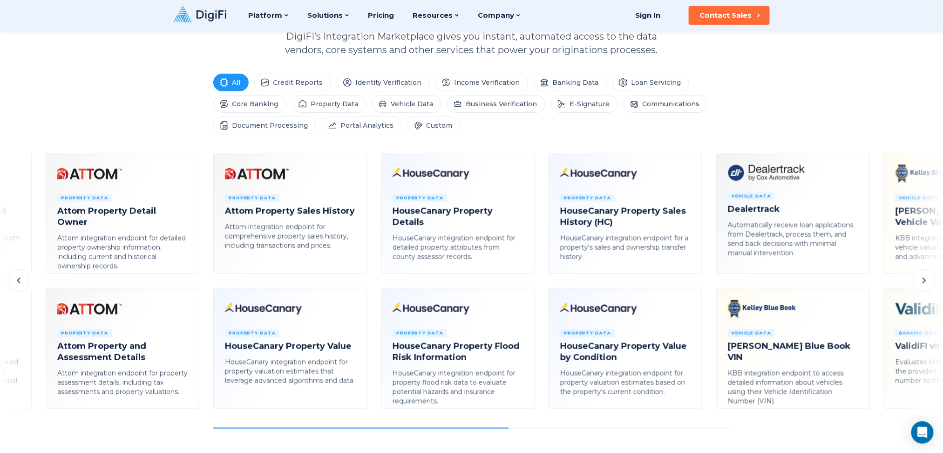
click at [707, 287] on button at bounding box center [925, 280] width 22 height 22
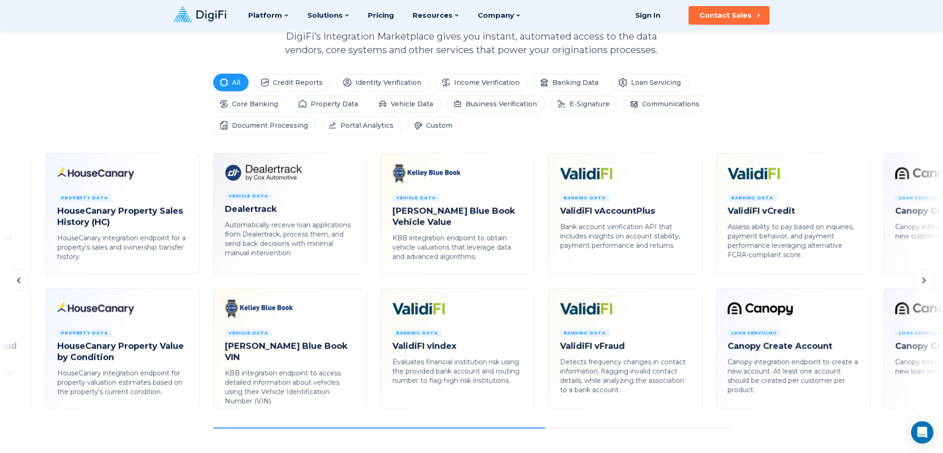
click at [707, 283] on icon at bounding box center [924, 280] width 11 height 11
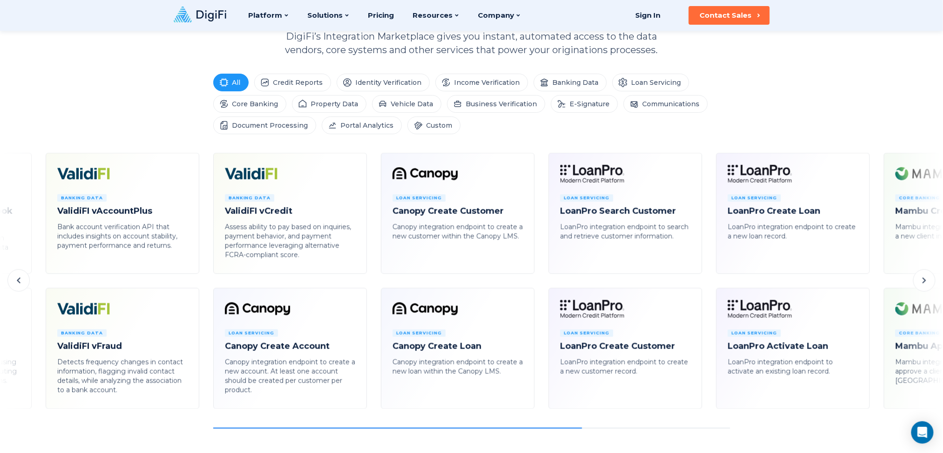
click at [707, 283] on icon at bounding box center [924, 280] width 11 height 11
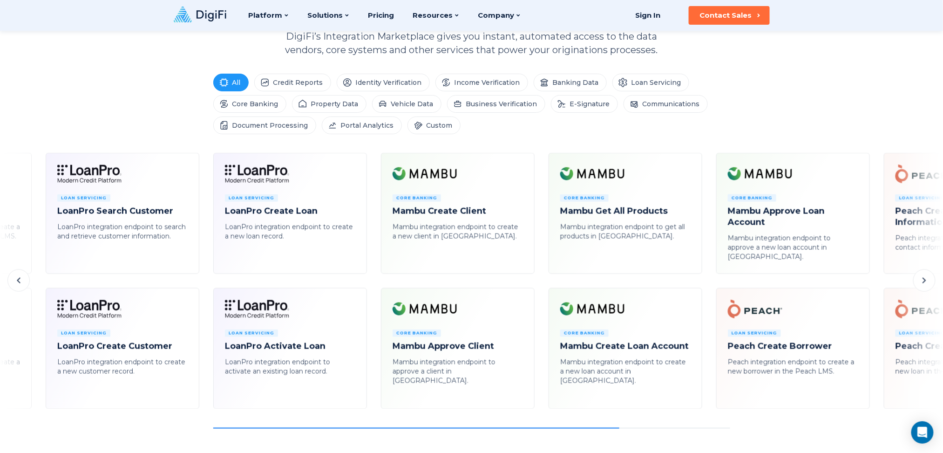
click at [707, 283] on icon at bounding box center [924, 280] width 11 height 11
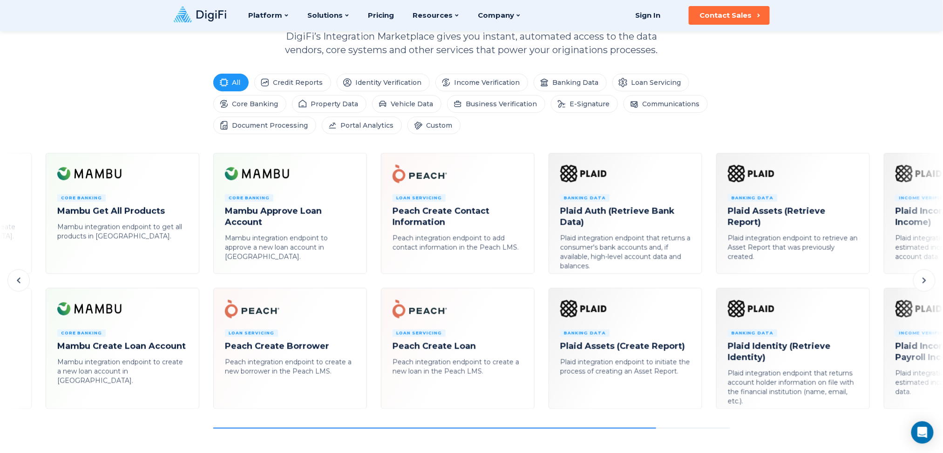
click at [707, 283] on icon at bounding box center [924, 280] width 11 height 11
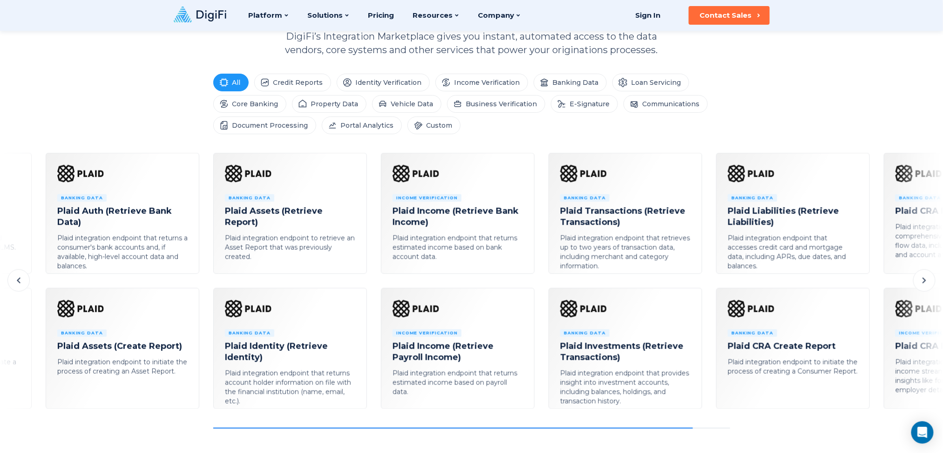
click at [707, 283] on icon at bounding box center [924, 280] width 11 height 11
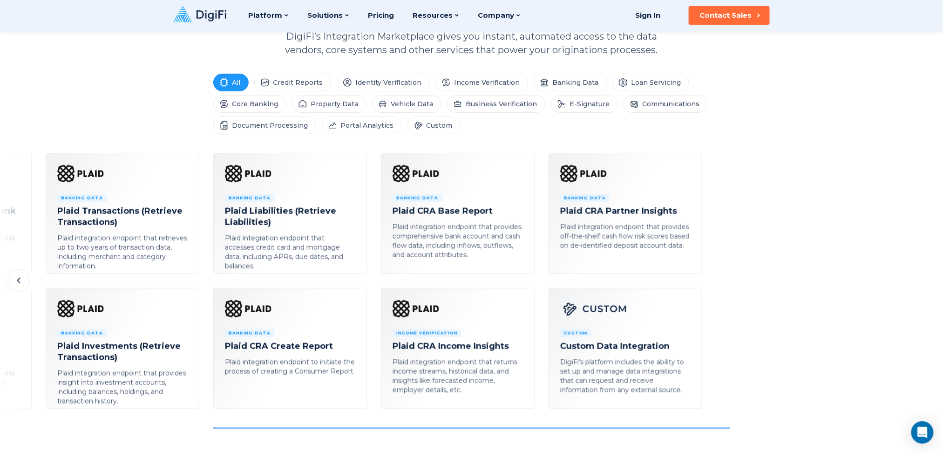
click at [707, 283] on div "E-Signature Docusign Integrated e-signature that can be sent via automated emai…" at bounding box center [471, 291] width 943 height 276
click at [18, 273] on button at bounding box center [18, 280] width 22 height 22
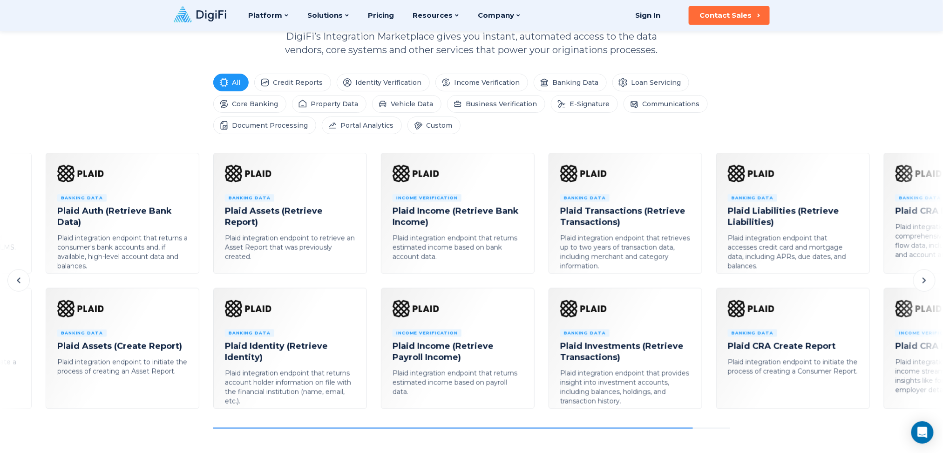
click at [18, 273] on button at bounding box center [18, 280] width 22 height 22
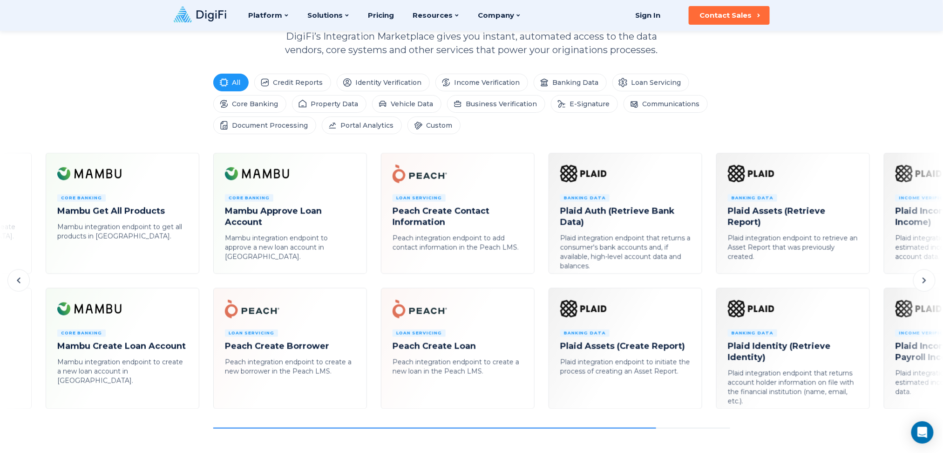
click at [18, 273] on button at bounding box center [18, 280] width 22 height 22
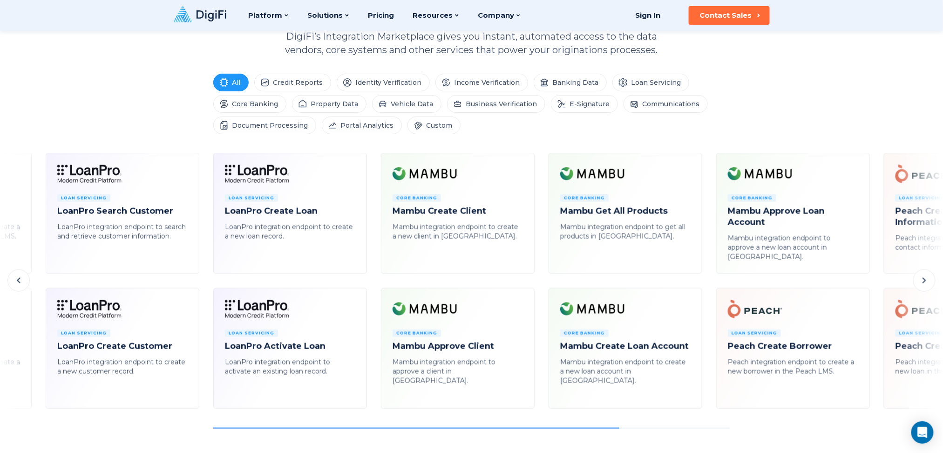
click at [18, 273] on button at bounding box center [18, 280] width 22 height 22
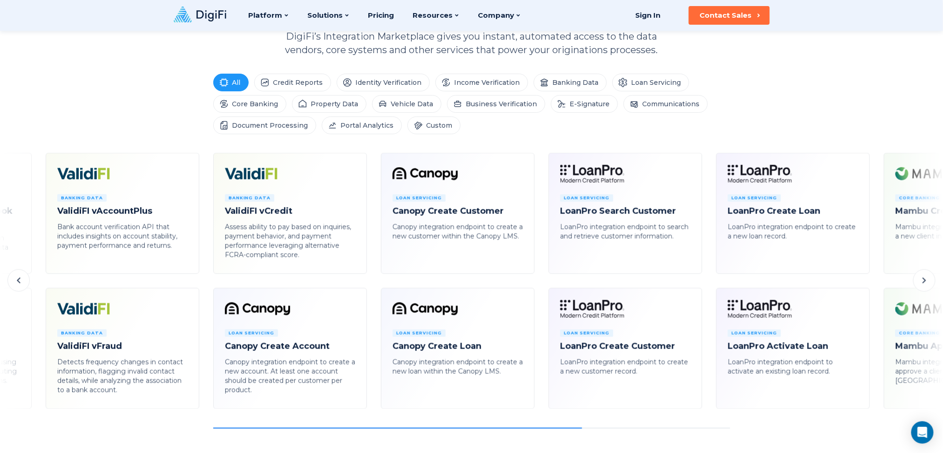
click at [18, 273] on button at bounding box center [18, 280] width 22 height 22
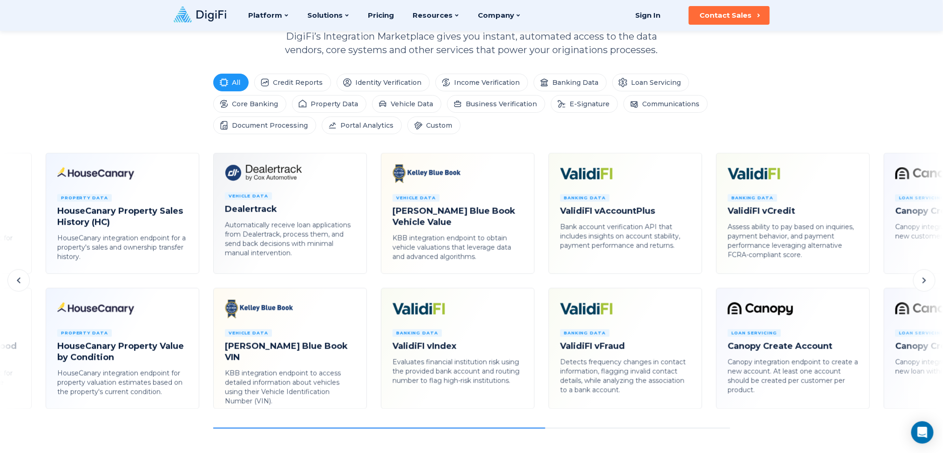
click at [18, 273] on button at bounding box center [18, 280] width 22 height 22
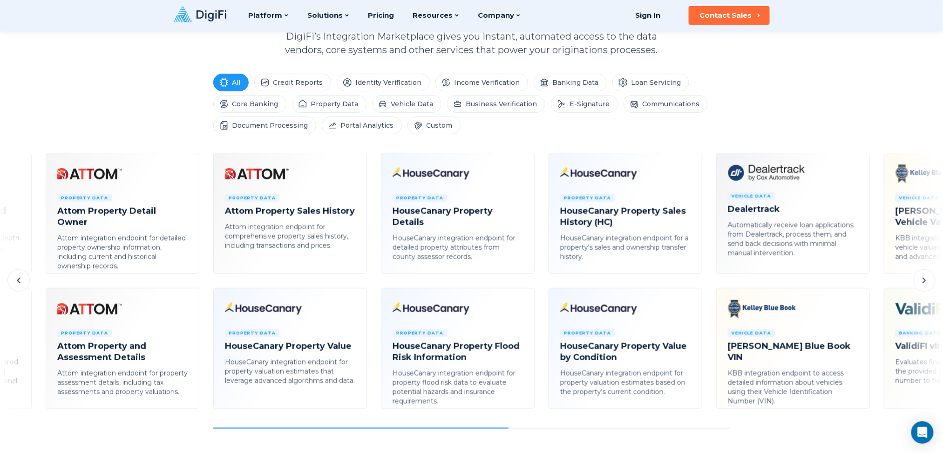
click at [18, 273] on button at bounding box center [18, 280] width 22 height 22
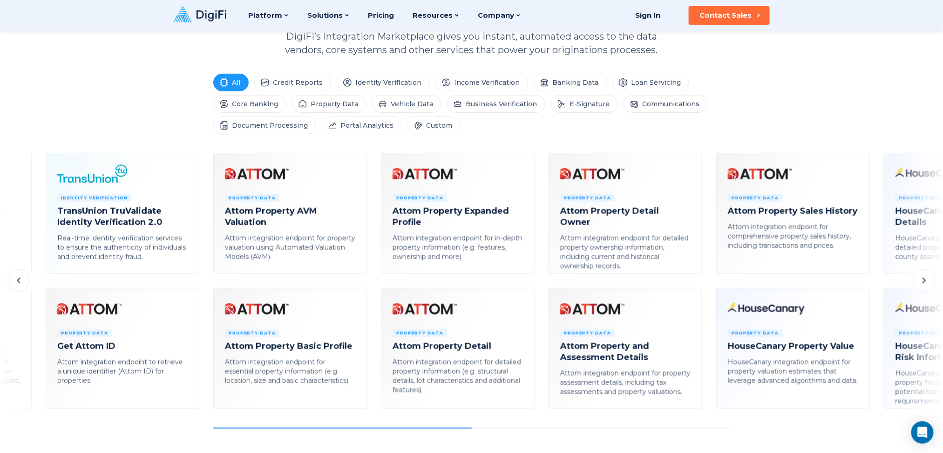
click at [18, 273] on button at bounding box center [18, 280] width 22 height 22
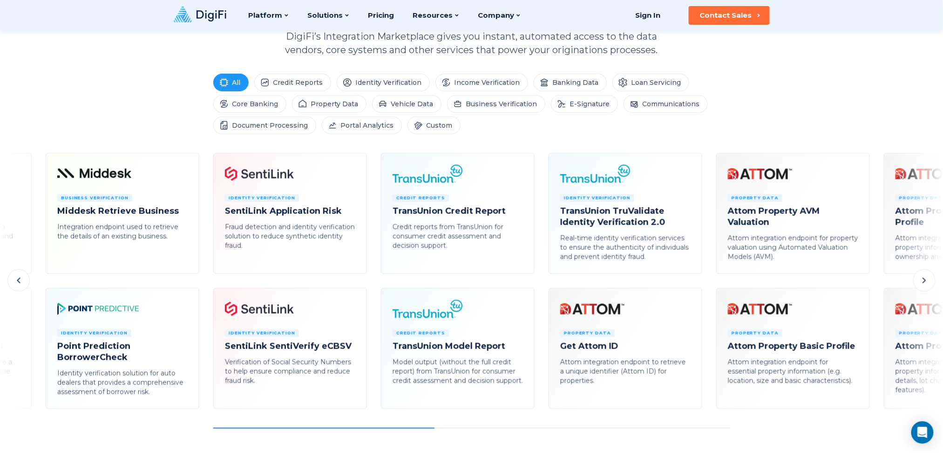
click at [18, 273] on button at bounding box center [18, 280] width 22 height 22
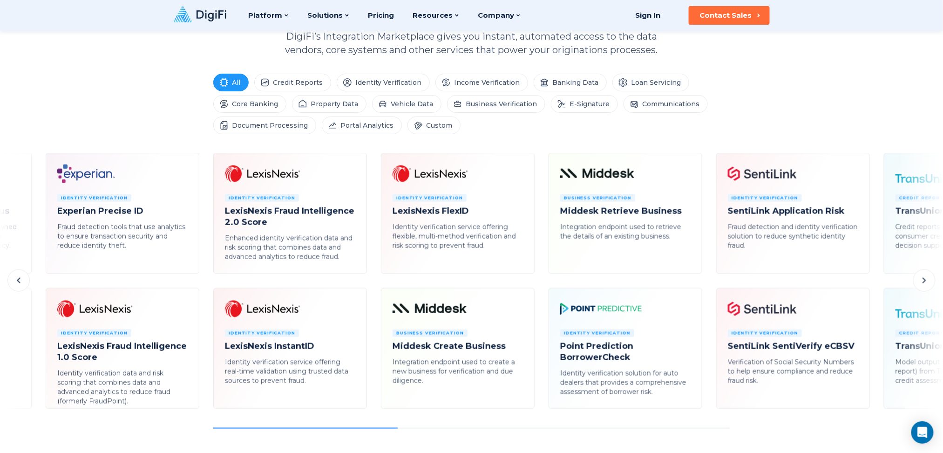
click at [18, 274] on button at bounding box center [18, 280] width 22 height 22
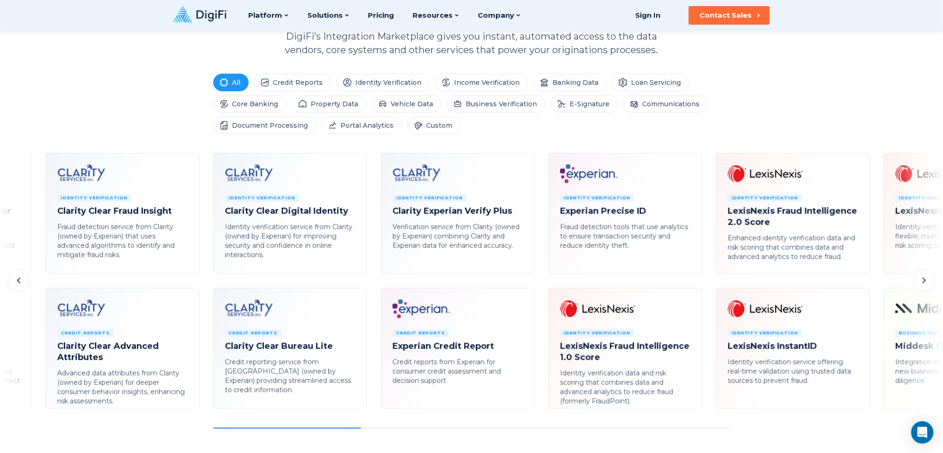
click at [18, 274] on button at bounding box center [18, 280] width 22 height 22
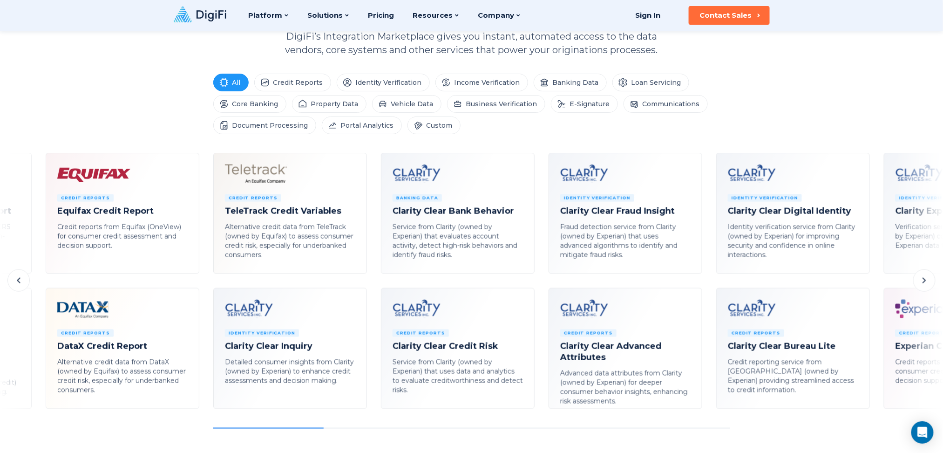
click at [18, 274] on button at bounding box center [18, 280] width 22 height 22
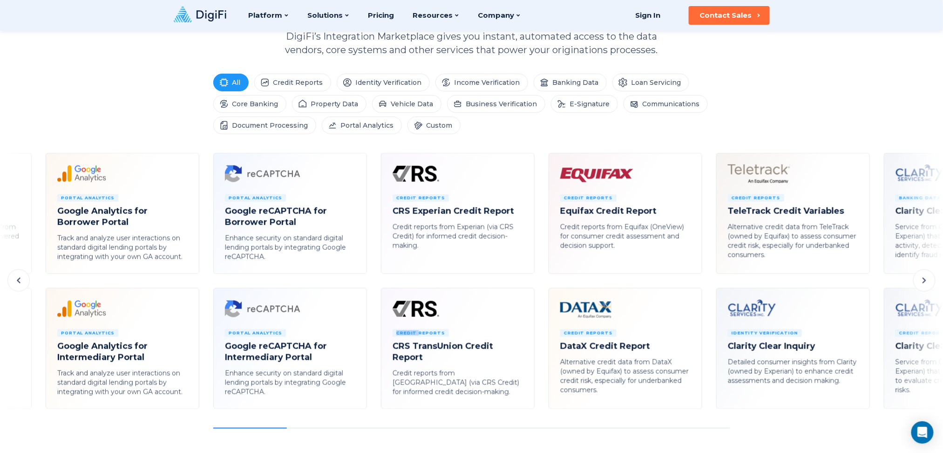
click at [18, 274] on button at bounding box center [18, 280] width 22 height 22
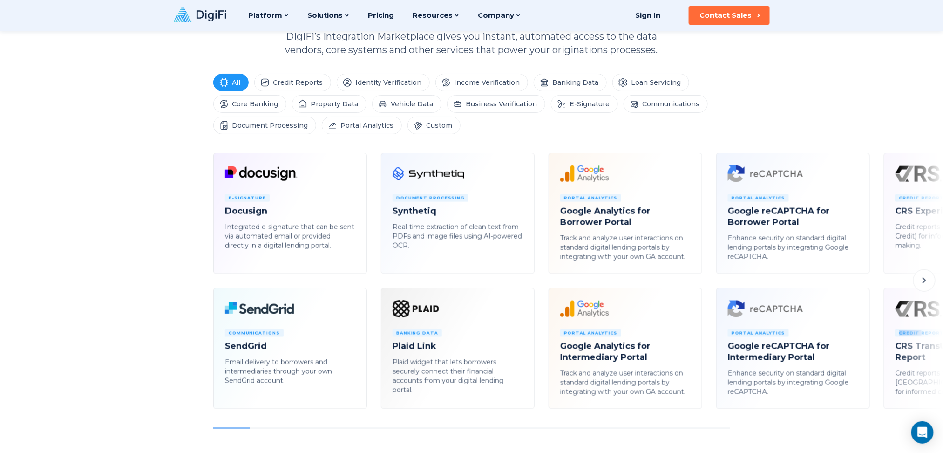
click at [707, 283] on icon at bounding box center [924, 280] width 11 height 11
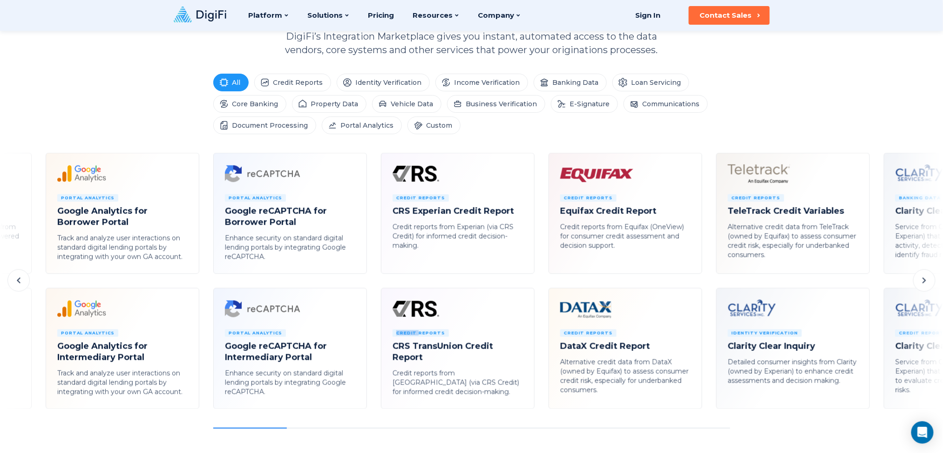
click at [707, 283] on icon at bounding box center [924, 280] width 11 height 11
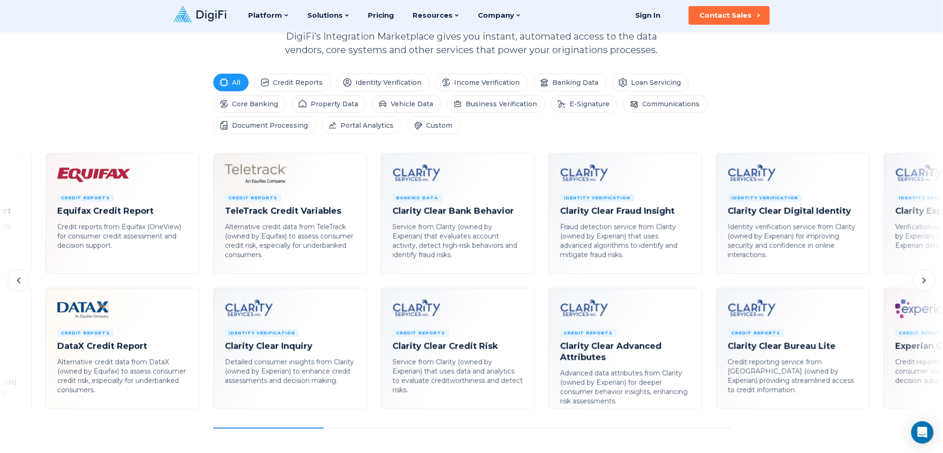
click at [707, 283] on icon at bounding box center [924, 280] width 11 height 11
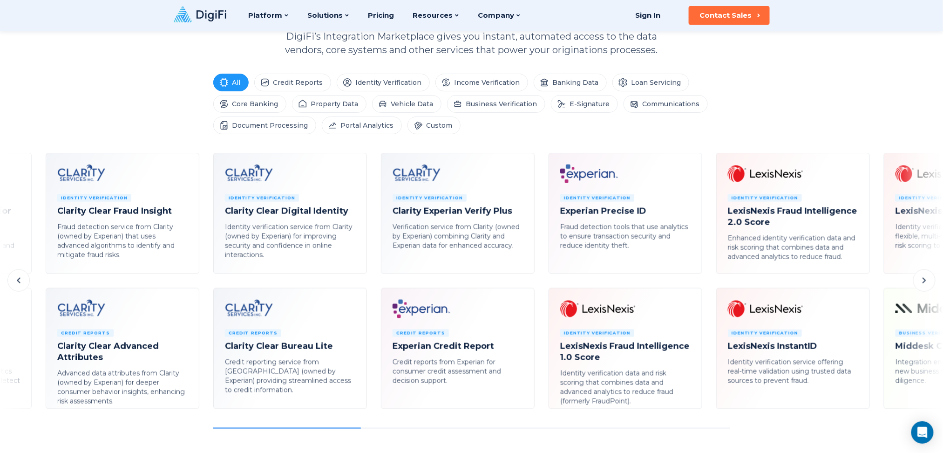
click at [707, 283] on icon at bounding box center [924, 280] width 11 height 11
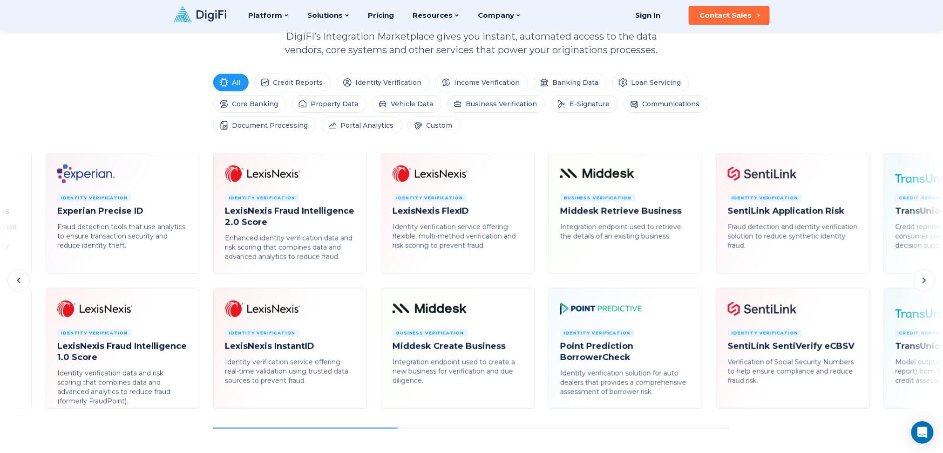
click at [707, 284] on icon at bounding box center [924, 280] width 11 height 11
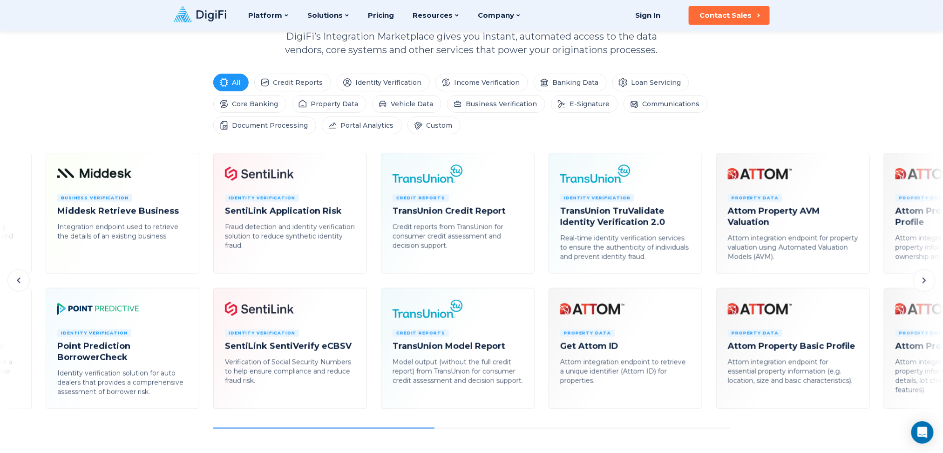
click at [707, 284] on icon at bounding box center [924, 280] width 11 height 11
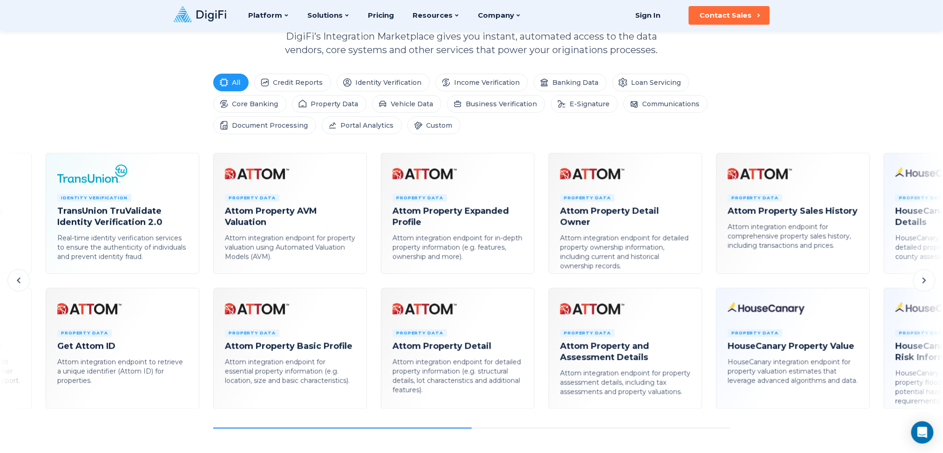
click at [707, 284] on icon at bounding box center [924, 280] width 11 height 11
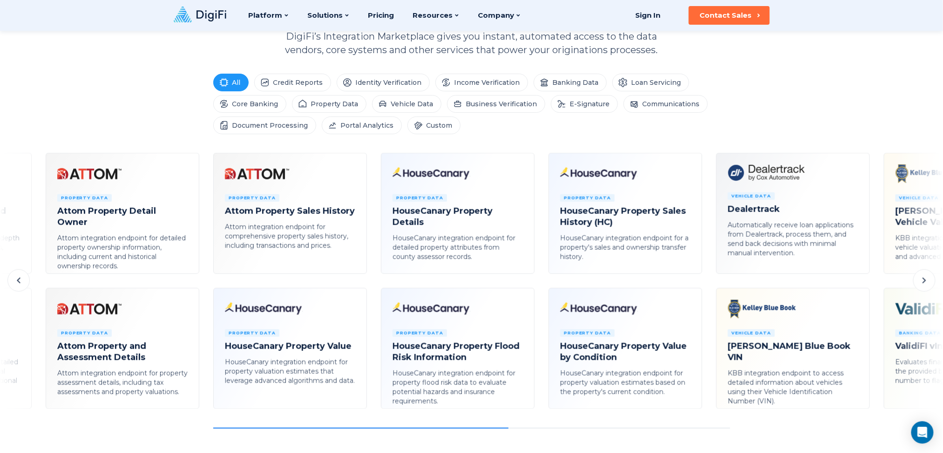
click at [707, 284] on icon at bounding box center [924, 280] width 11 height 11
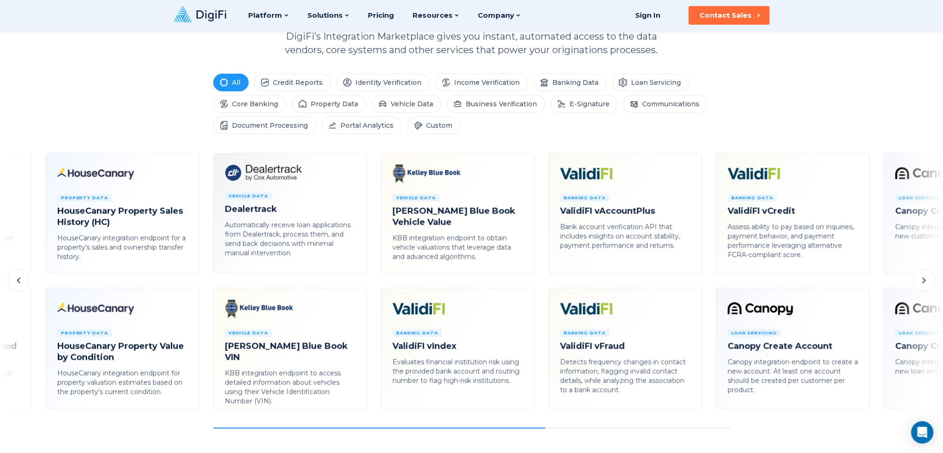
click at [707, 284] on icon at bounding box center [924, 280] width 11 height 11
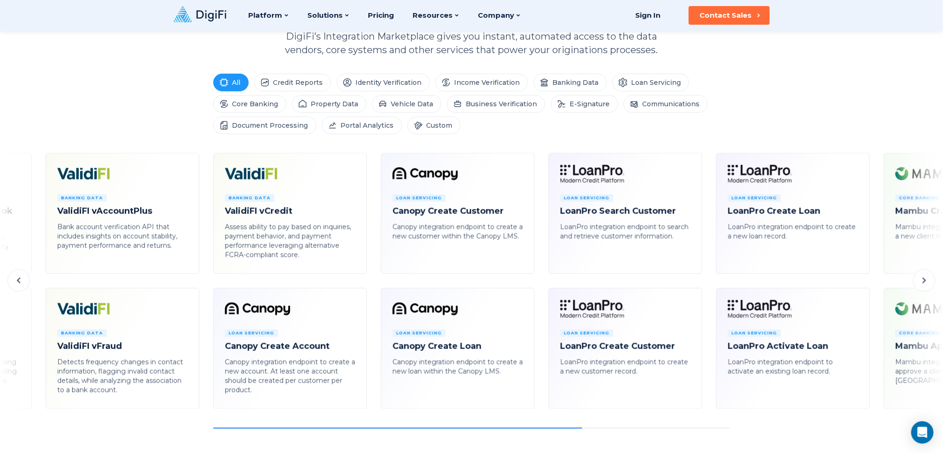
click at [707, 284] on icon at bounding box center [924, 280] width 11 height 11
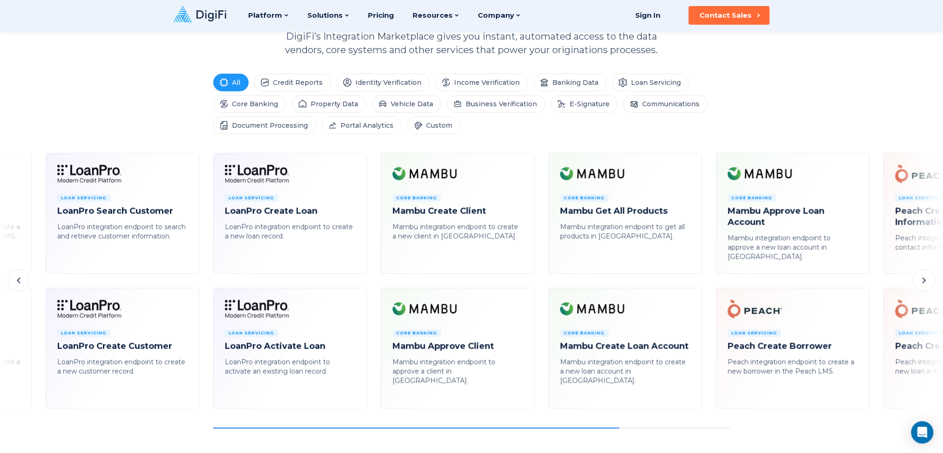
click at [707, 284] on icon at bounding box center [924, 280] width 11 height 11
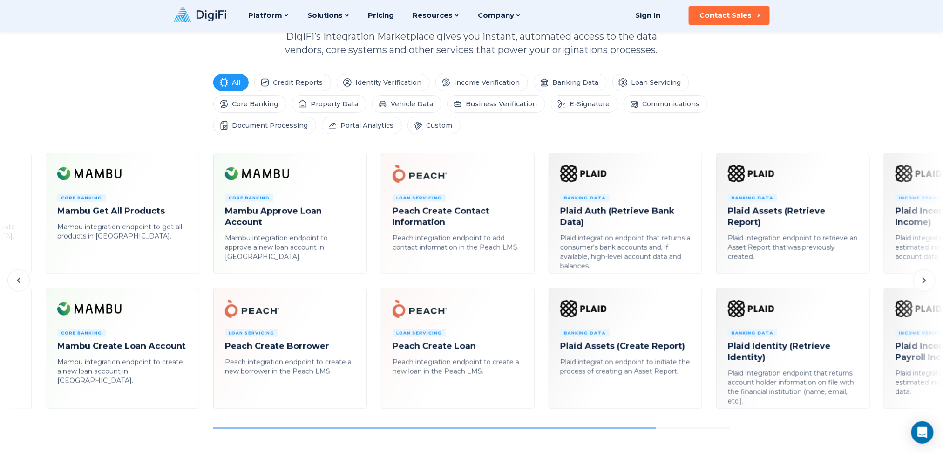
click at [707, 284] on icon at bounding box center [924, 280] width 11 height 11
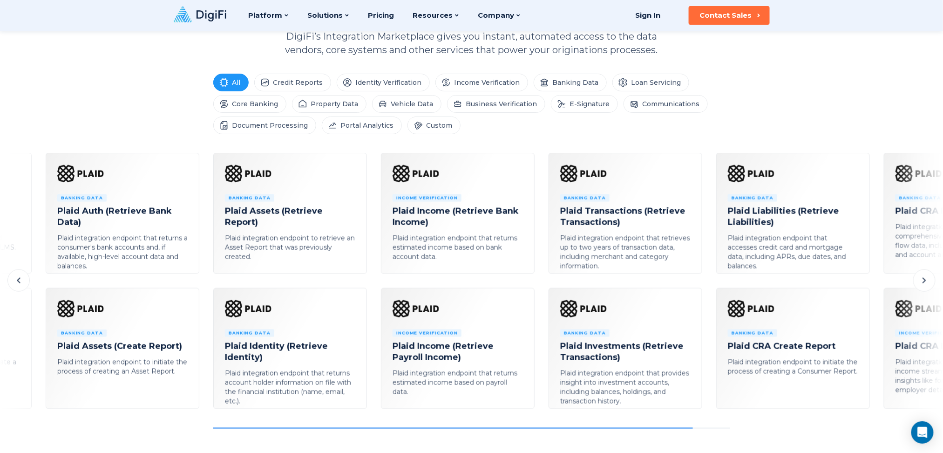
click at [707, 284] on icon at bounding box center [924, 280] width 11 height 11
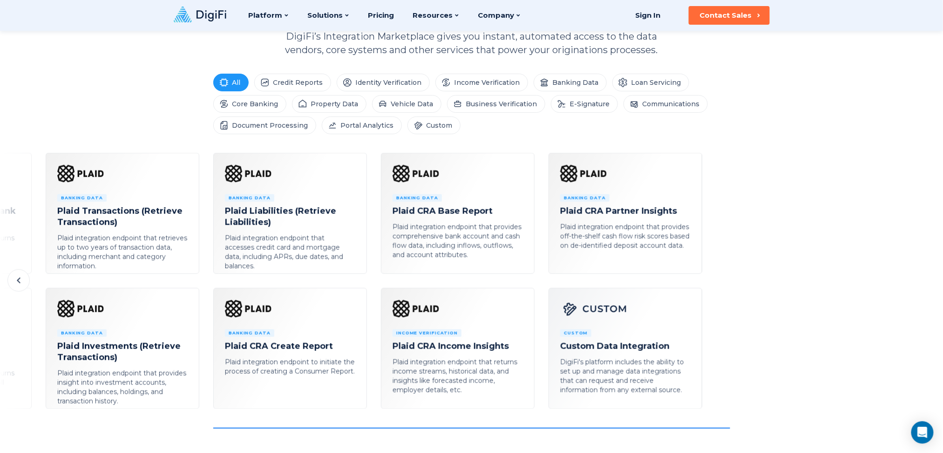
click at [707, 284] on div "E-Signature Docusign Integrated e-signature that can be sent via automated emai…" at bounding box center [471, 291] width 943 height 276
click at [19, 278] on icon at bounding box center [18, 280] width 11 height 11
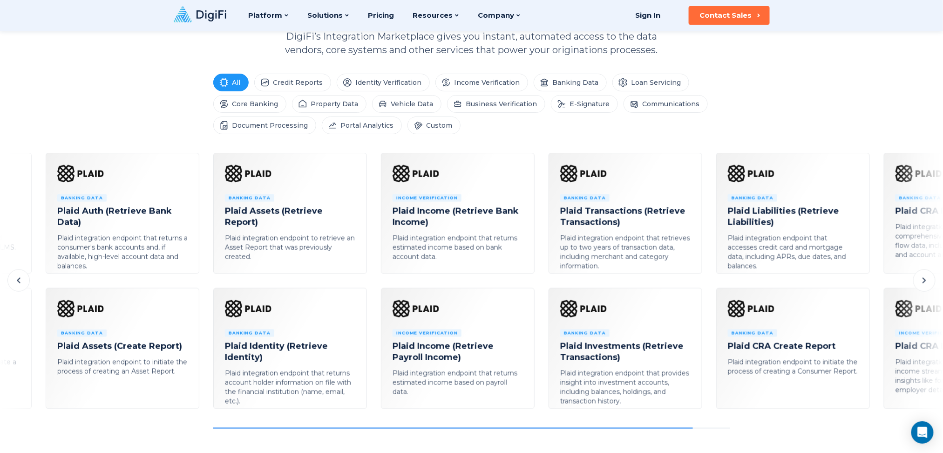
click at [19, 278] on icon at bounding box center [18, 280] width 11 height 11
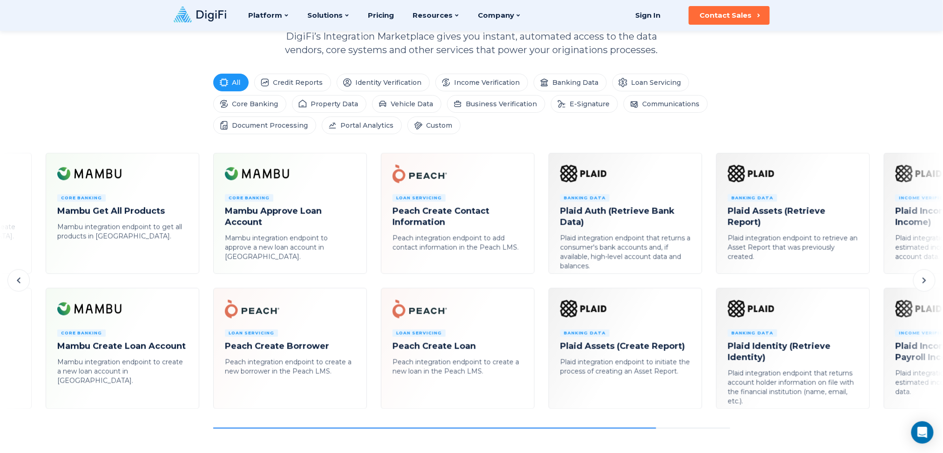
click at [19, 278] on icon at bounding box center [18, 280] width 11 height 11
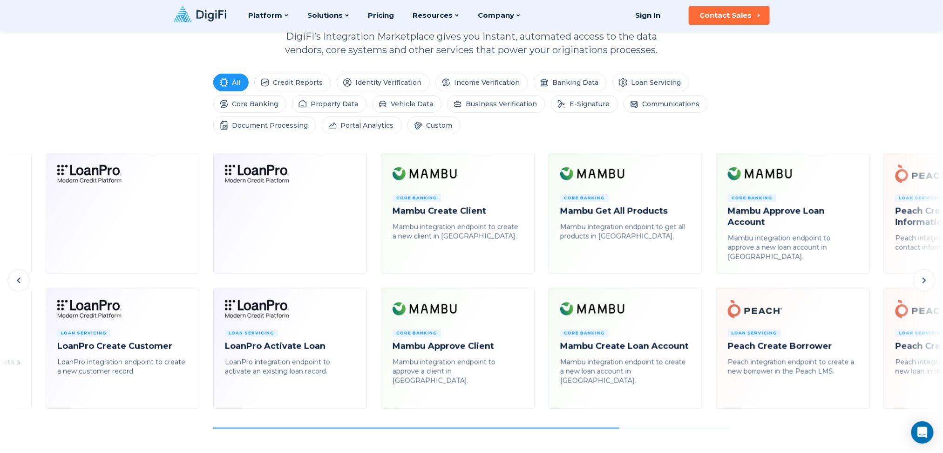
click at [19, 278] on icon at bounding box center [18, 280] width 11 height 11
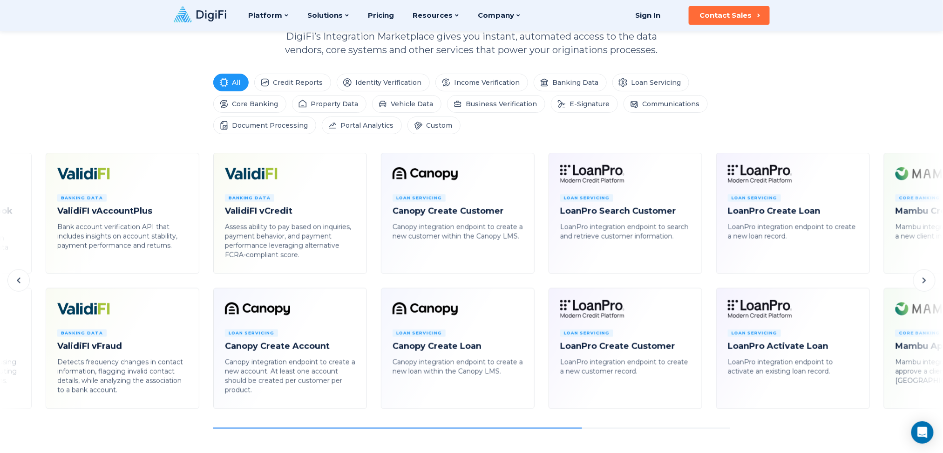
click at [19, 278] on icon at bounding box center [18, 280] width 11 height 11
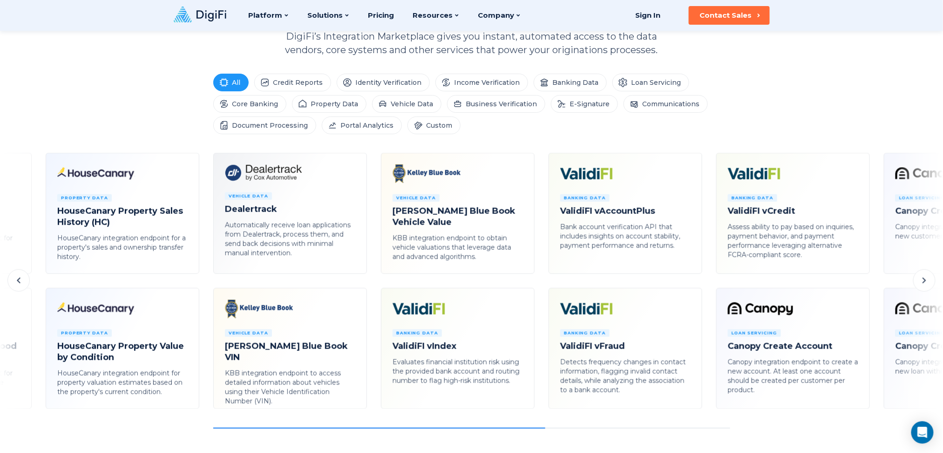
click at [19, 278] on icon at bounding box center [18, 281] width 3 height 6
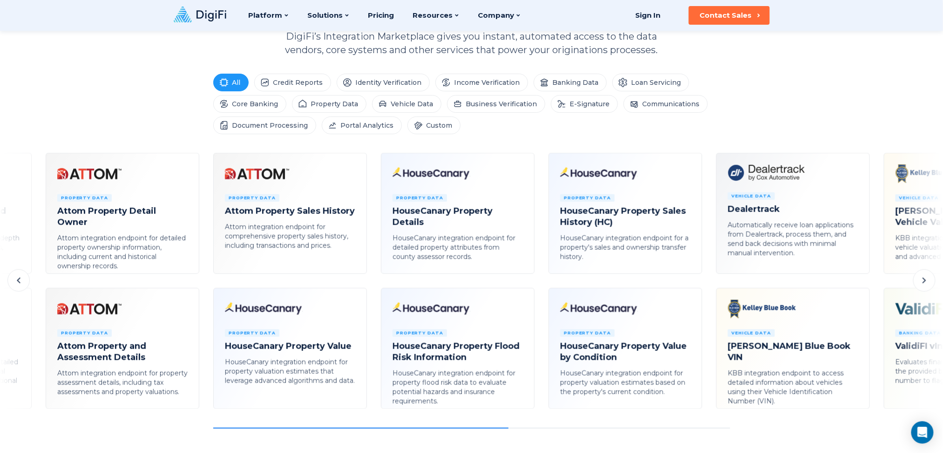
click at [19, 278] on icon at bounding box center [18, 281] width 3 height 6
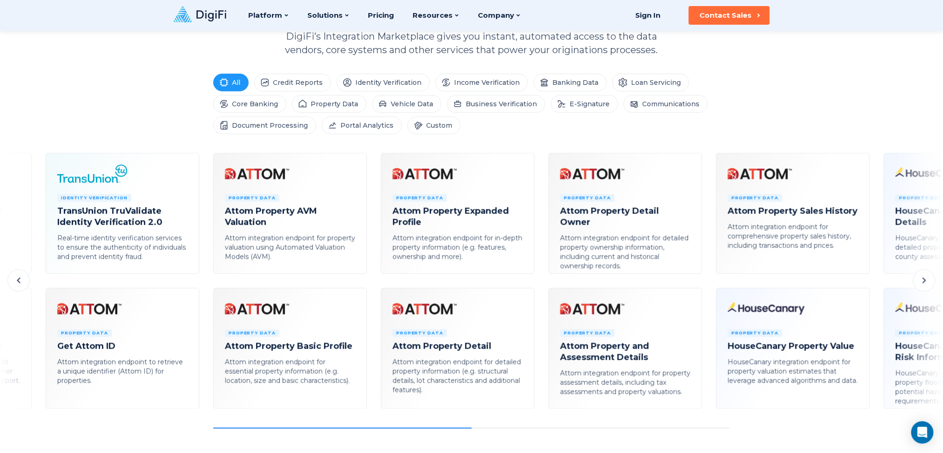
click at [19, 278] on icon at bounding box center [18, 281] width 3 height 6
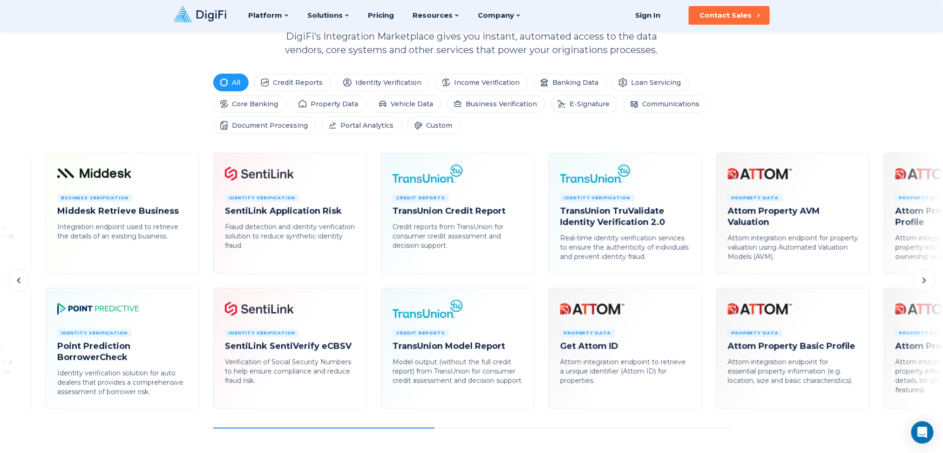
click at [19, 278] on icon at bounding box center [18, 281] width 3 height 6
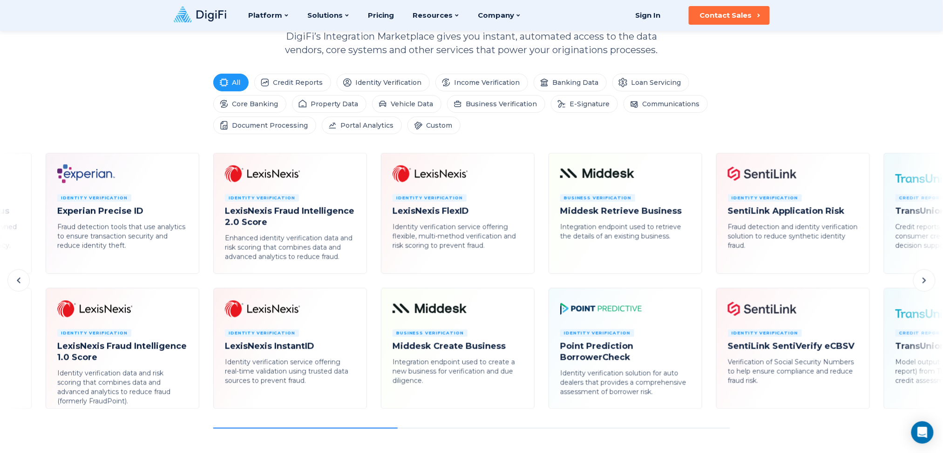
click at [19, 278] on icon at bounding box center [18, 281] width 3 height 6
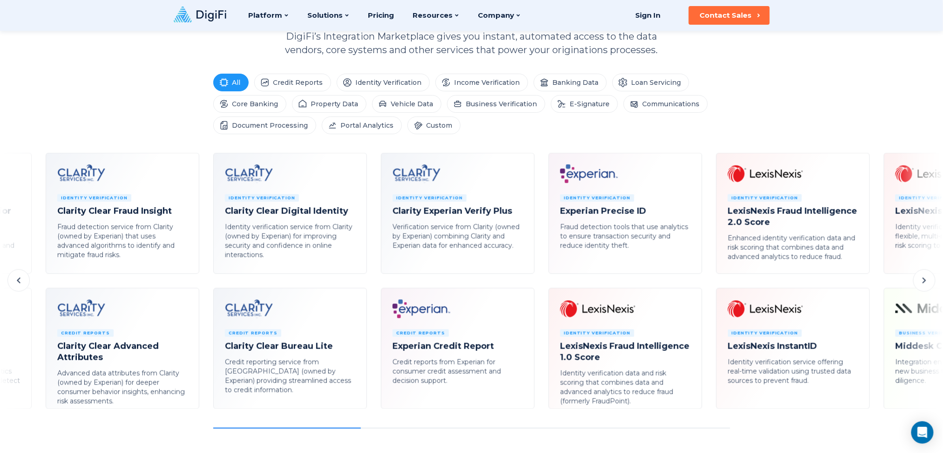
click at [19, 278] on icon at bounding box center [18, 281] width 3 height 6
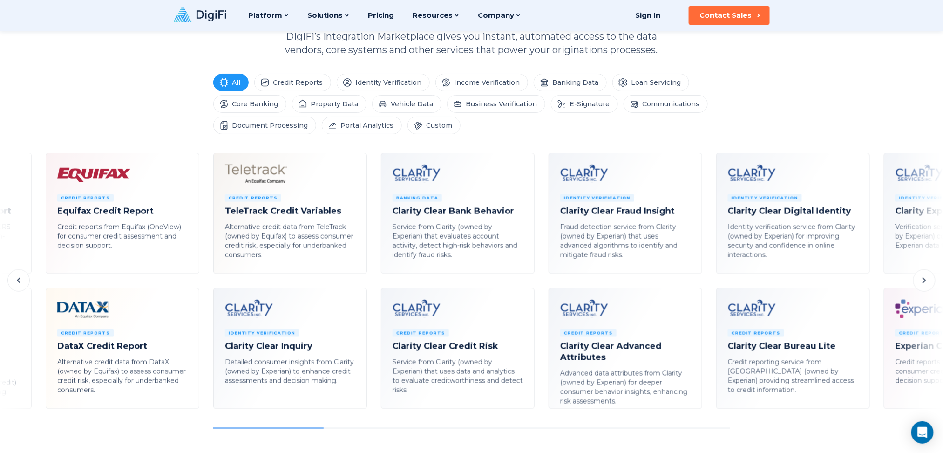
click at [19, 278] on icon at bounding box center [18, 281] width 3 height 6
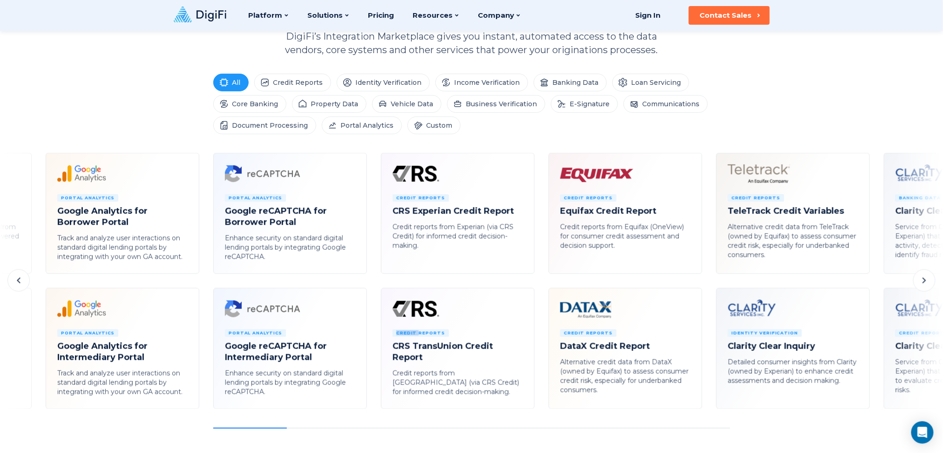
click at [19, 278] on icon at bounding box center [18, 281] width 3 height 6
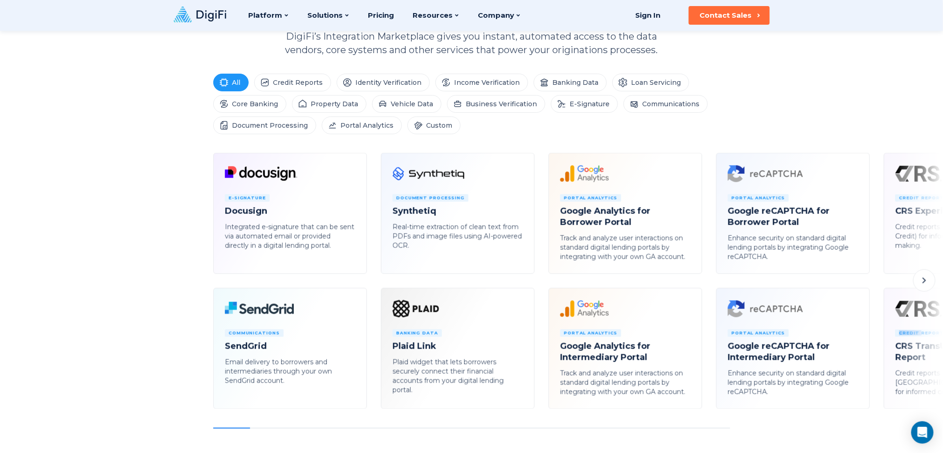
click at [707, 279] on icon at bounding box center [924, 280] width 11 height 11
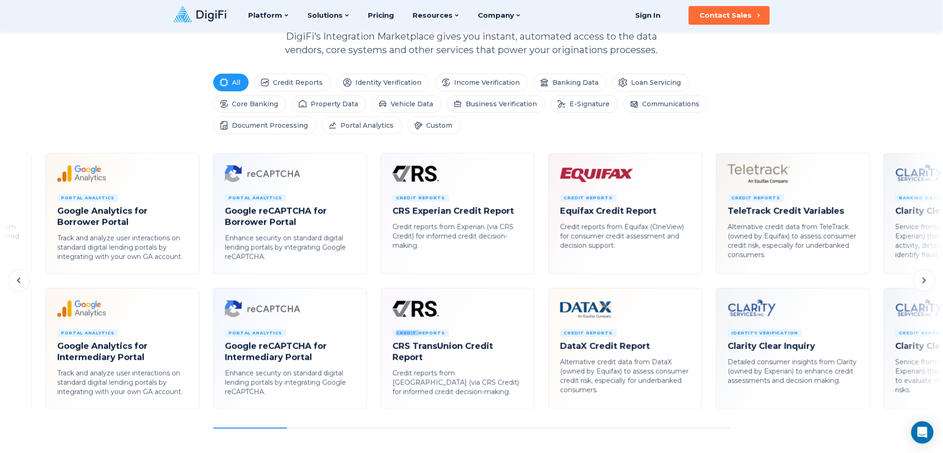
click at [707, 279] on icon at bounding box center [924, 280] width 11 height 11
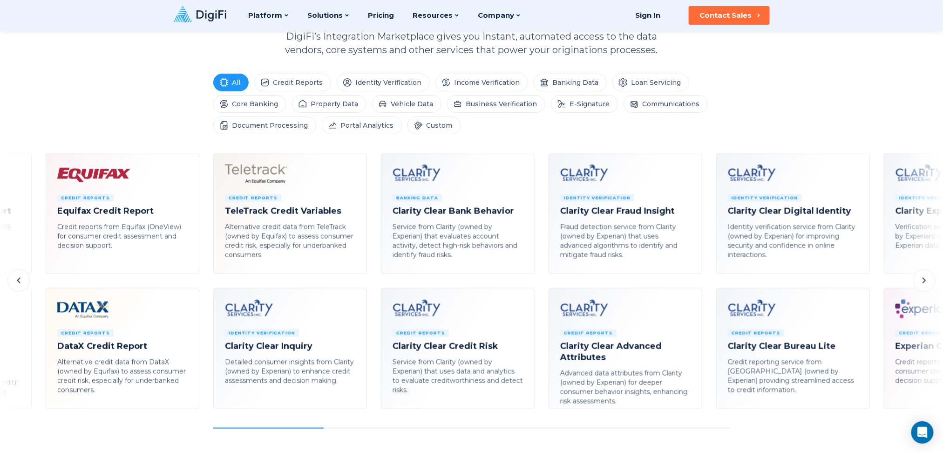
click at [707, 279] on icon at bounding box center [924, 280] width 11 height 11
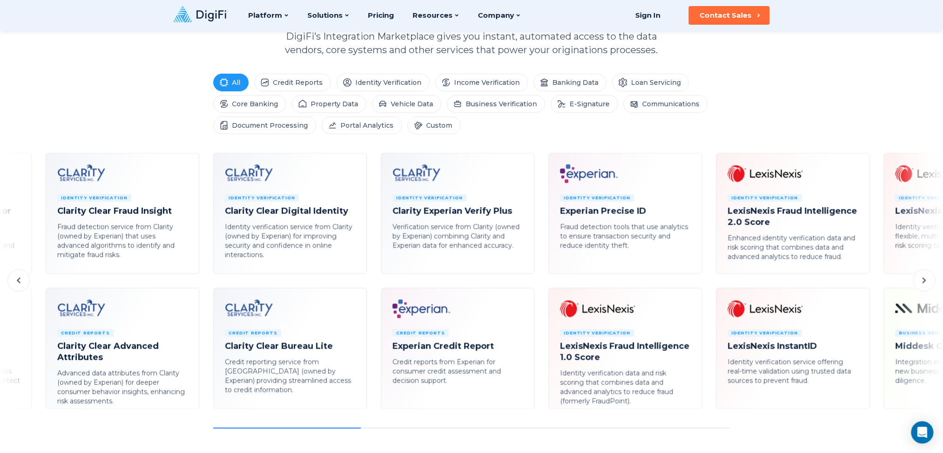
click at [707, 279] on icon at bounding box center [924, 280] width 11 height 11
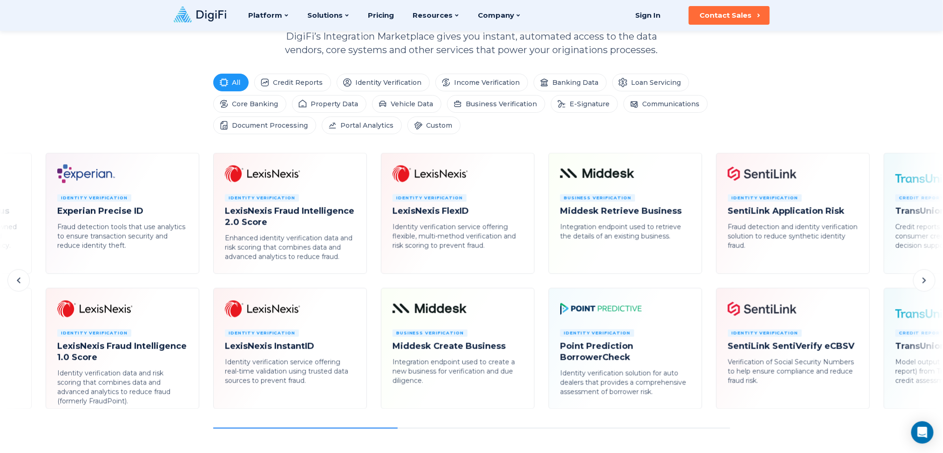
click at [707, 279] on icon at bounding box center [924, 280] width 11 height 11
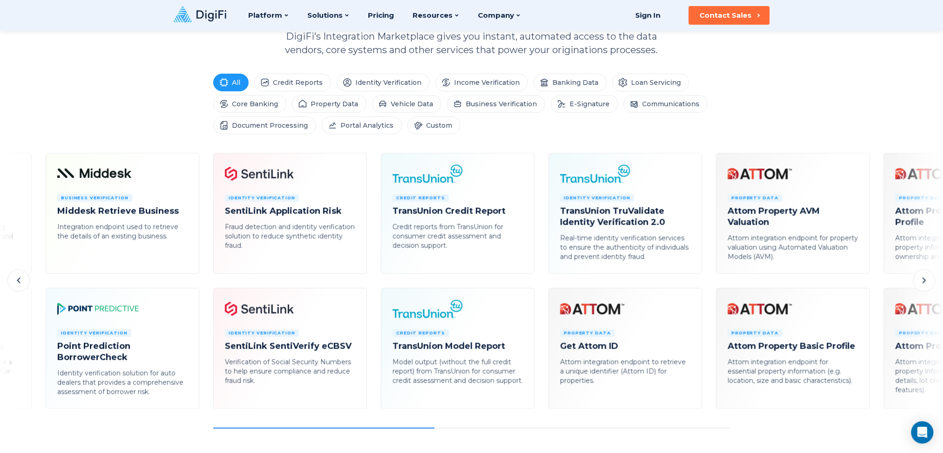
click at [707, 279] on icon at bounding box center [924, 280] width 11 height 11
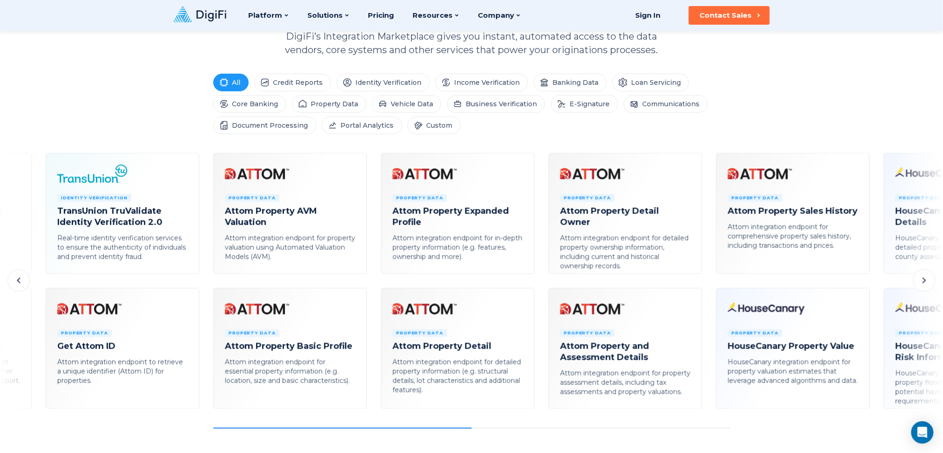
click at [707, 279] on icon at bounding box center [924, 280] width 11 height 11
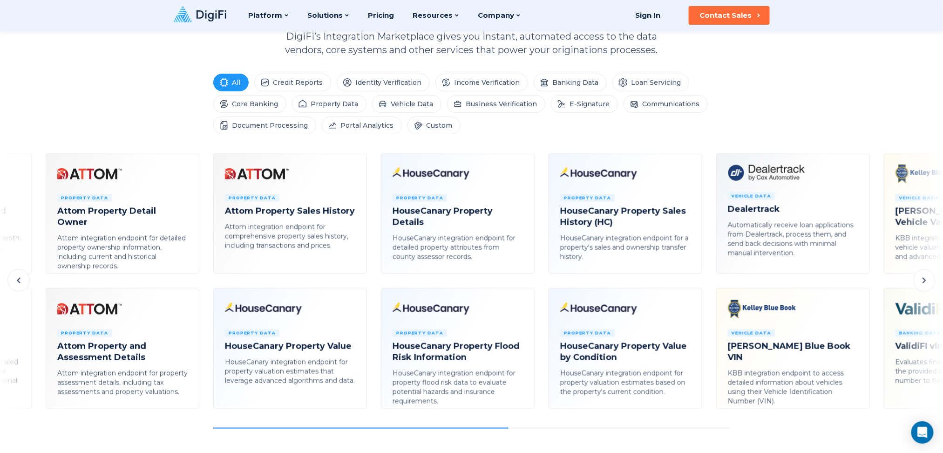
click at [707, 279] on icon at bounding box center [924, 280] width 11 height 11
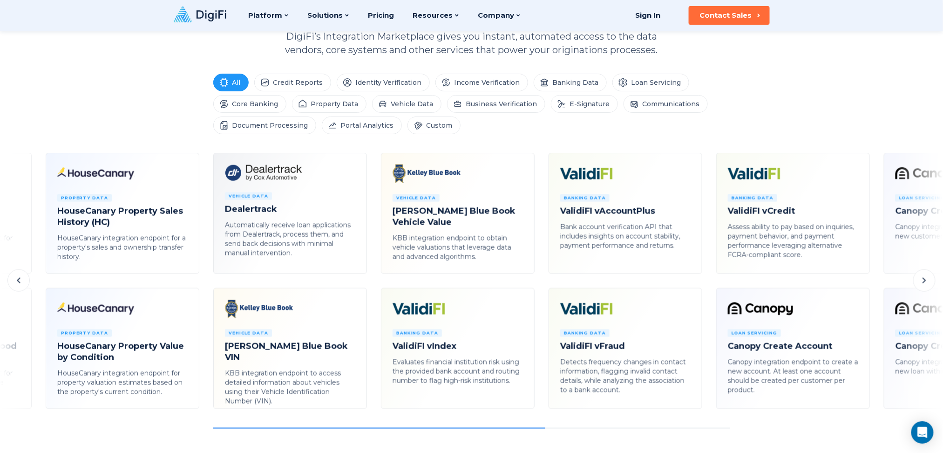
click at [707, 286] on button at bounding box center [925, 280] width 22 height 22
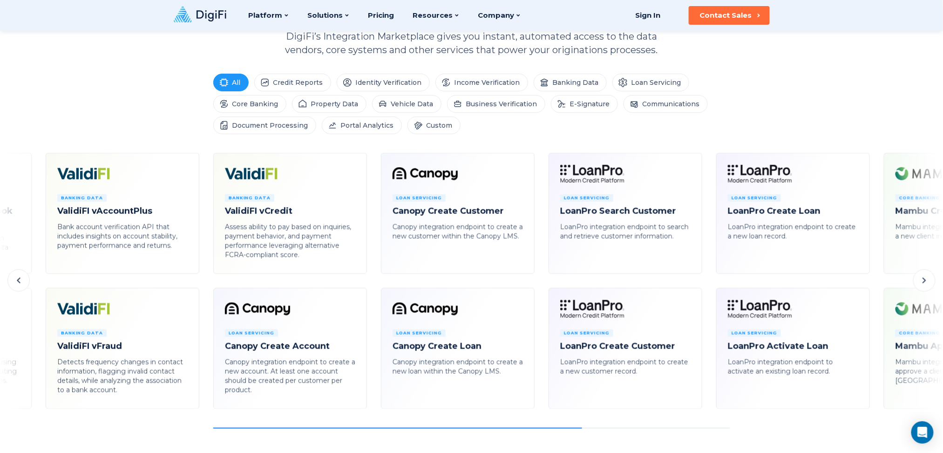
click at [707, 286] on button at bounding box center [925, 280] width 22 height 22
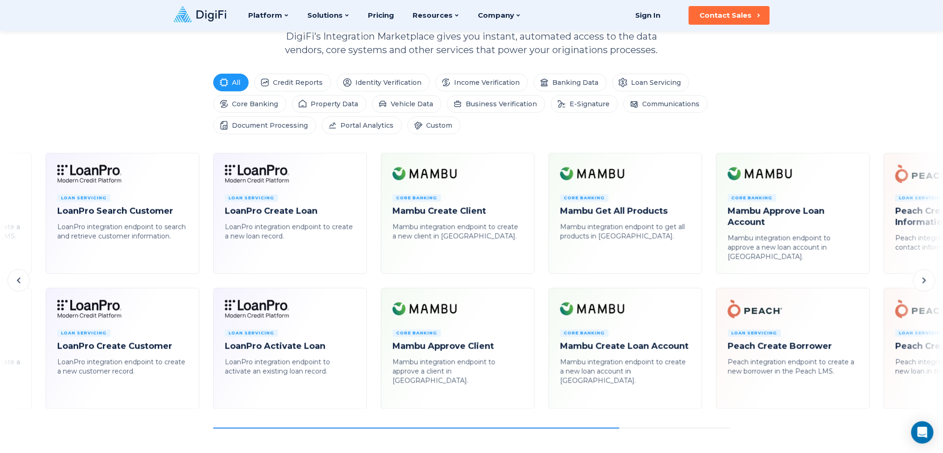
click at [707, 286] on button at bounding box center [925, 280] width 22 height 22
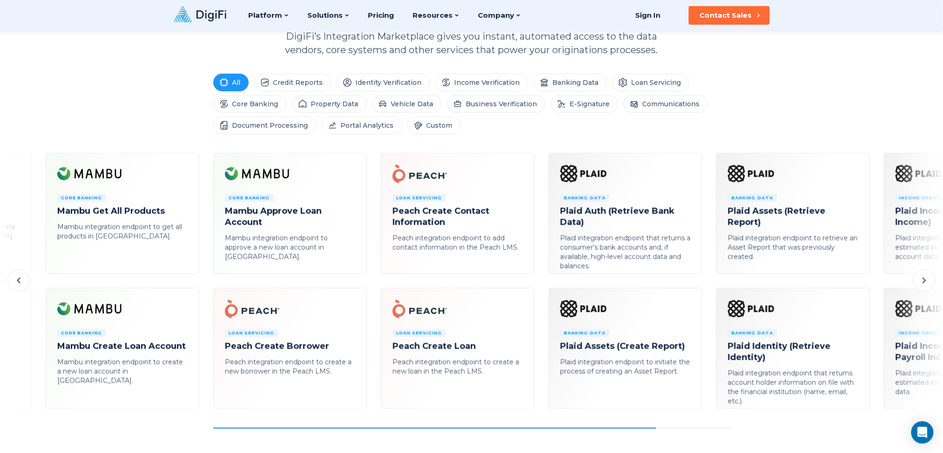
click at [707, 286] on button at bounding box center [925, 280] width 22 height 22
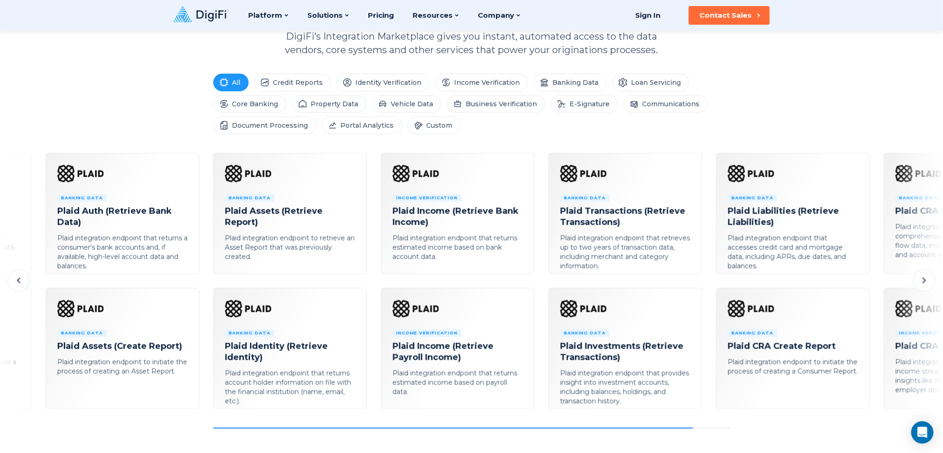
click at [707, 286] on button at bounding box center [925, 280] width 22 height 22
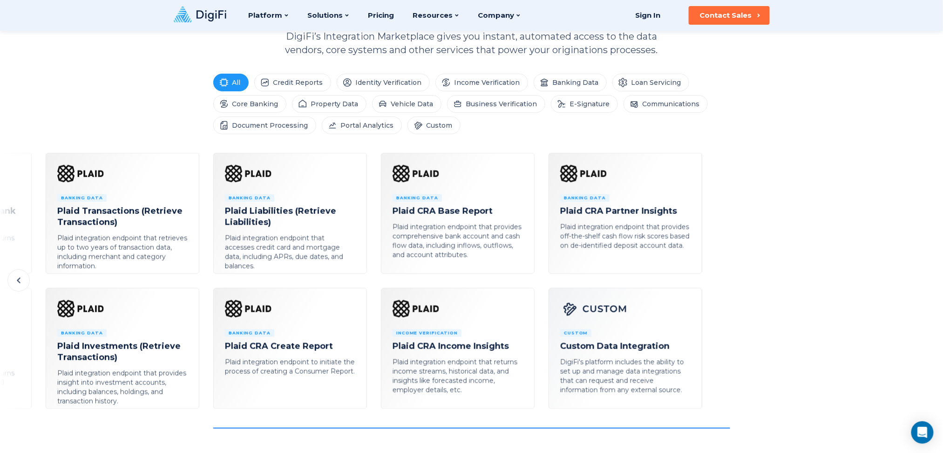
click at [21, 281] on icon at bounding box center [18, 280] width 11 height 11
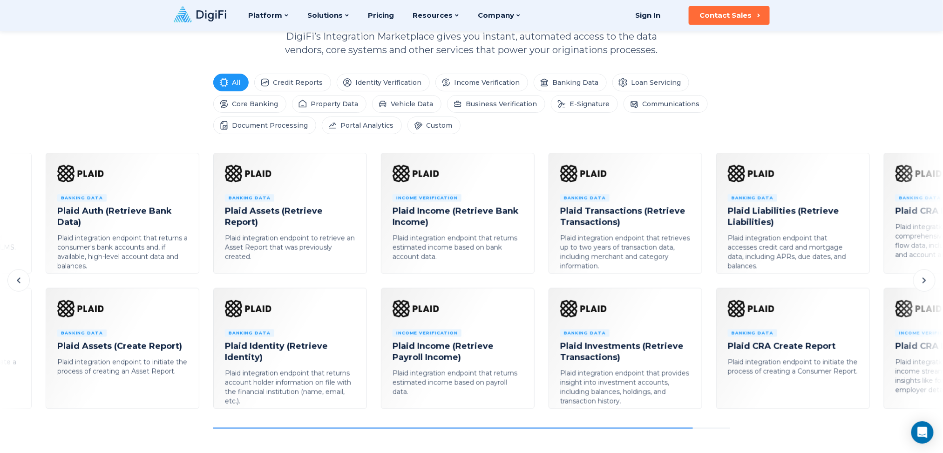
click at [21, 281] on icon at bounding box center [18, 280] width 11 height 11
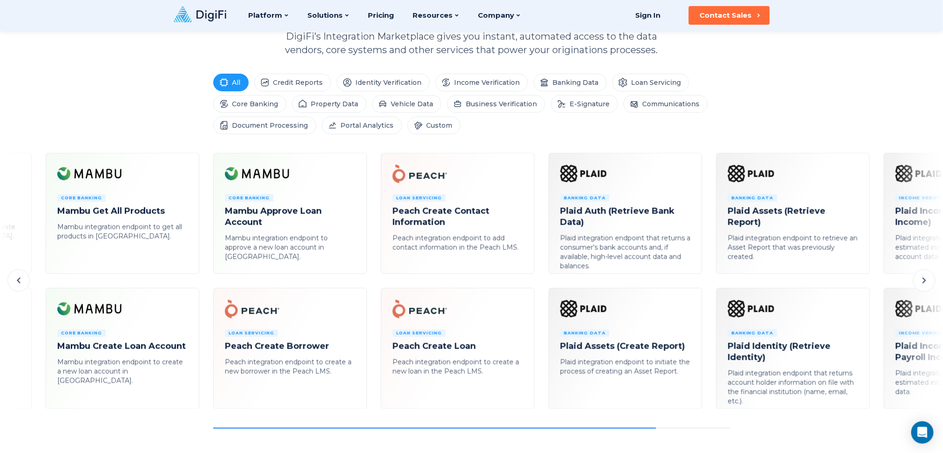
click at [21, 281] on icon at bounding box center [18, 280] width 11 height 11
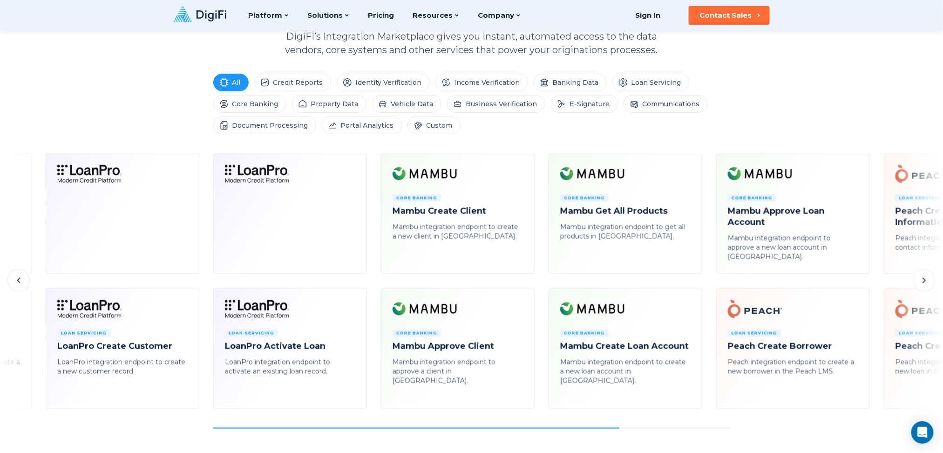
click at [21, 281] on icon at bounding box center [18, 280] width 11 height 11
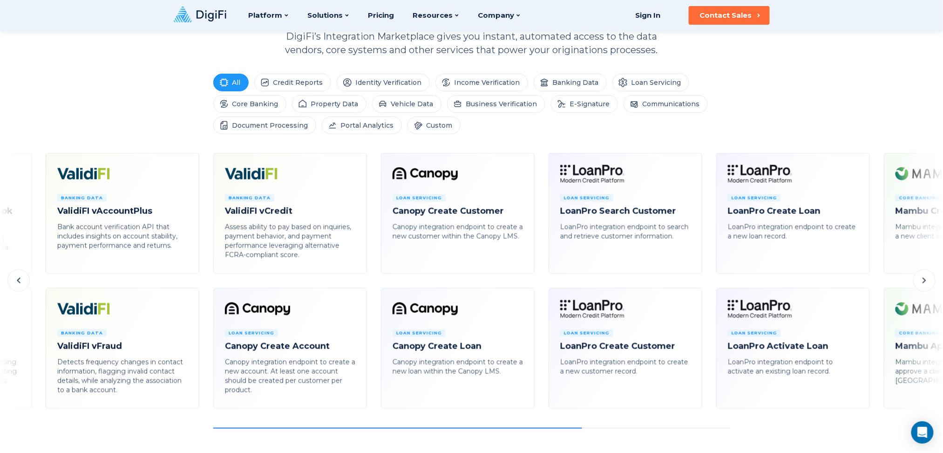
click at [21, 281] on icon at bounding box center [18, 280] width 11 height 11
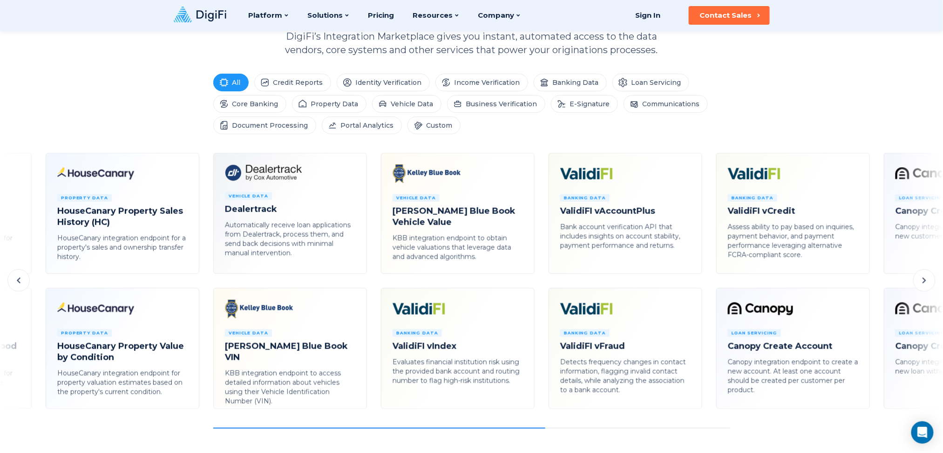
click at [21, 281] on icon at bounding box center [18, 280] width 11 height 11
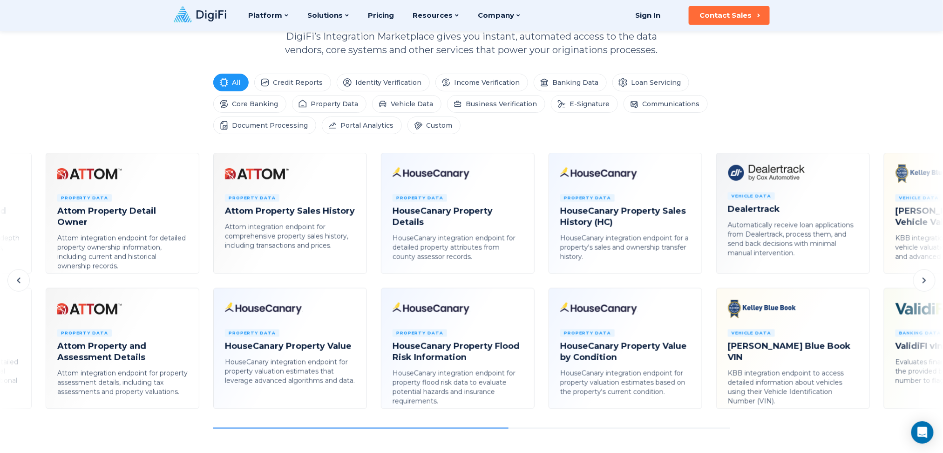
click at [21, 281] on icon at bounding box center [18, 280] width 11 height 11
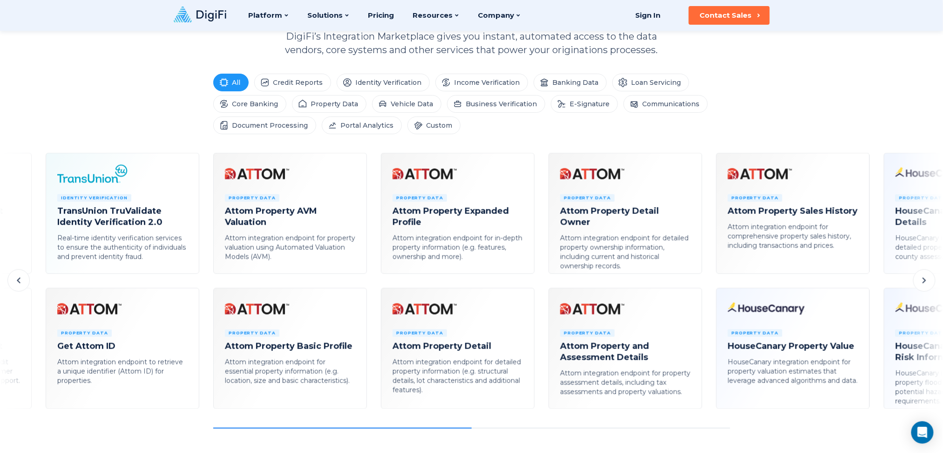
click at [21, 281] on icon at bounding box center [18, 280] width 11 height 11
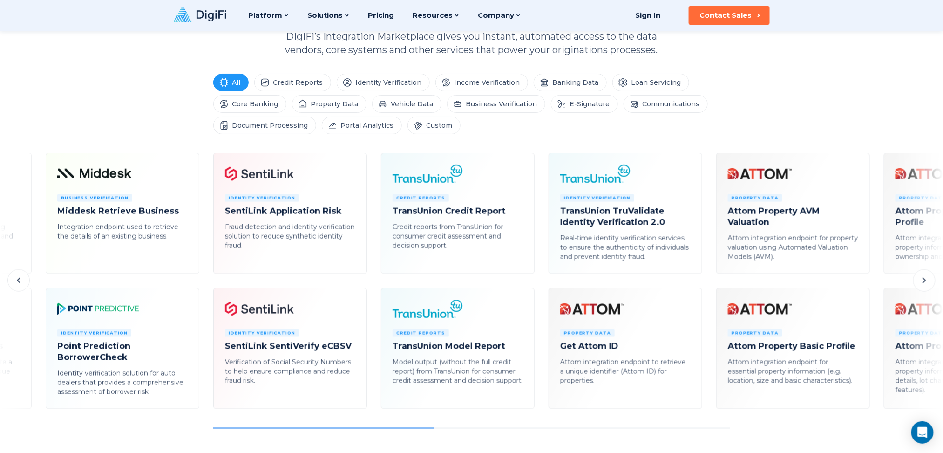
click at [21, 281] on icon at bounding box center [18, 280] width 11 height 11
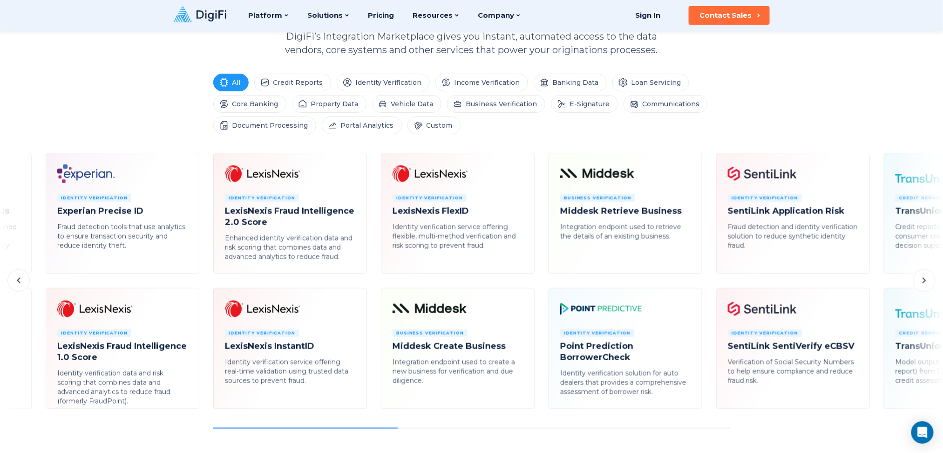
click at [27, 282] on button at bounding box center [18, 280] width 22 height 22
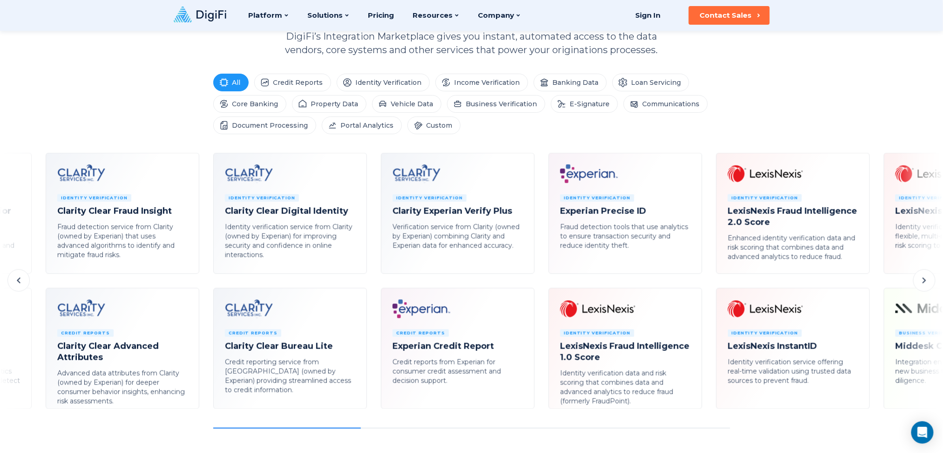
click at [27, 282] on button at bounding box center [18, 280] width 22 height 22
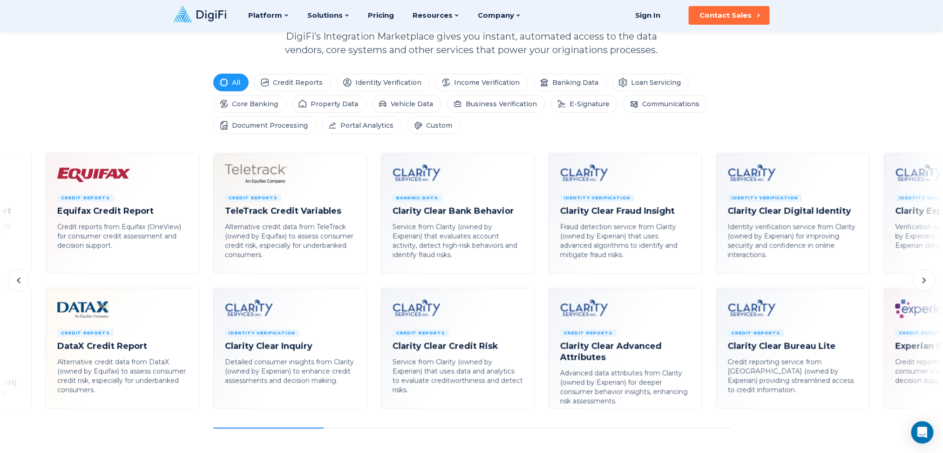
click at [27, 282] on button at bounding box center [18, 280] width 22 height 22
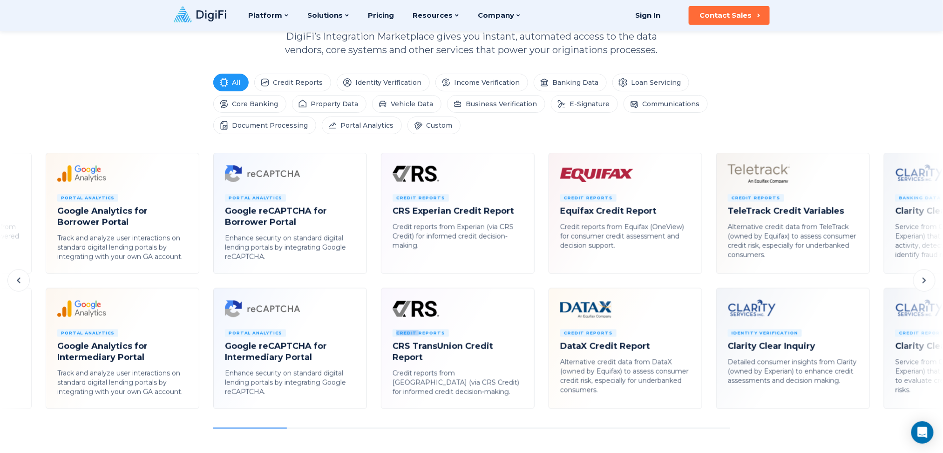
click at [27, 282] on button at bounding box center [18, 280] width 22 height 22
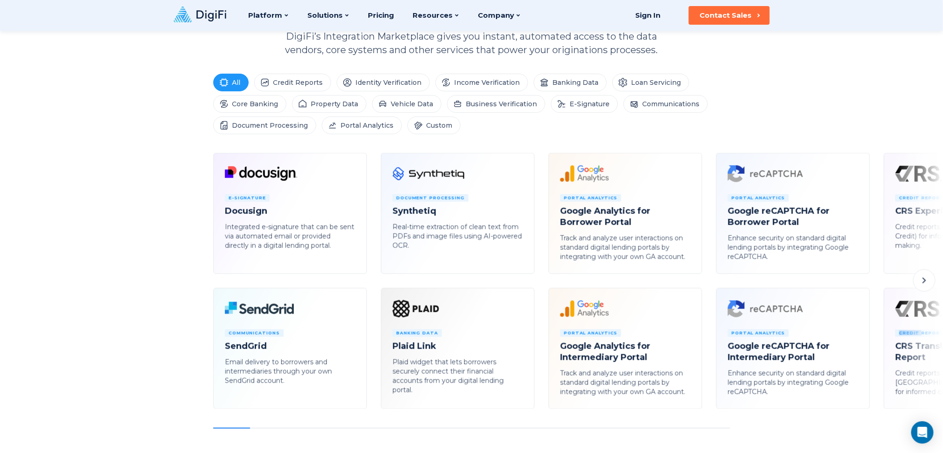
click at [707, 280] on icon at bounding box center [924, 280] width 11 height 11
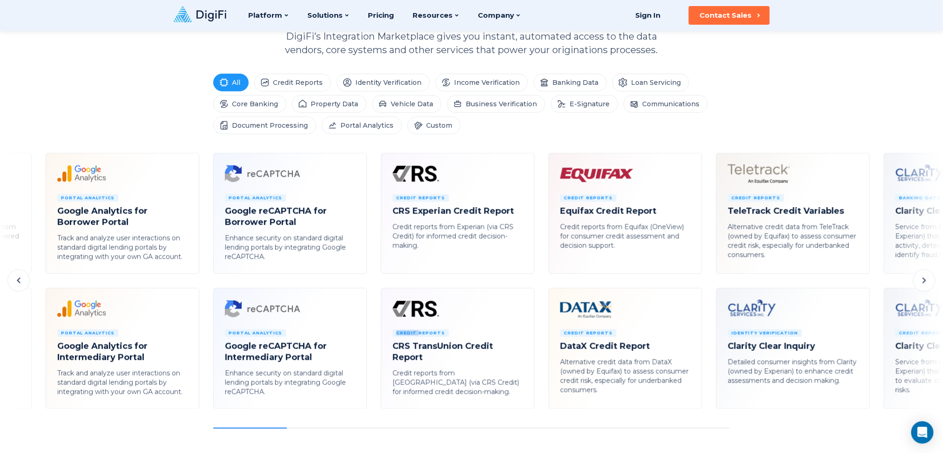
click at [707, 280] on icon at bounding box center [924, 280] width 11 height 11
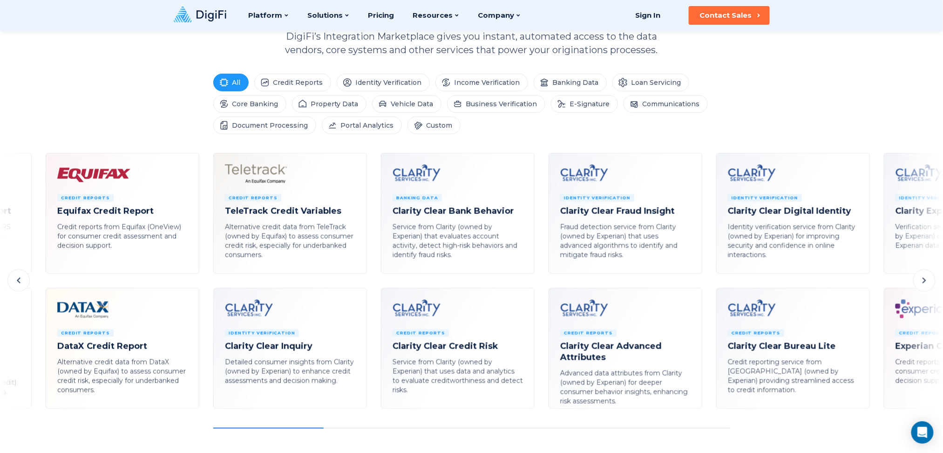
click at [707, 280] on icon at bounding box center [924, 280] width 11 height 11
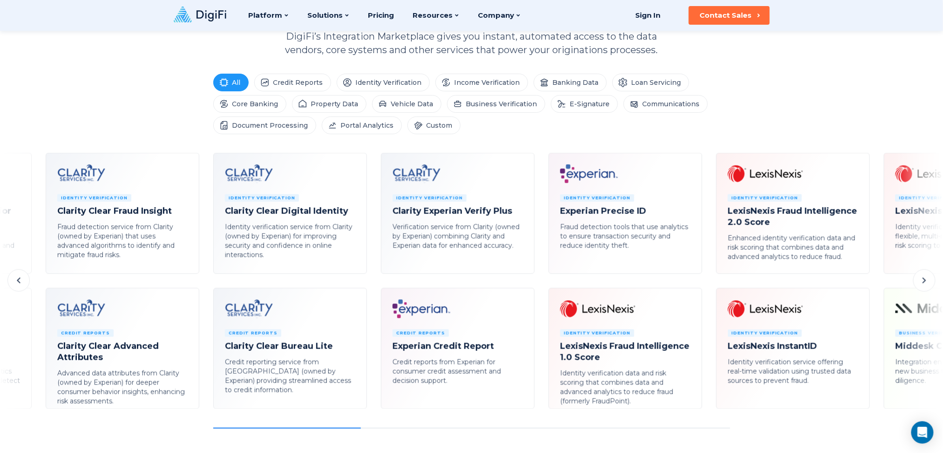
click at [707, 280] on icon at bounding box center [924, 280] width 11 height 11
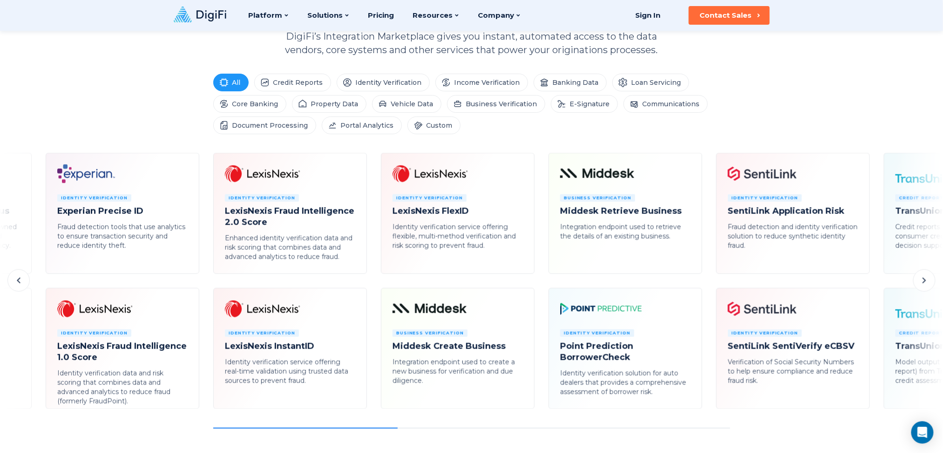
click at [707, 280] on icon at bounding box center [924, 280] width 11 height 11
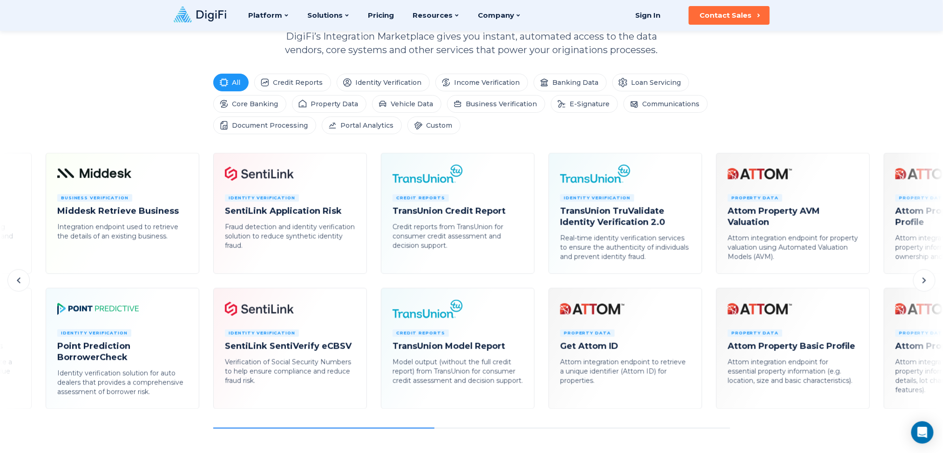
click at [707, 280] on icon at bounding box center [924, 280] width 11 height 11
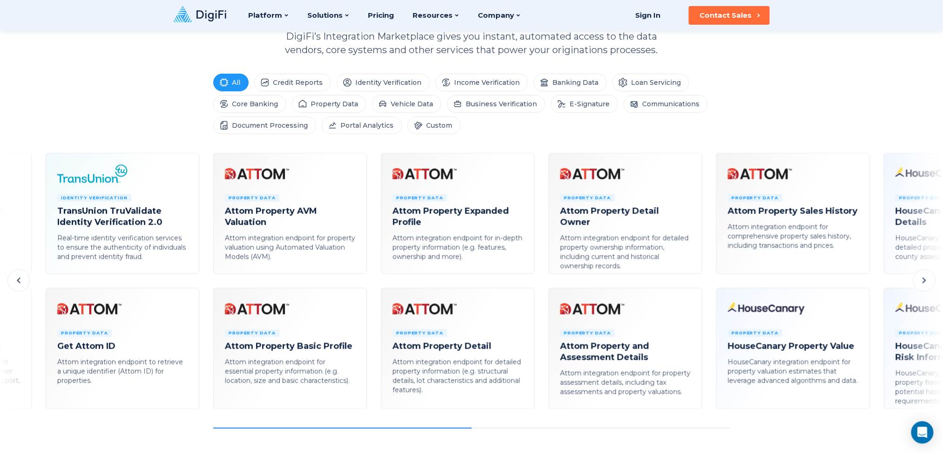
click at [707, 280] on icon at bounding box center [924, 280] width 11 height 11
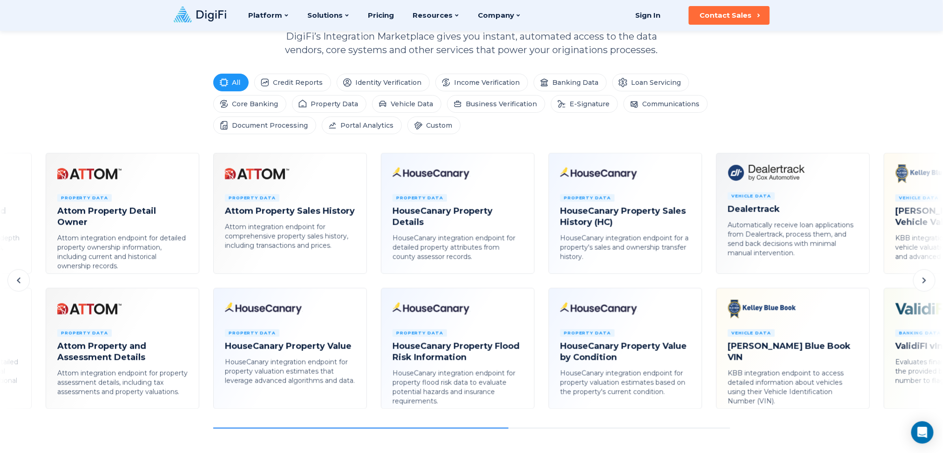
click at [707, 280] on icon at bounding box center [924, 280] width 11 height 11
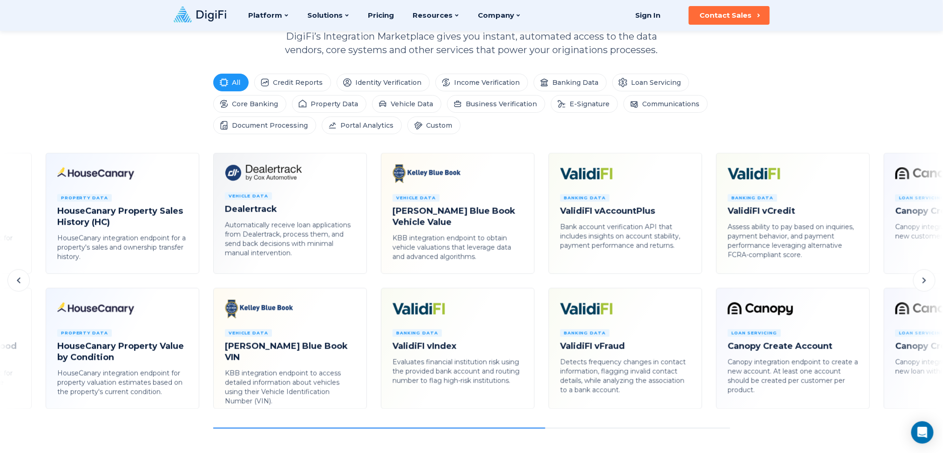
click at [707, 280] on icon at bounding box center [924, 280] width 11 height 11
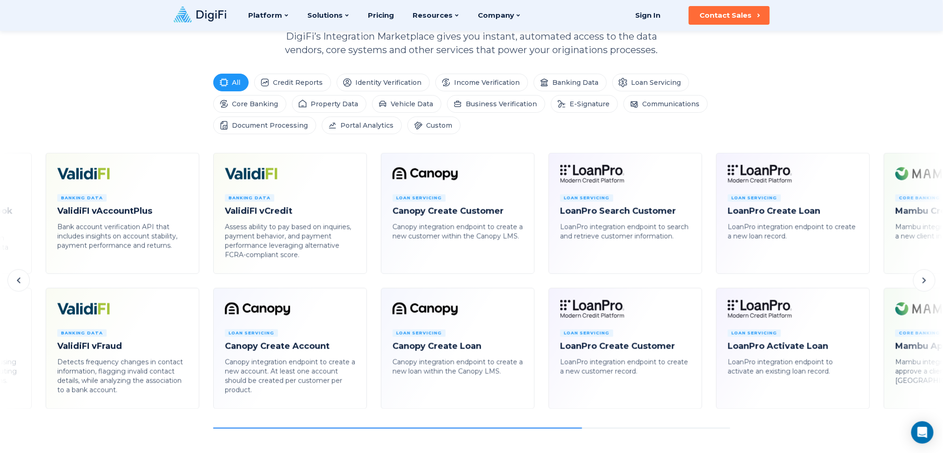
click at [707, 280] on icon at bounding box center [924, 280] width 11 height 11
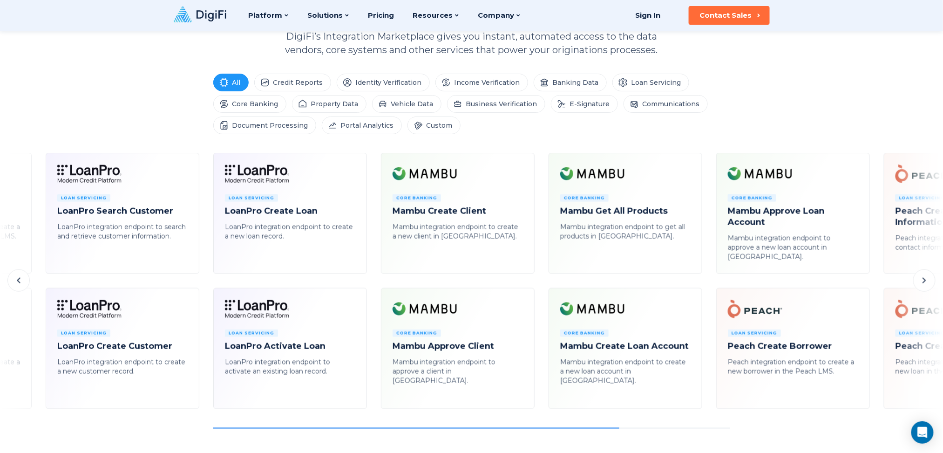
click at [707, 280] on icon at bounding box center [924, 280] width 11 height 11
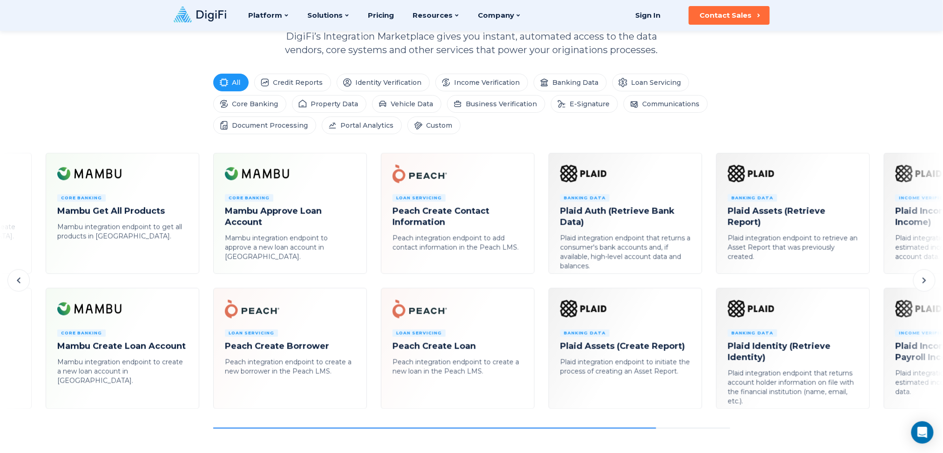
click at [707, 280] on icon at bounding box center [924, 280] width 11 height 11
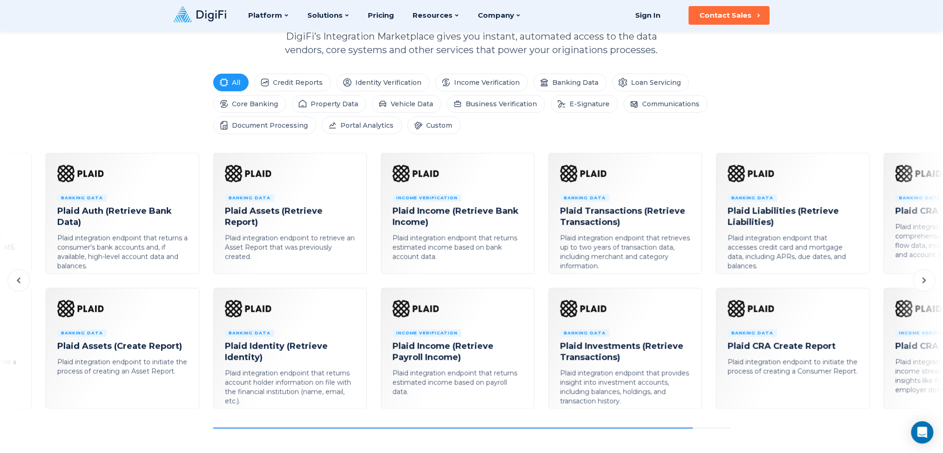
click at [707, 280] on icon at bounding box center [924, 280] width 11 height 11
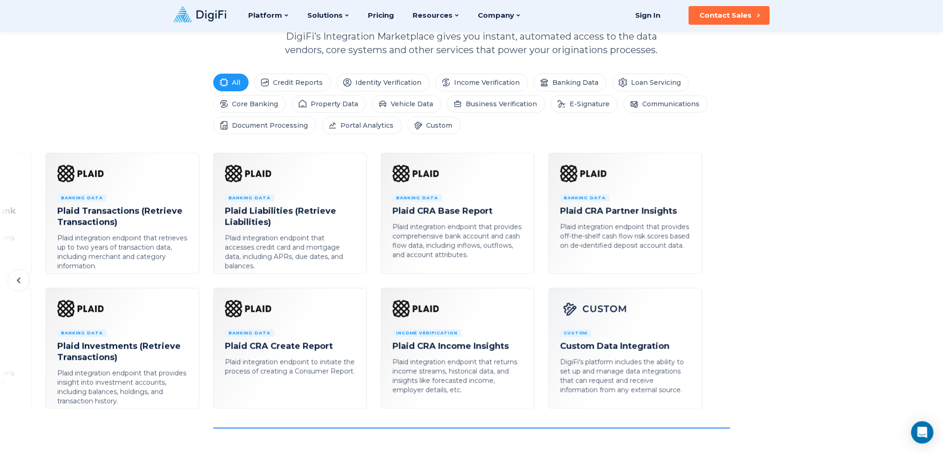
click at [8, 278] on button at bounding box center [18, 280] width 22 height 22
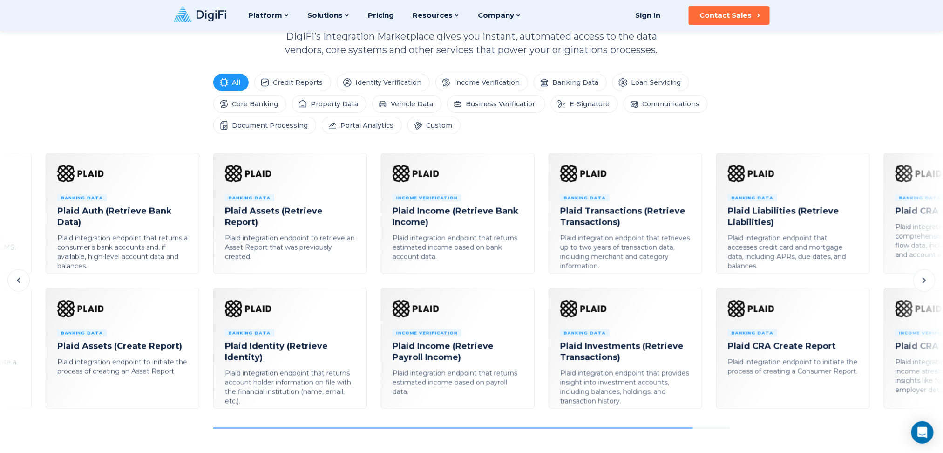
click at [18, 278] on icon at bounding box center [18, 280] width 11 height 11
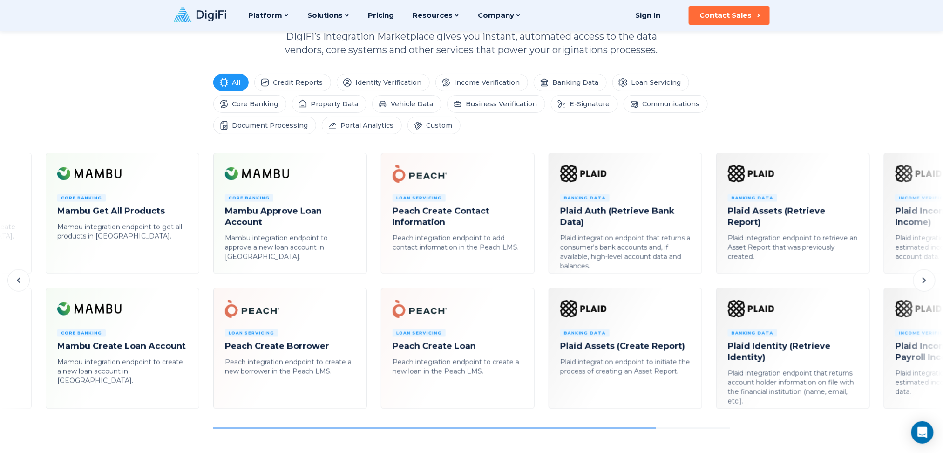
click at [18, 278] on icon at bounding box center [18, 280] width 11 height 11
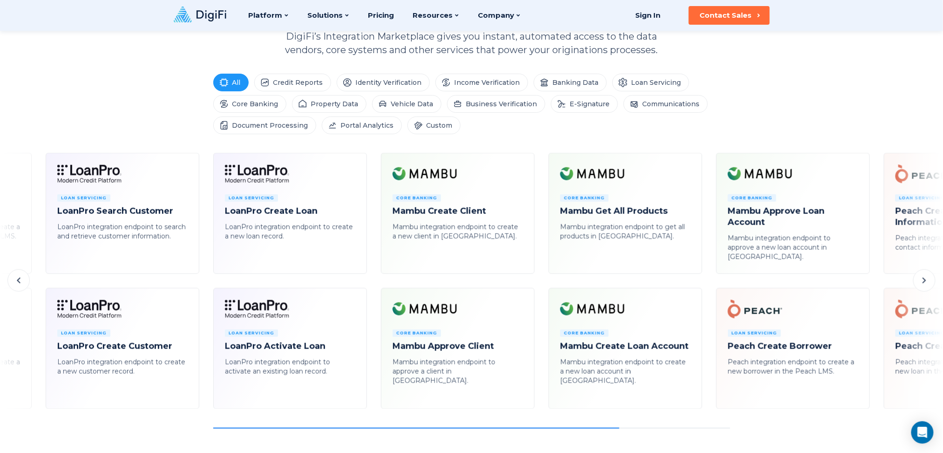
click at [18, 278] on icon at bounding box center [18, 280] width 11 height 11
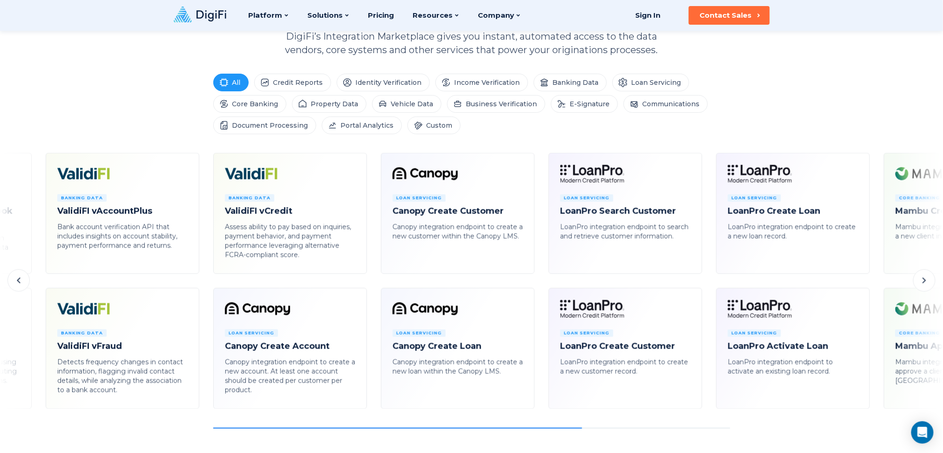
click at [18, 278] on icon at bounding box center [18, 280] width 11 height 11
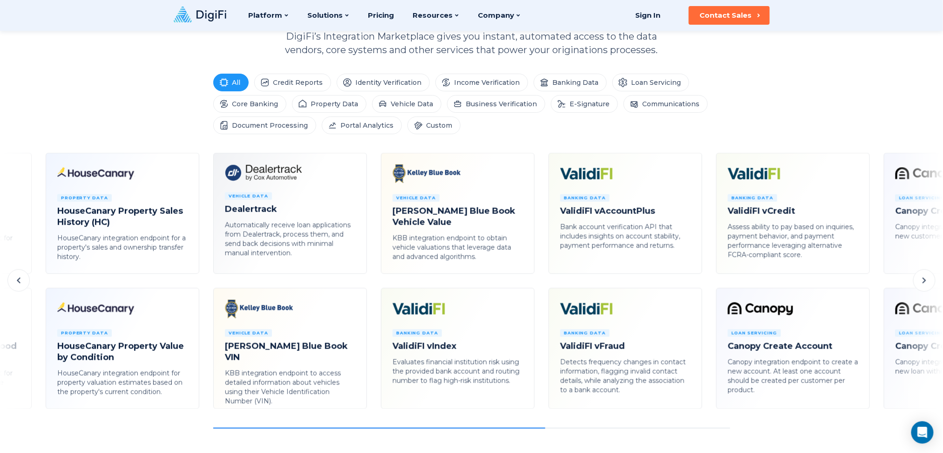
click at [18, 278] on icon at bounding box center [18, 280] width 11 height 11
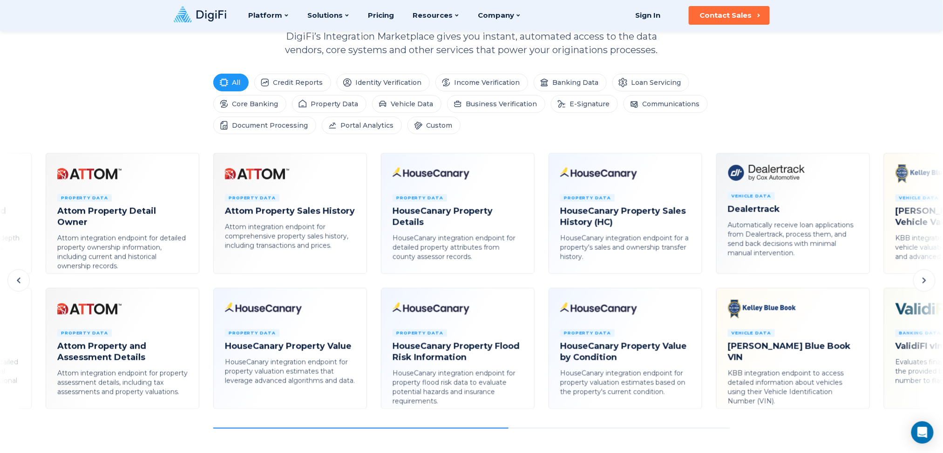
click at [18, 278] on icon at bounding box center [18, 280] width 11 height 11
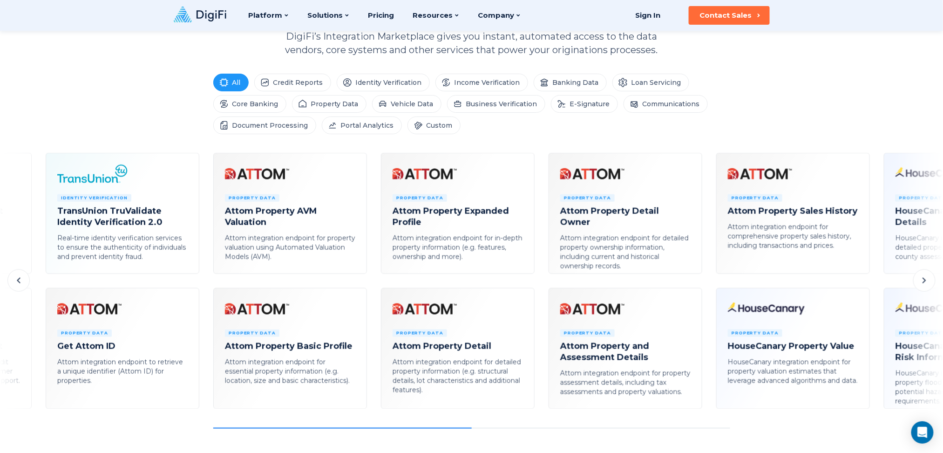
click at [18, 278] on icon at bounding box center [18, 280] width 11 height 11
